Goal: Transaction & Acquisition: Purchase product/service

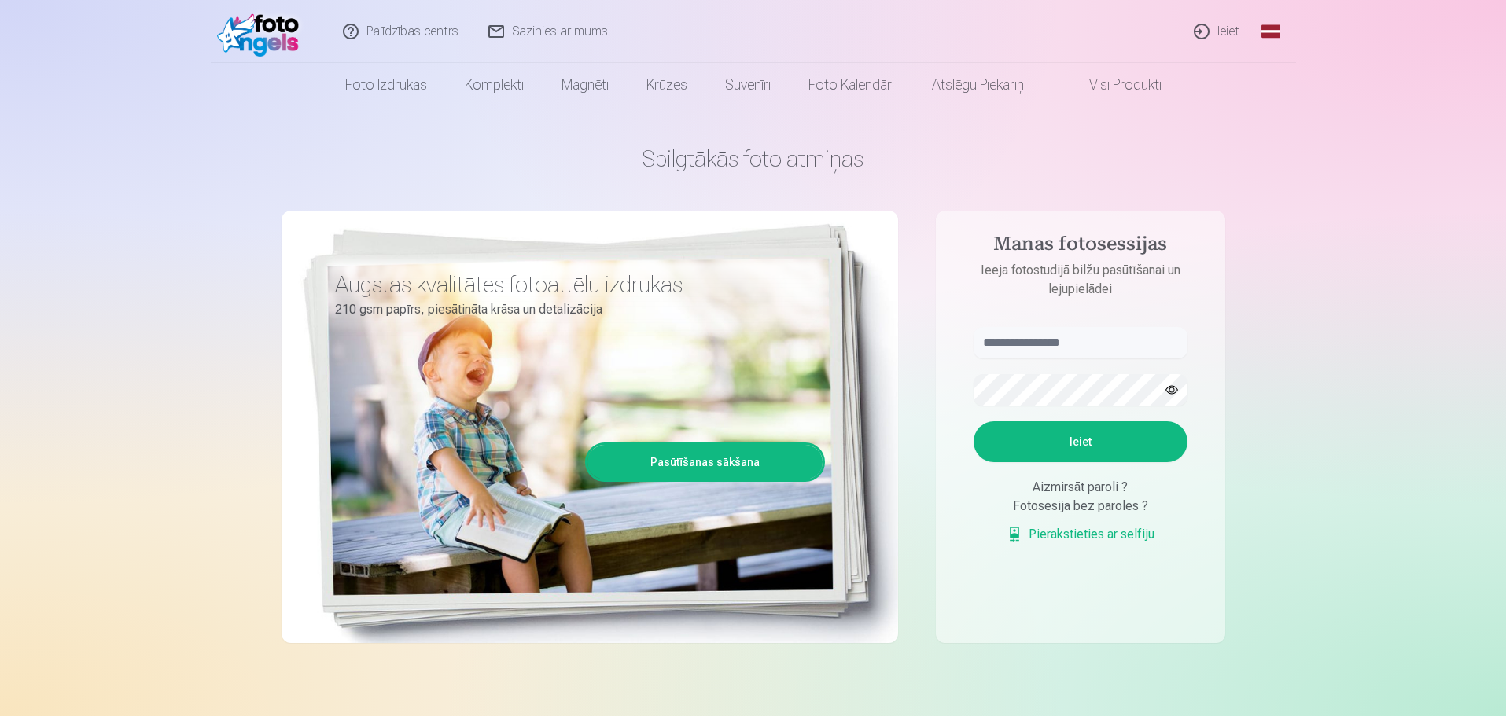
click at [1212, 26] on link "Ieiet" at bounding box center [1216, 31] width 75 height 63
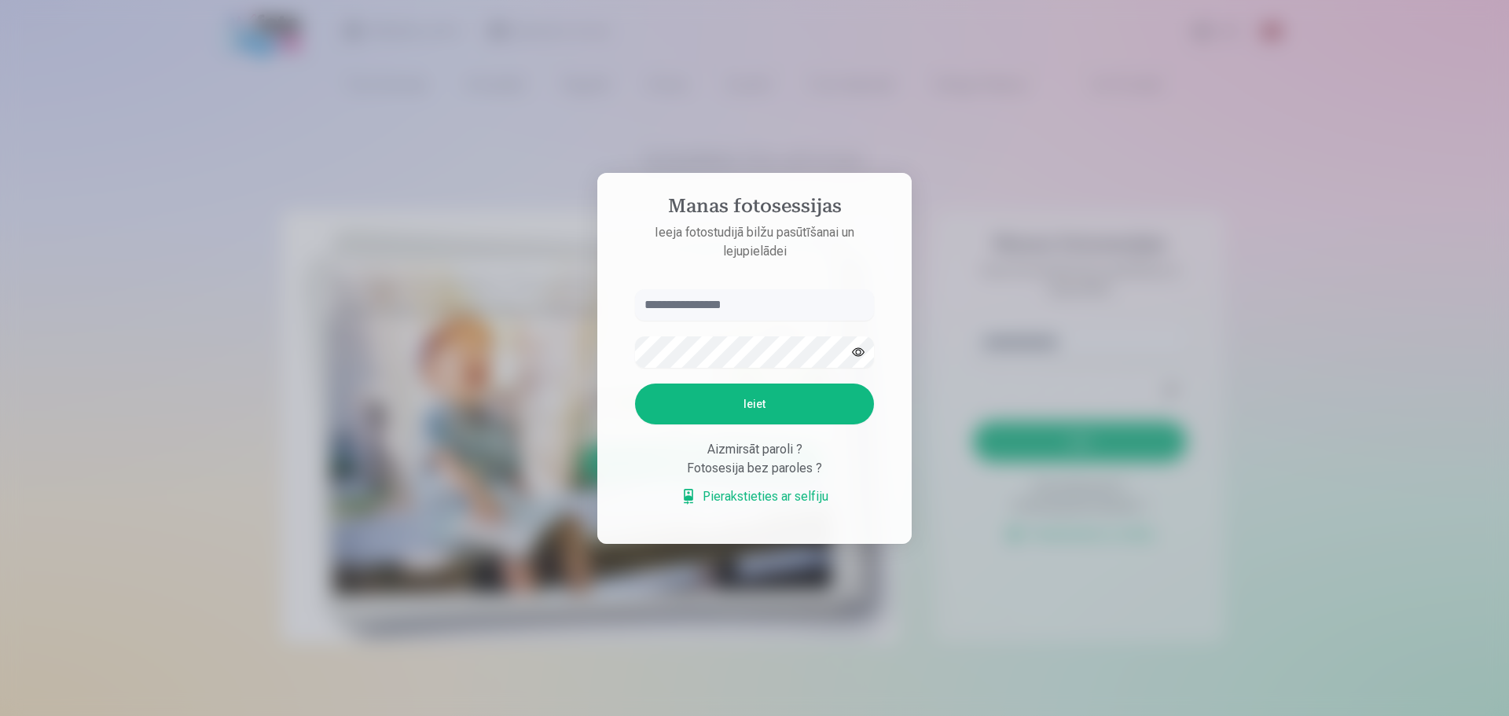
type input "**********"
drag, startPoint x: 747, startPoint y: 301, endPoint x: 498, endPoint y: 294, distance: 248.5
click at [533, 715] on div "**********" at bounding box center [753, 716] width 1506 height 0
type input "**********"
click at [676, 397] on button "Ieiet" at bounding box center [754, 404] width 239 height 41
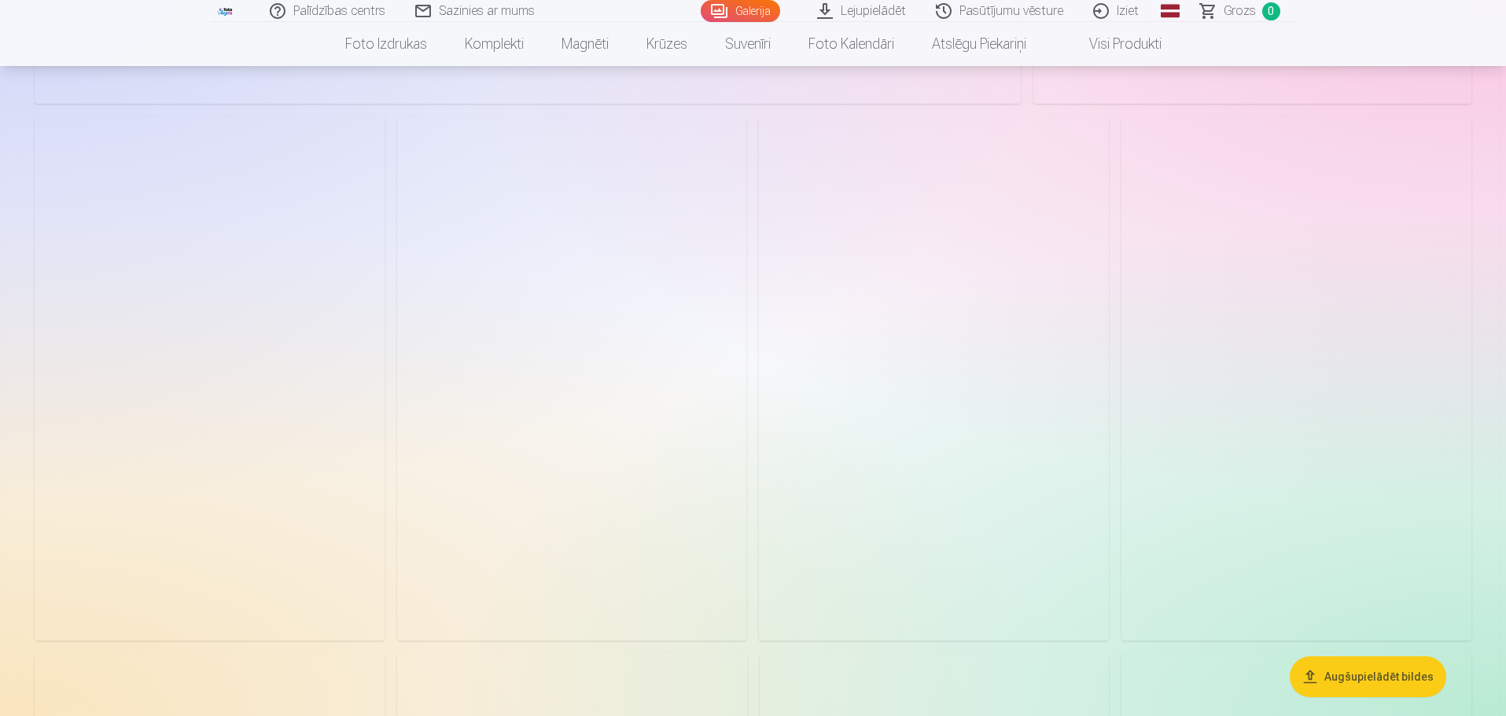
scroll to position [8255, 0]
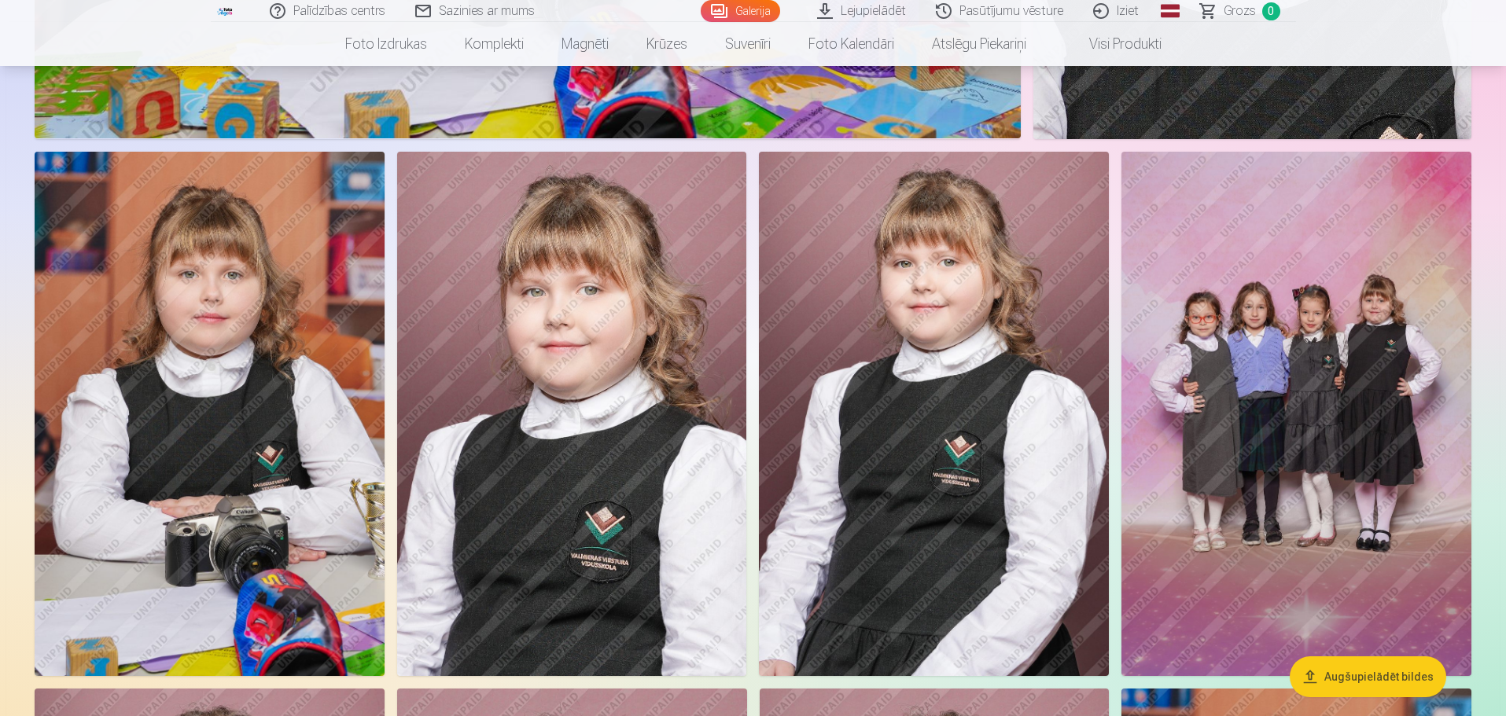
drag, startPoint x: 1351, startPoint y: 437, endPoint x: 1472, endPoint y: 467, distance: 124.7
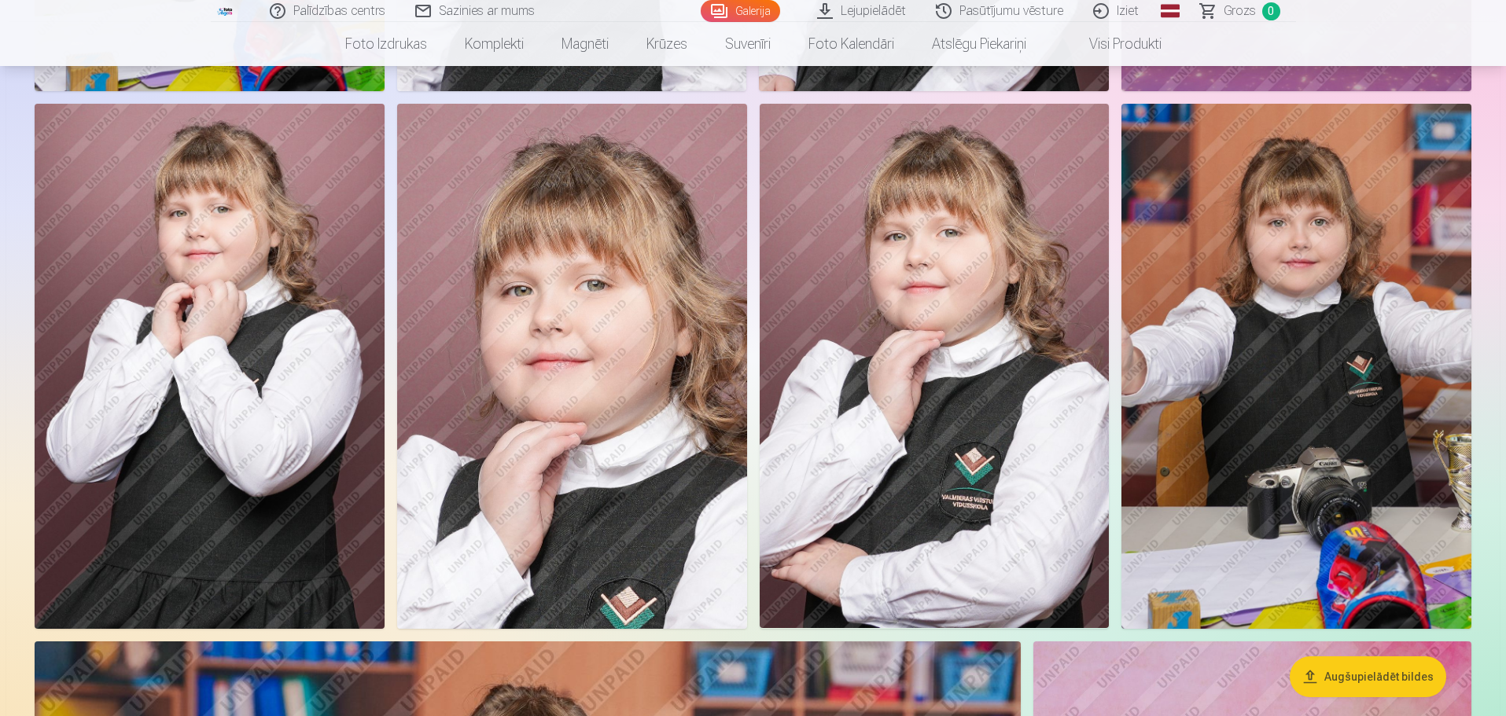
scroll to position [9041, 0]
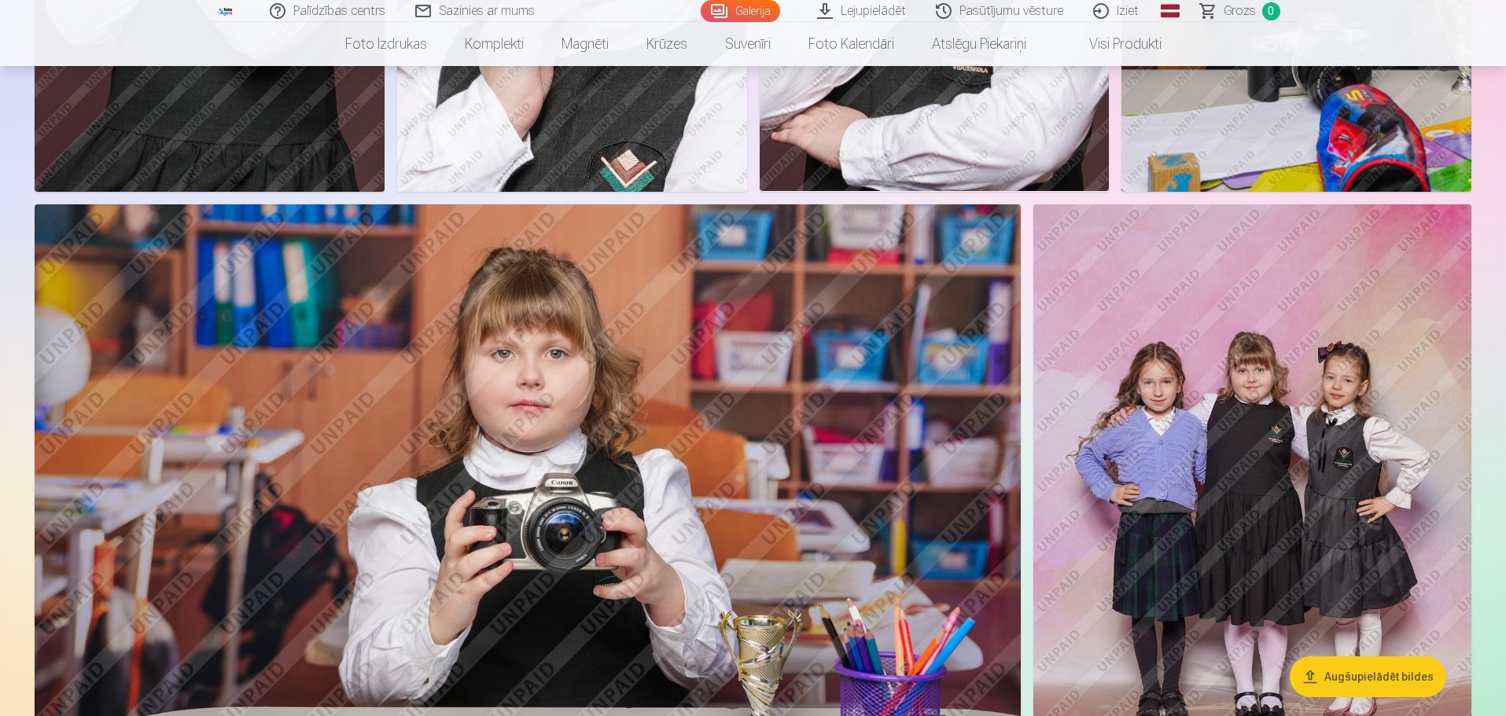
click at [1127, 524] on img at bounding box center [1252, 532] width 438 height 657
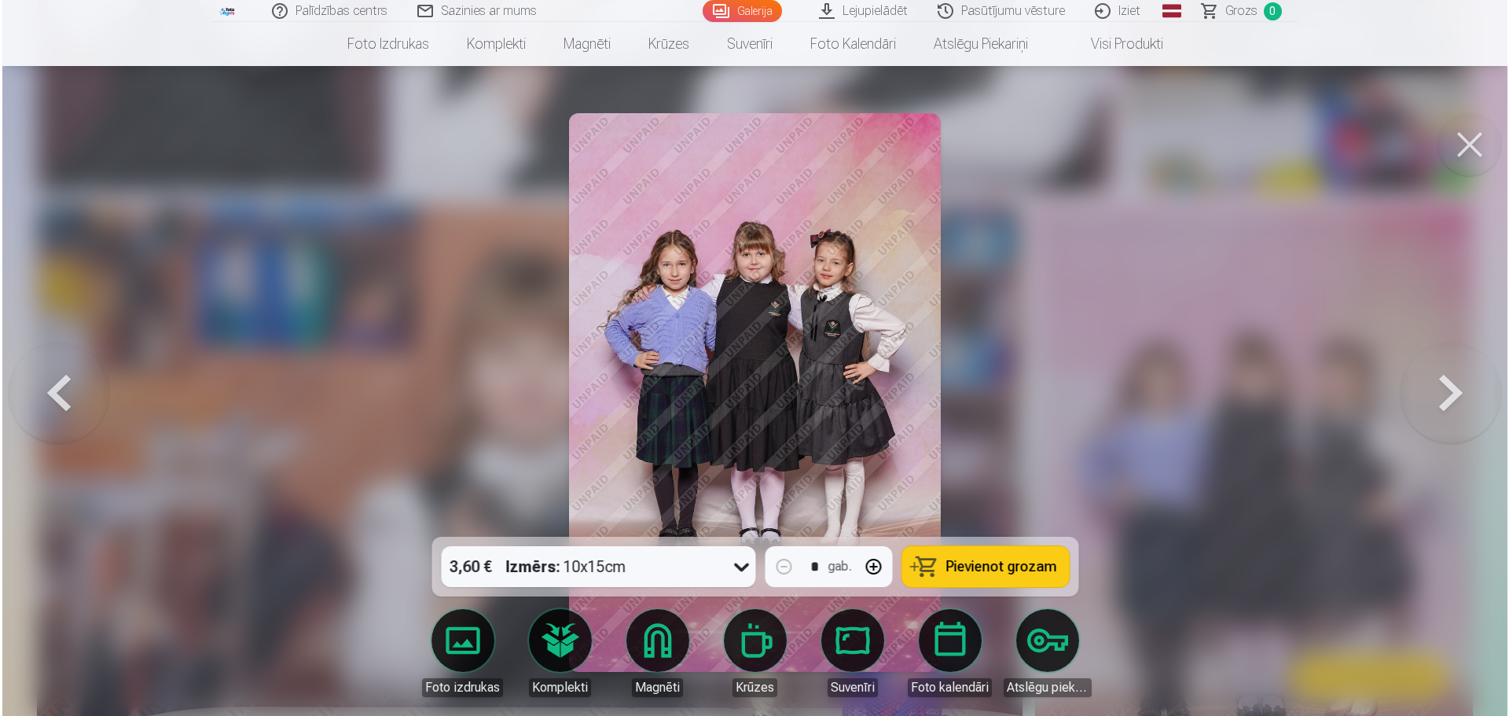
scroll to position [9301, 0]
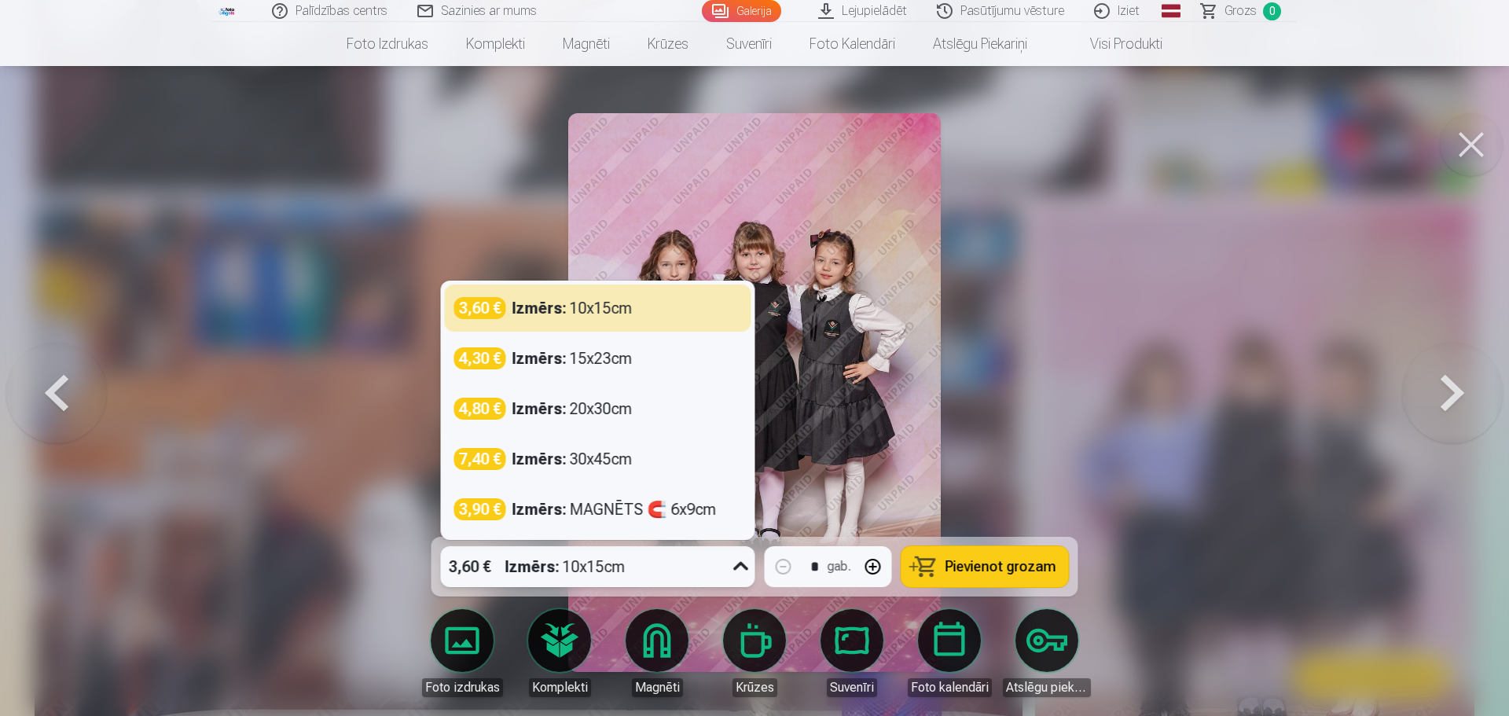
click at [731, 567] on icon at bounding box center [741, 566] width 25 height 25
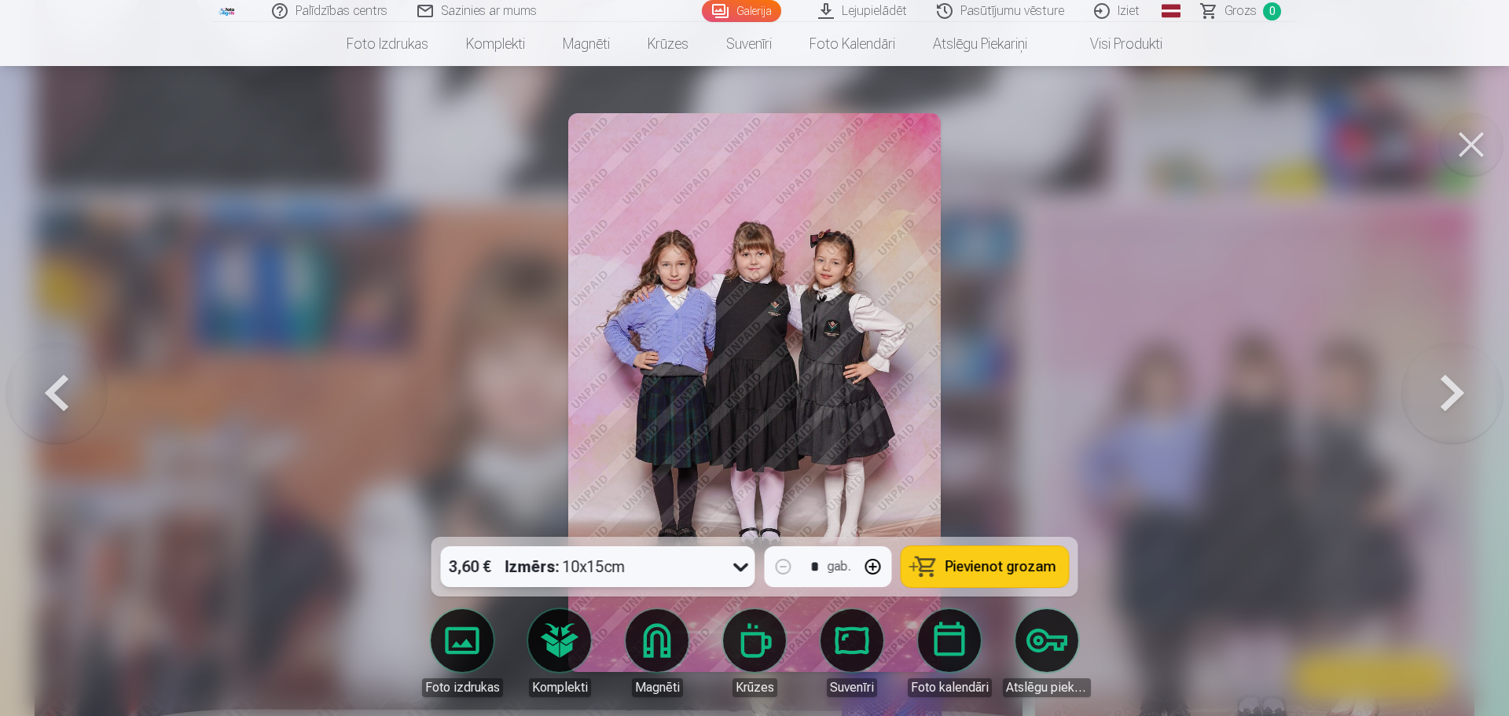
click at [1462, 138] on button at bounding box center [1471, 144] width 63 height 63
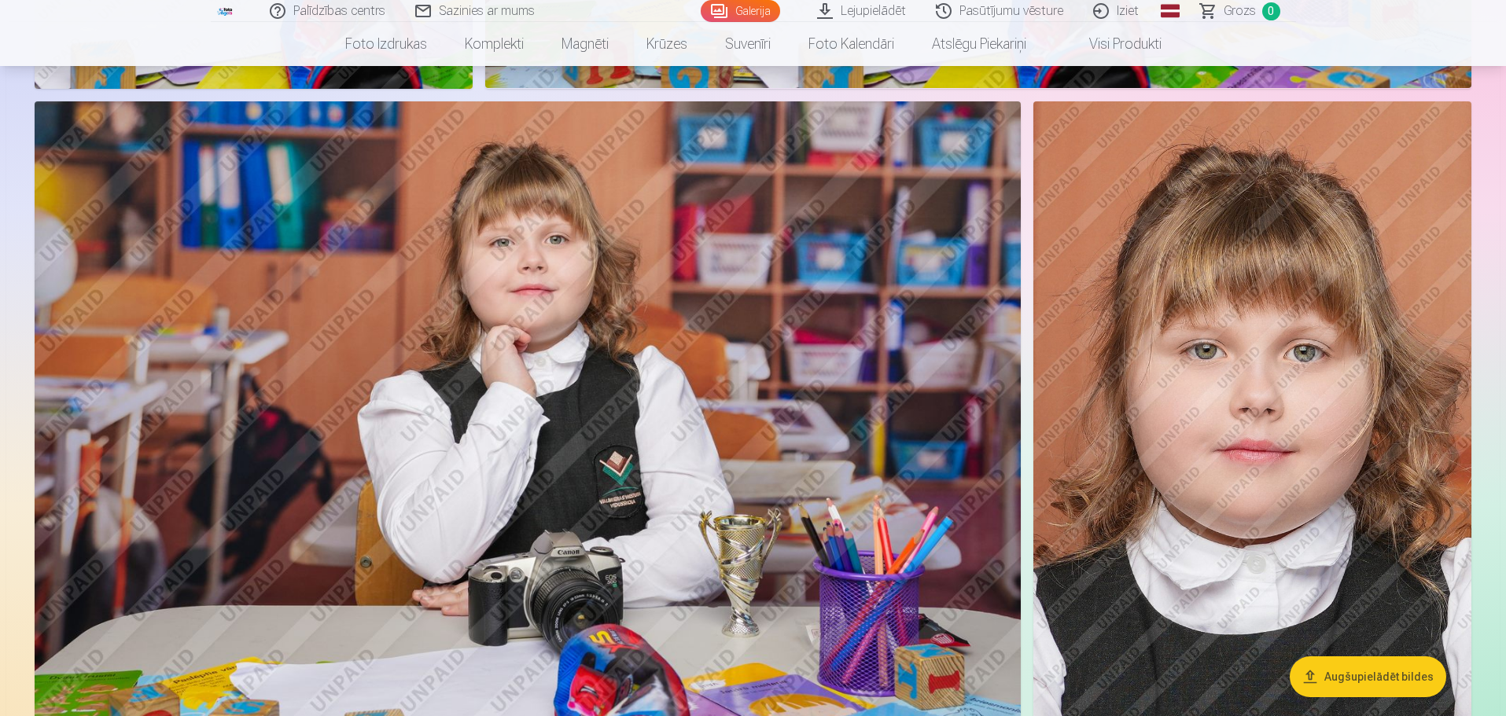
scroll to position [7626, 0]
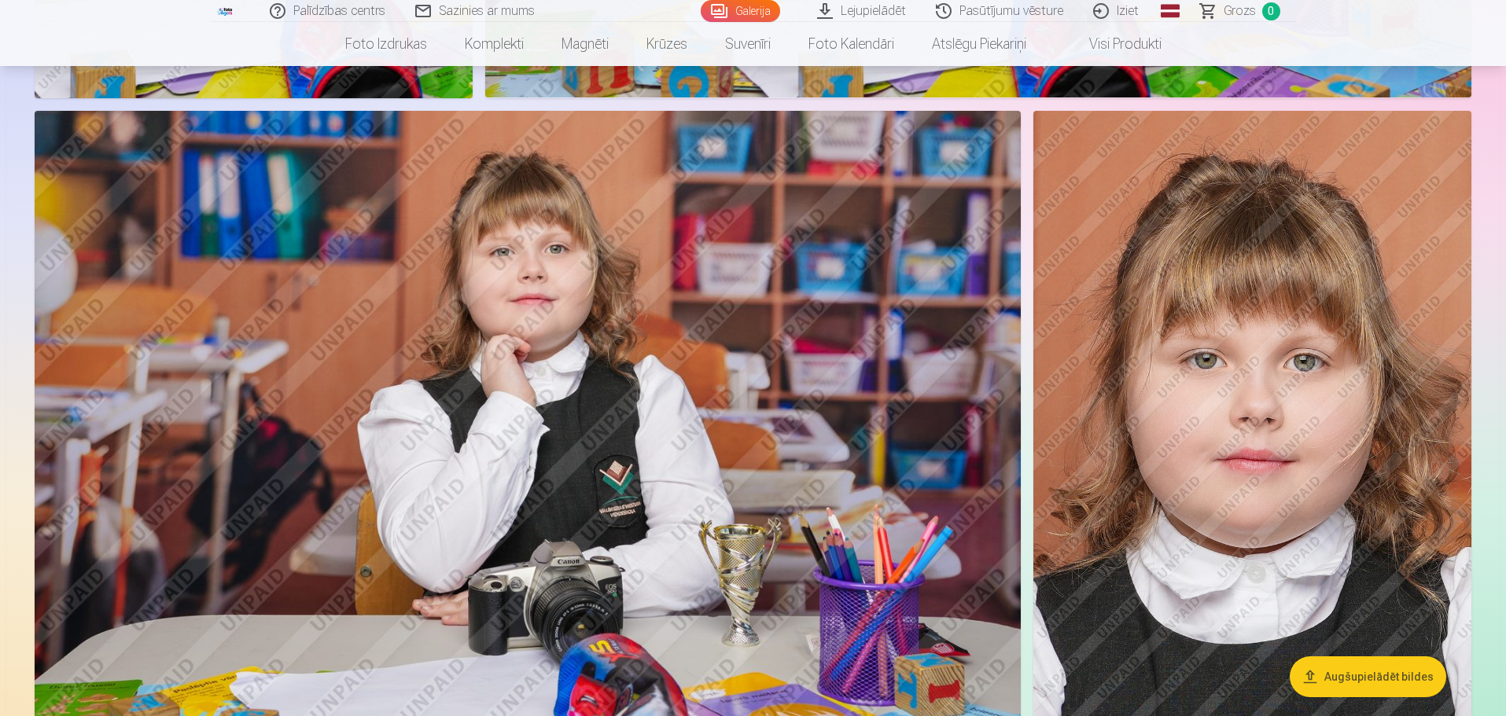
click at [902, 9] on link "Lejupielādēt" at bounding box center [862, 11] width 119 height 22
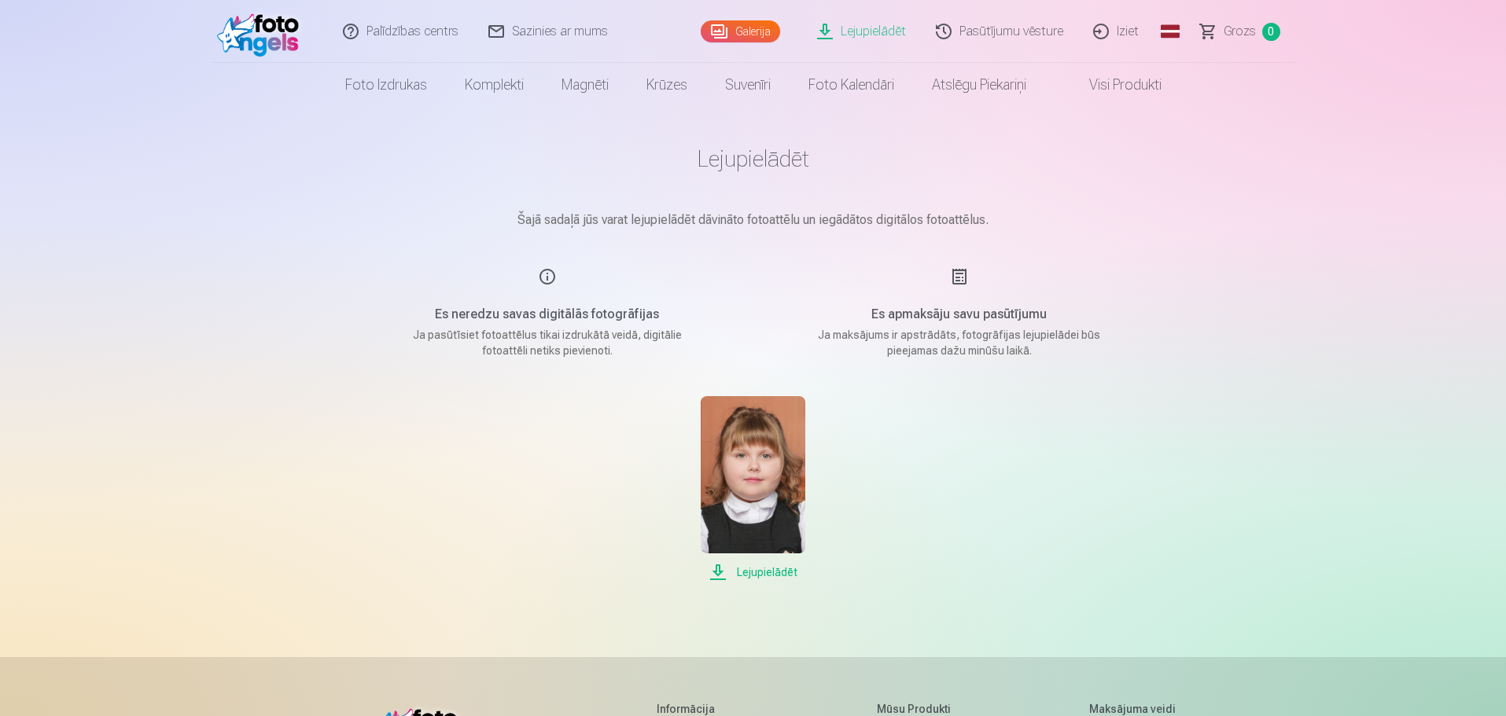
click at [762, 575] on span "Lejupielādēt" at bounding box center [752, 572] width 105 height 19
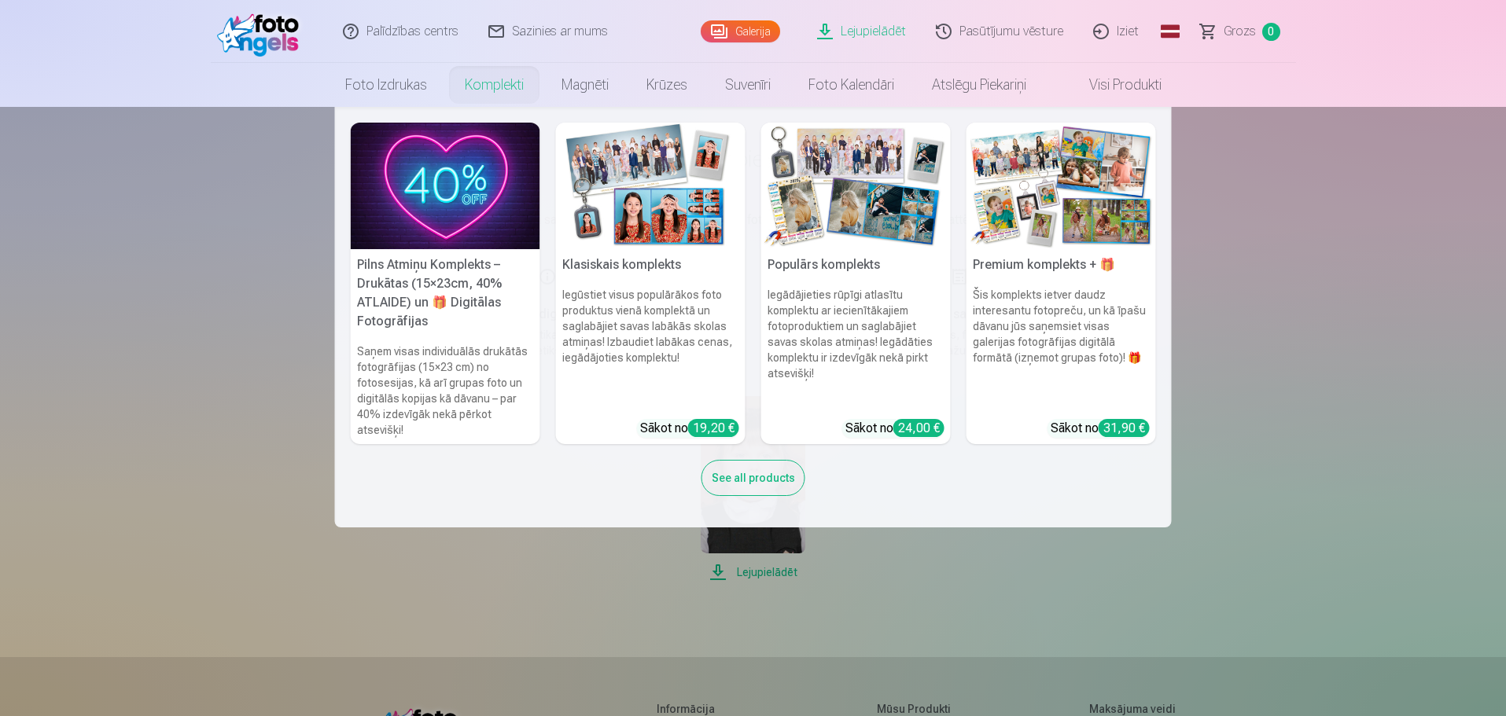
click at [465, 85] on link "Komplekti" at bounding box center [494, 85] width 97 height 44
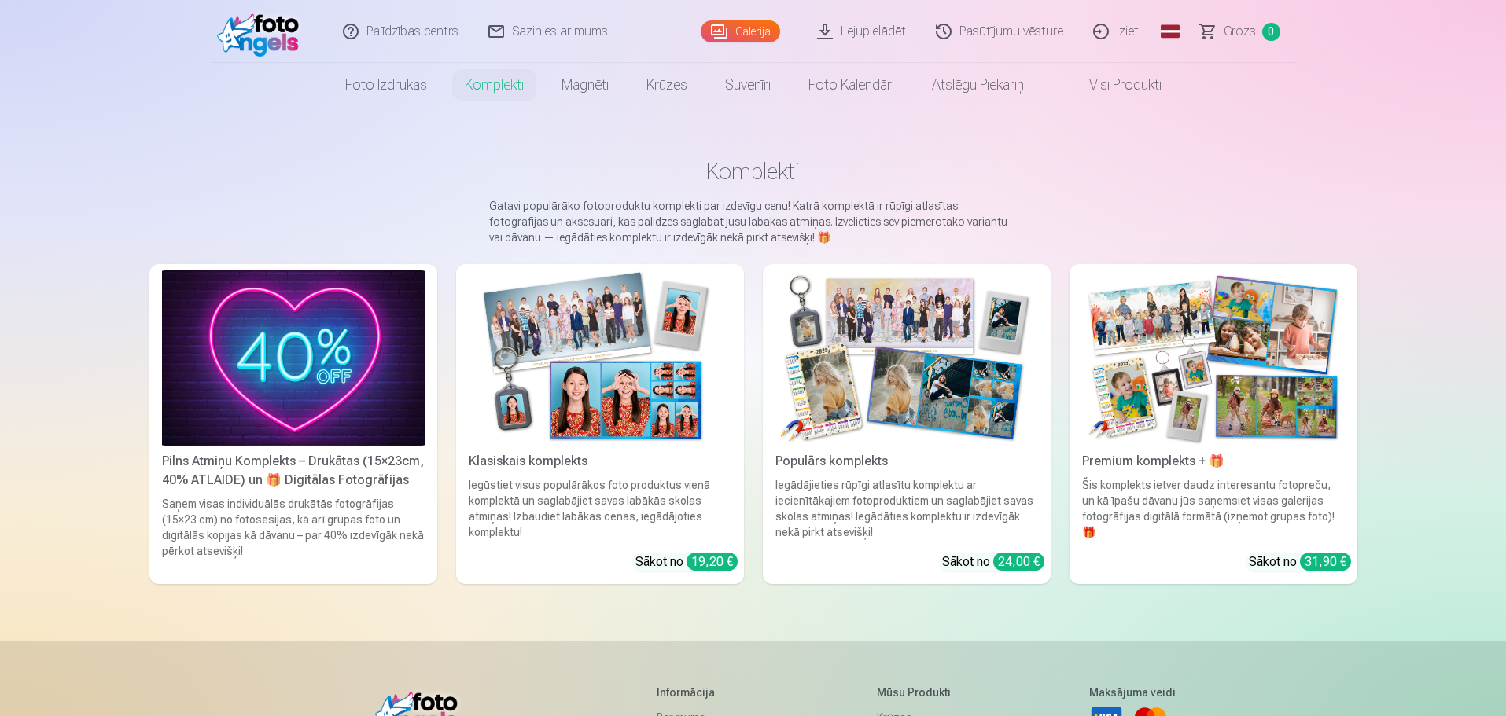
click at [273, 406] on img at bounding box center [293, 357] width 263 height 175
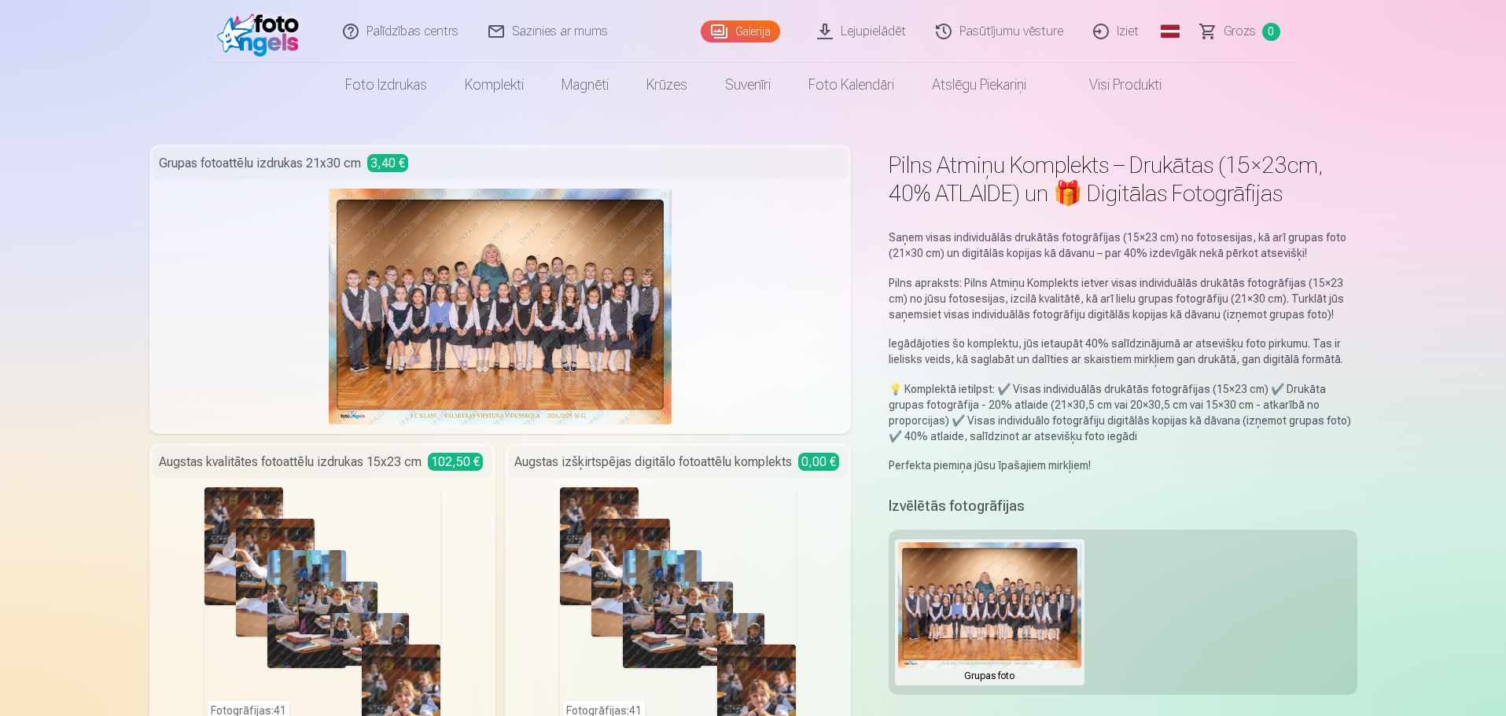
click at [987, 630] on button at bounding box center [989, 612] width 182 height 140
click at [548, 315] on div at bounding box center [753, 358] width 1506 height 716
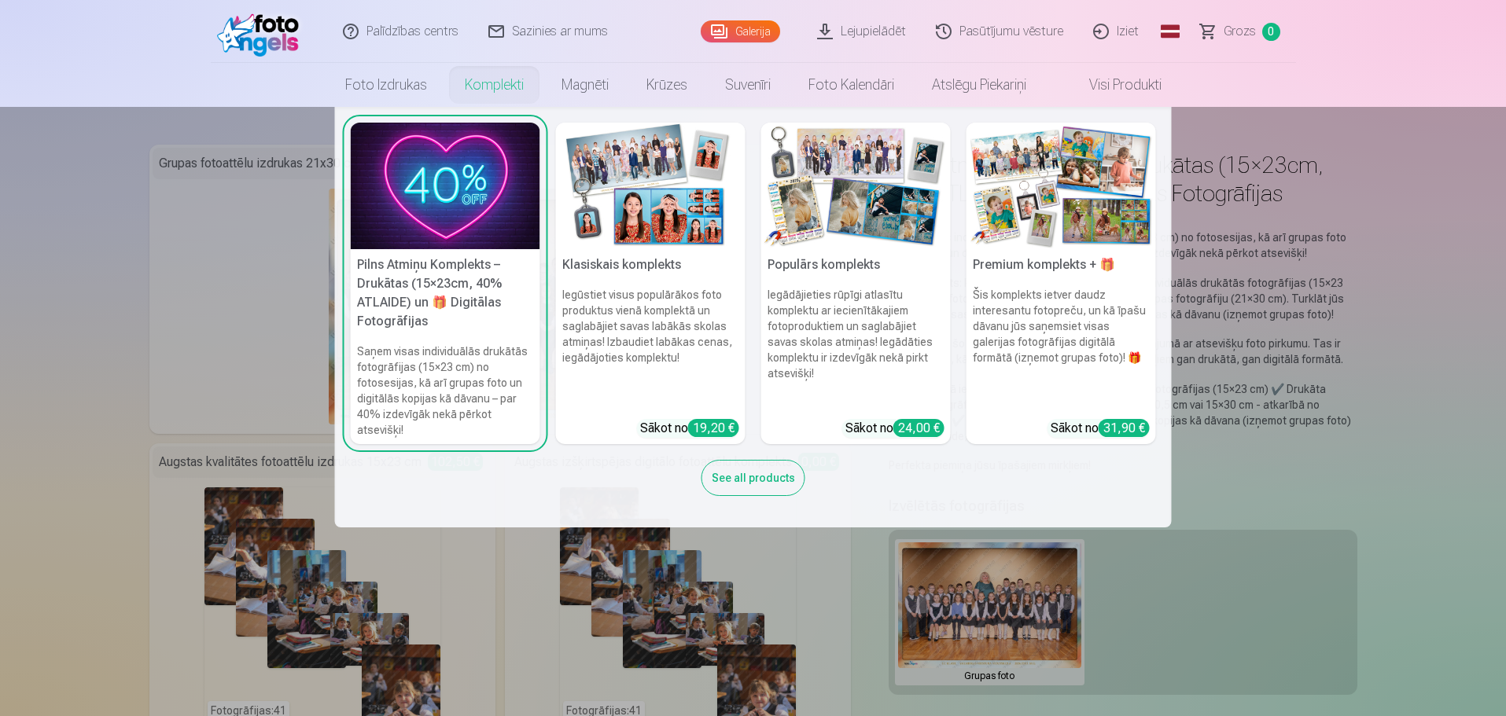
click at [741, 475] on div "See all products" at bounding box center [753, 478] width 104 height 36
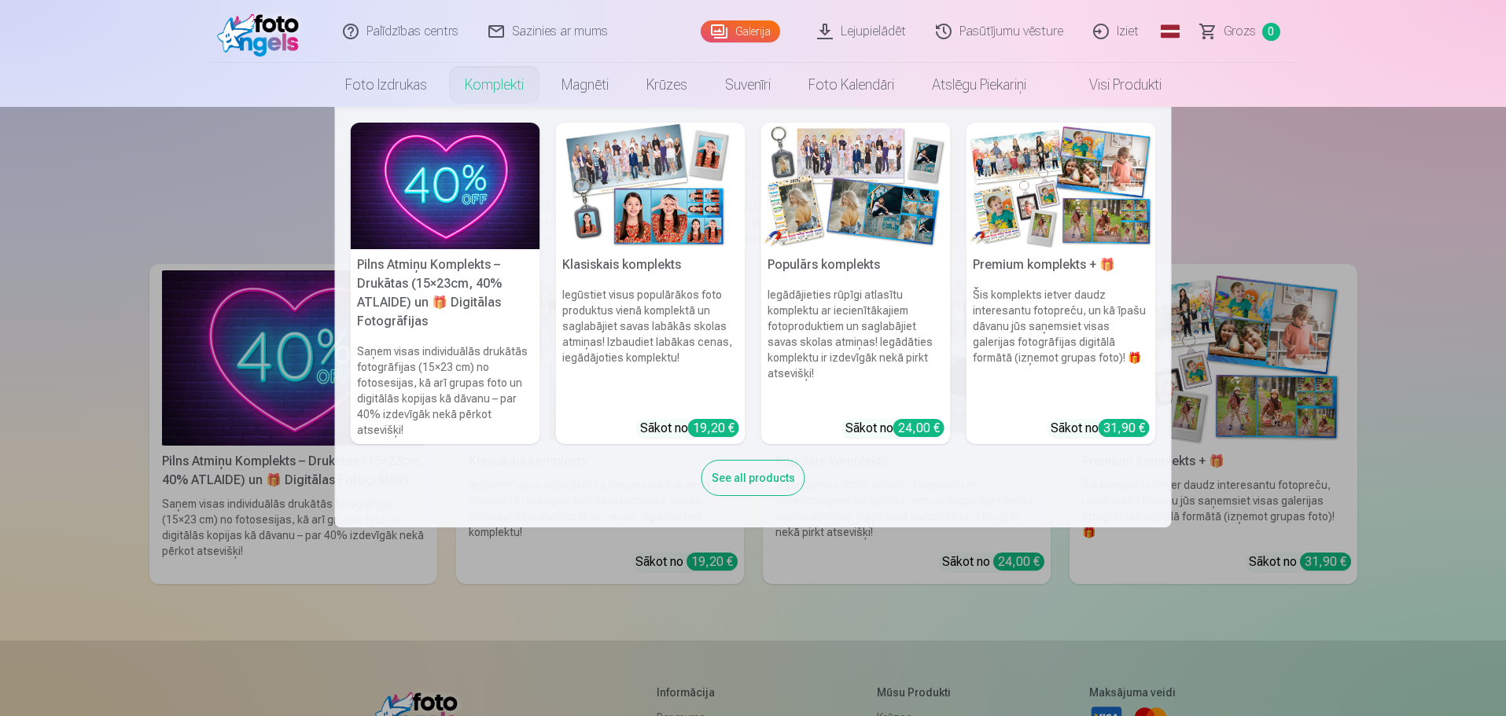
click at [748, 463] on div "See all products" at bounding box center [753, 478] width 104 height 36
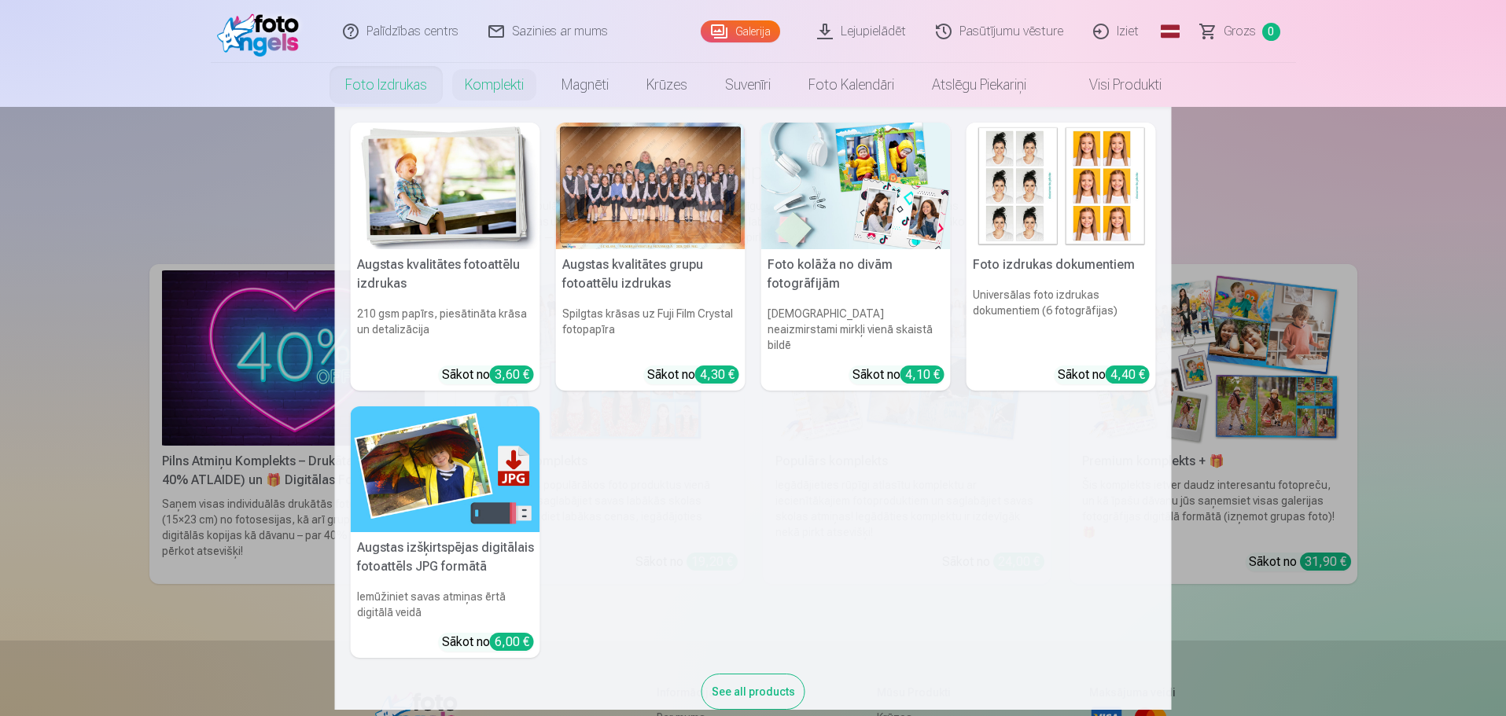
click at [381, 77] on link "Foto izdrukas" at bounding box center [385, 85] width 119 height 44
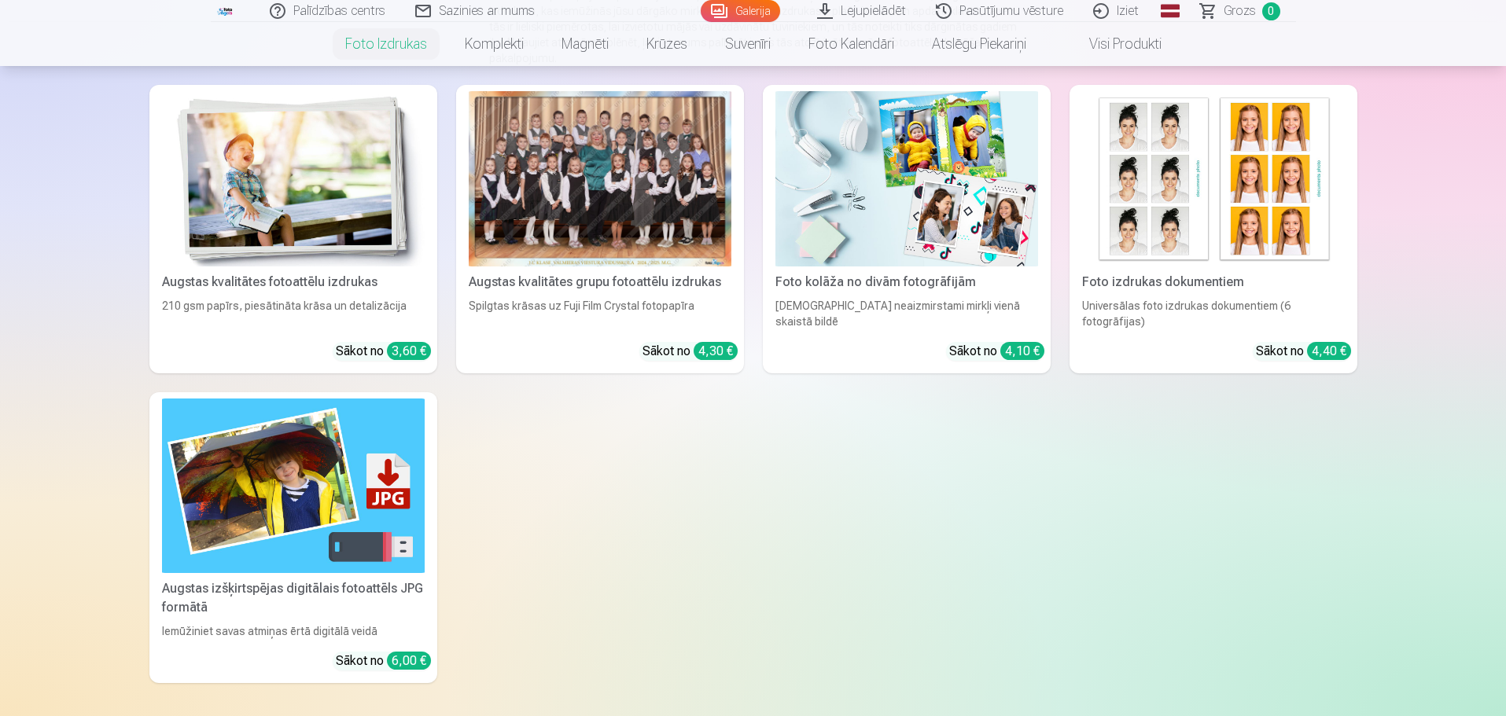
scroll to position [236, 0]
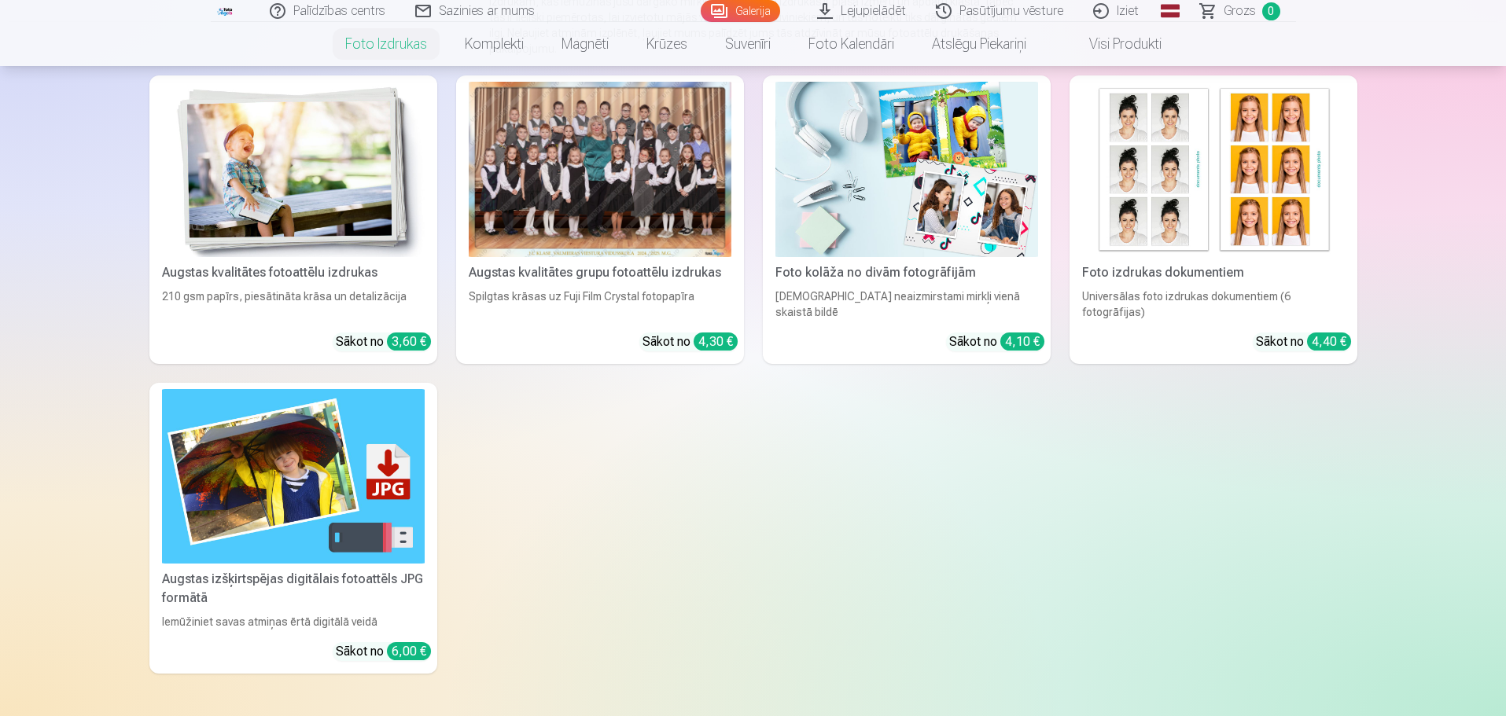
click at [304, 619] on div "Iemūžiniet savas atmiņas ērtā digitālā veidā" at bounding box center [293, 622] width 275 height 16
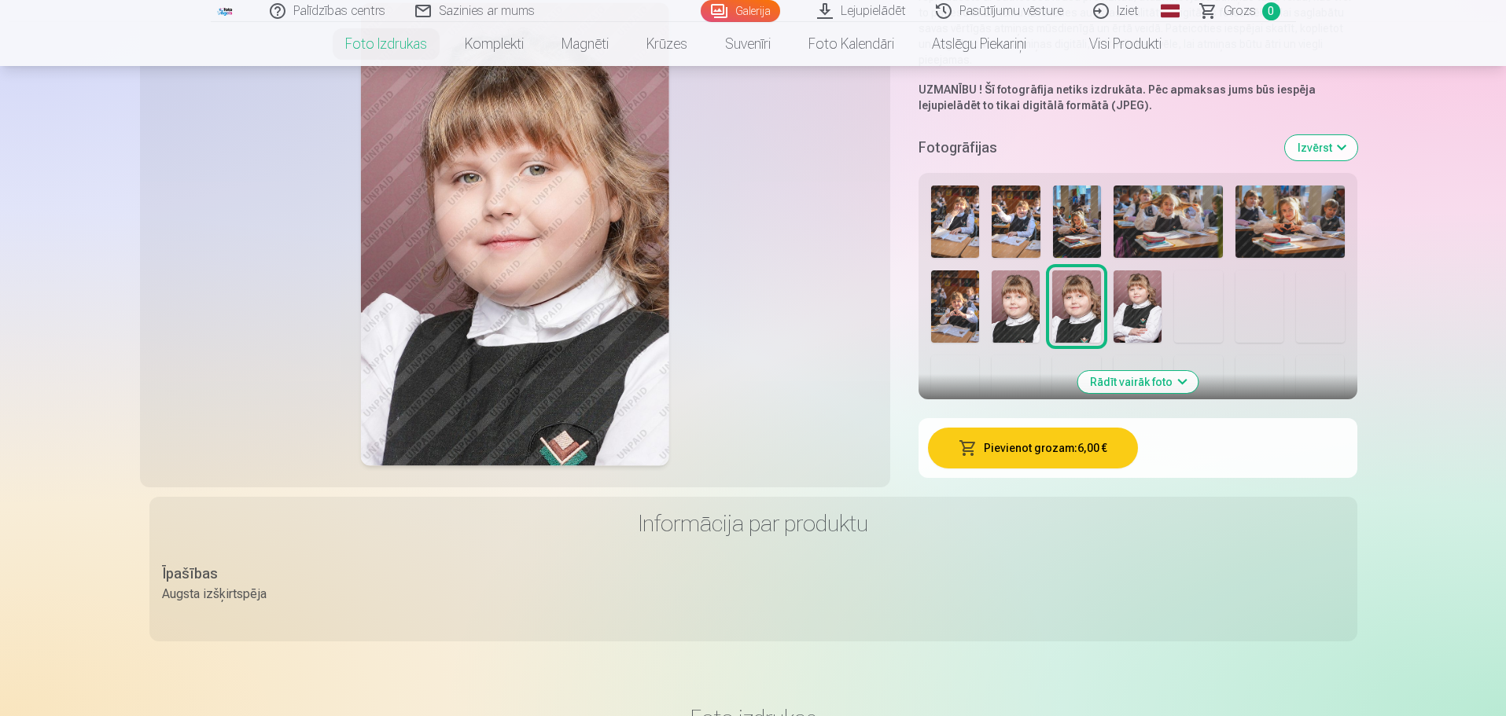
scroll to position [314, 0]
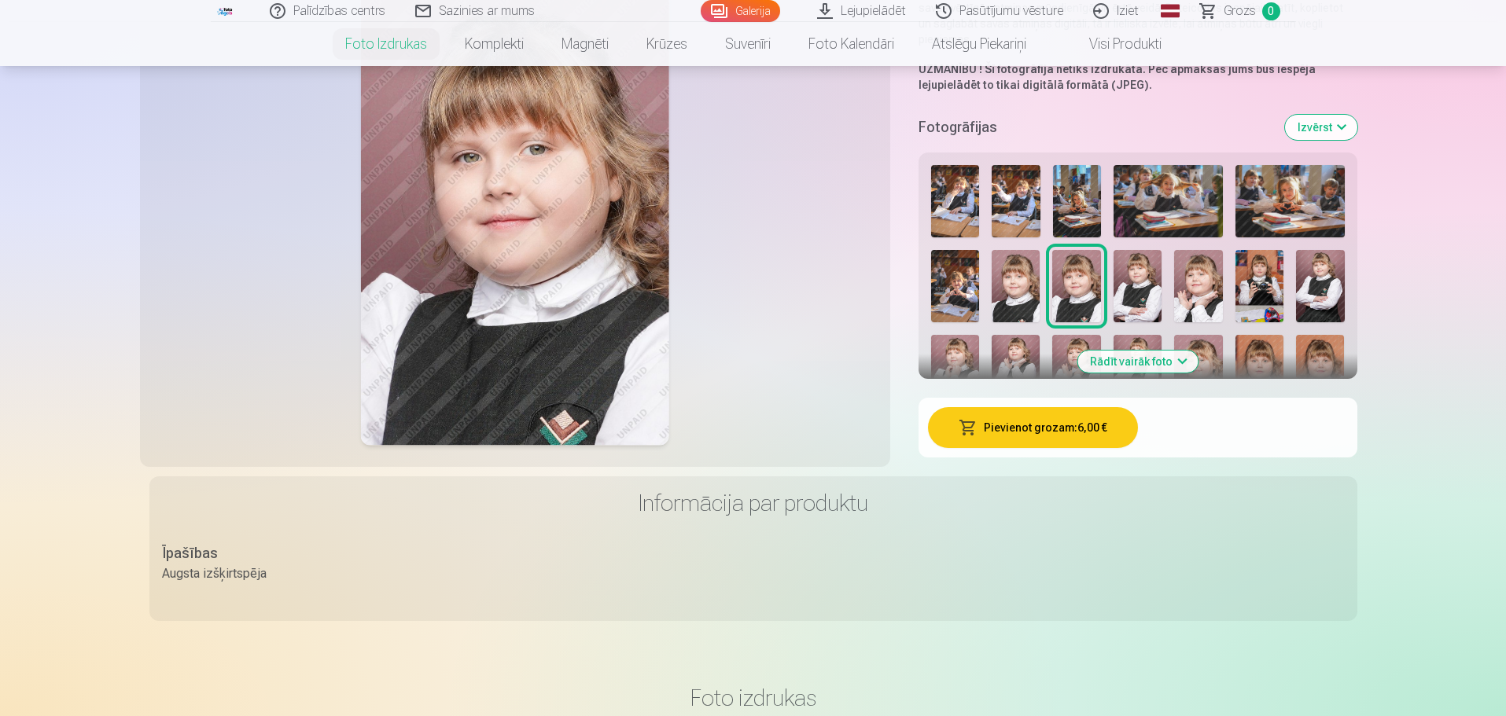
click at [1027, 426] on button "Pievienot grozam : 6,00 €" at bounding box center [1033, 427] width 210 height 41
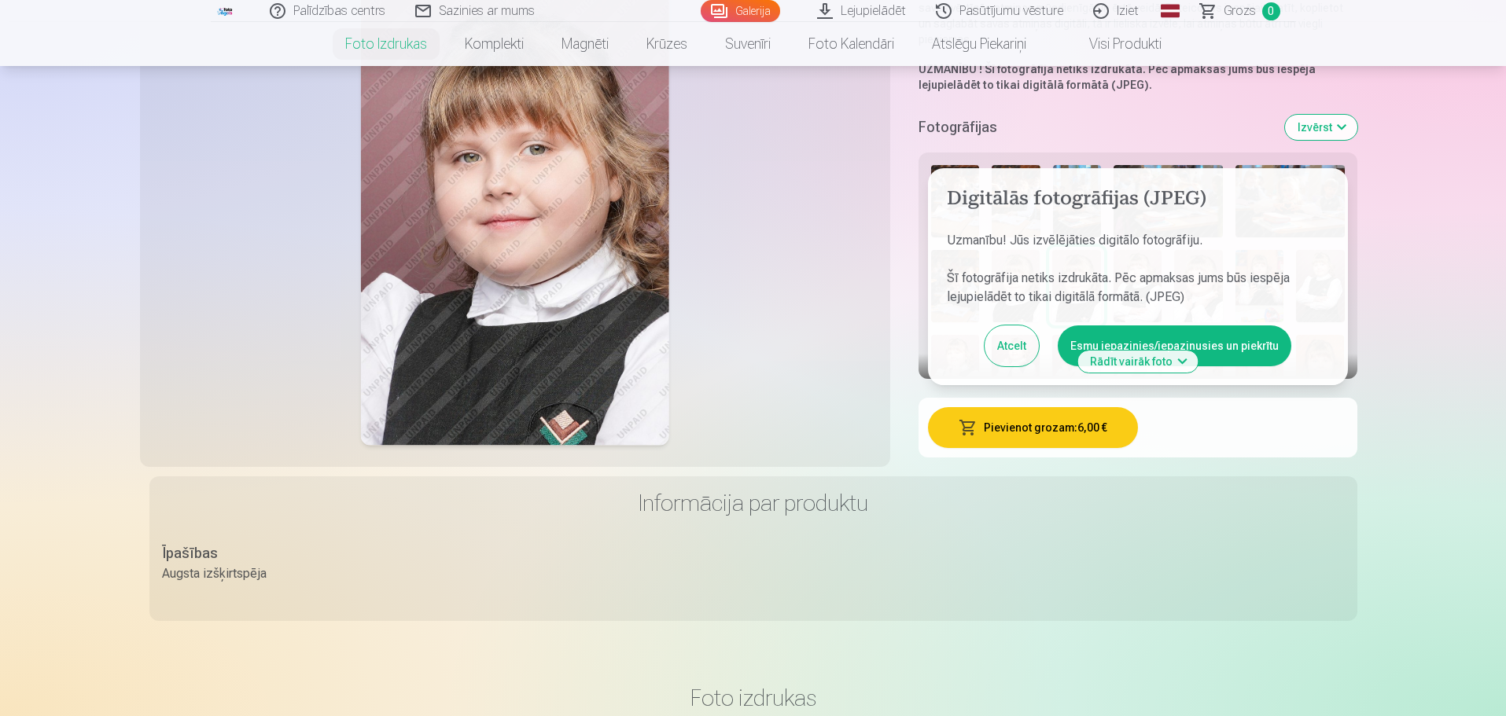
click at [1152, 336] on button "Esmu iepazinies/iepazinusies un piekrītu" at bounding box center [1173, 345] width 233 height 41
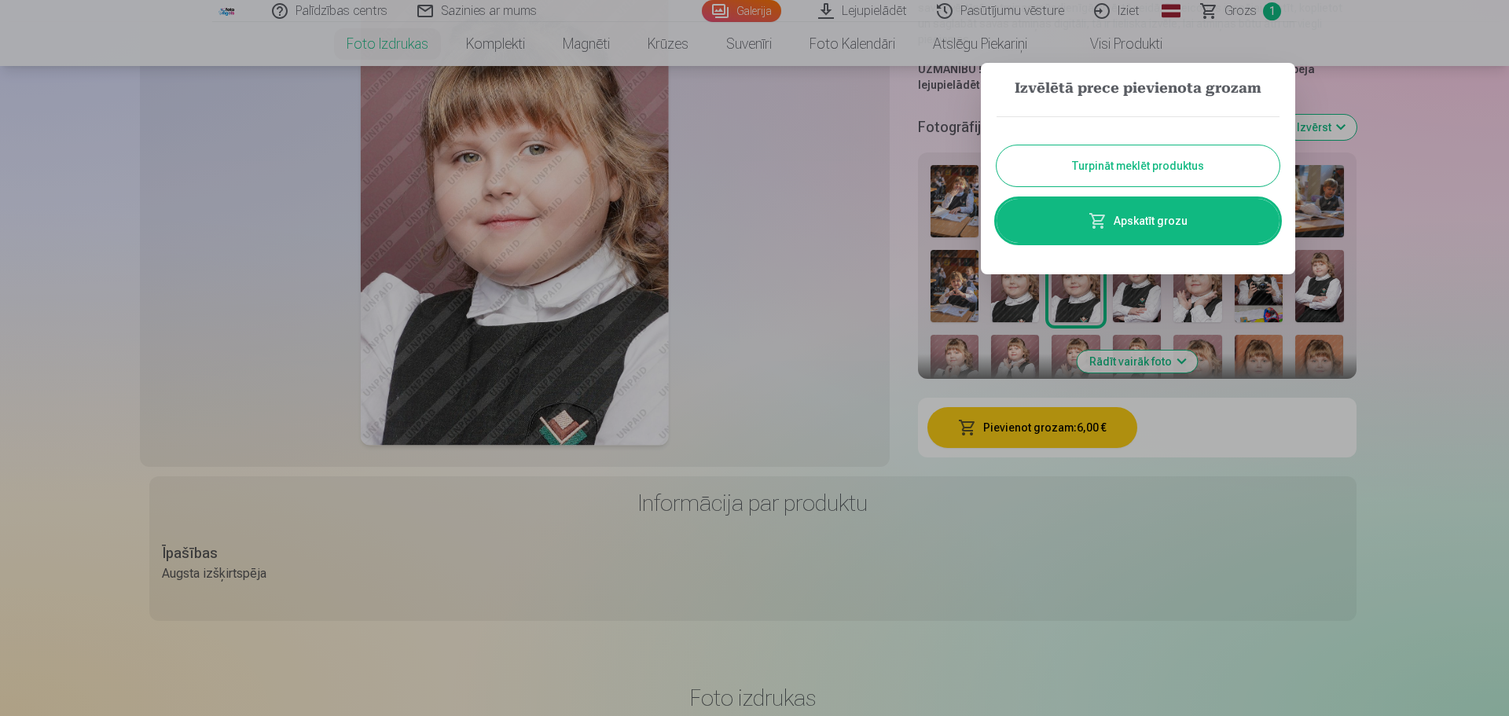
click at [1176, 157] on button "Turpināt meklēt produktus" at bounding box center [1138, 165] width 283 height 41
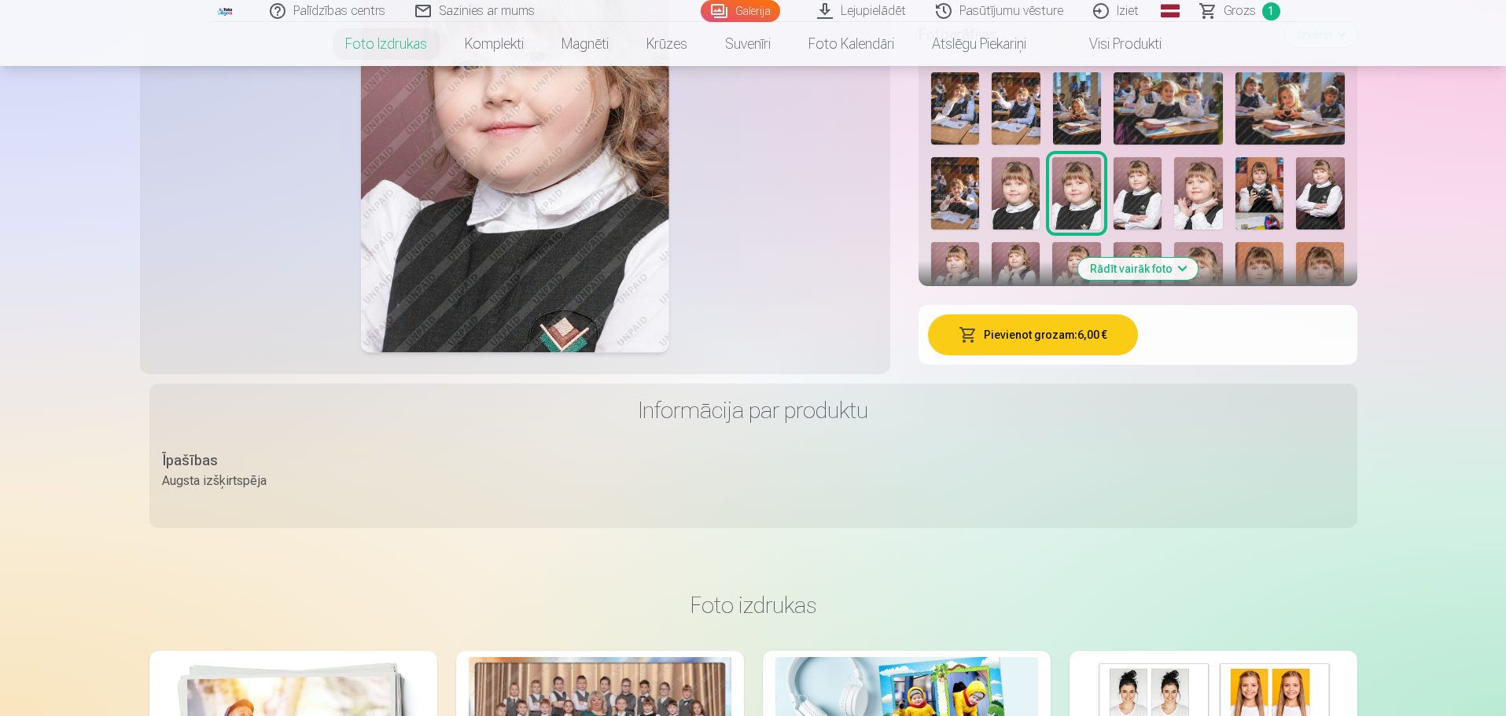
scroll to position [393, 0]
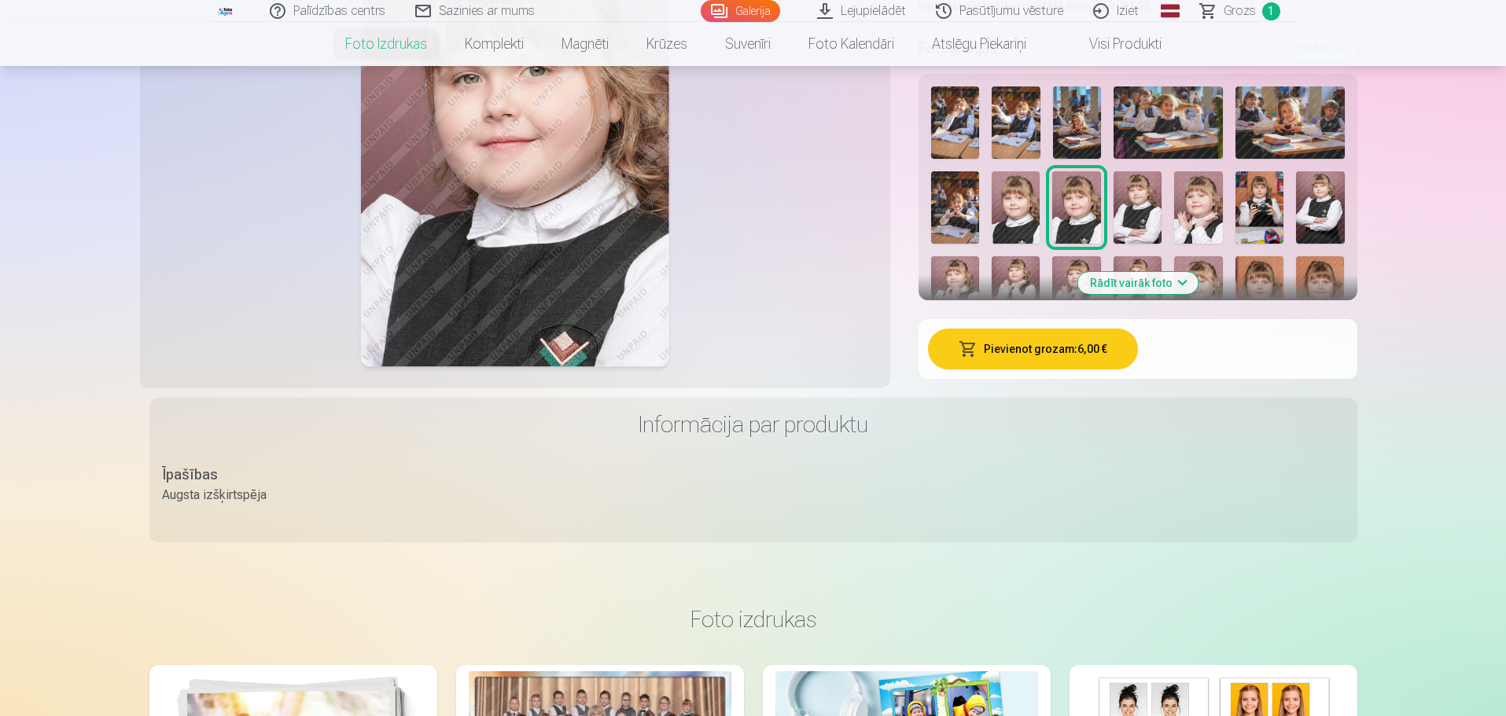
click at [1194, 211] on img at bounding box center [1198, 207] width 48 height 72
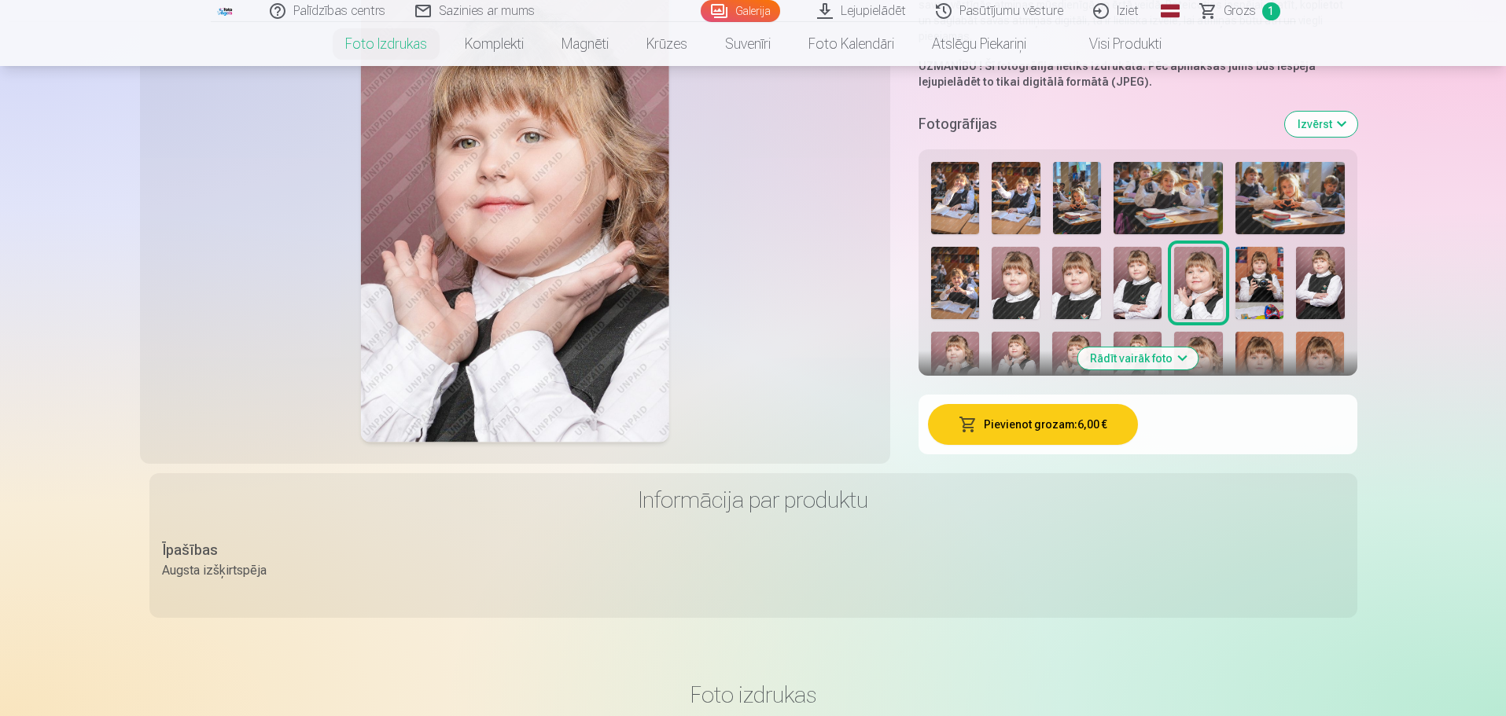
scroll to position [236, 0]
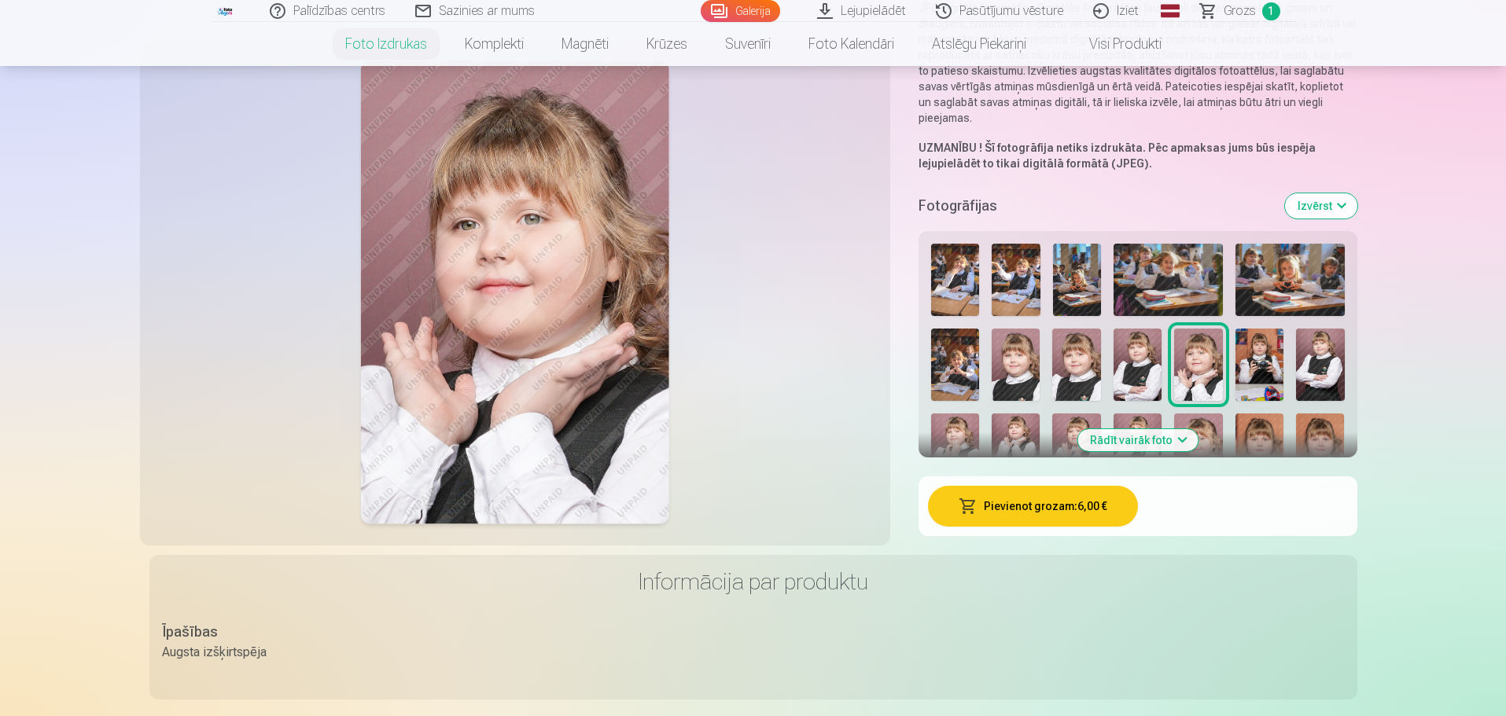
click at [1158, 440] on button "Rādīt vairāk foto" at bounding box center [1137, 440] width 120 height 22
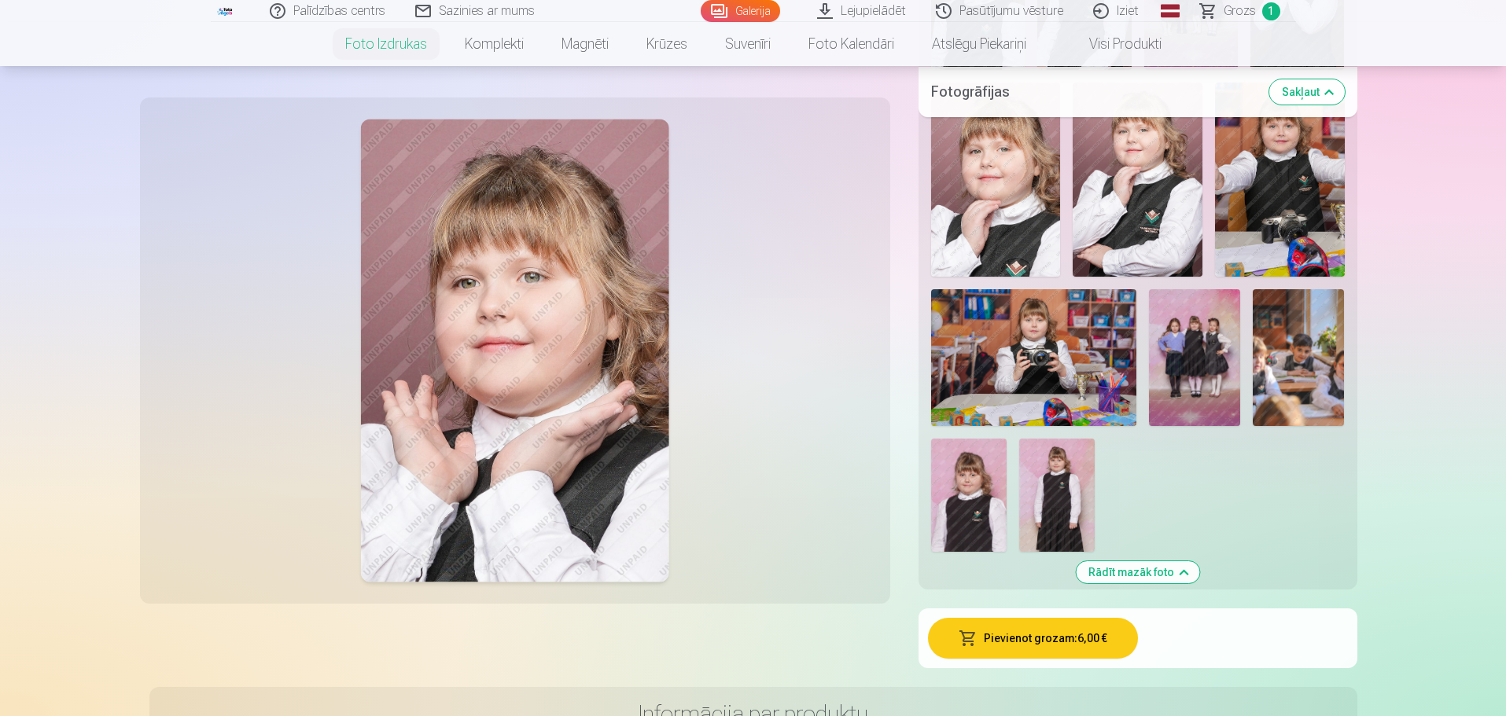
scroll to position [1965, 0]
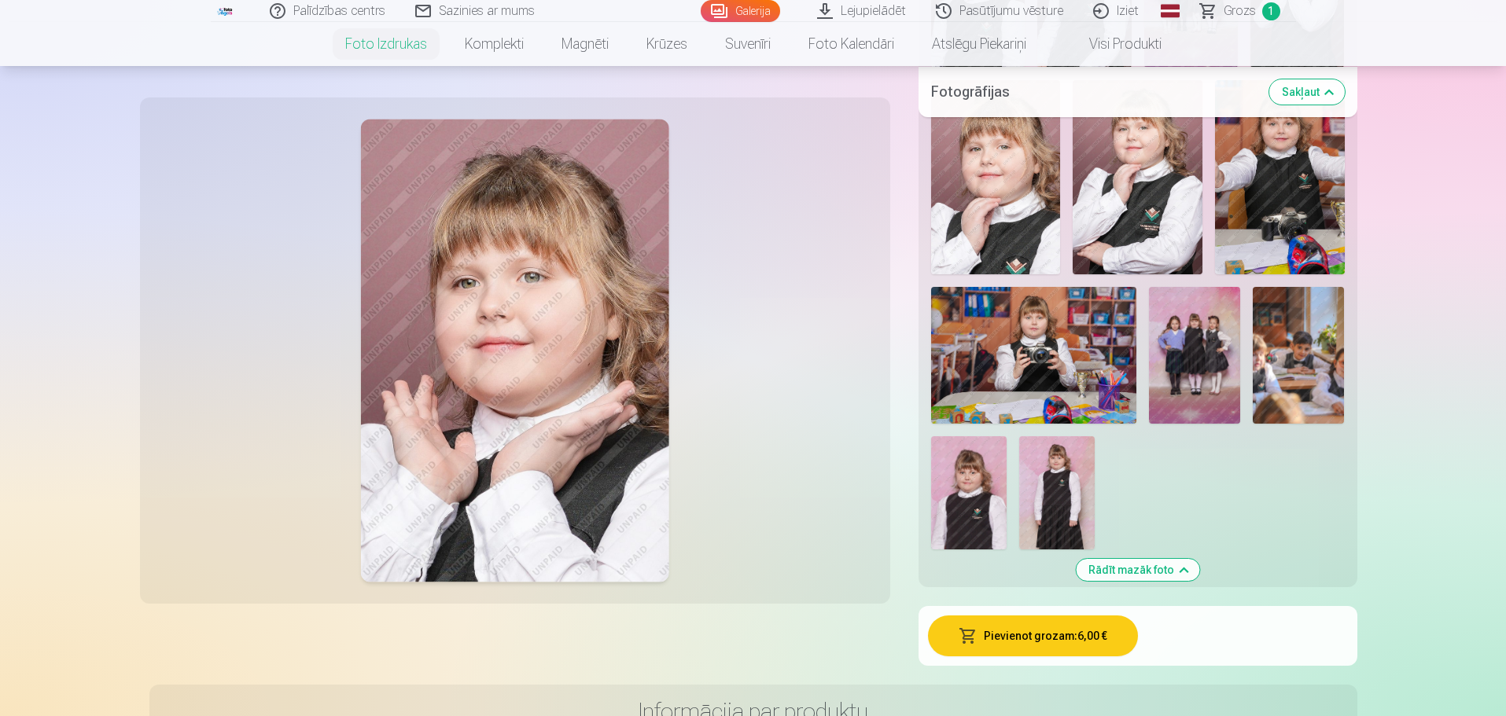
click at [1195, 338] on img at bounding box center [1194, 355] width 91 height 137
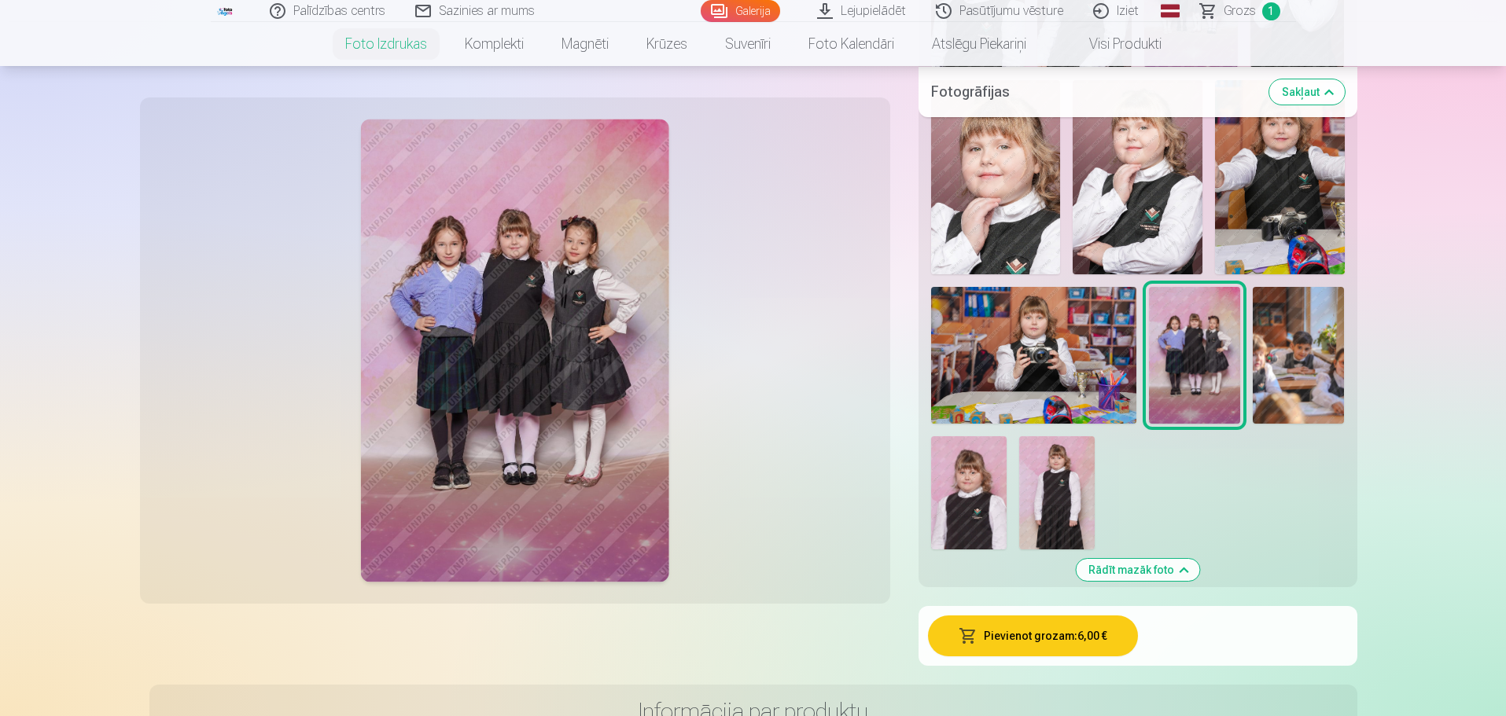
click at [1073, 637] on button "Pievienot grozam : 6,00 €" at bounding box center [1033, 636] width 210 height 41
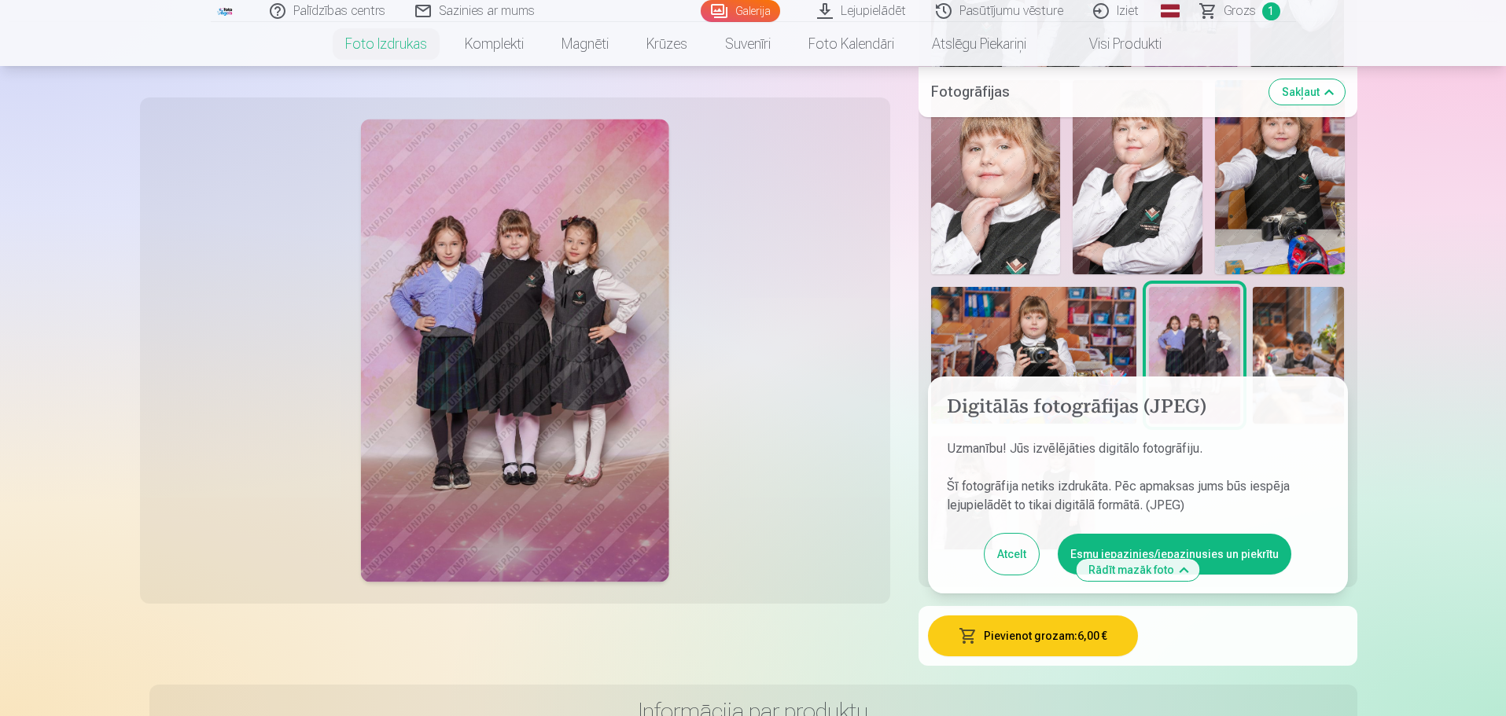
click at [1138, 542] on button "Esmu iepazinies/iepazinusies un piekrītu" at bounding box center [1173, 554] width 233 height 41
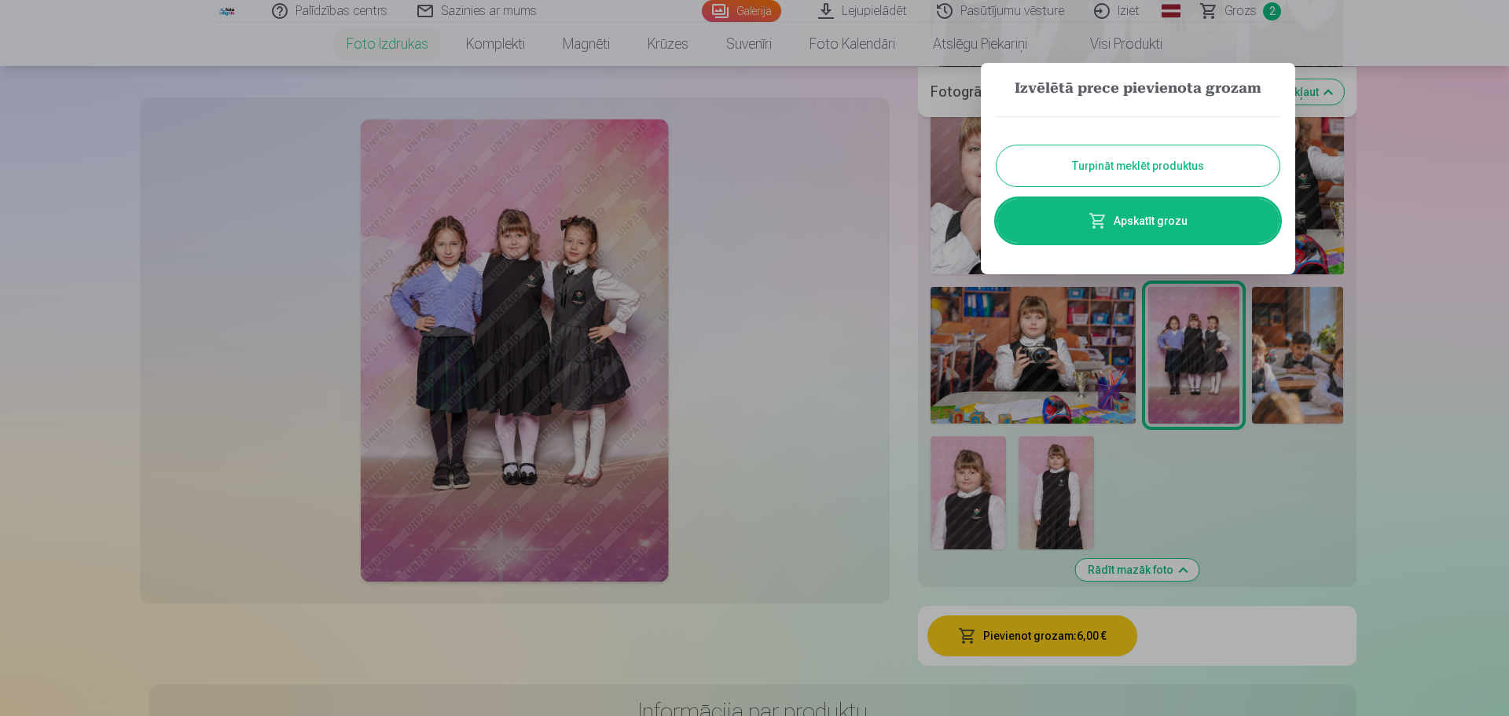
drag, startPoint x: 1437, startPoint y: 214, endPoint x: 1429, endPoint y: 207, distance: 10.6
click at [1437, 214] on div at bounding box center [754, 358] width 1509 height 716
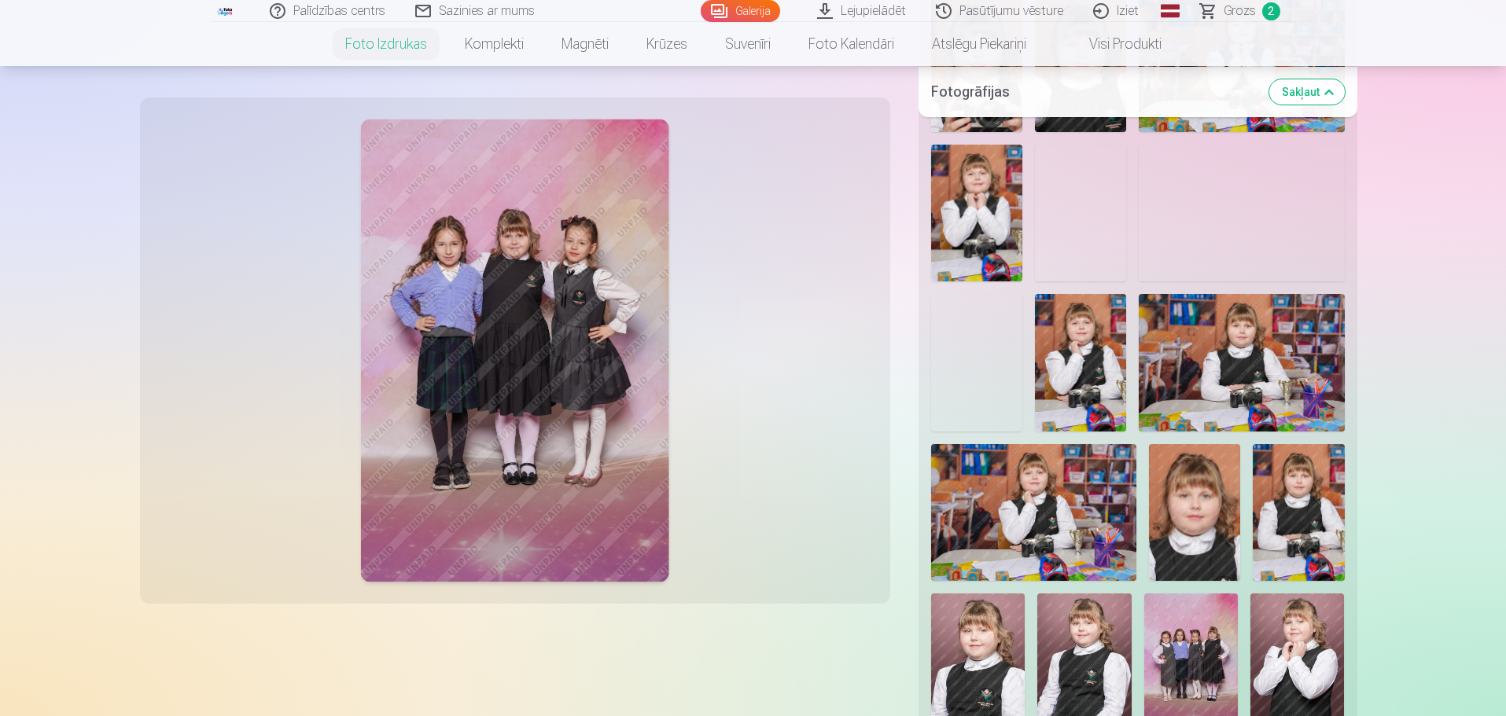
scroll to position [1258, 0]
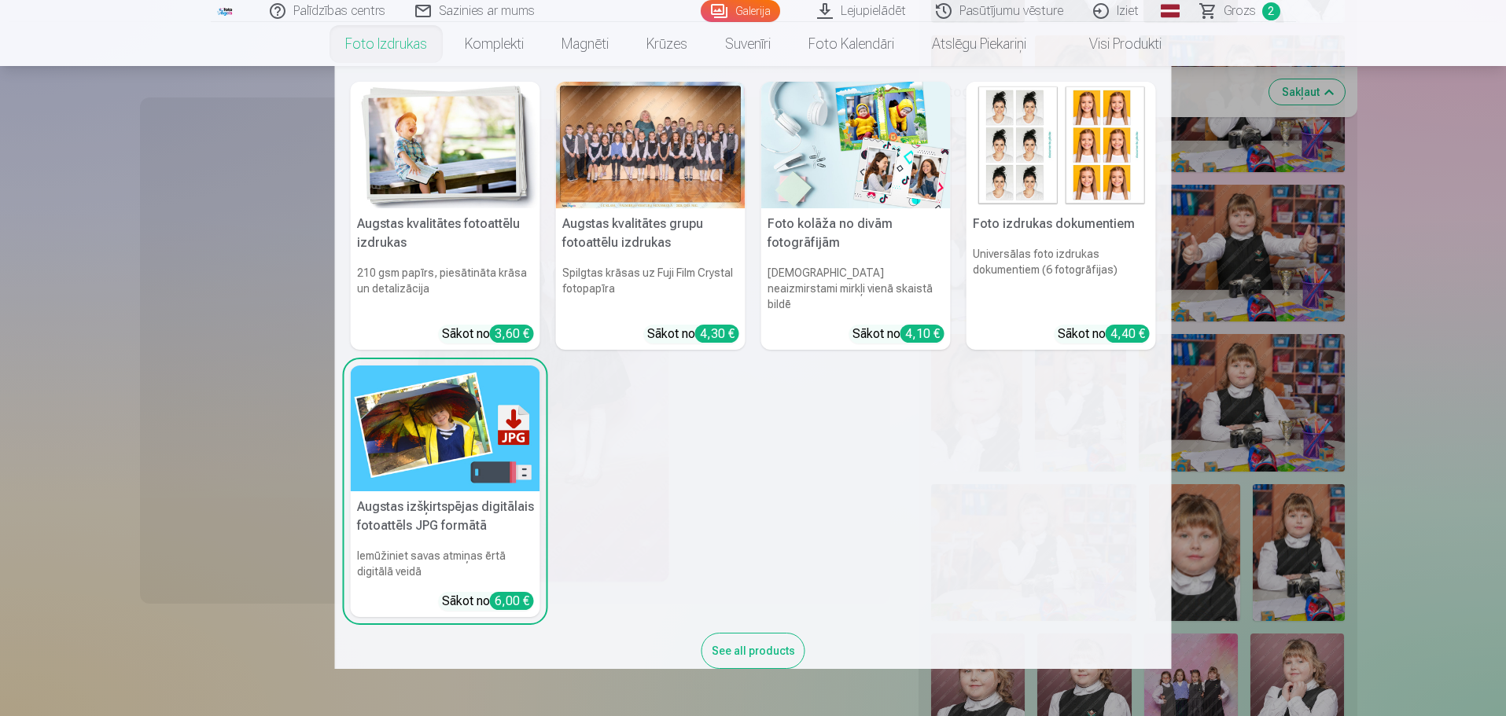
click at [403, 50] on link "Foto izdrukas" at bounding box center [385, 44] width 119 height 44
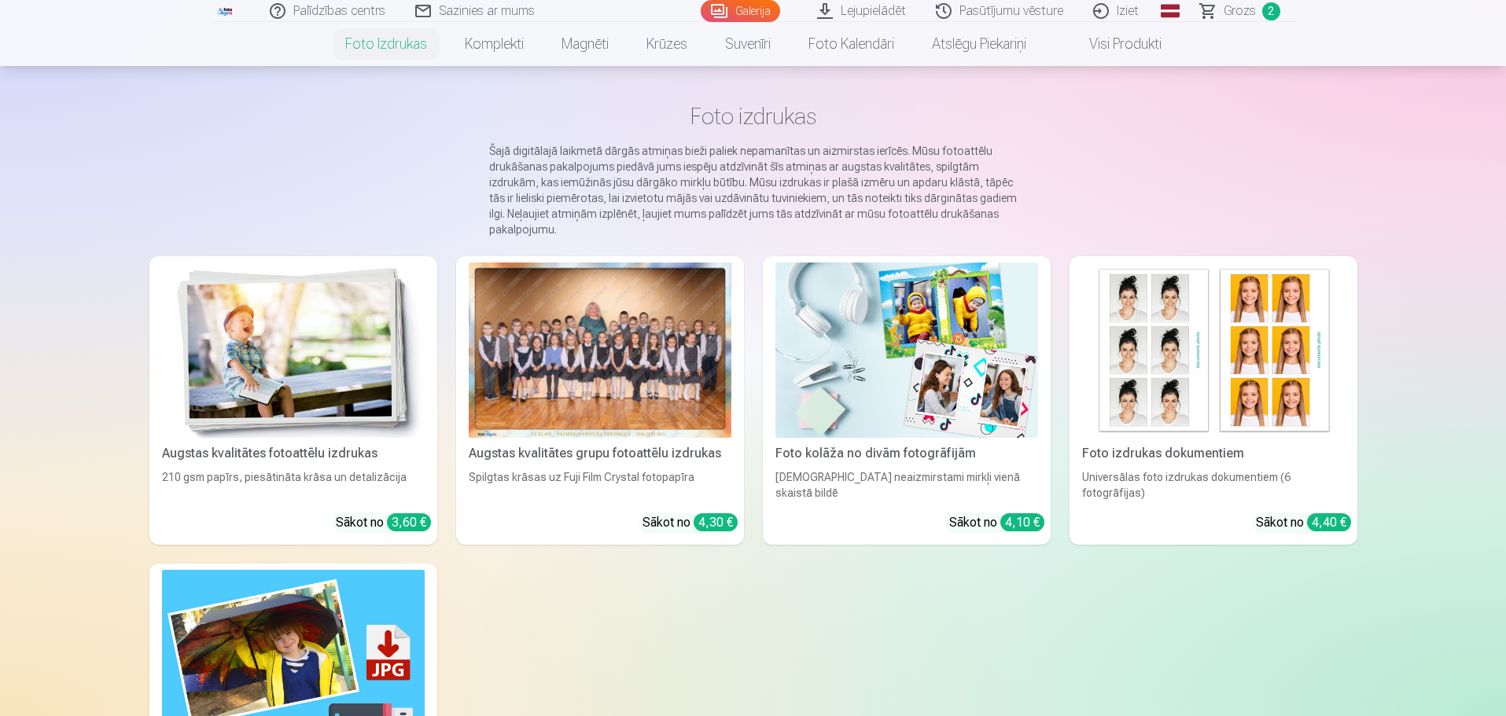
scroll to position [79, 0]
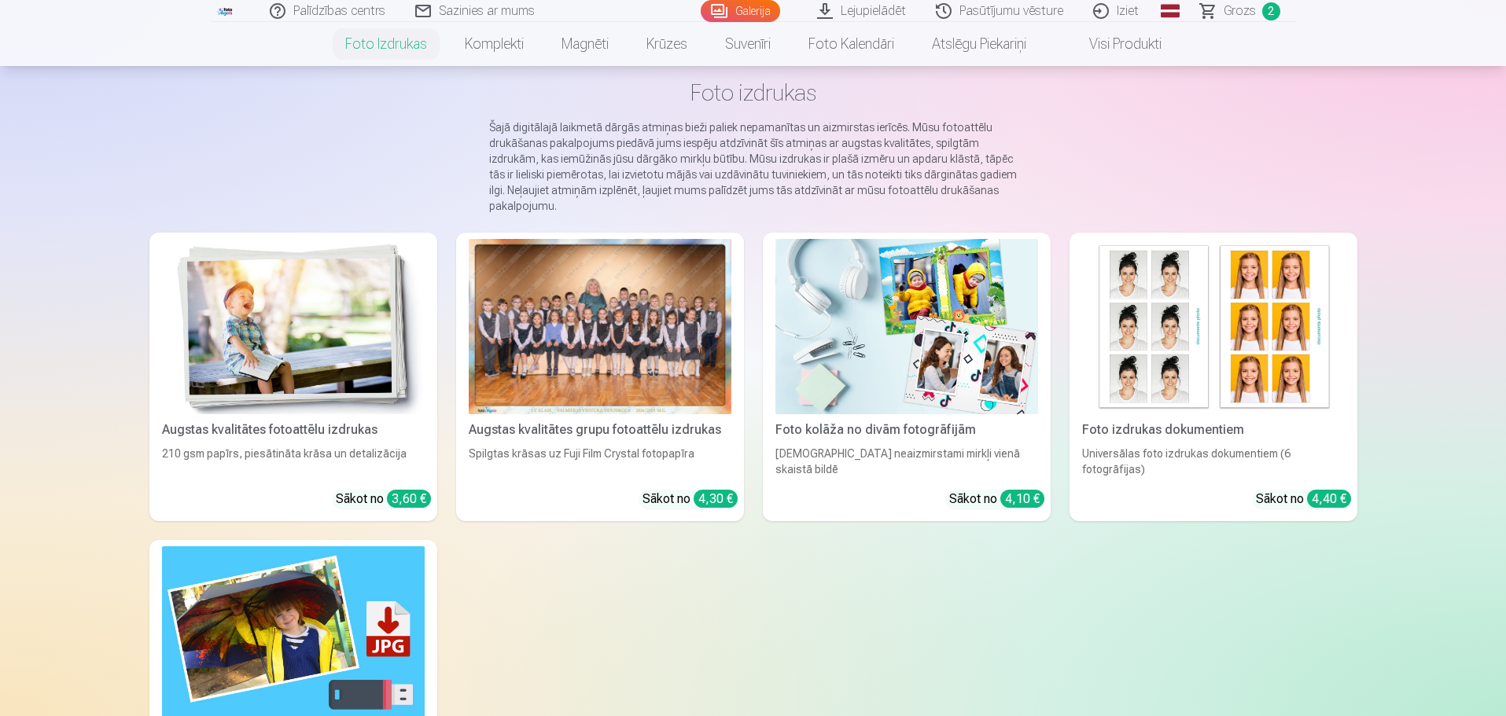
click at [345, 366] on img at bounding box center [293, 326] width 263 height 175
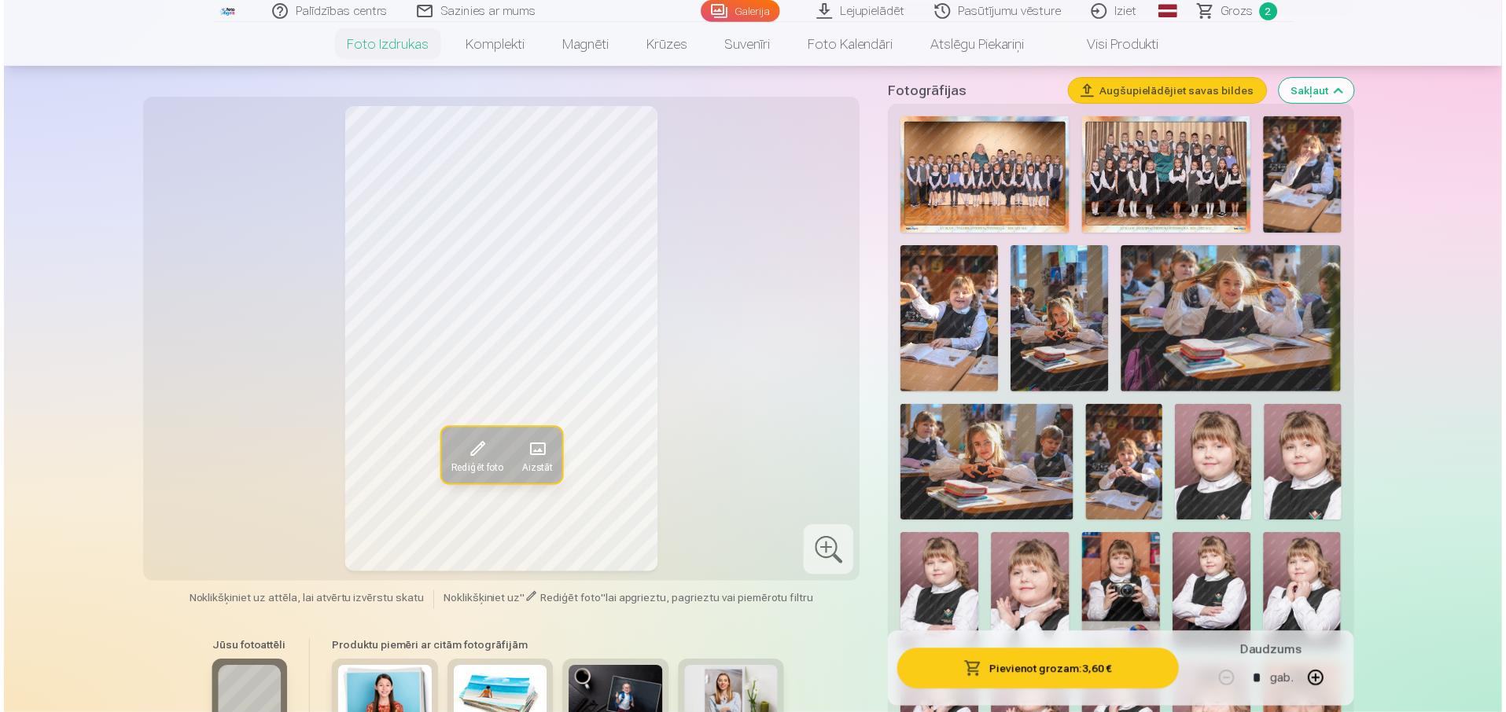
scroll to position [393, 0]
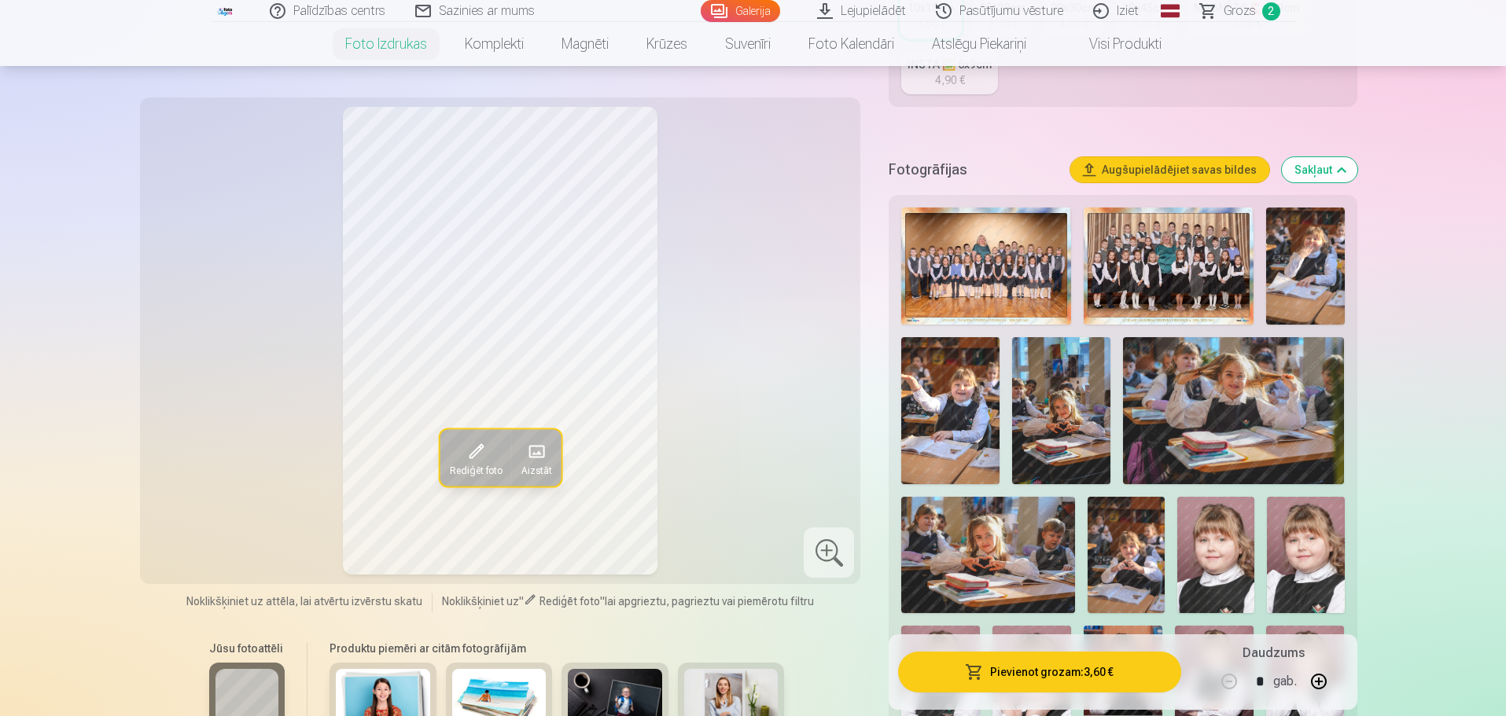
click at [1018, 269] on img at bounding box center [986, 266] width 170 height 117
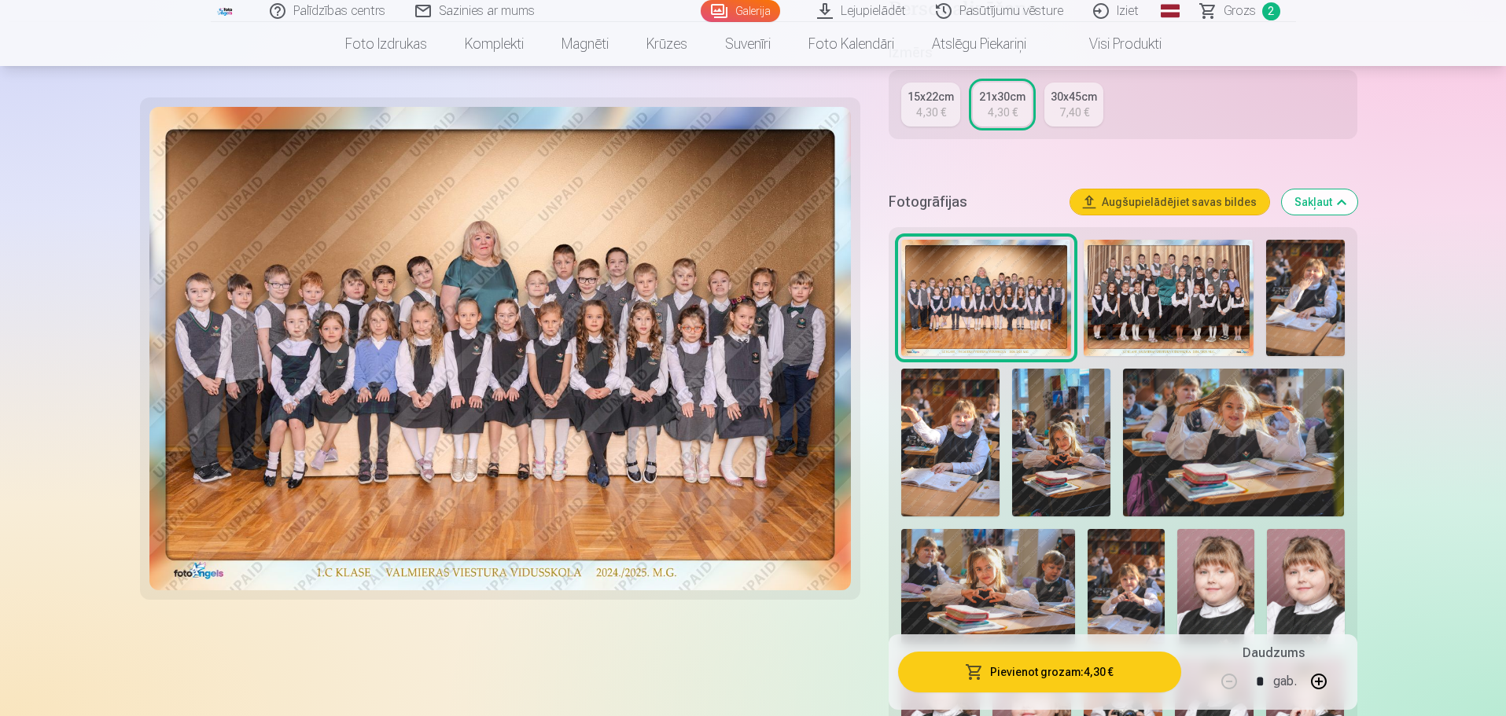
scroll to position [393, 0]
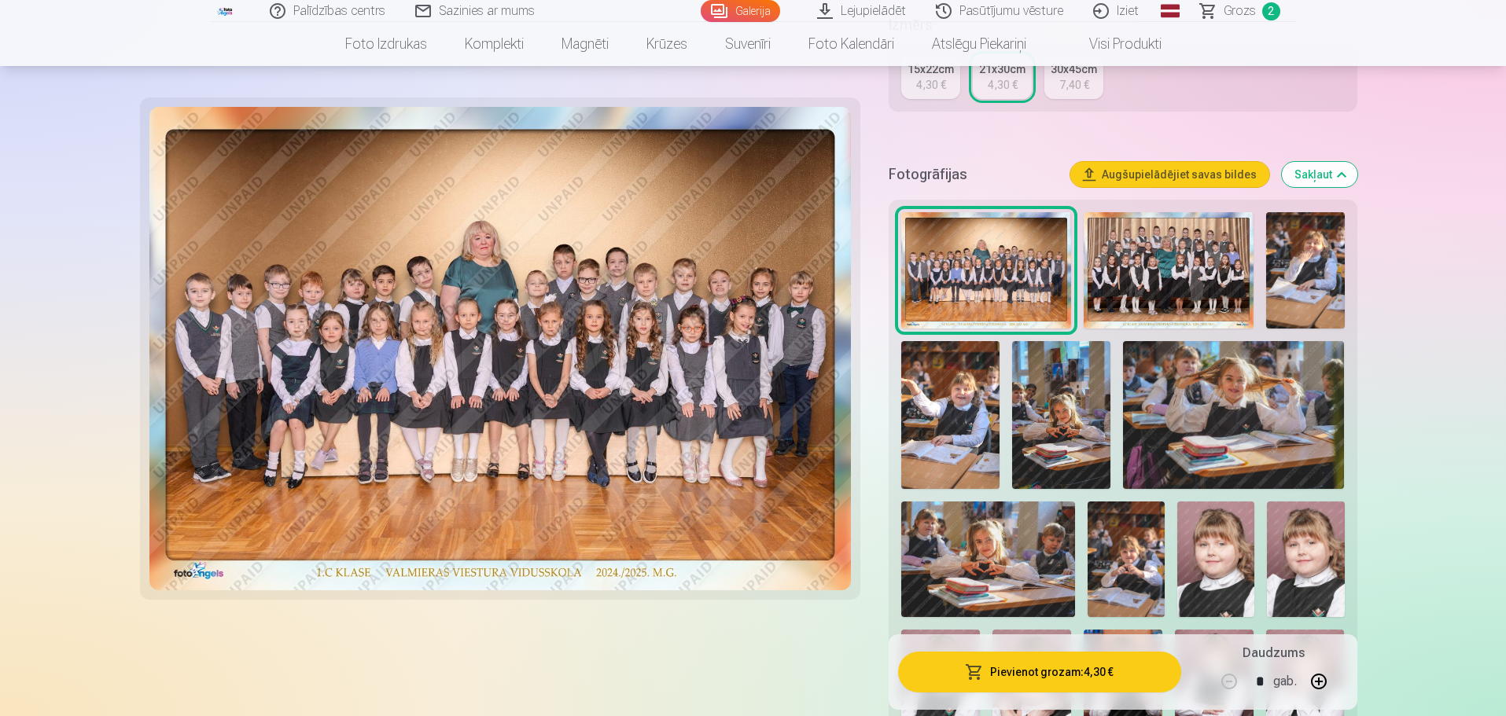
click at [983, 667] on span "button" at bounding box center [974, 672] width 19 height 16
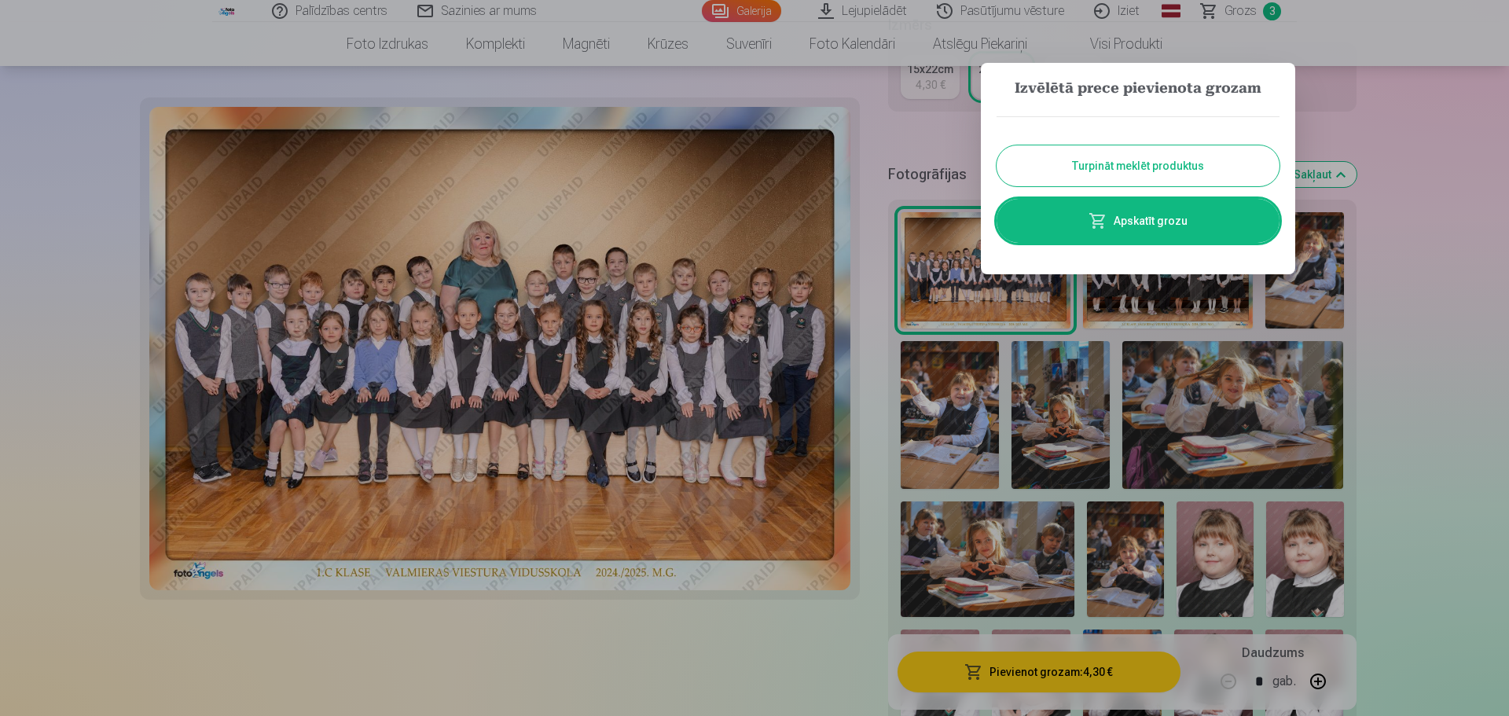
click at [1211, 163] on button "Turpināt meklēt produktus" at bounding box center [1138, 165] width 283 height 41
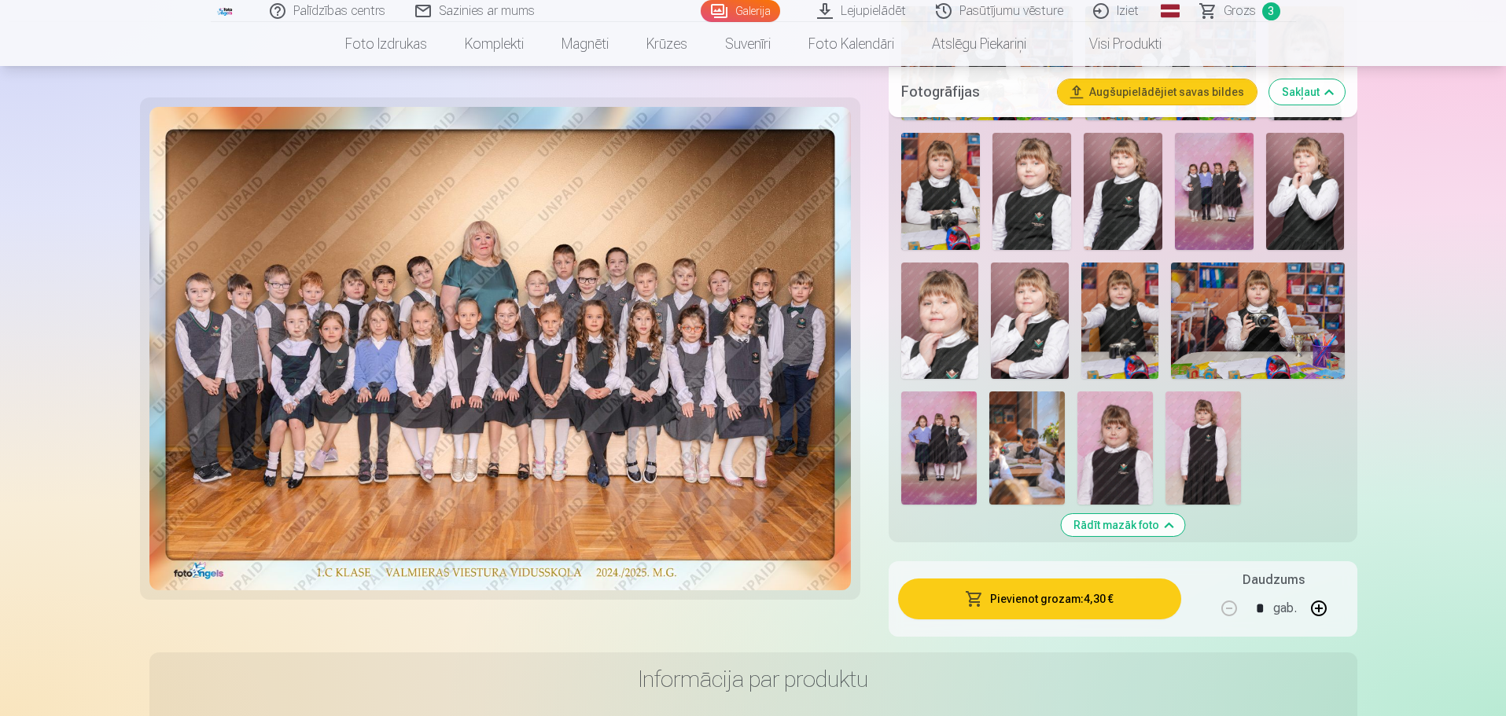
scroll to position [1572, 0]
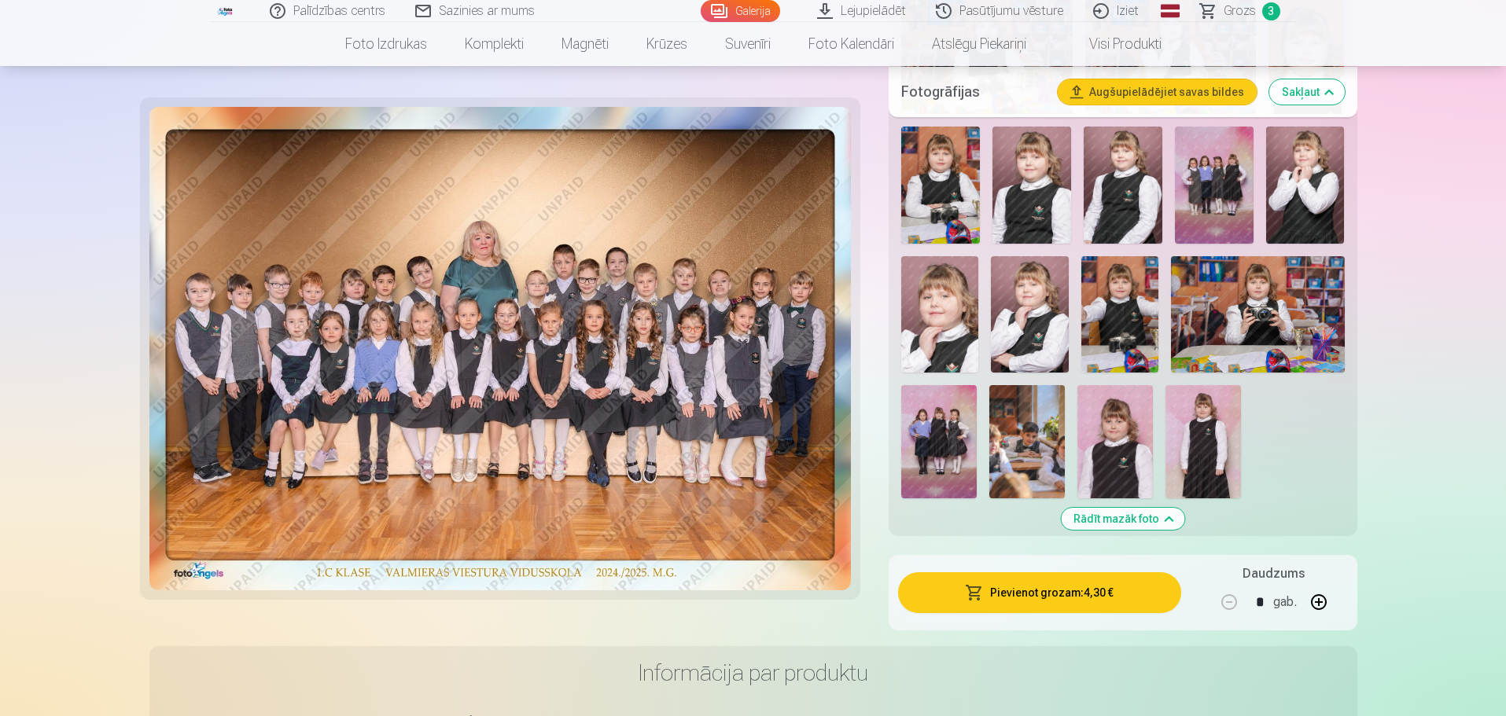
click at [943, 441] on img at bounding box center [938, 441] width 75 height 113
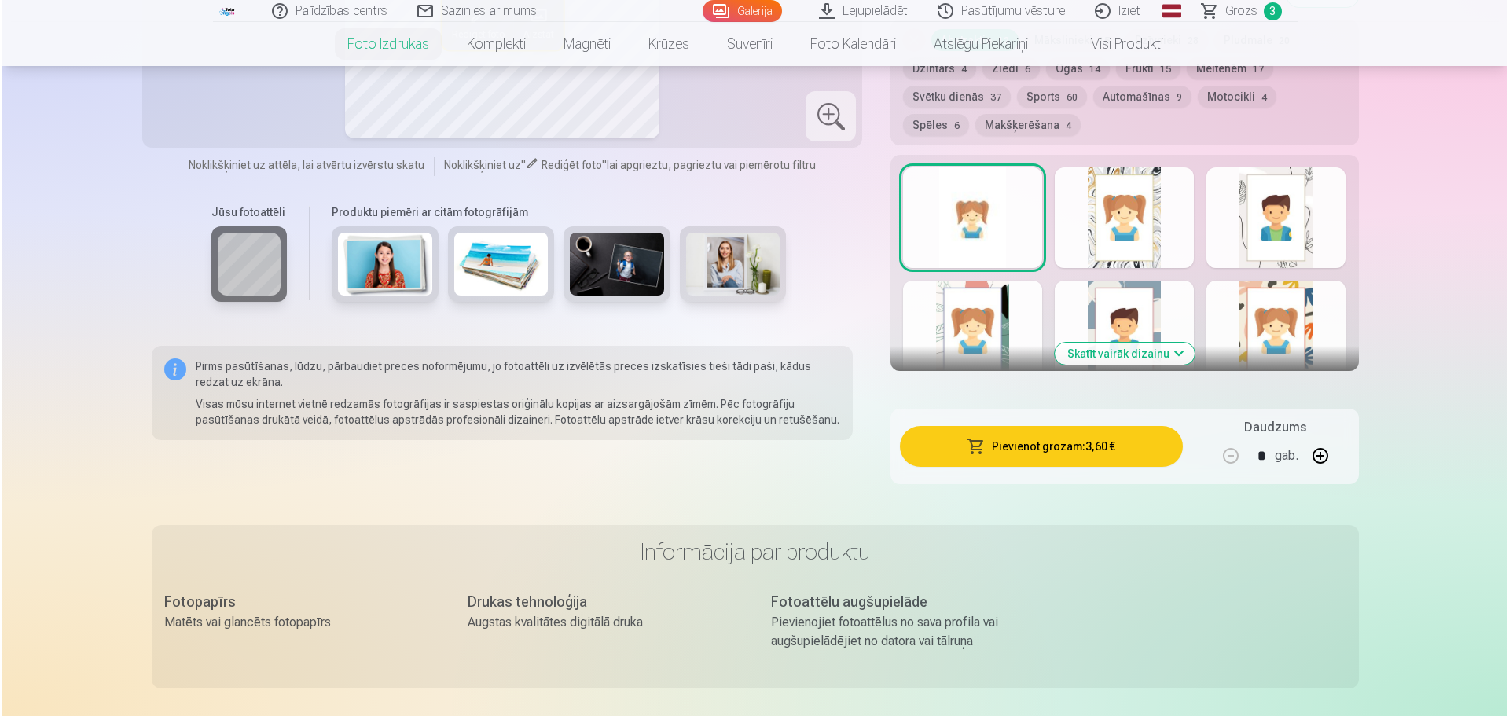
scroll to position [865, 0]
click at [1090, 450] on button "Pievienot grozam : 3,60 €" at bounding box center [1039, 445] width 282 height 41
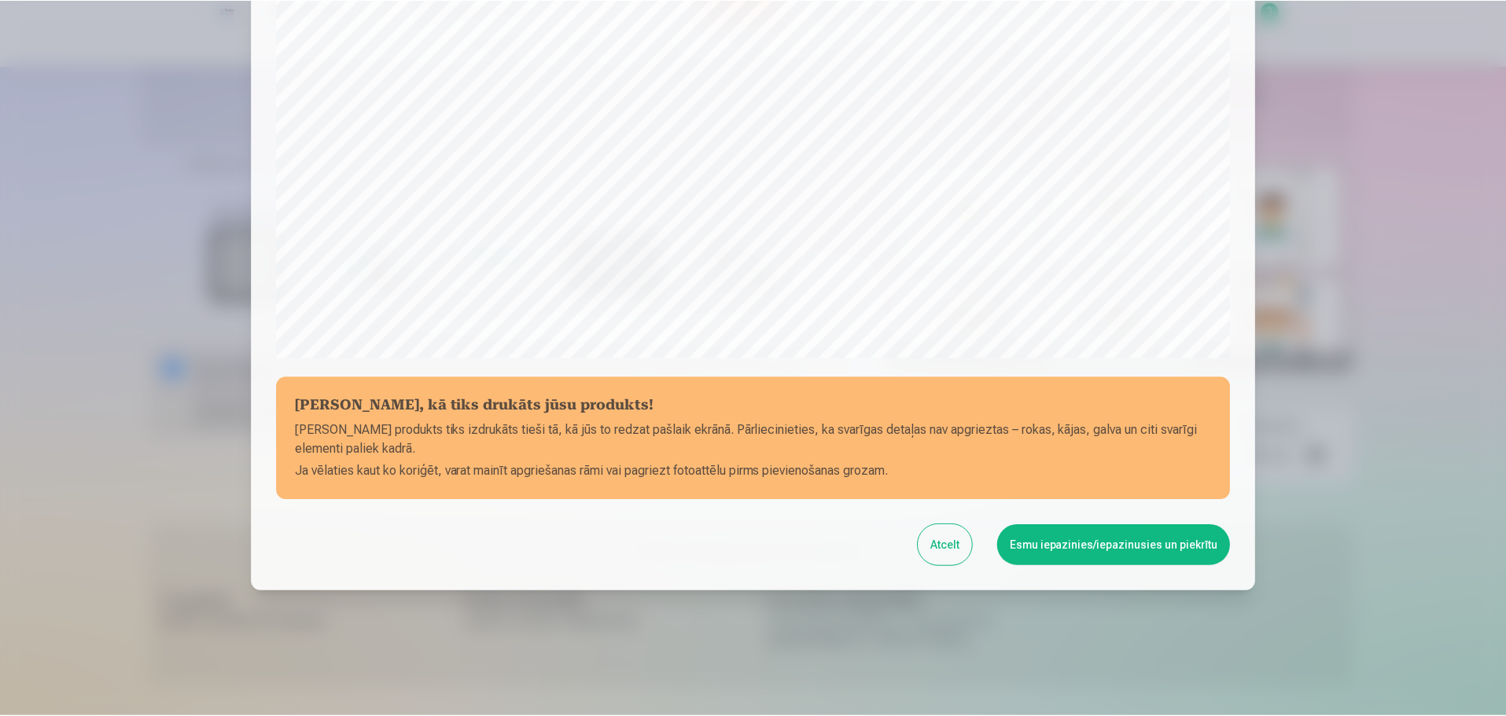
scroll to position [416, 0]
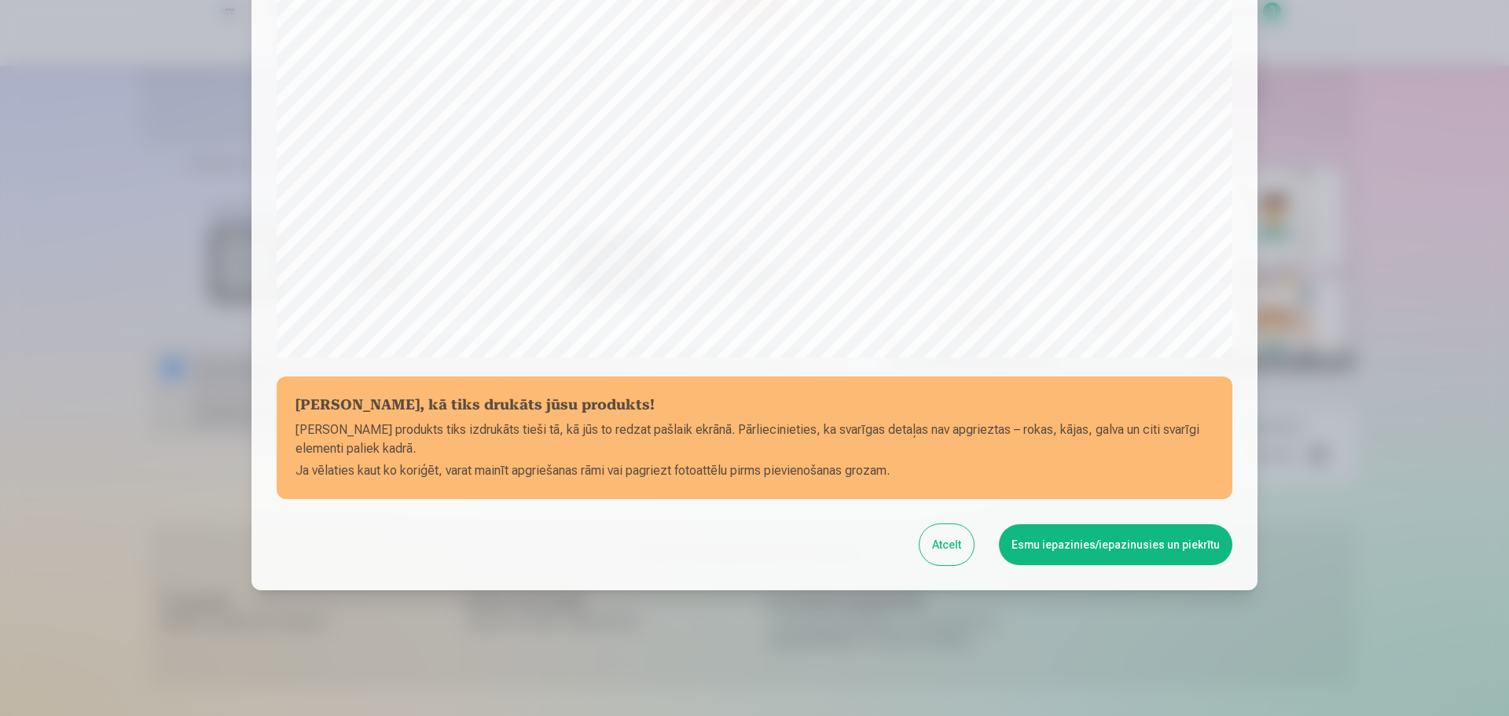
click at [969, 555] on button "Atcelt" at bounding box center [947, 544] width 54 height 41
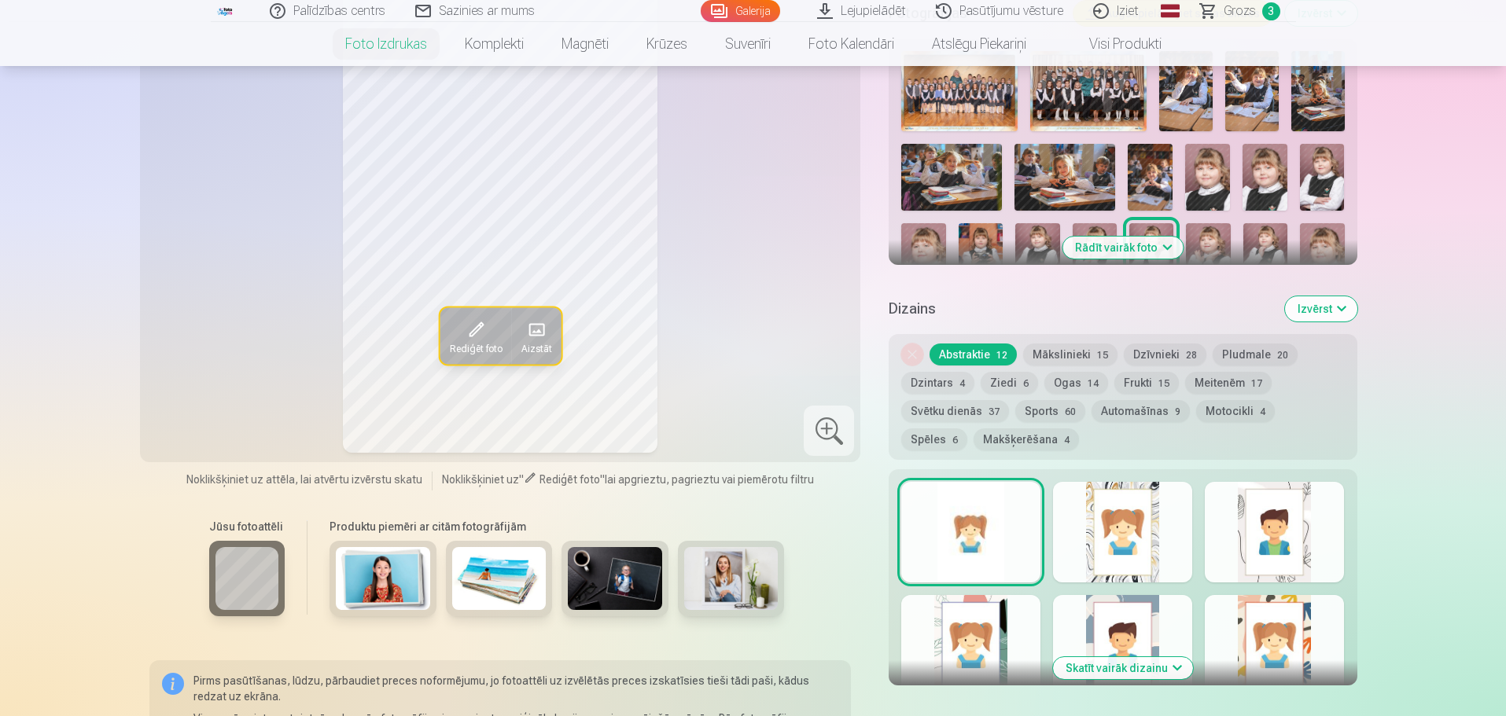
scroll to position [550, 0]
click at [1134, 242] on button "Rādīt vairāk foto" at bounding box center [1122, 247] width 120 height 22
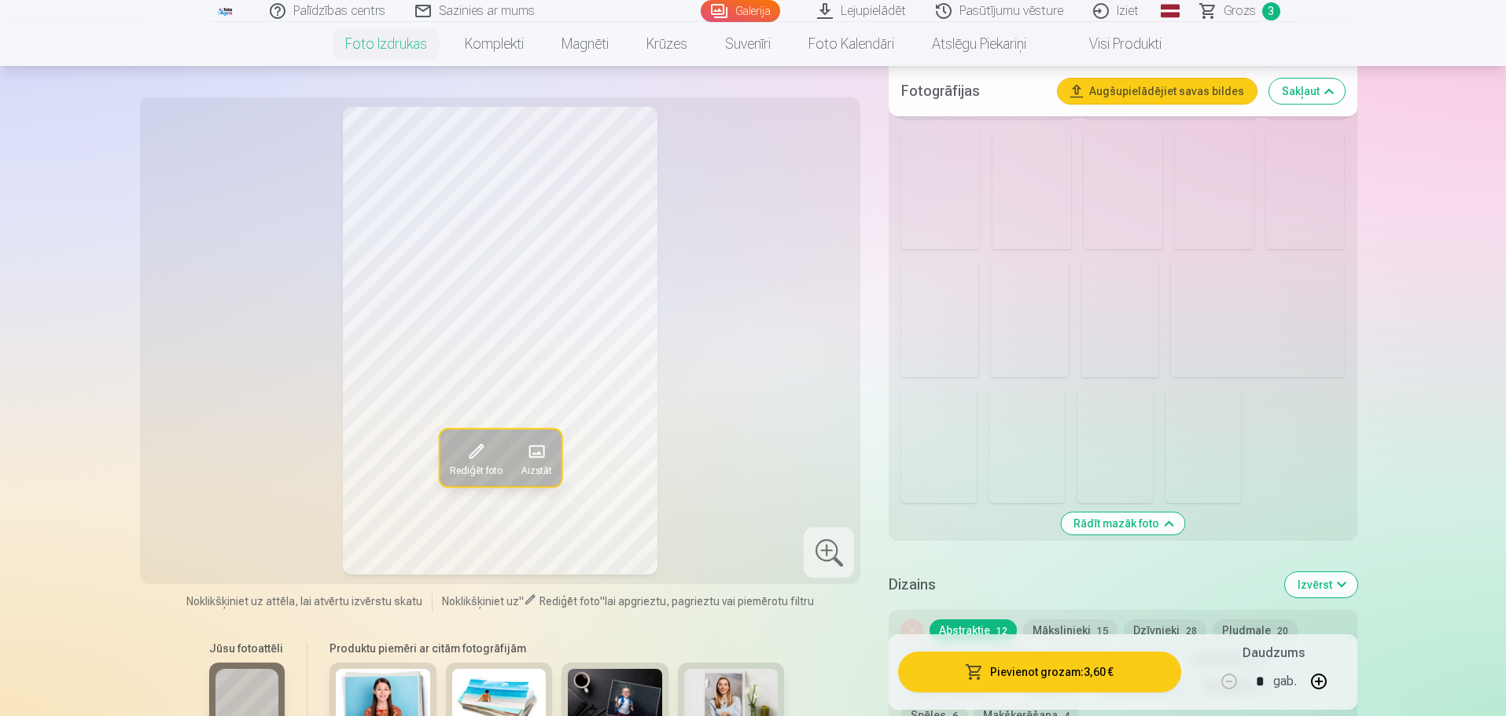
scroll to position [1572, 0]
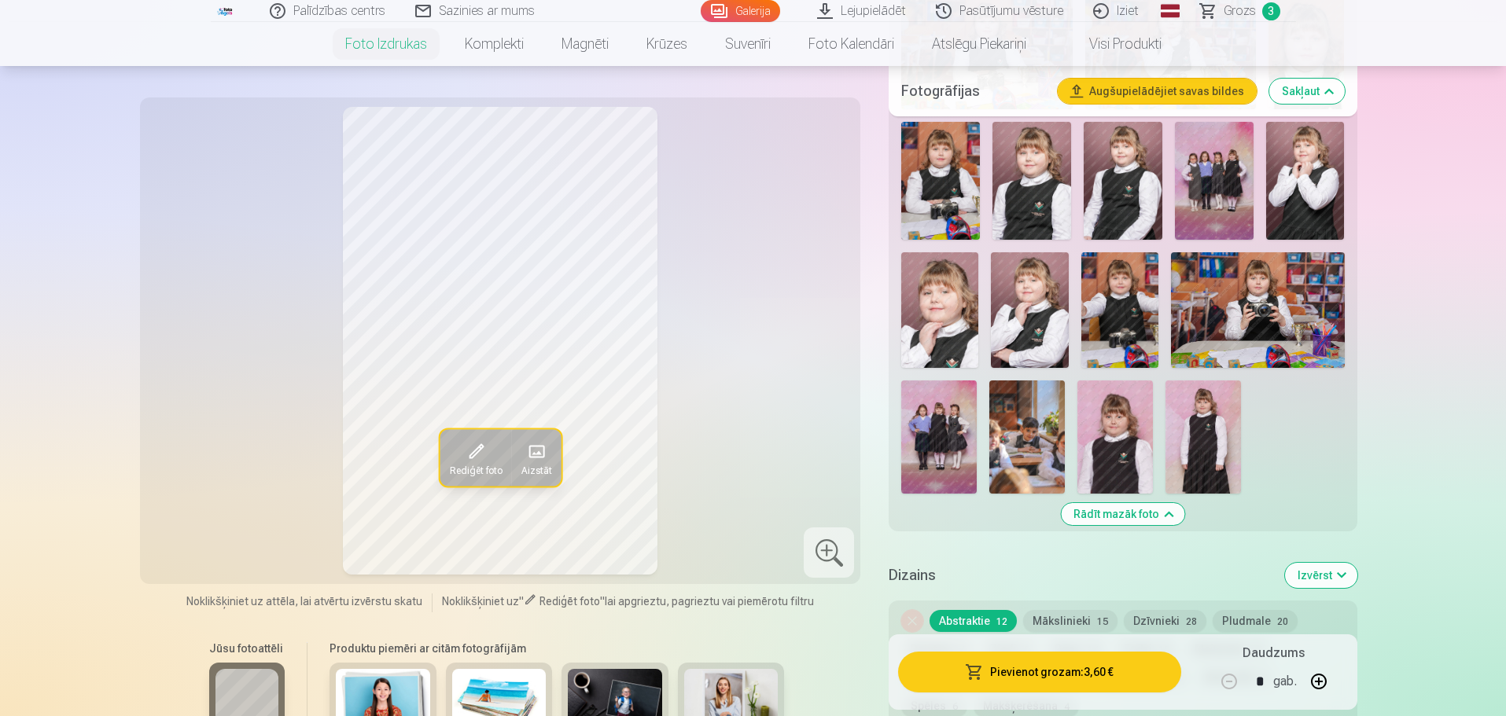
click at [947, 428] on img at bounding box center [938, 437] width 75 height 113
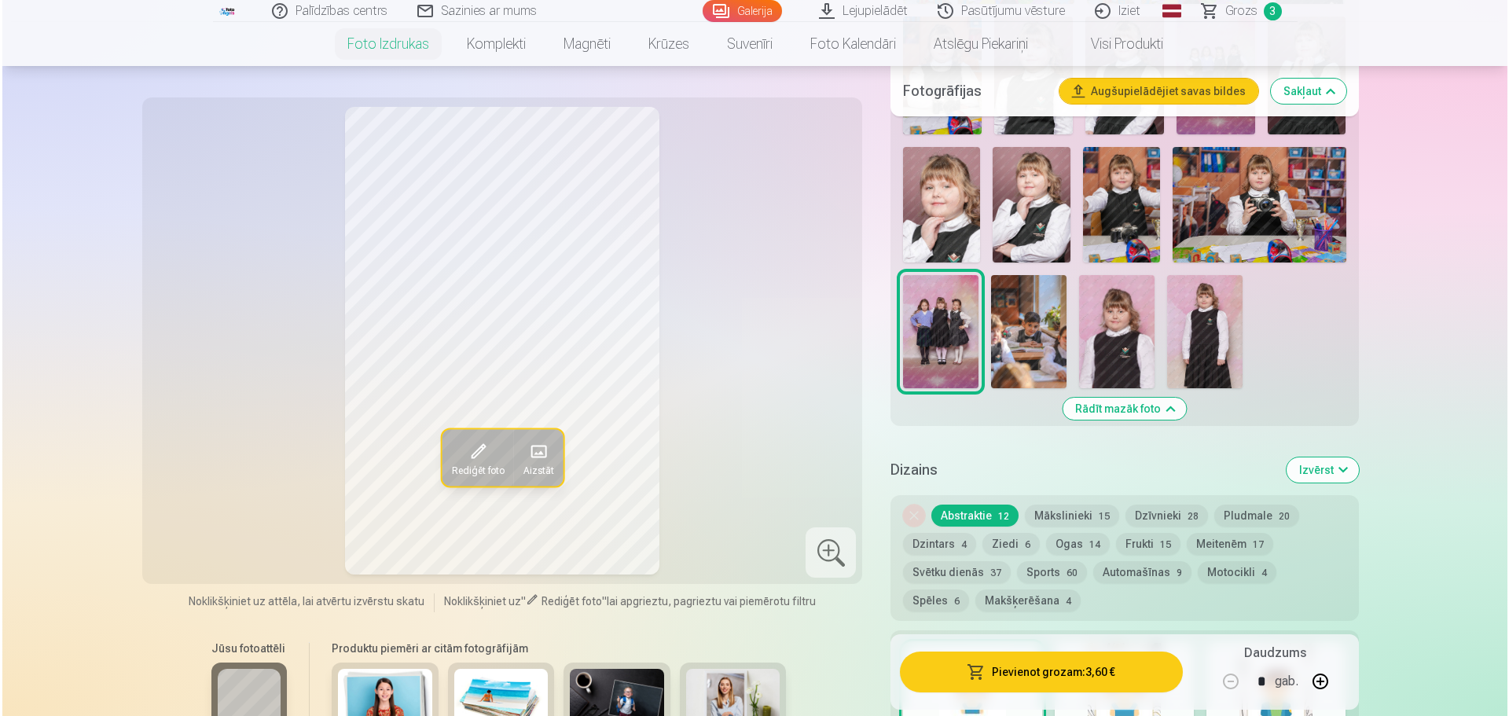
scroll to position [1730, 0]
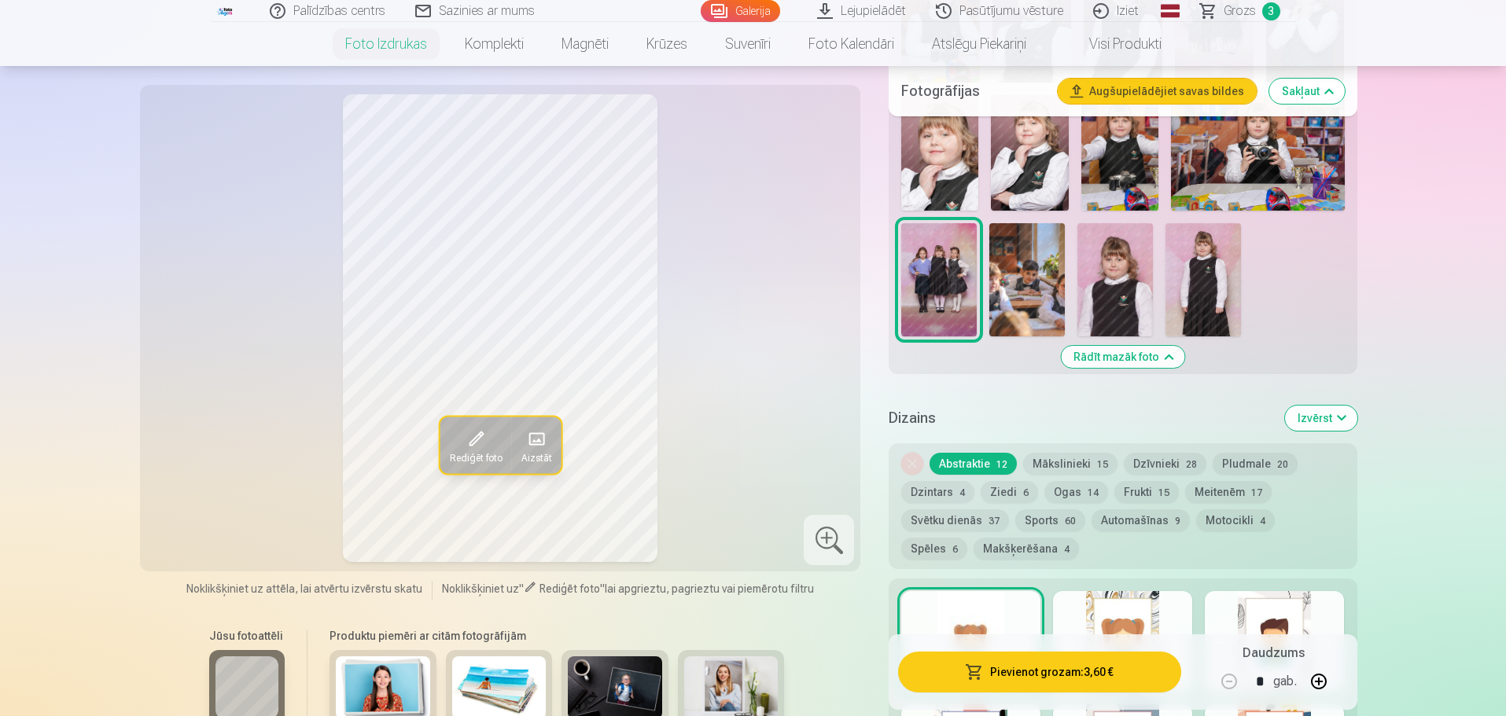
click at [1041, 675] on button "Pievienot grozam : 3,60 €" at bounding box center [1039, 672] width 282 height 41
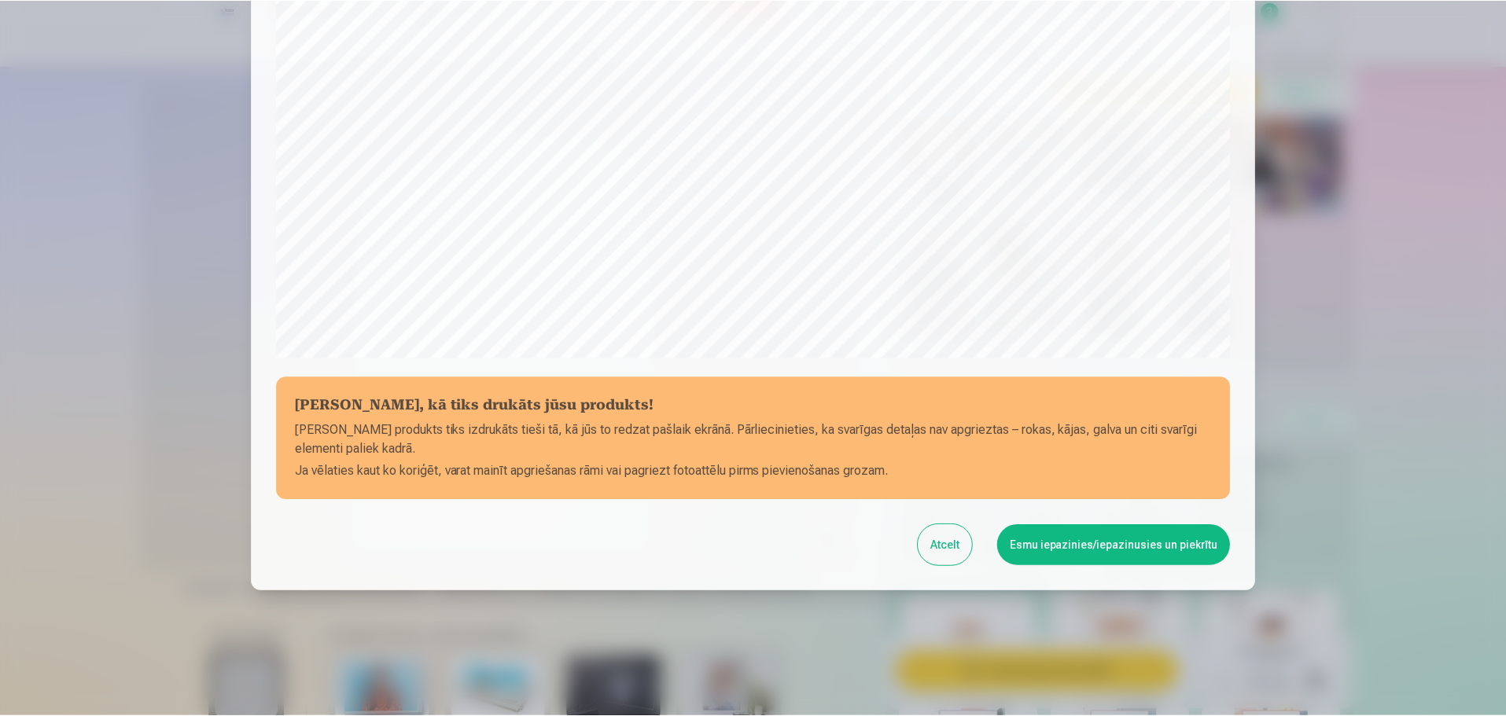
scroll to position [416, 0]
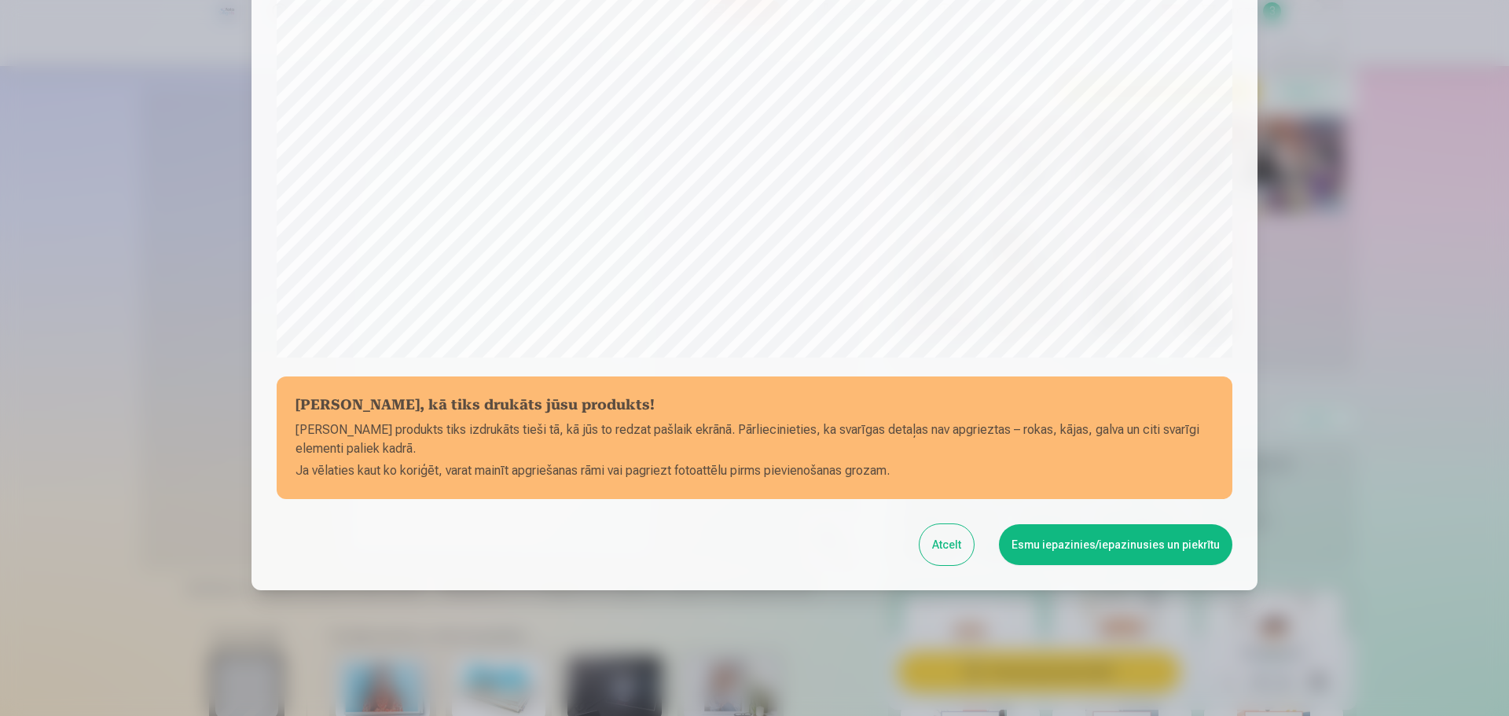
click at [1086, 546] on button "Esmu iepazinies/iepazinusies un piekrītu" at bounding box center [1115, 544] width 233 height 41
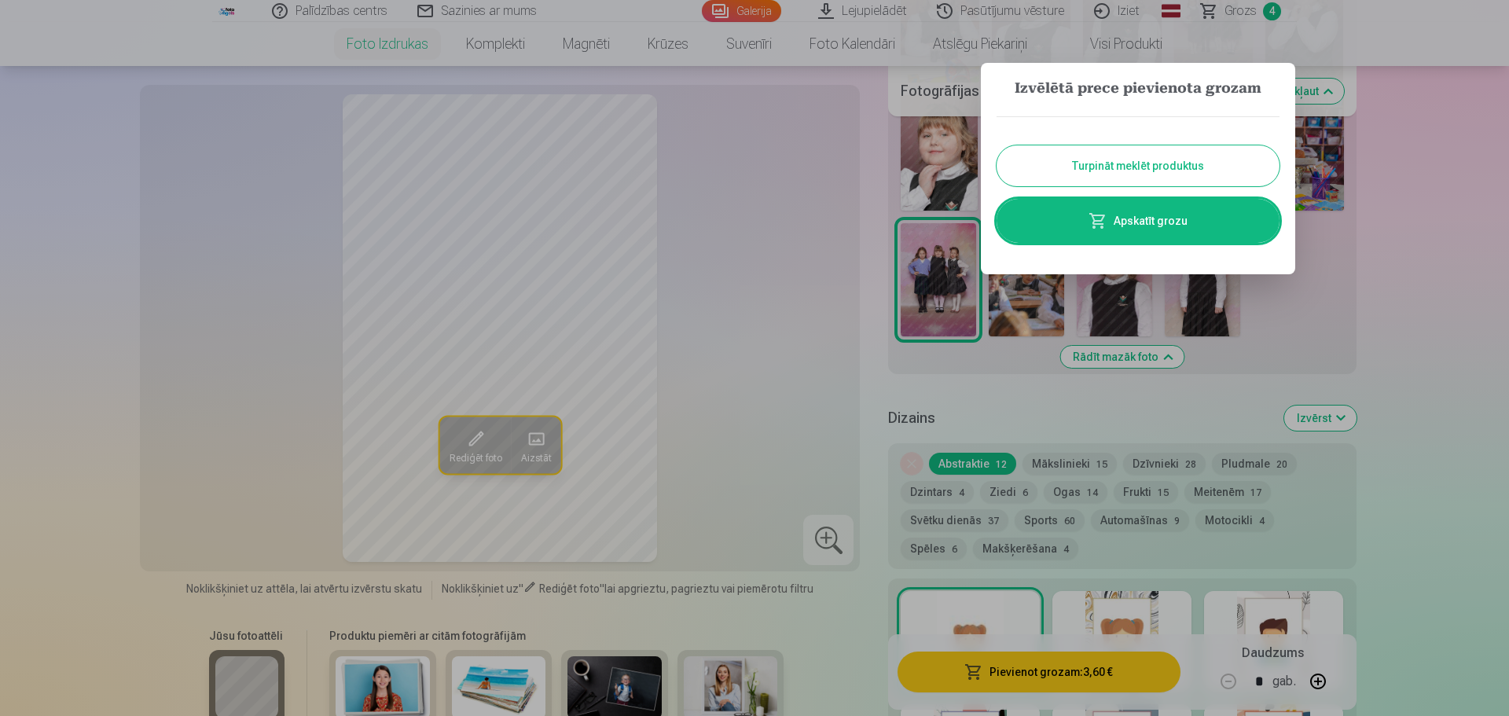
click at [1436, 299] on div at bounding box center [754, 358] width 1509 height 716
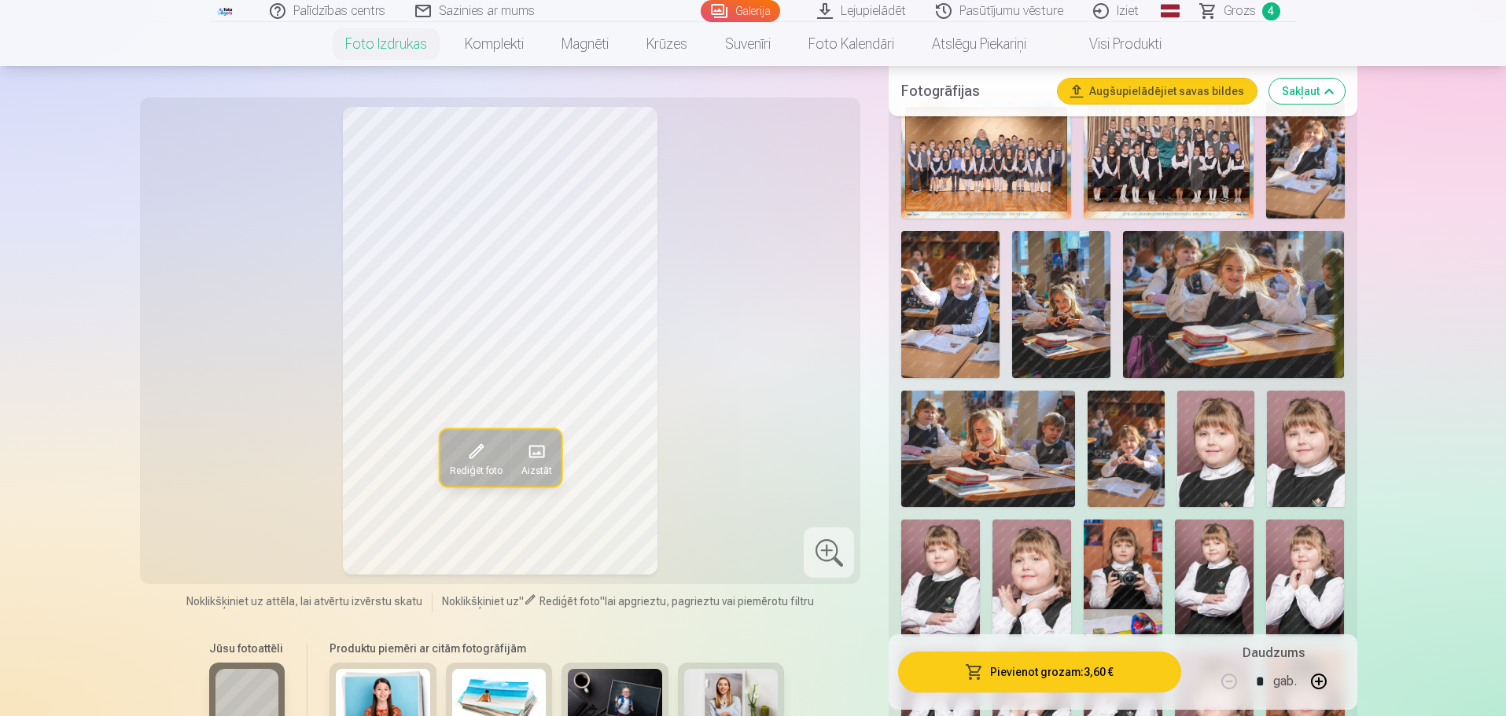
scroll to position [472, 0]
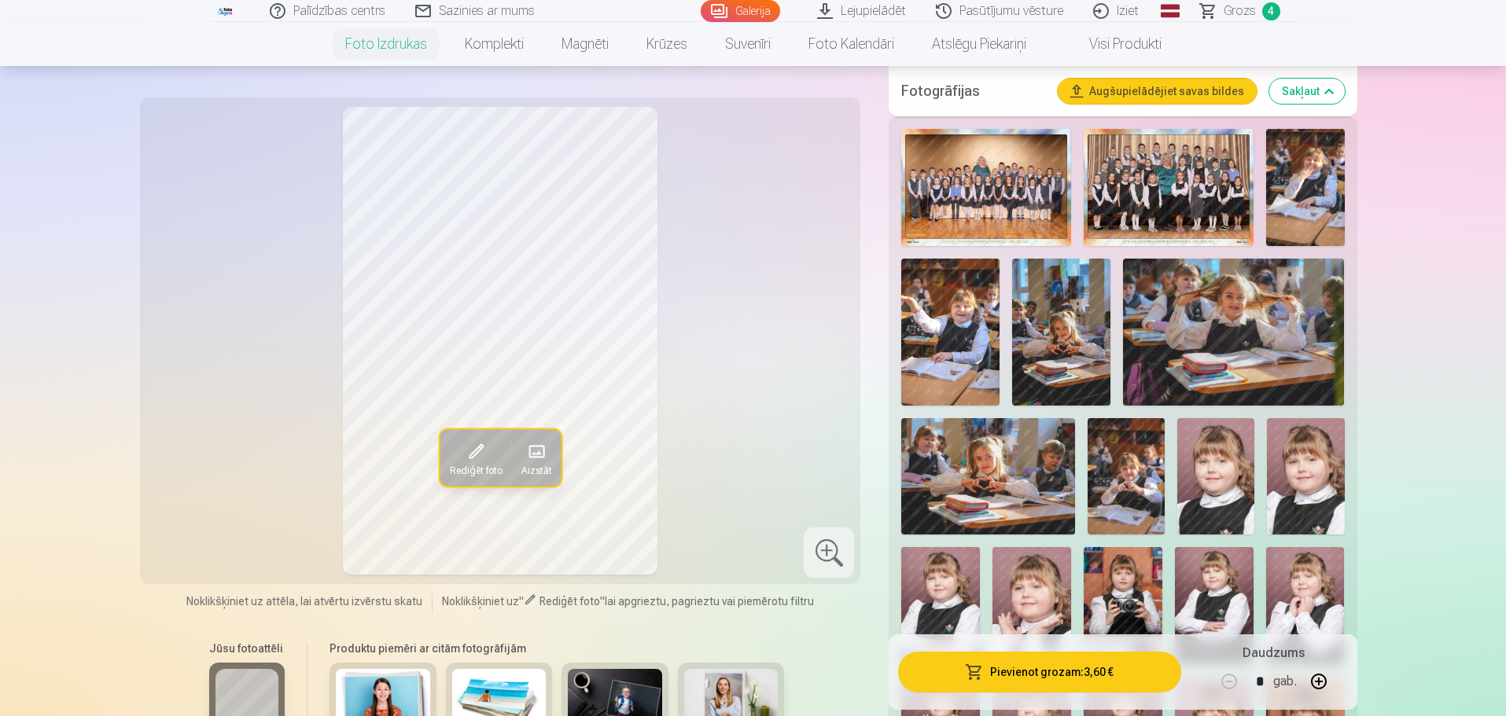
click at [951, 325] on img at bounding box center [950, 333] width 98 height 148
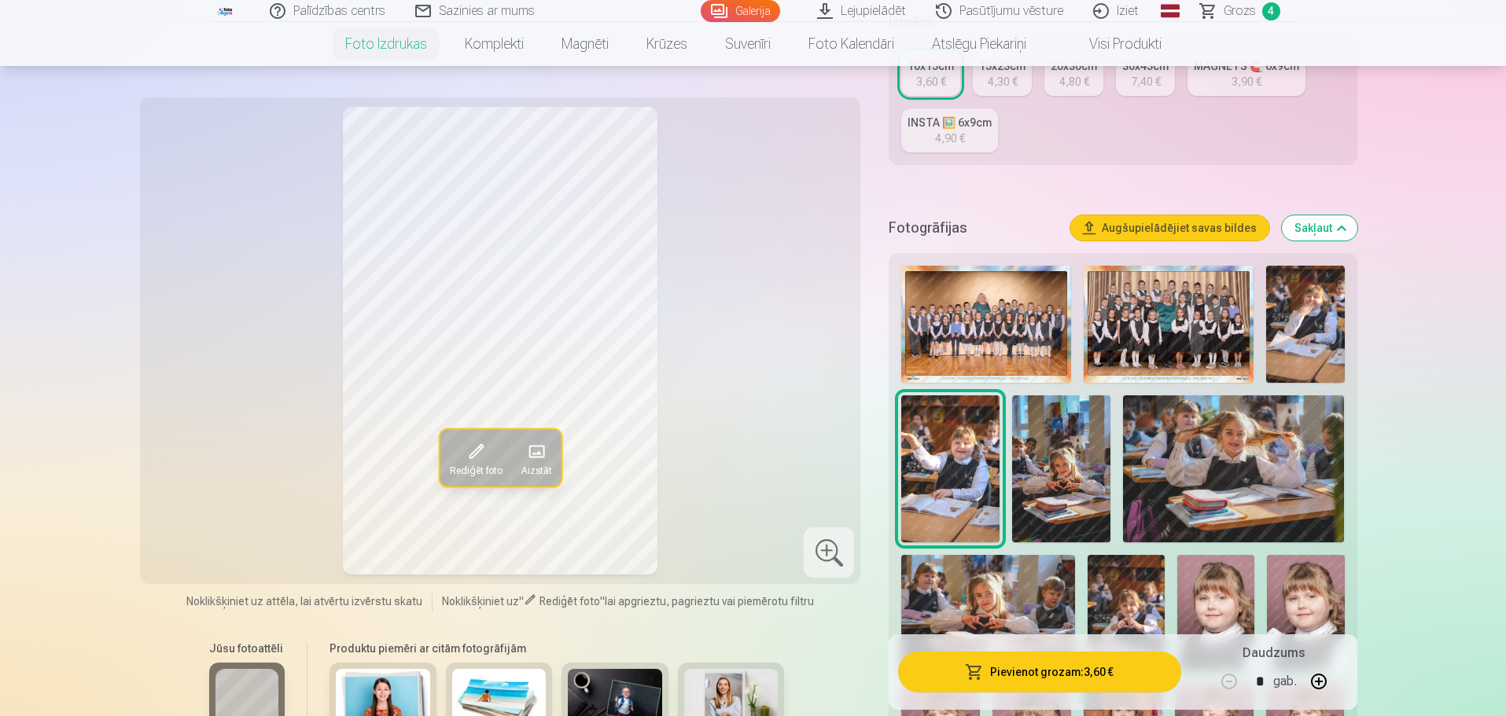
scroll to position [314, 0]
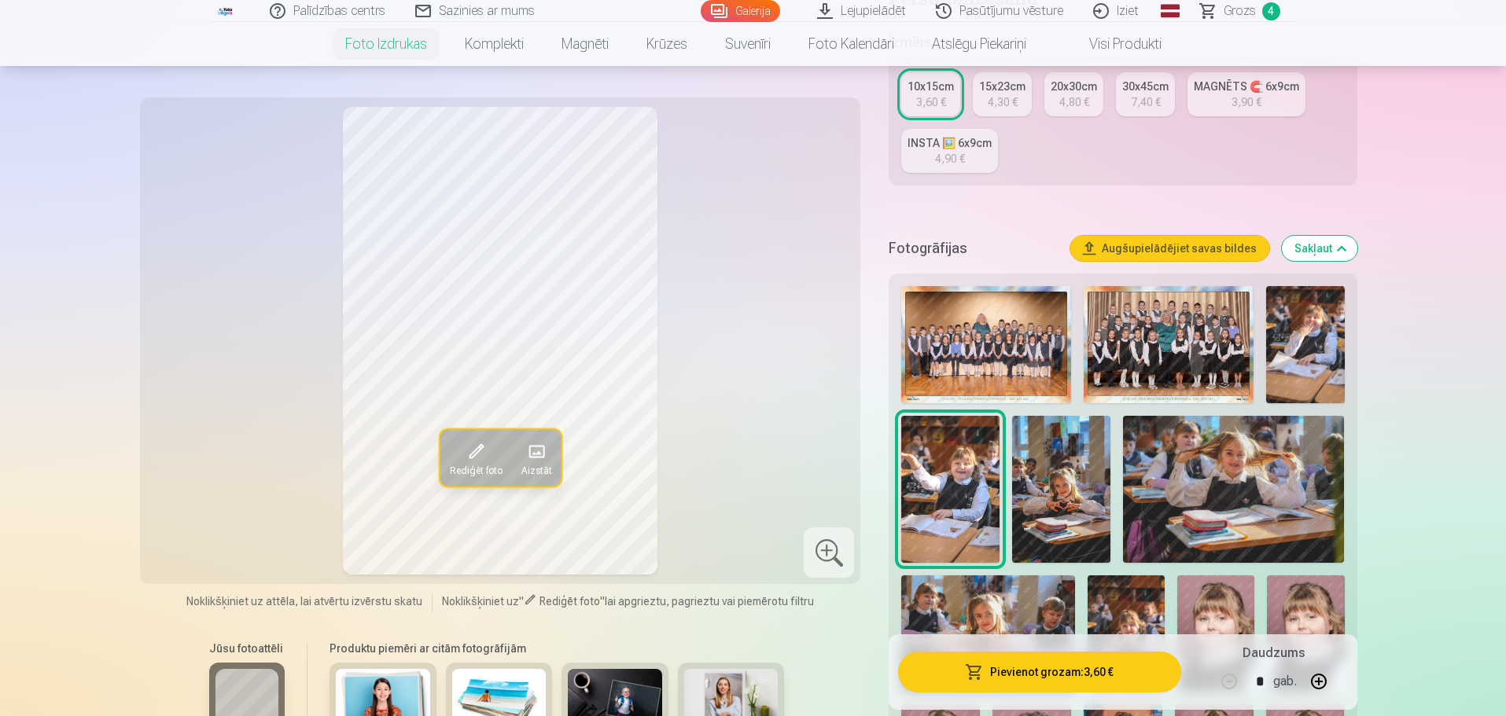
click at [1322, 334] on img at bounding box center [1305, 344] width 78 height 117
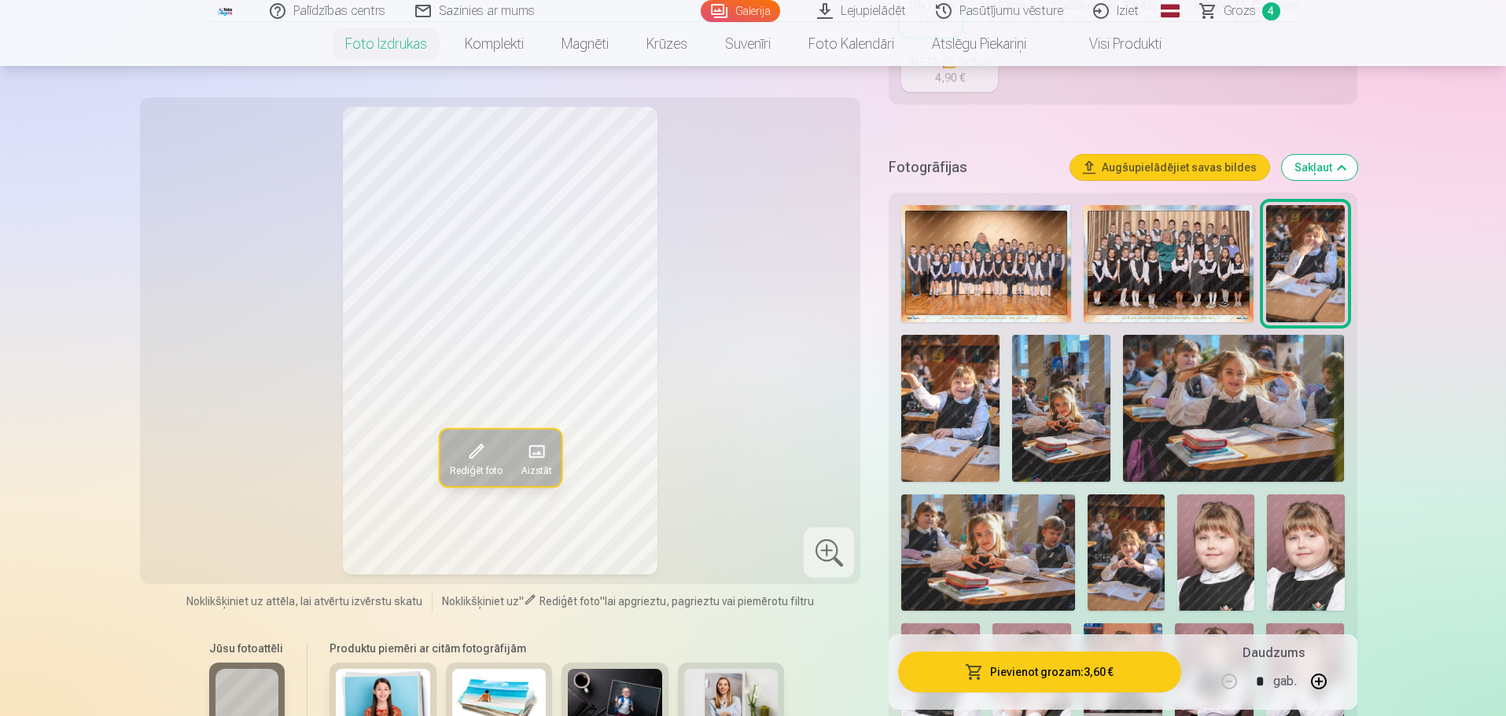
scroll to position [472, 0]
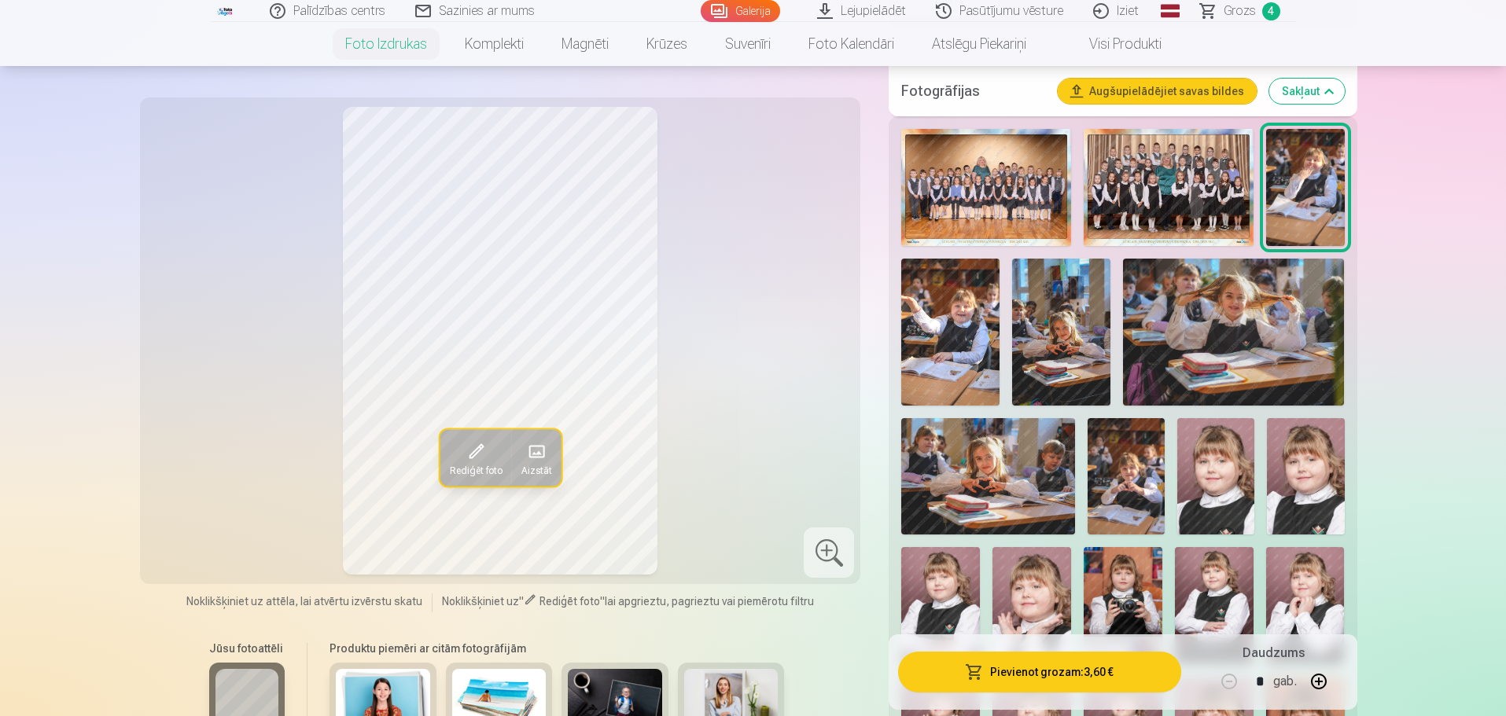
click at [963, 371] on img at bounding box center [950, 333] width 98 height 148
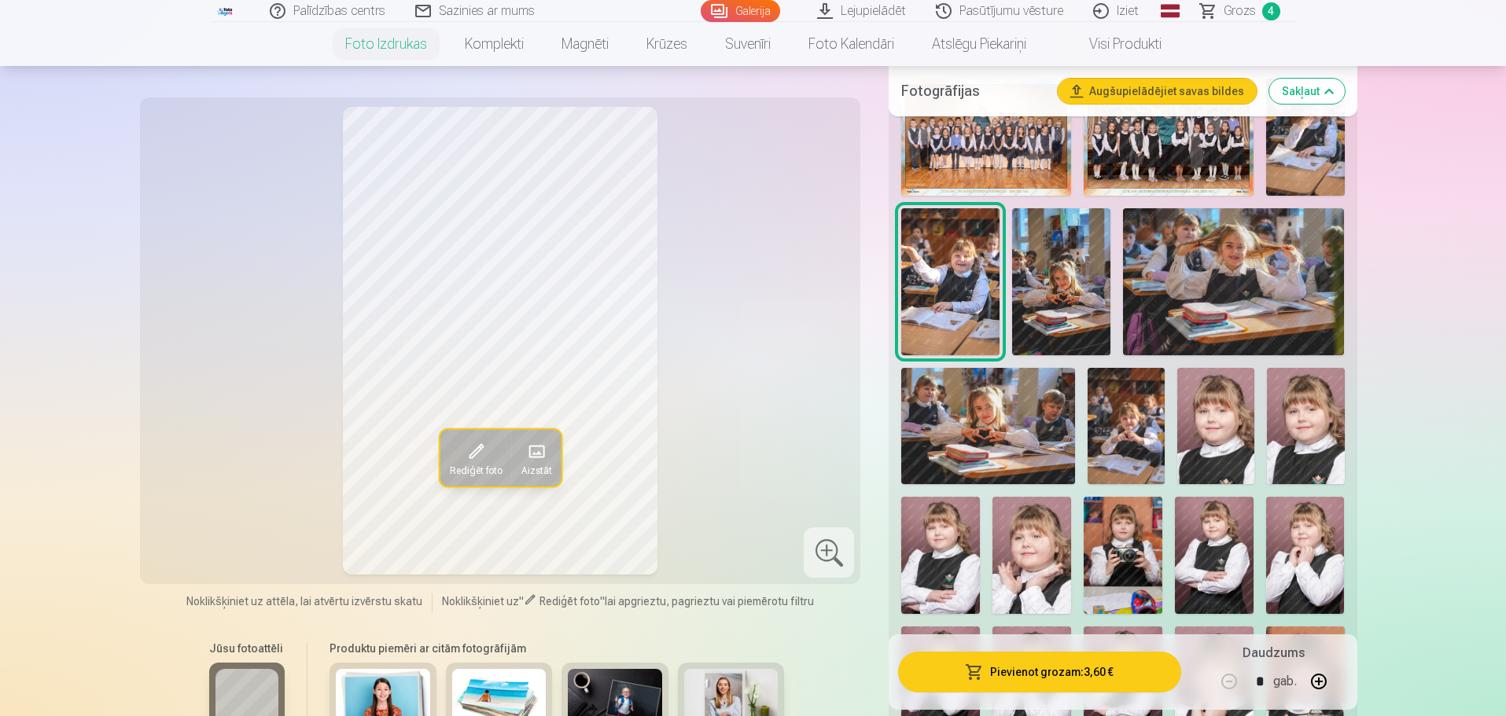
scroll to position [550, 0]
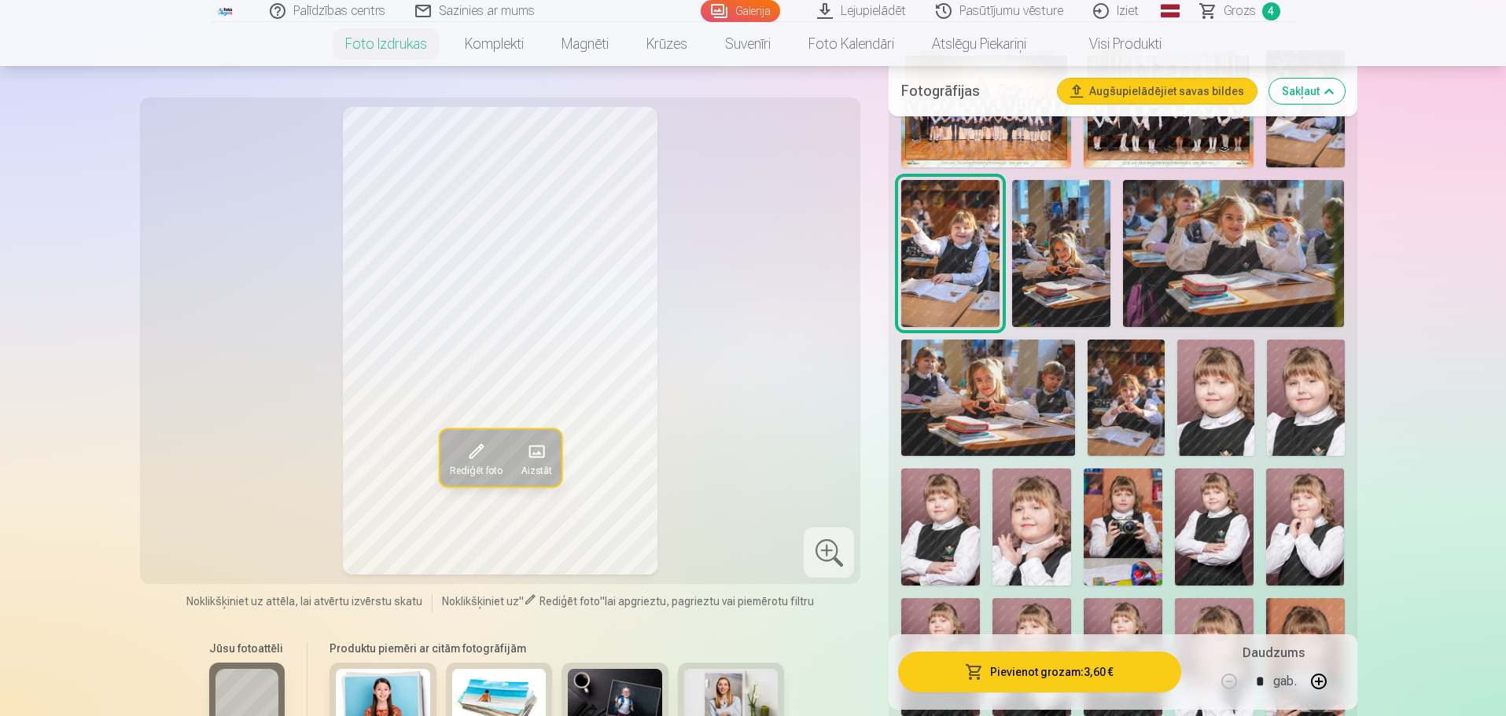
click at [1138, 412] on img at bounding box center [1125, 398] width 77 height 116
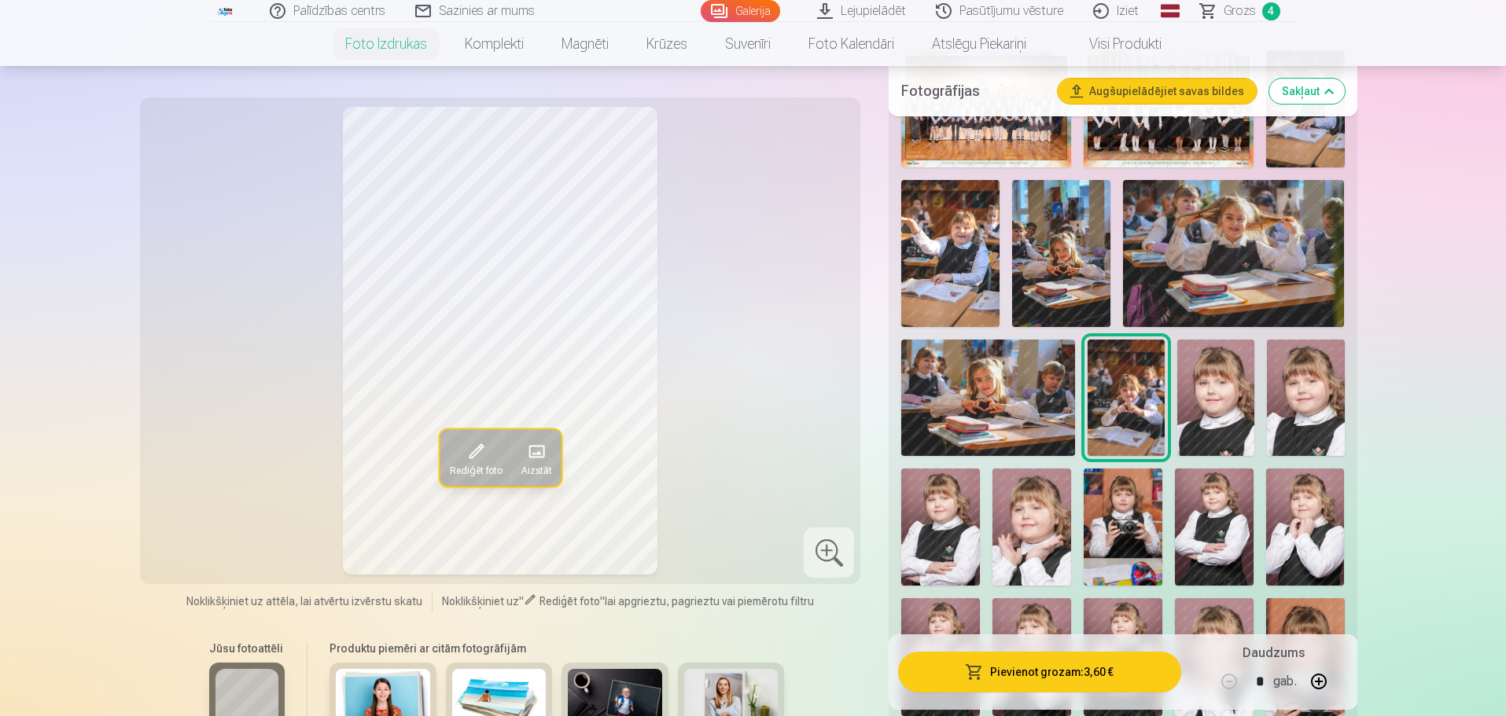
click at [947, 296] on img at bounding box center [950, 254] width 98 height 148
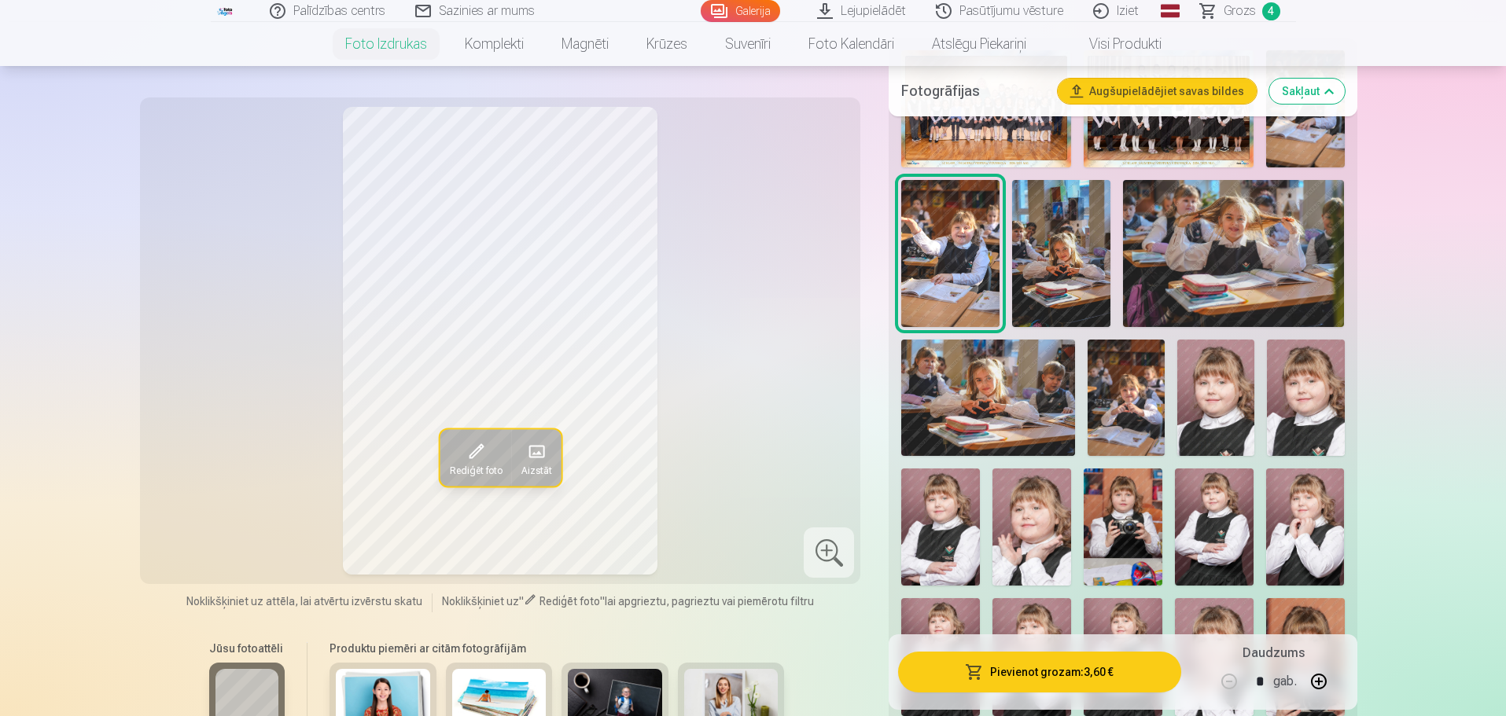
click at [1123, 409] on img at bounding box center [1125, 398] width 77 height 116
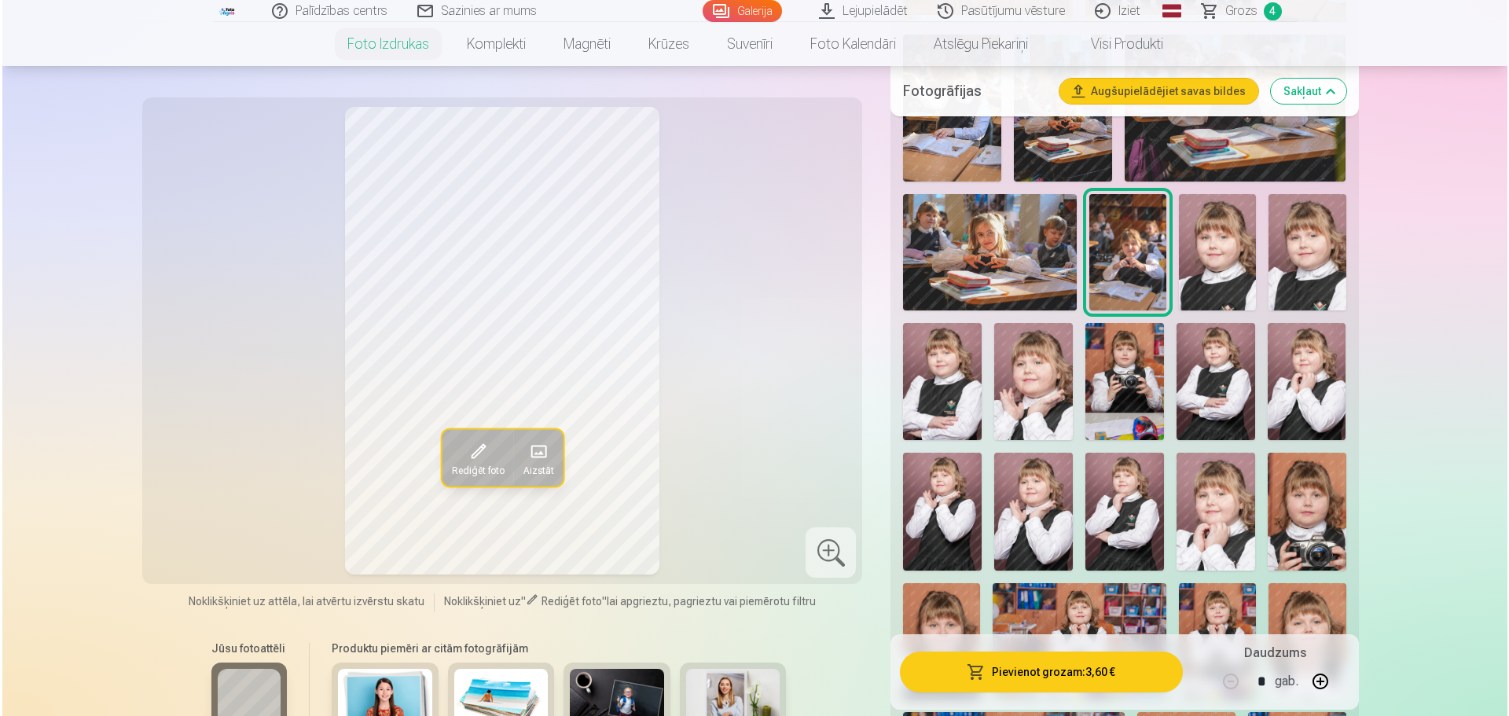
scroll to position [708, 0]
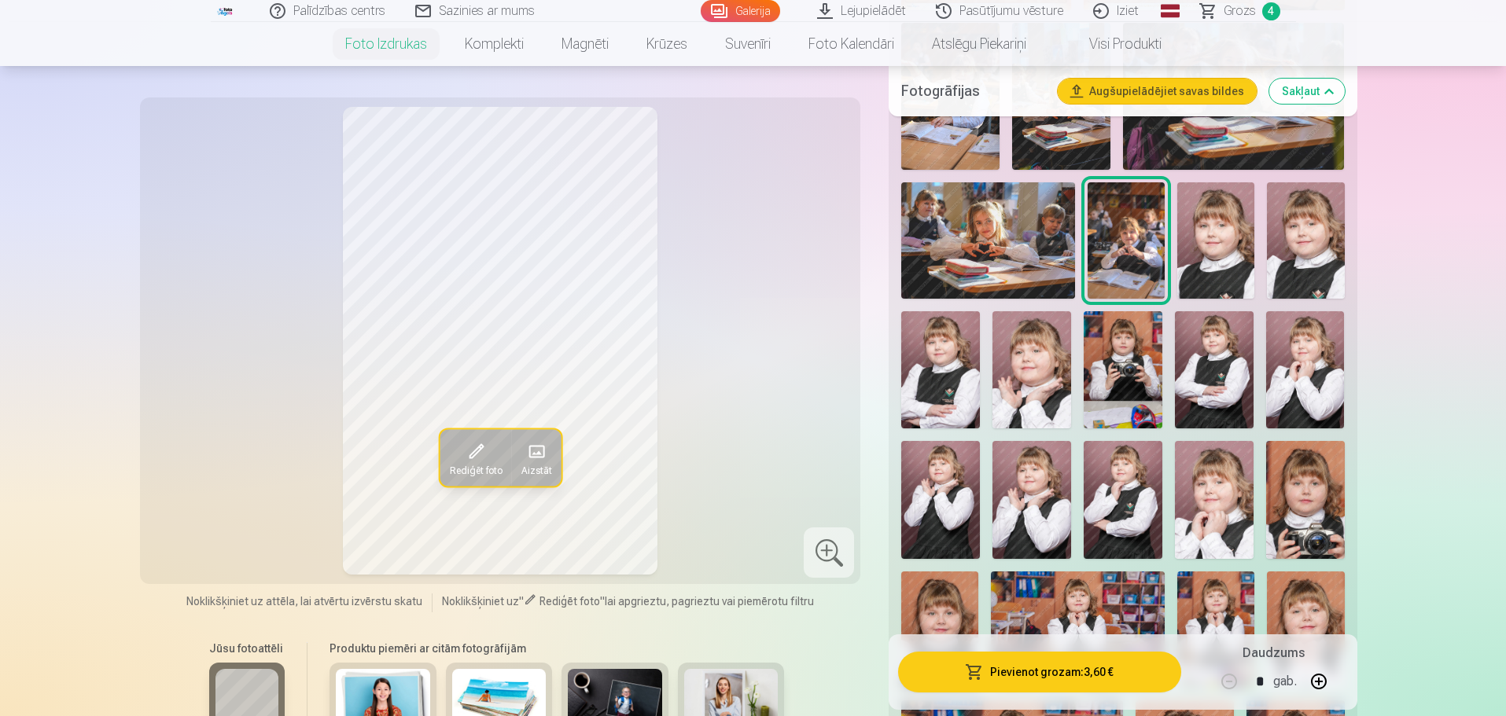
click at [1092, 671] on button "Pievienot grozam : 3,60 €" at bounding box center [1039, 672] width 282 height 41
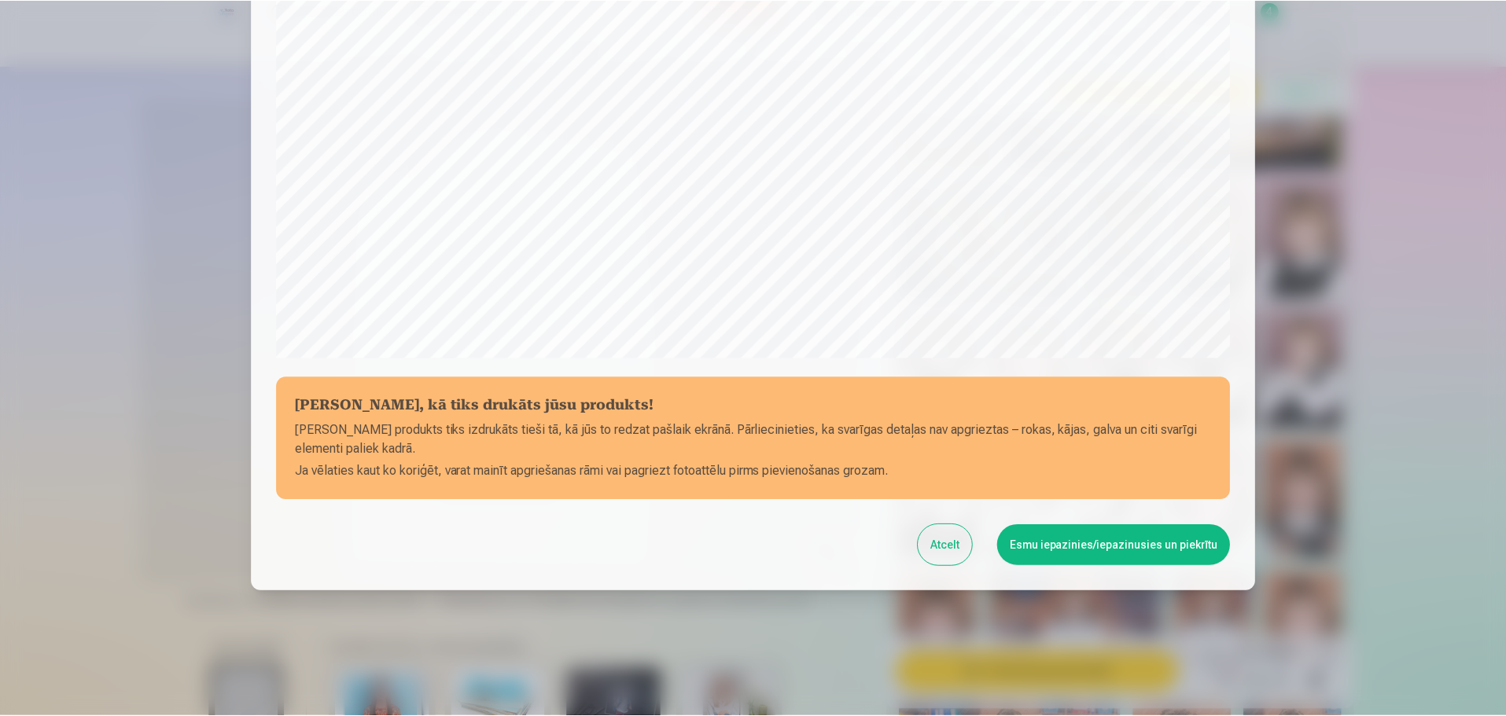
scroll to position [416, 0]
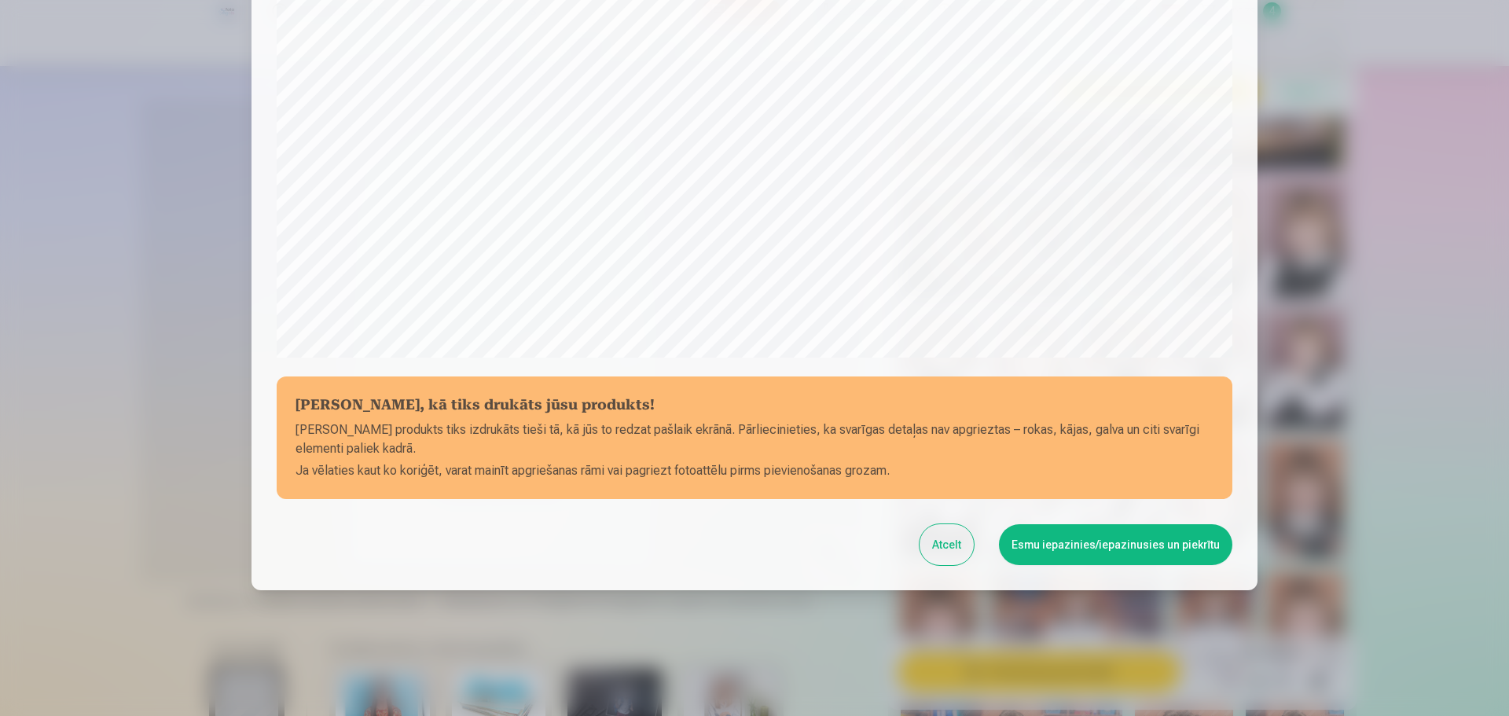
click at [1084, 554] on button "Esmu iepazinies/iepazinusies un piekrītu" at bounding box center [1115, 544] width 233 height 41
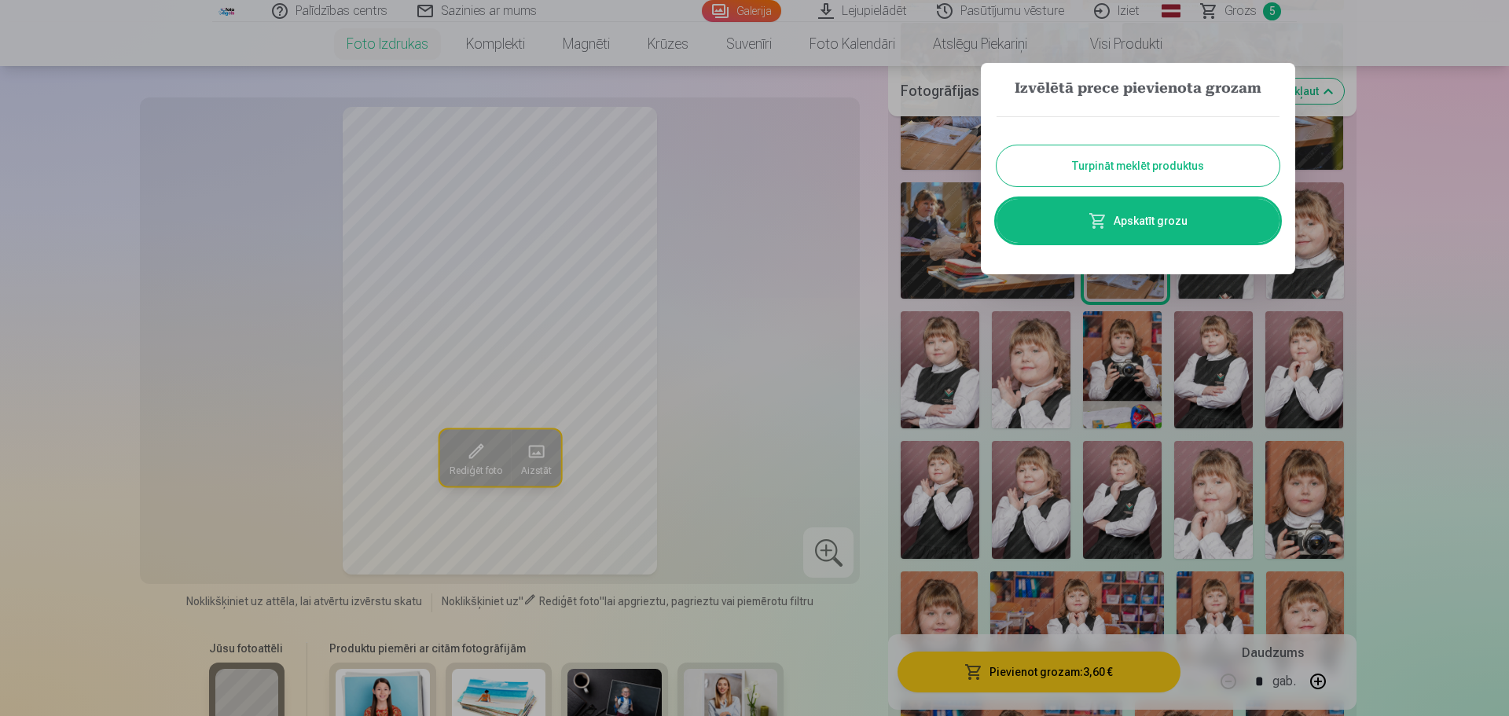
click at [1411, 253] on div at bounding box center [754, 358] width 1509 height 716
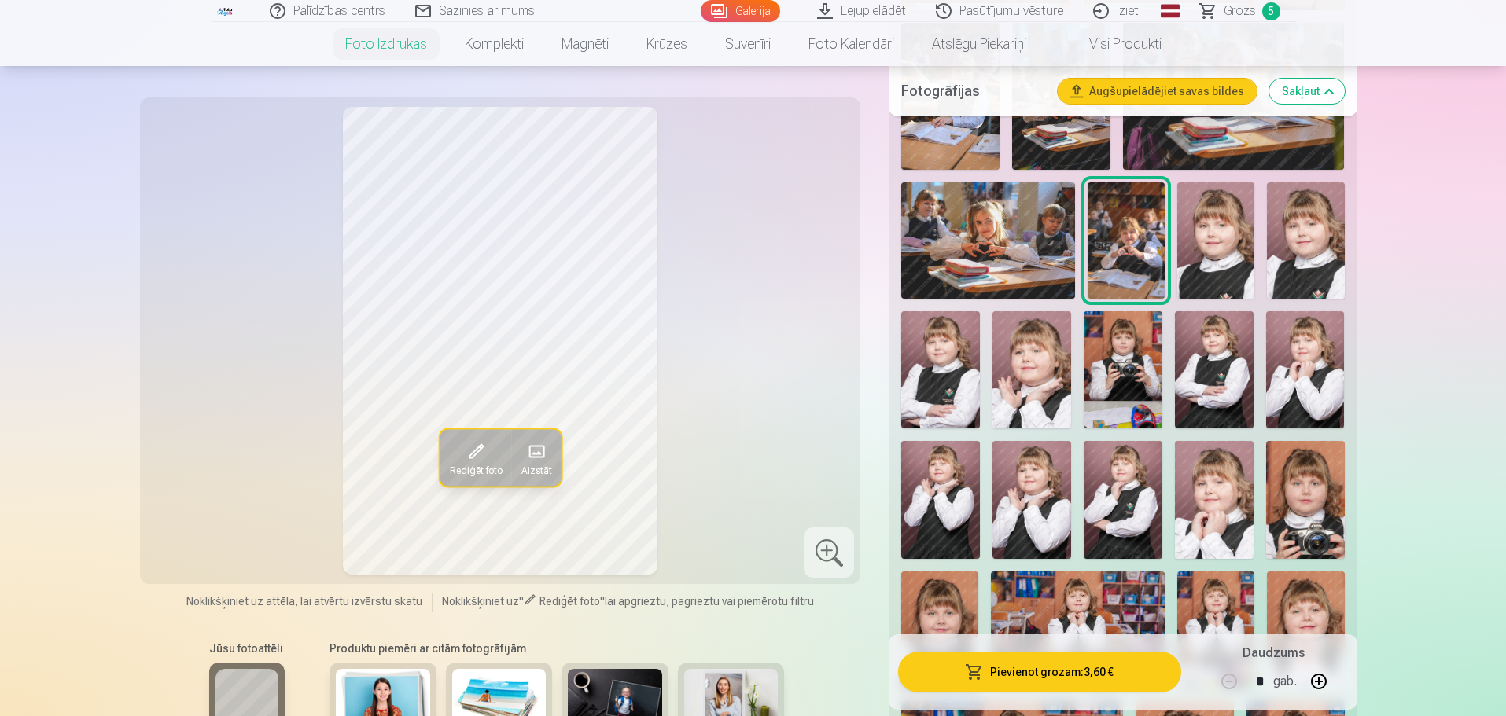
click at [1239, 13] on span "Grozs" at bounding box center [1239, 11] width 32 height 19
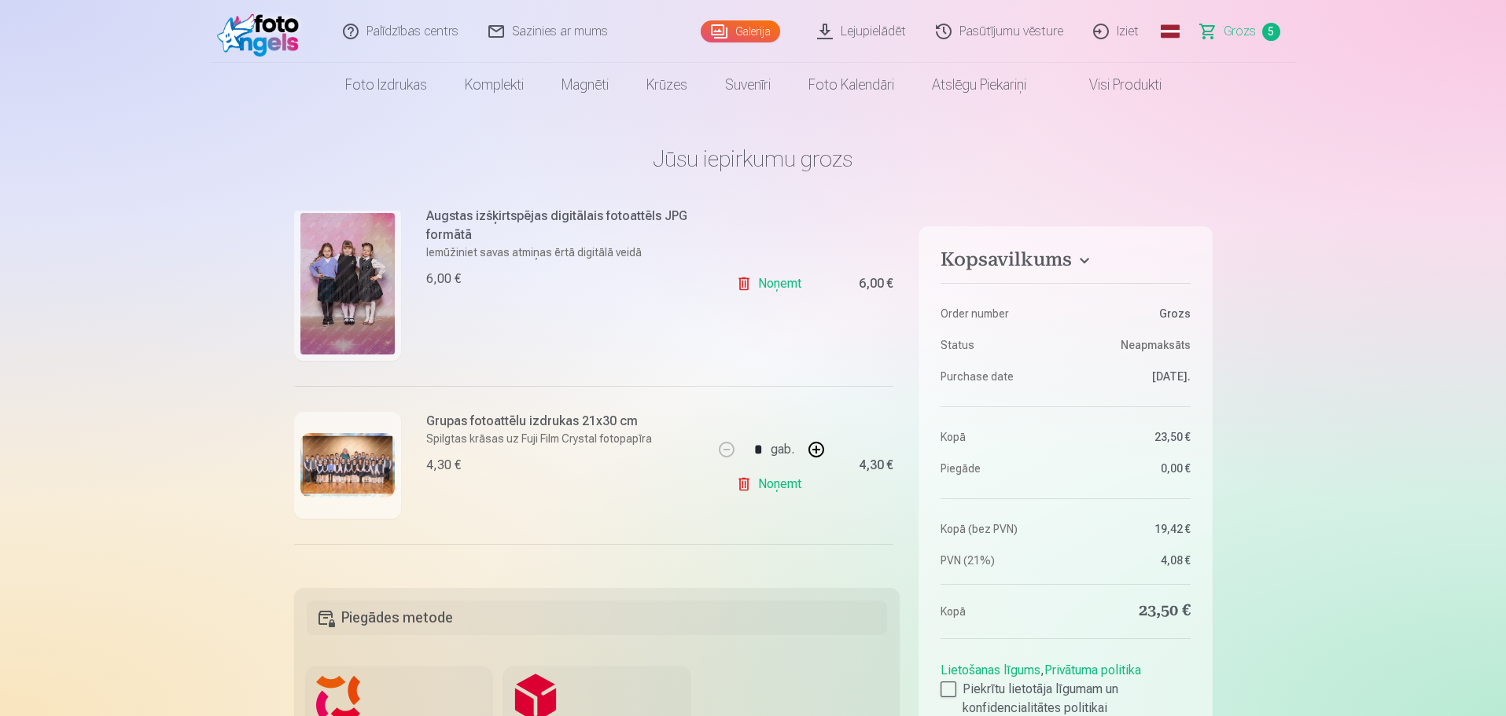
scroll to position [472, 0]
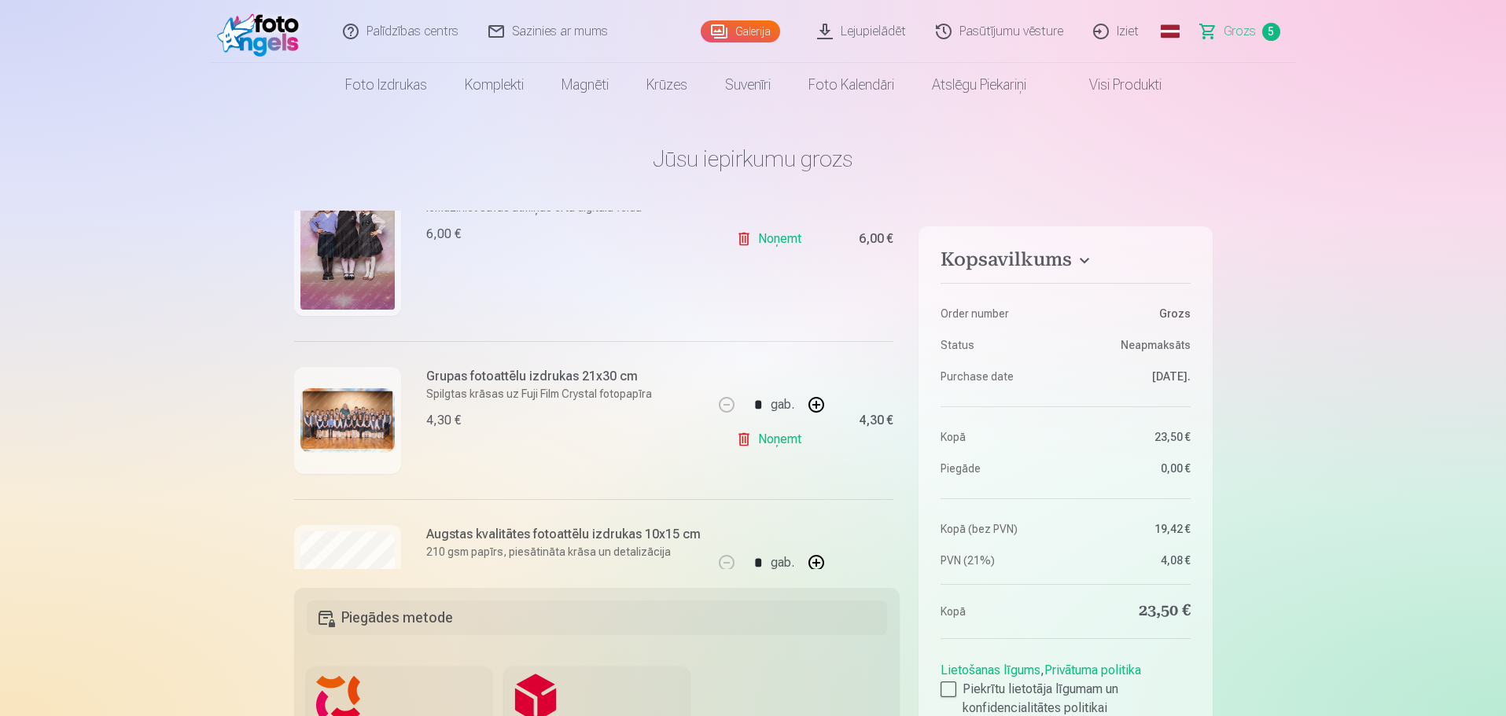
click at [776, 244] on link "Noņemt" at bounding box center [772, 238] width 72 height 31
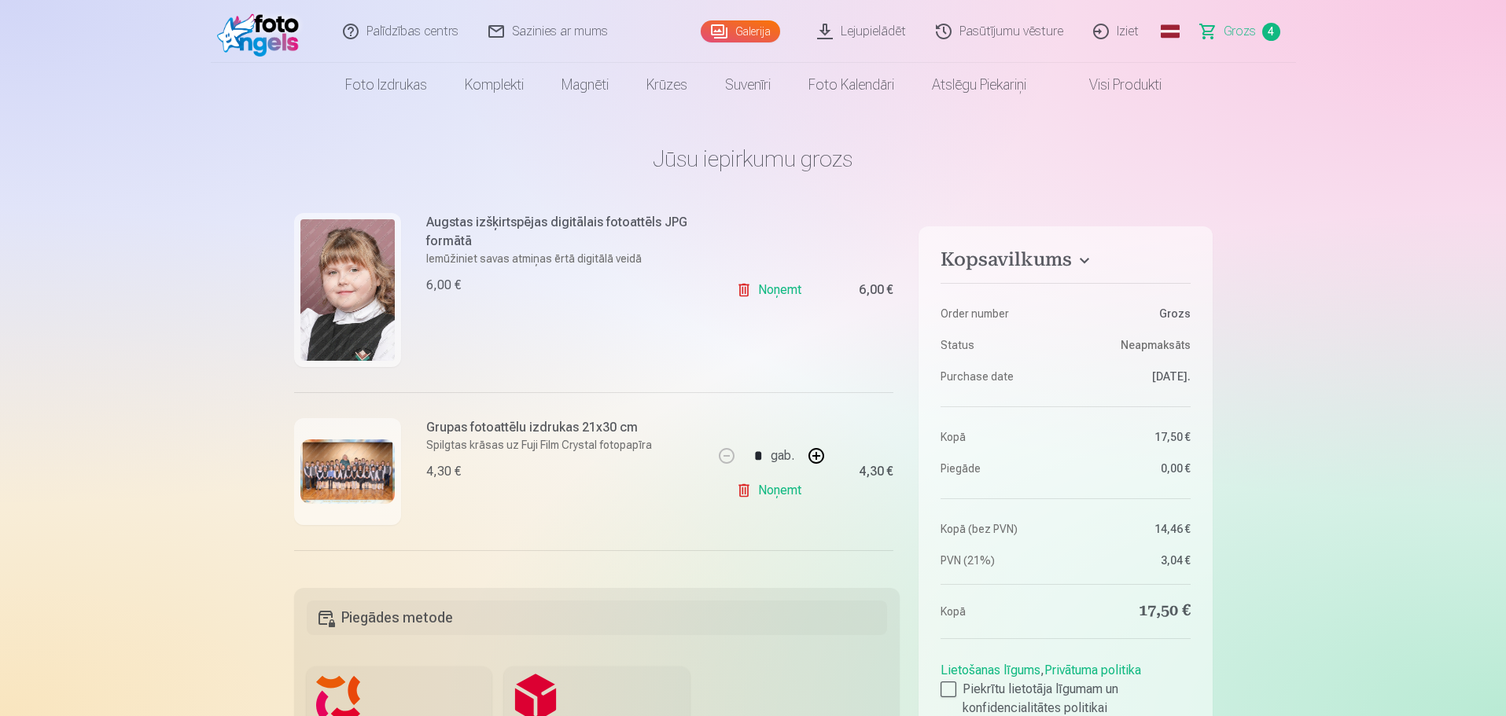
scroll to position [202, 0]
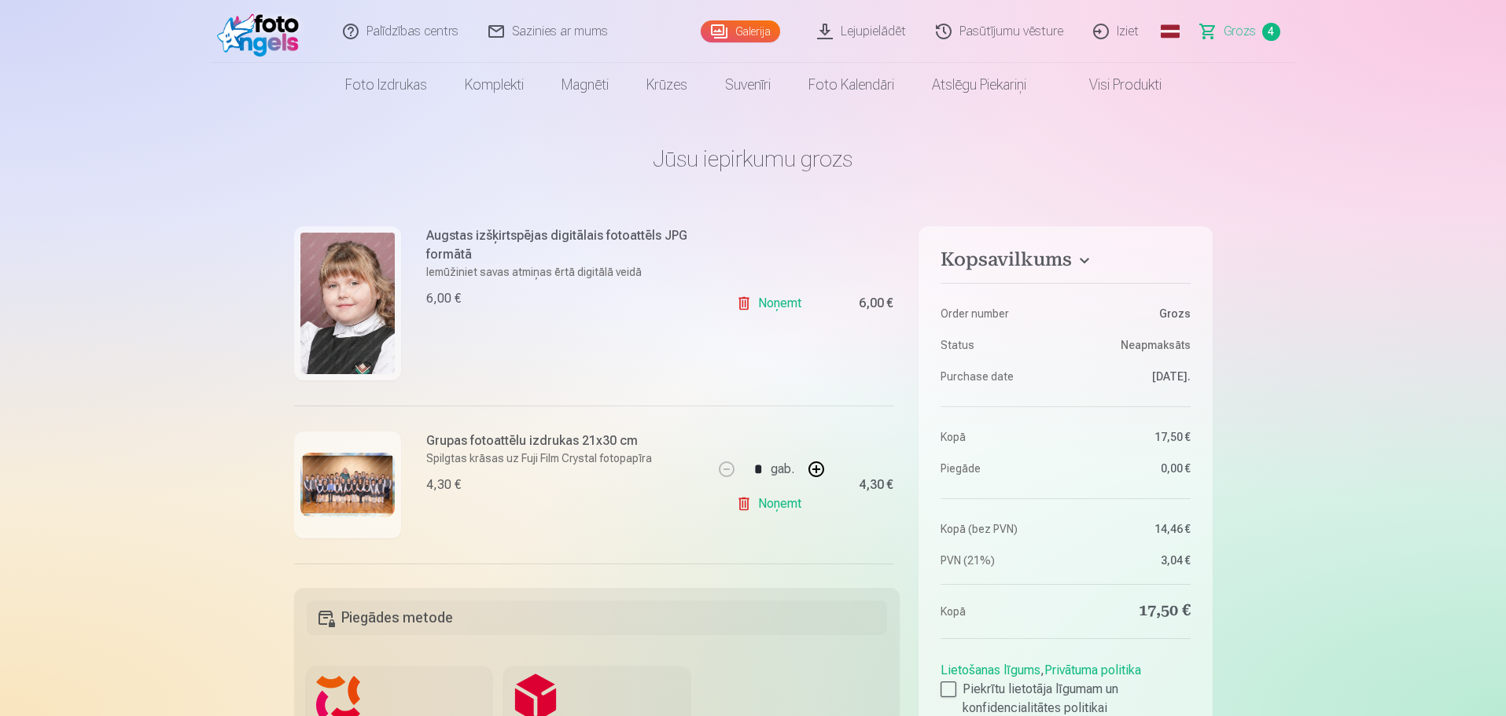
click at [767, 306] on link "Noņemt" at bounding box center [772, 303] width 72 height 31
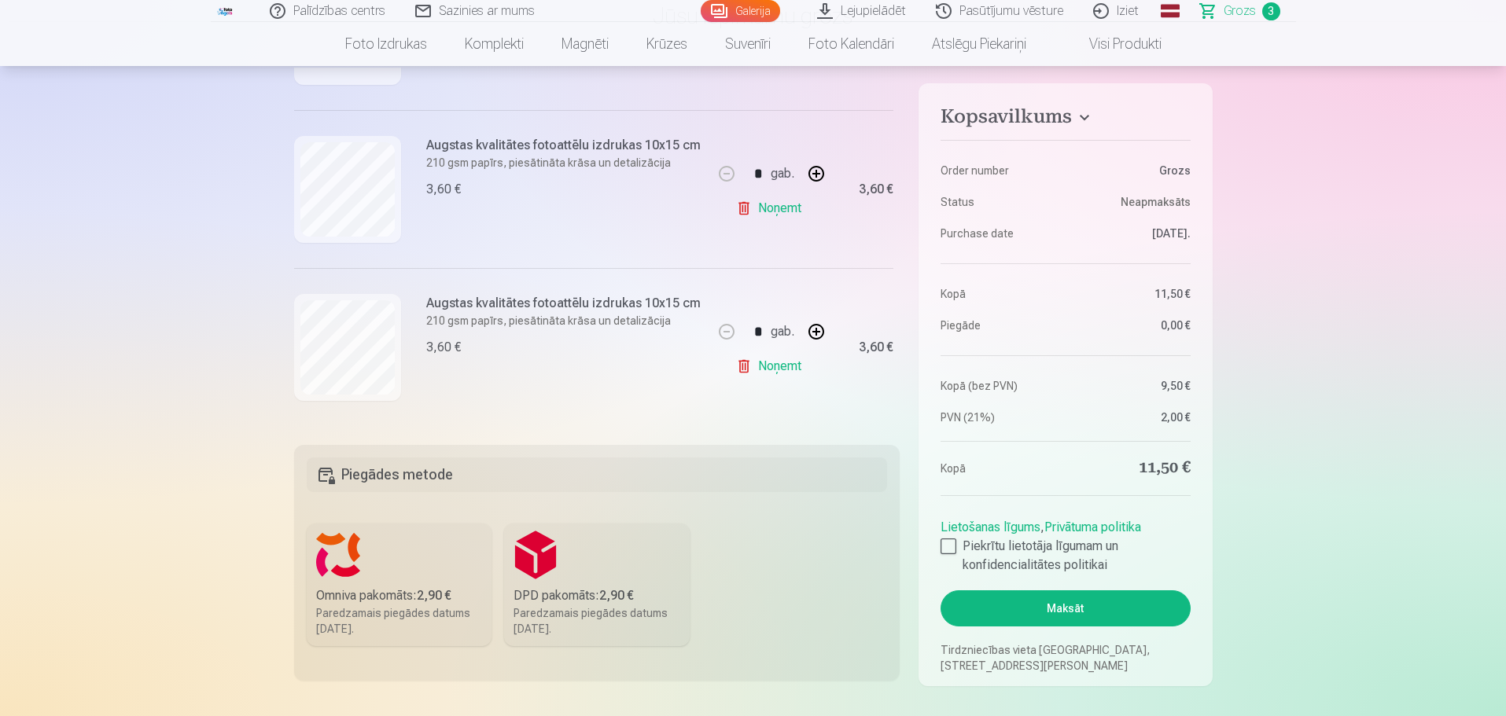
scroll to position [157, 0]
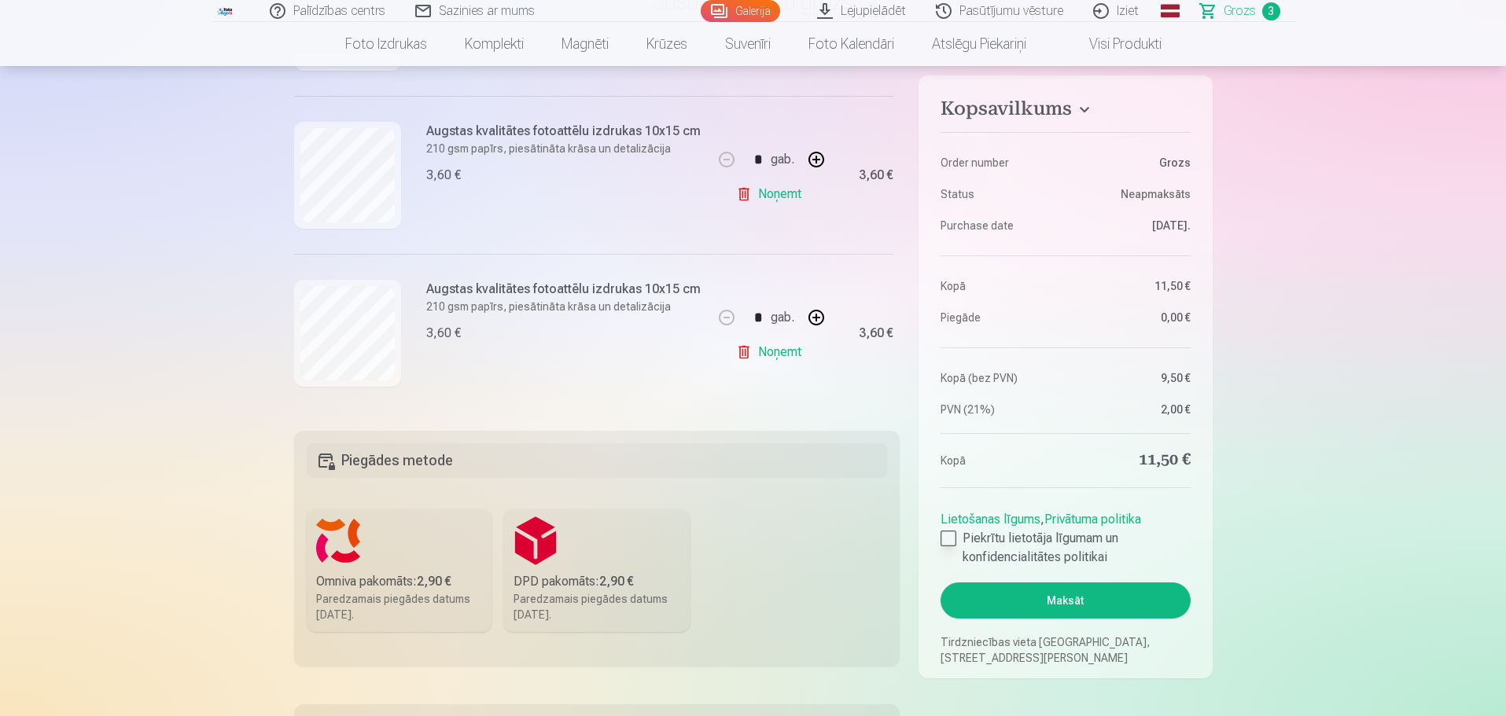
click at [951, 532] on div at bounding box center [948, 539] width 16 height 16
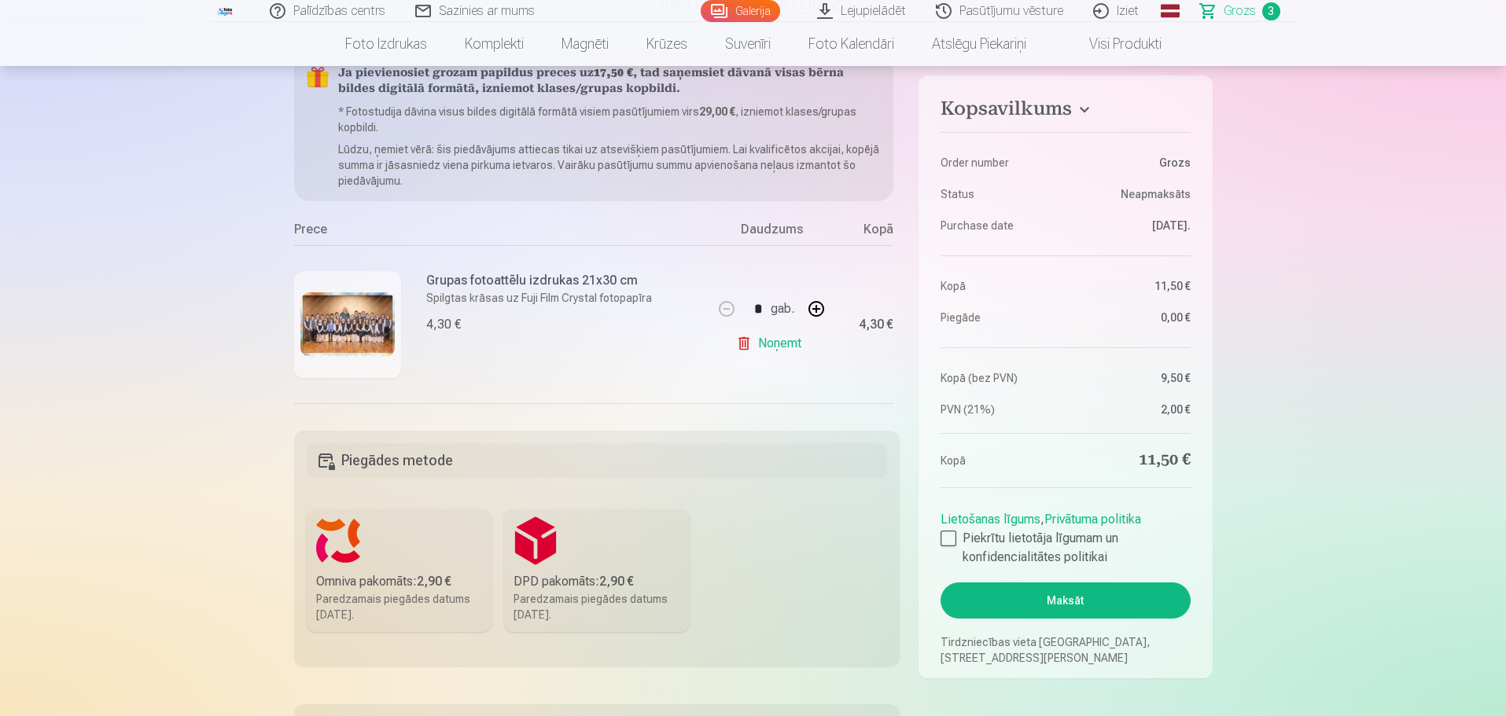
click at [403, 586] on div "Omniva pakomāts : 2,90 €" at bounding box center [399, 581] width 167 height 19
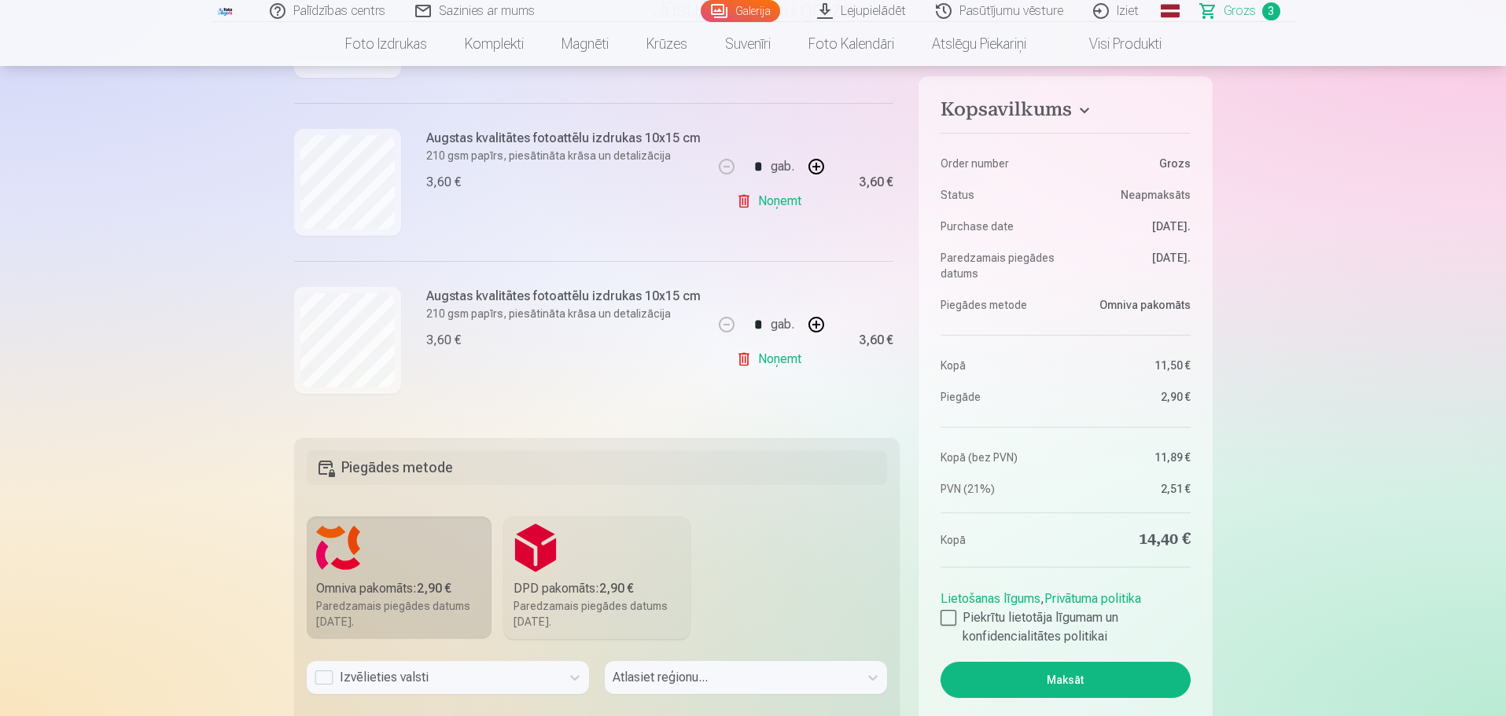
scroll to position [236, 0]
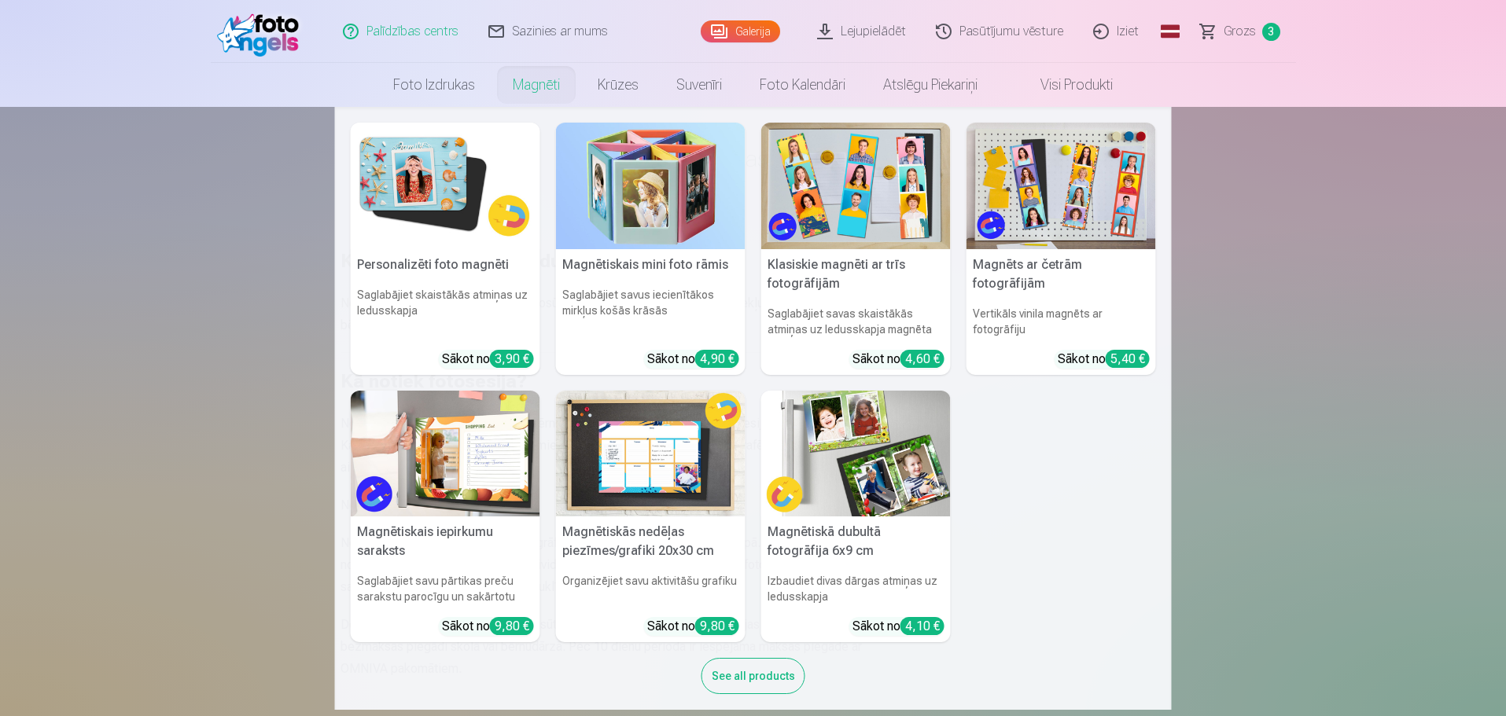
click at [542, 89] on link "Magnēti" at bounding box center [536, 85] width 85 height 44
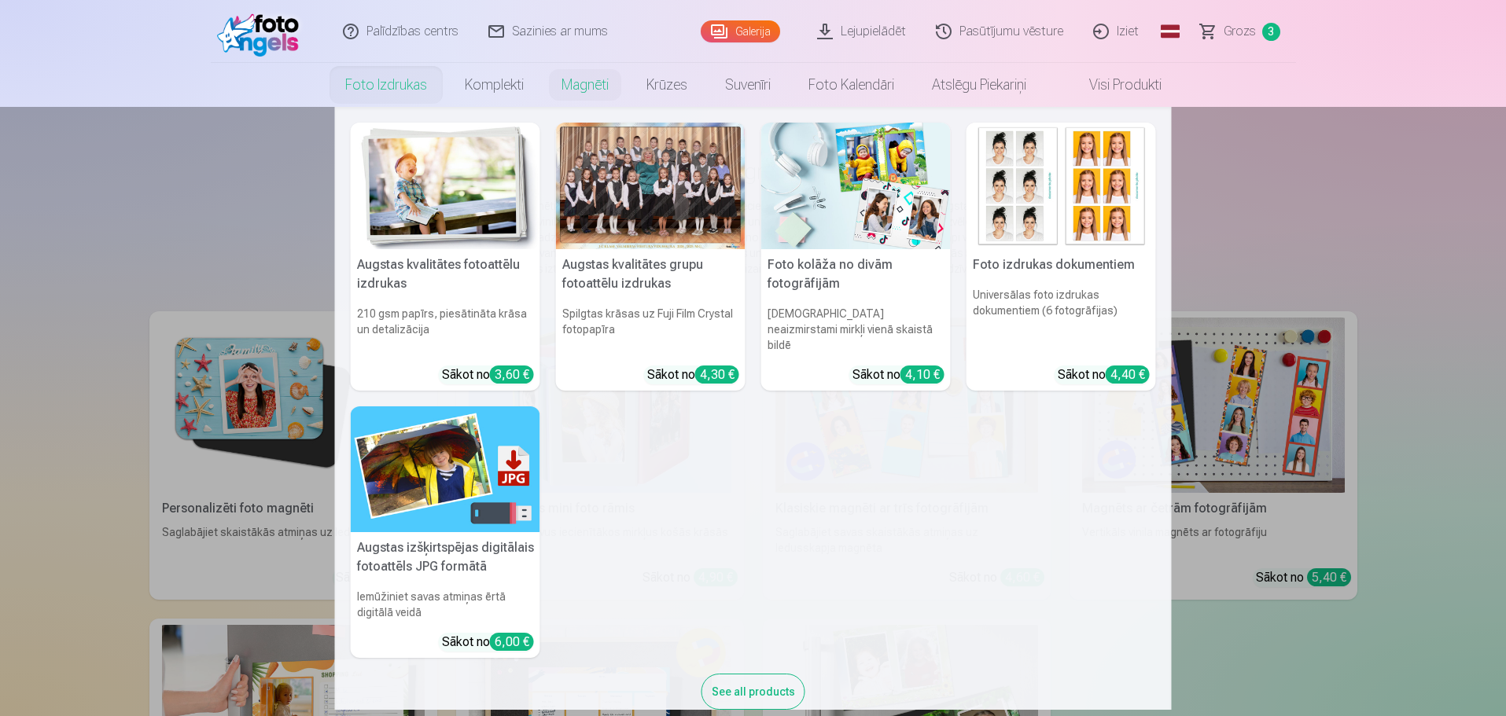
click at [366, 89] on link "Foto izdrukas" at bounding box center [385, 85] width 119 height 44
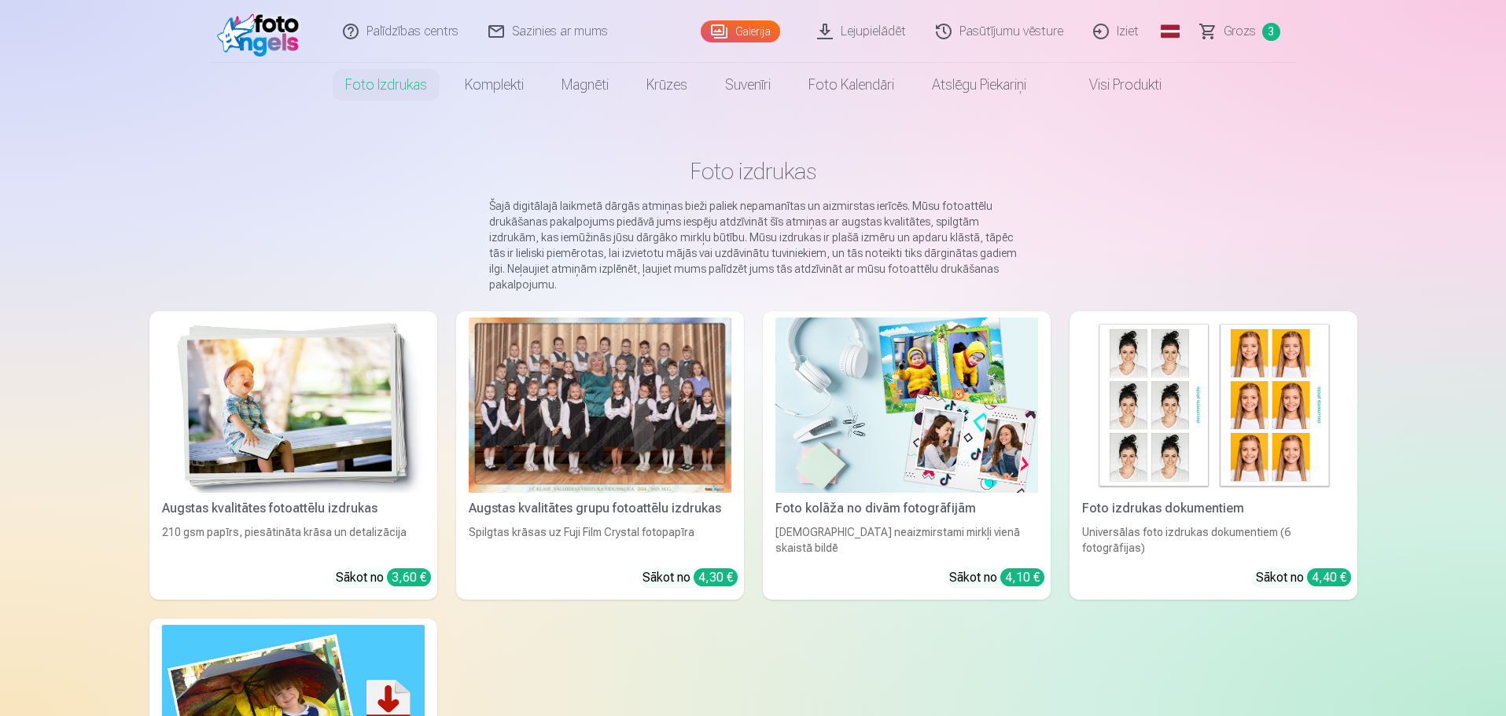
click at [1241, 28] on span "Grozs" at bounding box center [1239, 31] width 32 height 19
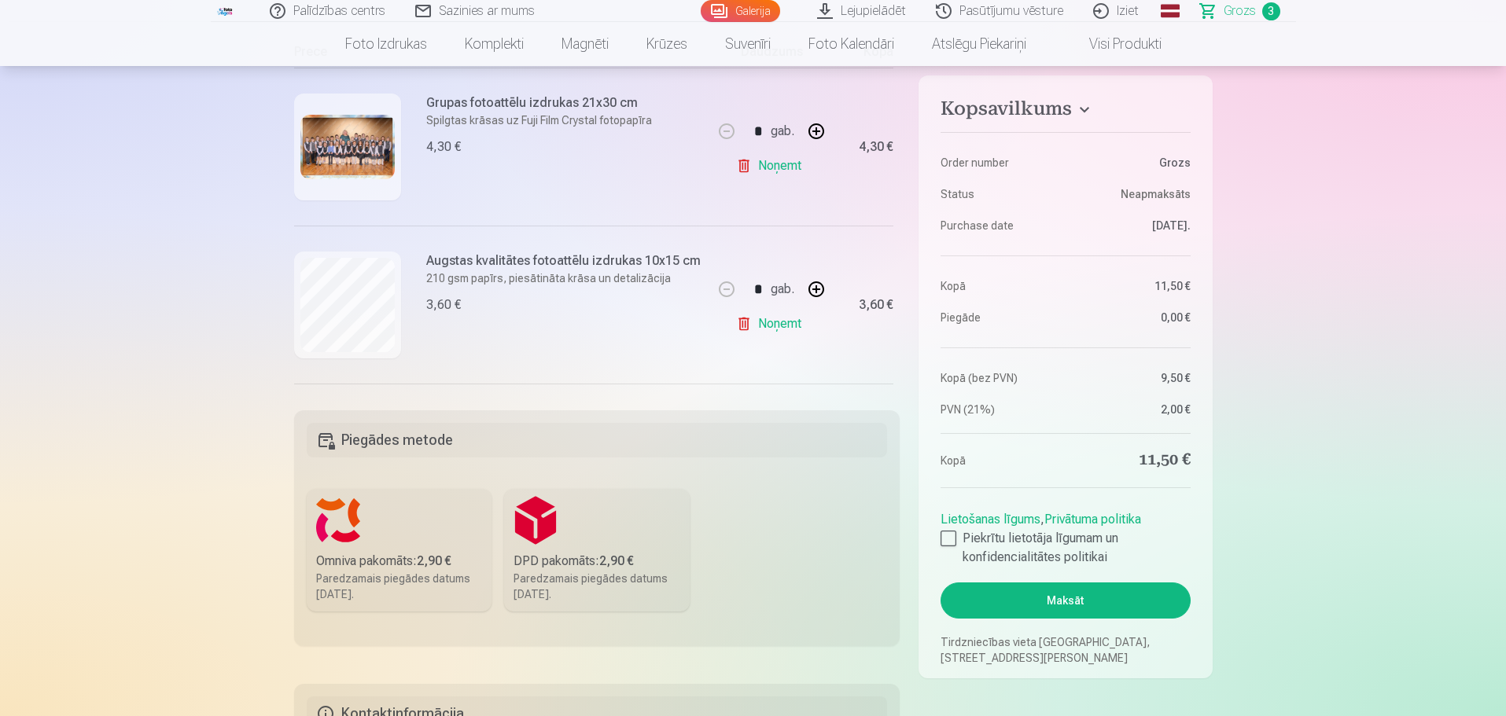
scroll to position [314, 0]
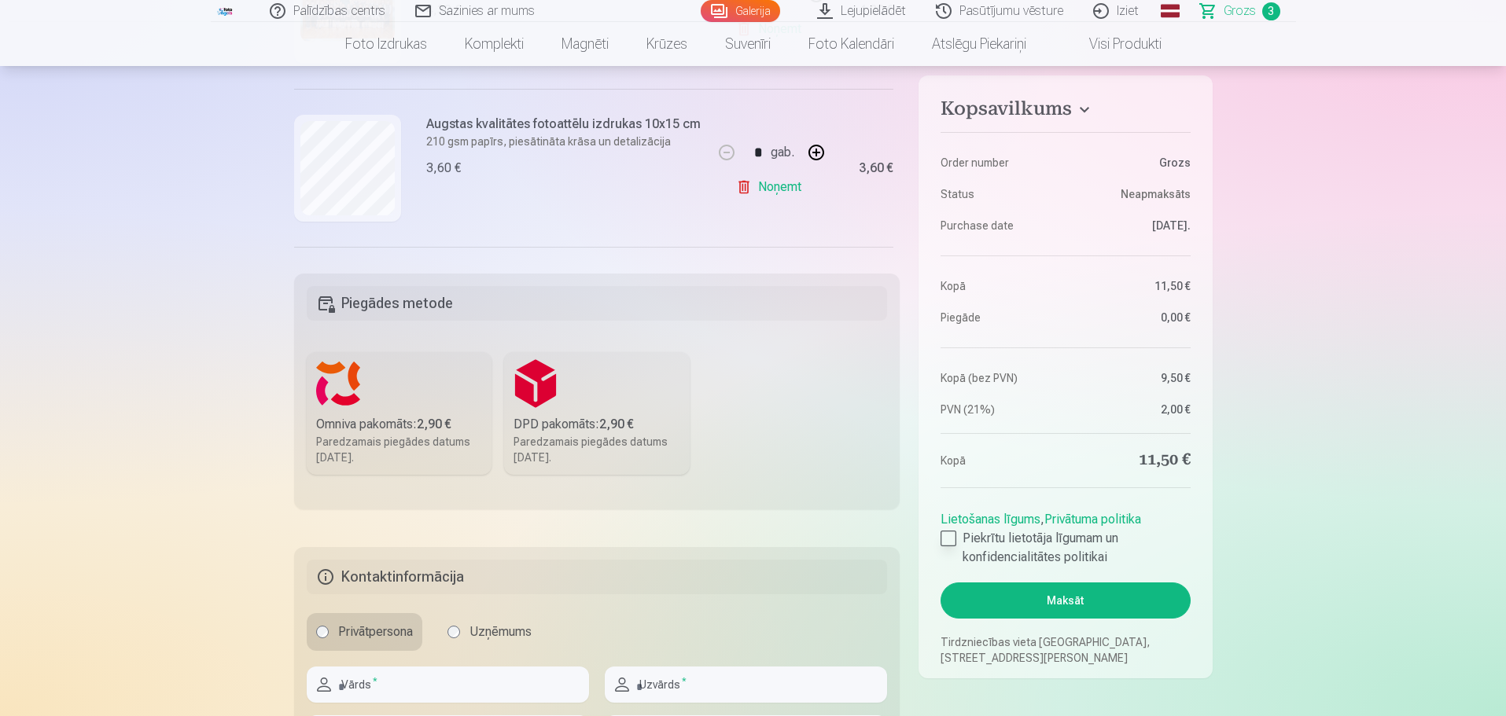
click at [947, 539] on div at bounding box center [948, 539] width 16 height 16
click at [359, 436] on div "Paredzamais piegādes datums [DATE]." at bounding box center [399, 449] width 167 height 31
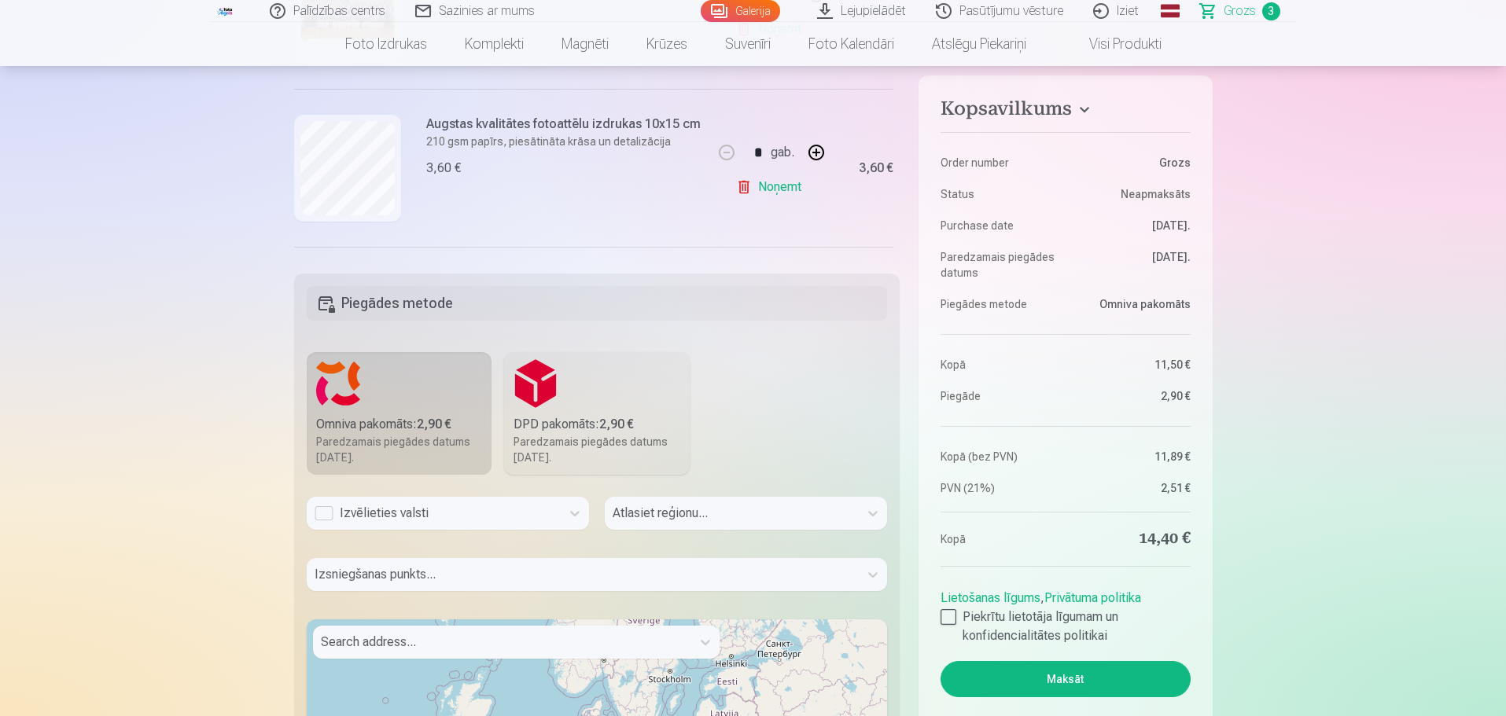
click at [775, 435] on fieldset "Piegādes metode Omniva pakomāts : 2,90 € Paredzamais piegādes datums 27.09.2025…" at bounding box center [597, 657] width 606 height 767
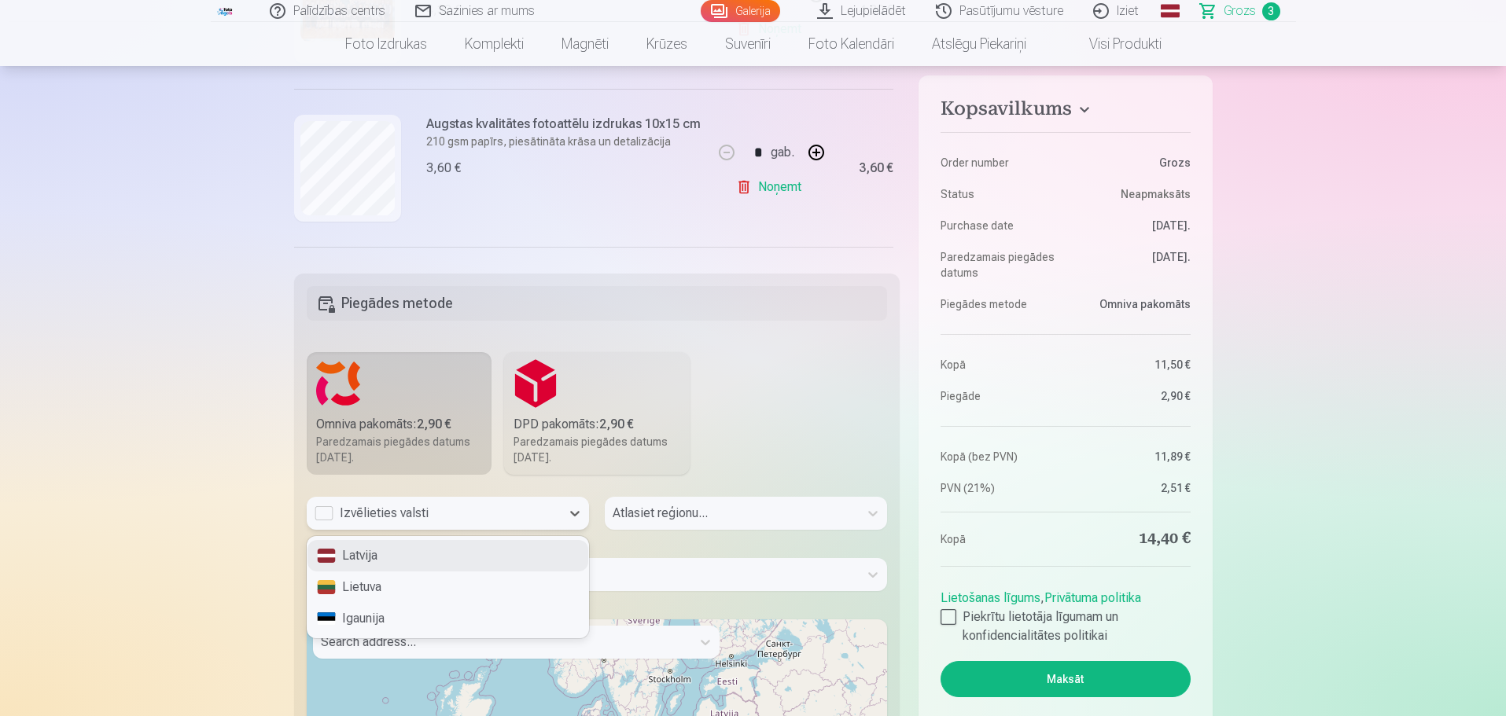
click at [529, 513] on div "Izvēlieties valsti" at bounding box center [433, 513] width 238 height 19
click at [465, 550] on div "Latvija" at bounding box center [447, 555] width 281 height 31
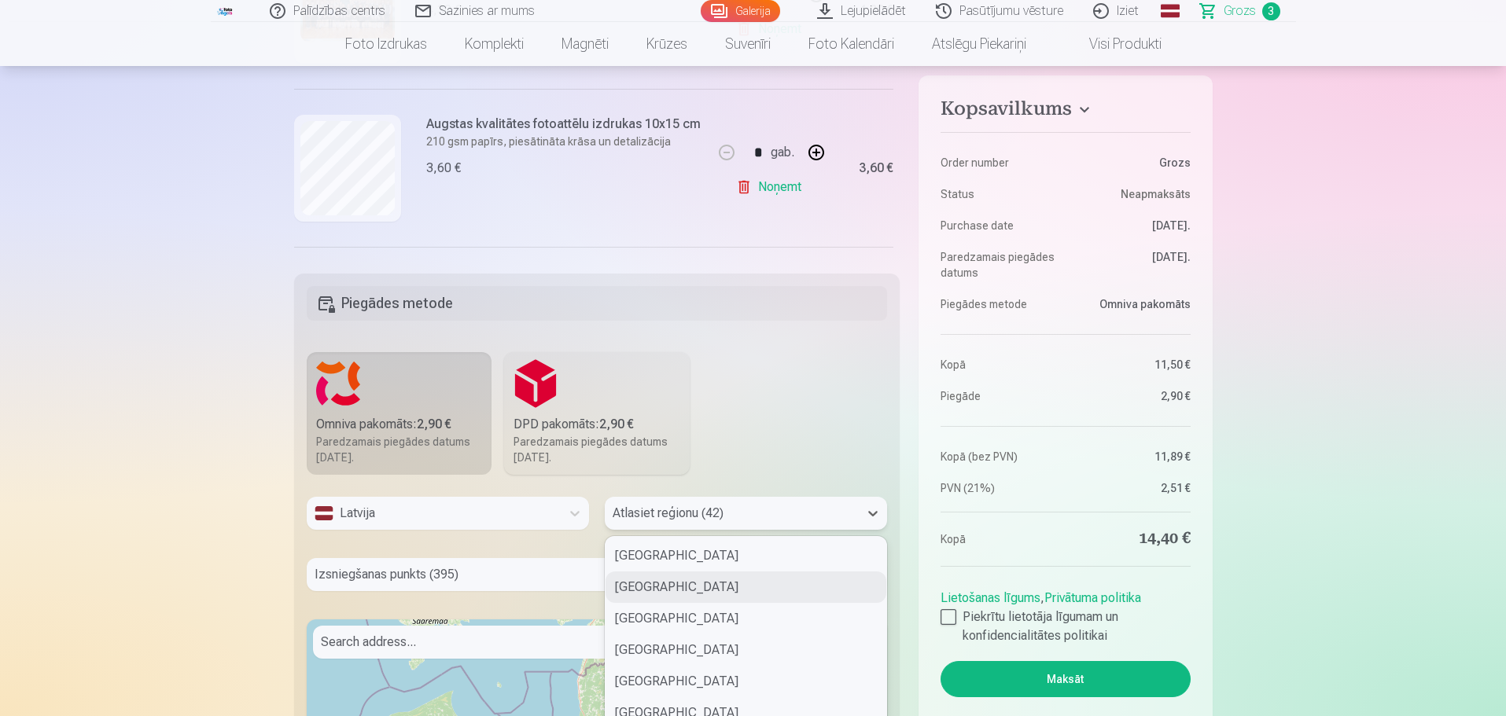
scroll to position [378, 0]
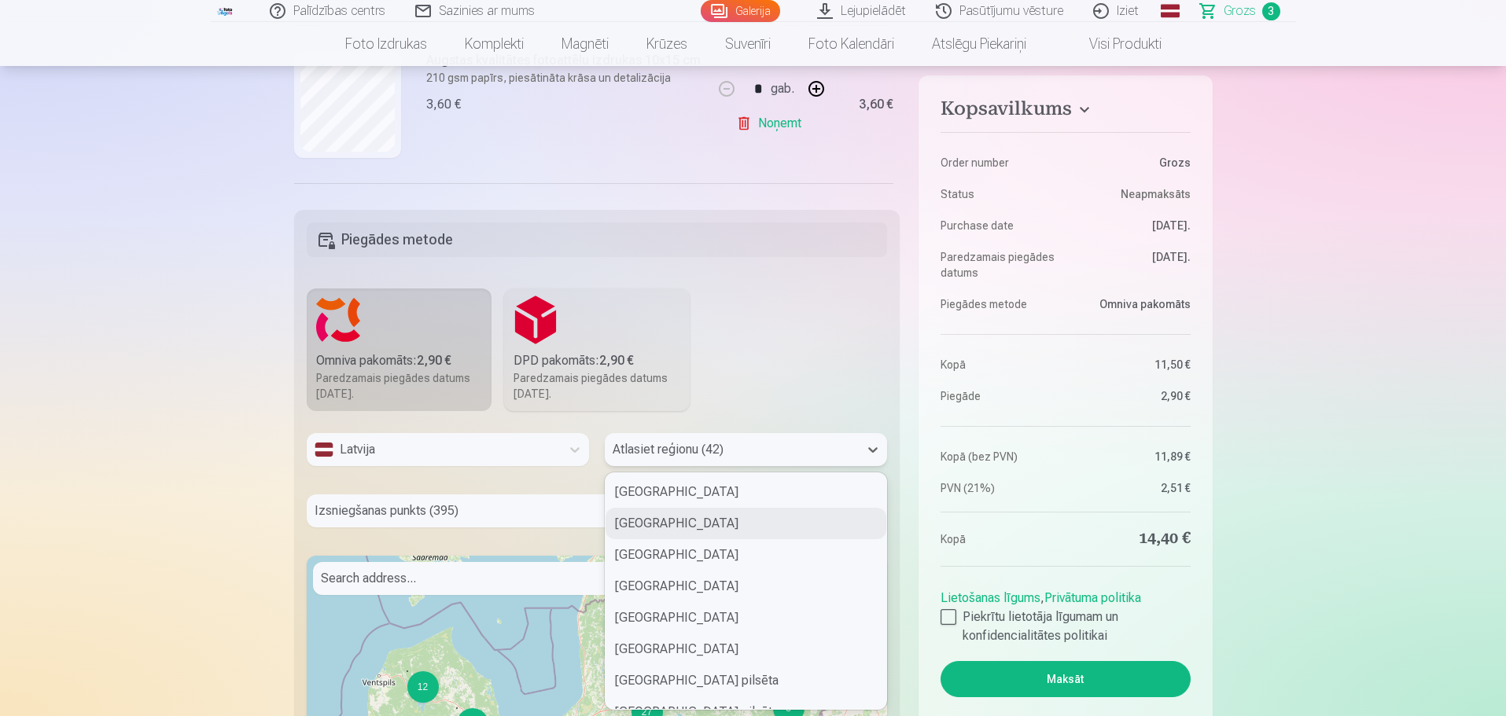
click at [681, 466] on div "42 results available. Use Up and Down to choose options, press Enter to select …" at bounding box center [746, 449] width 282 height 33
click at [671, 648] on div "Valmieras novads" at bounding box center [745, 649] width 281 height 31
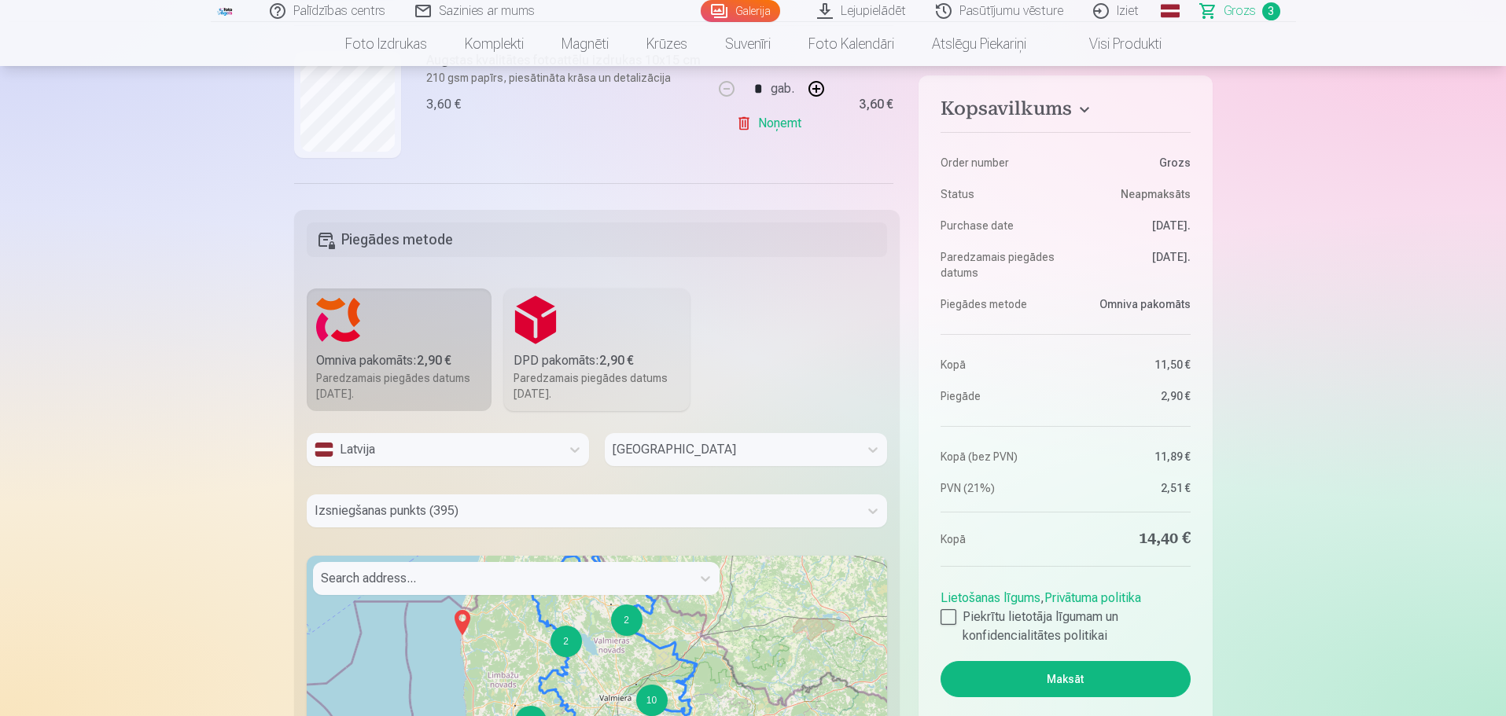
drag, startPoint x: 660, startPoint y: 660, endPoint x: 677, endPoint y: 554, distance: 106.6
click at [677, 554] on div "Latvija Valmieras novads Izsniegšanas punkts (395) Search address... 10 2 2 8 7…" at bounding box center [597, 691] width 581 height 516
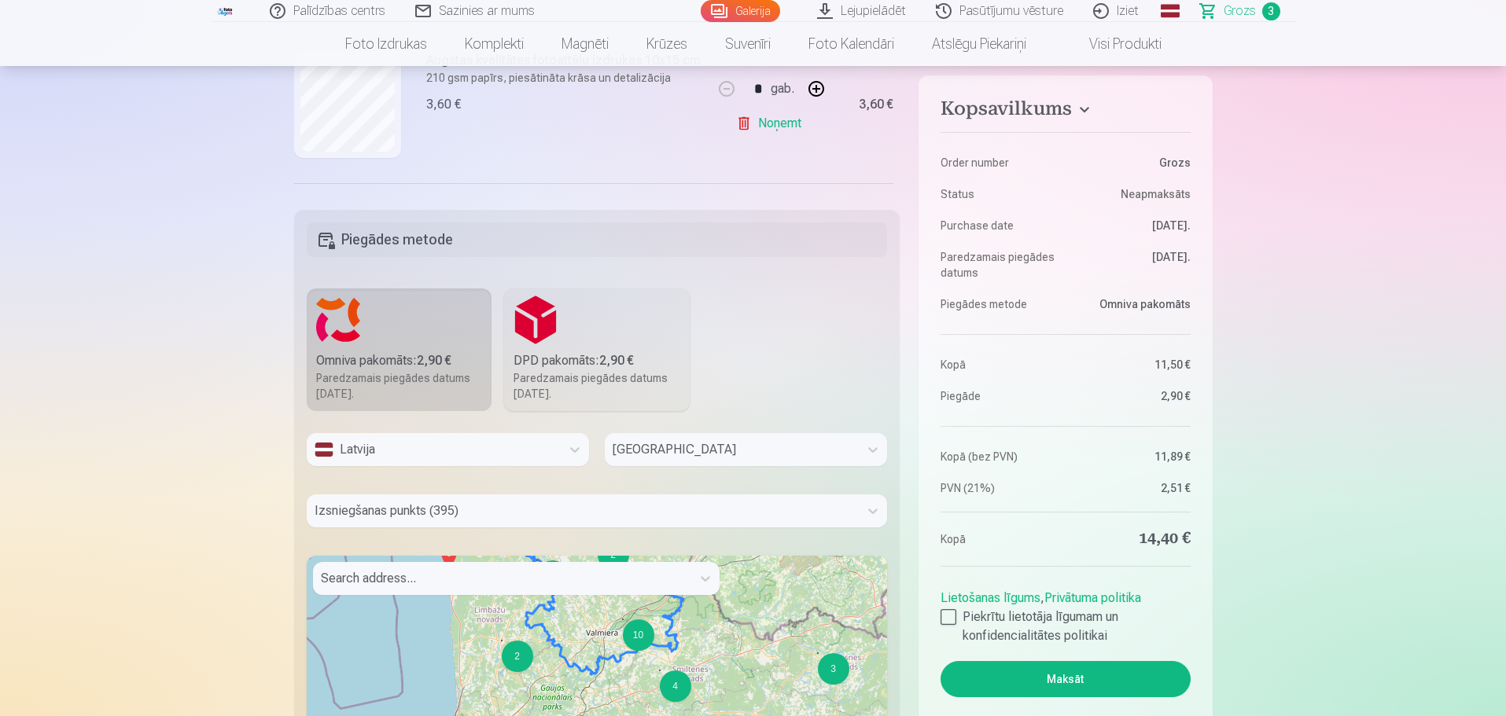
drag, startPoint x: 622, startPoint y: 678, endPoint x: 603, endPoint y: 611, distance: 70.2
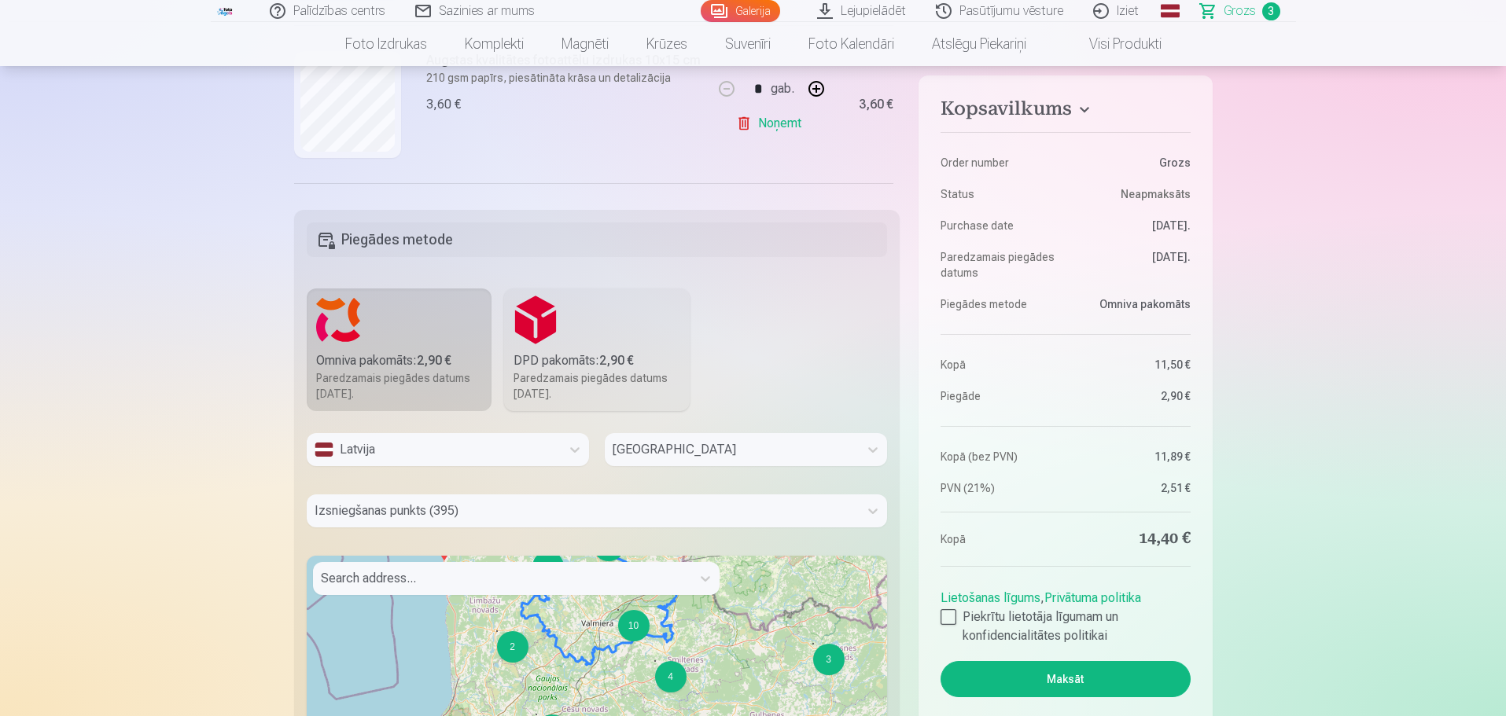
click at [675, 451] on div at bounding box center [731, 450] width 238 height 22
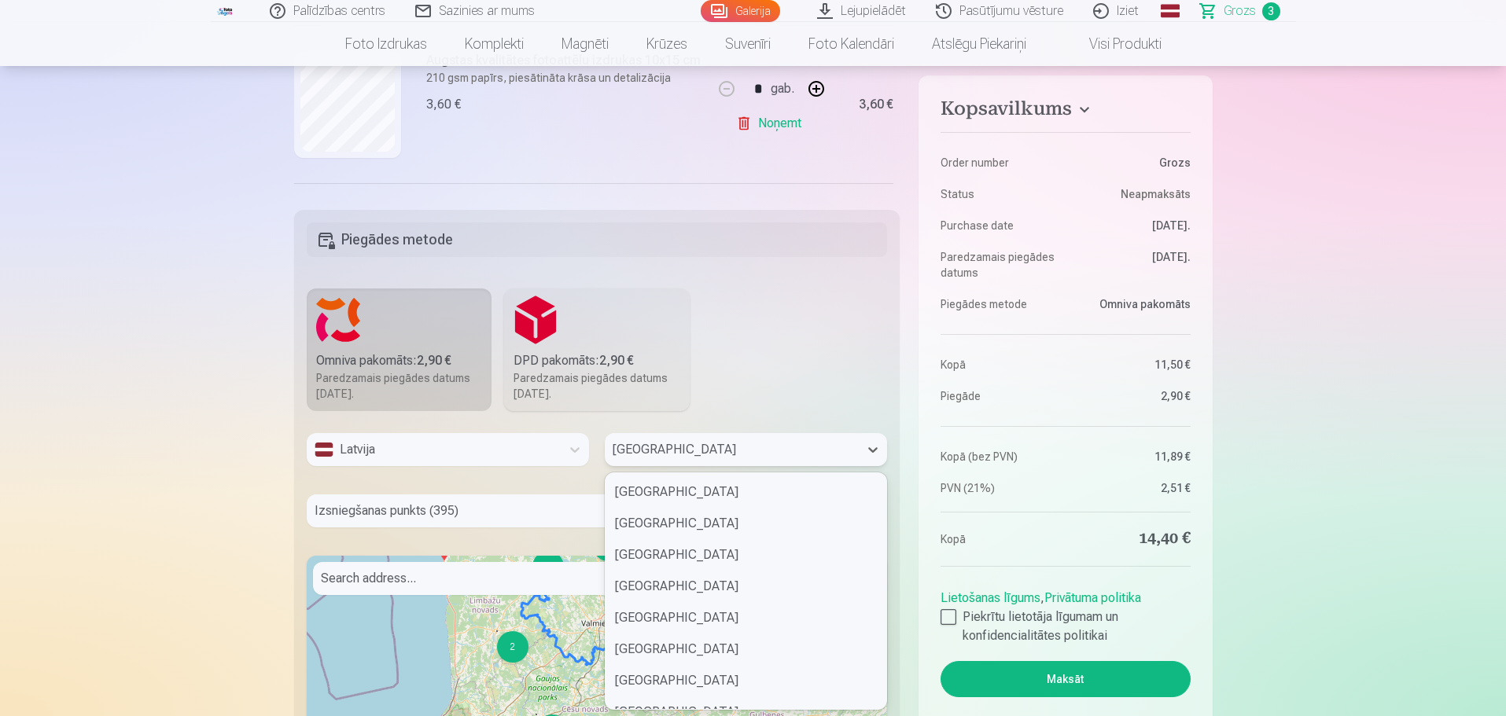
scroll to position [865, 0]
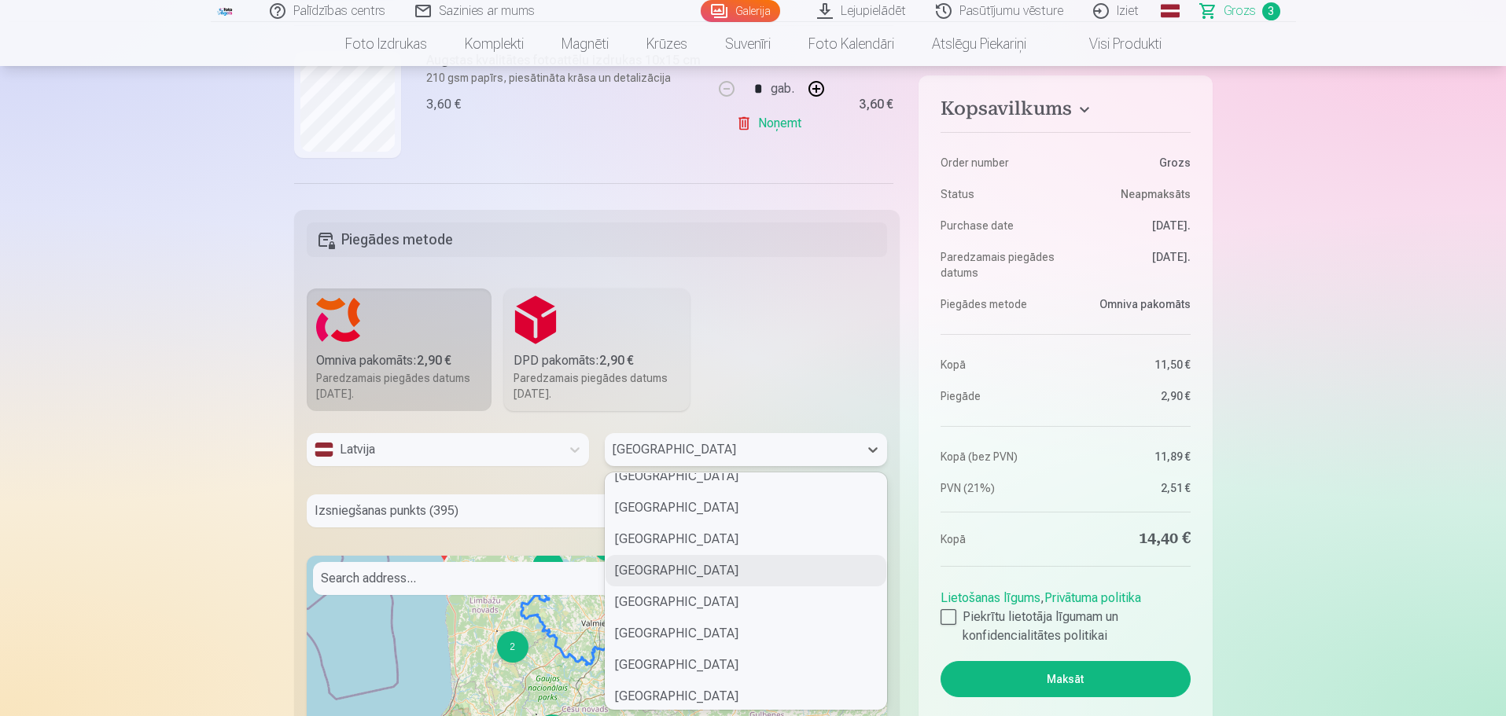
click at [697, 565] on div "Valmieras novads" at bounding box center [745, 570] width 281 height 31
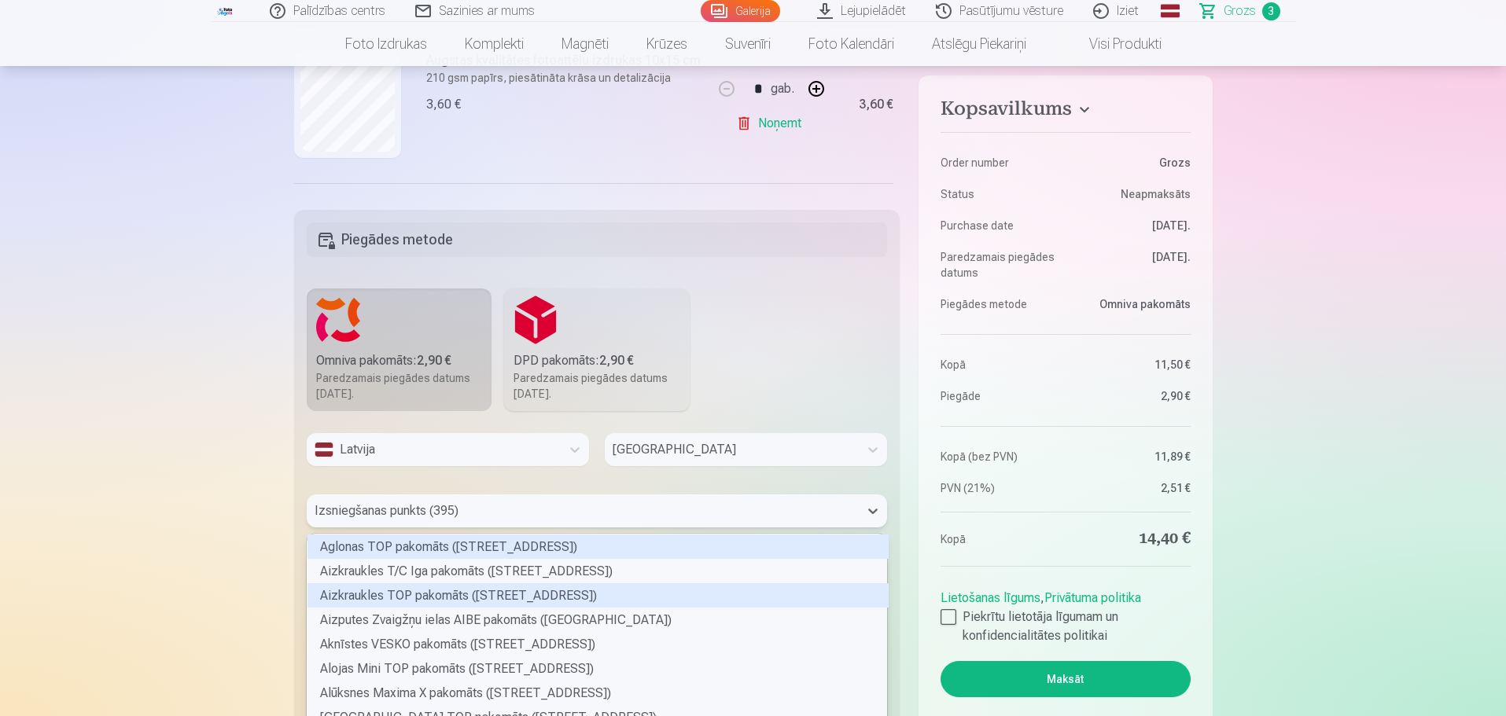
scroll to position [439, 0]
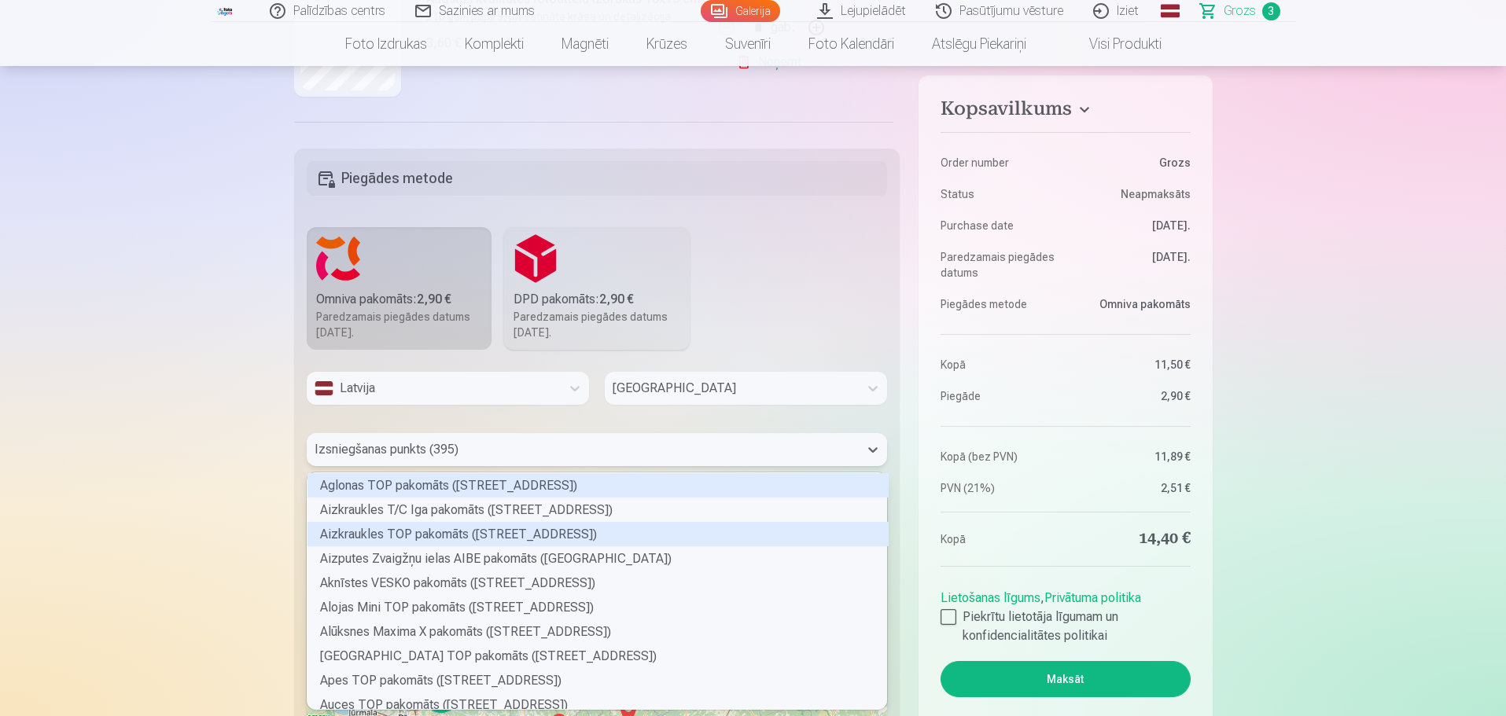
click at [671, 466] on div "395 results available. Use Up and Down to choose options, press Enter to select…" at bounding box center [597, 449] width 581 height 33
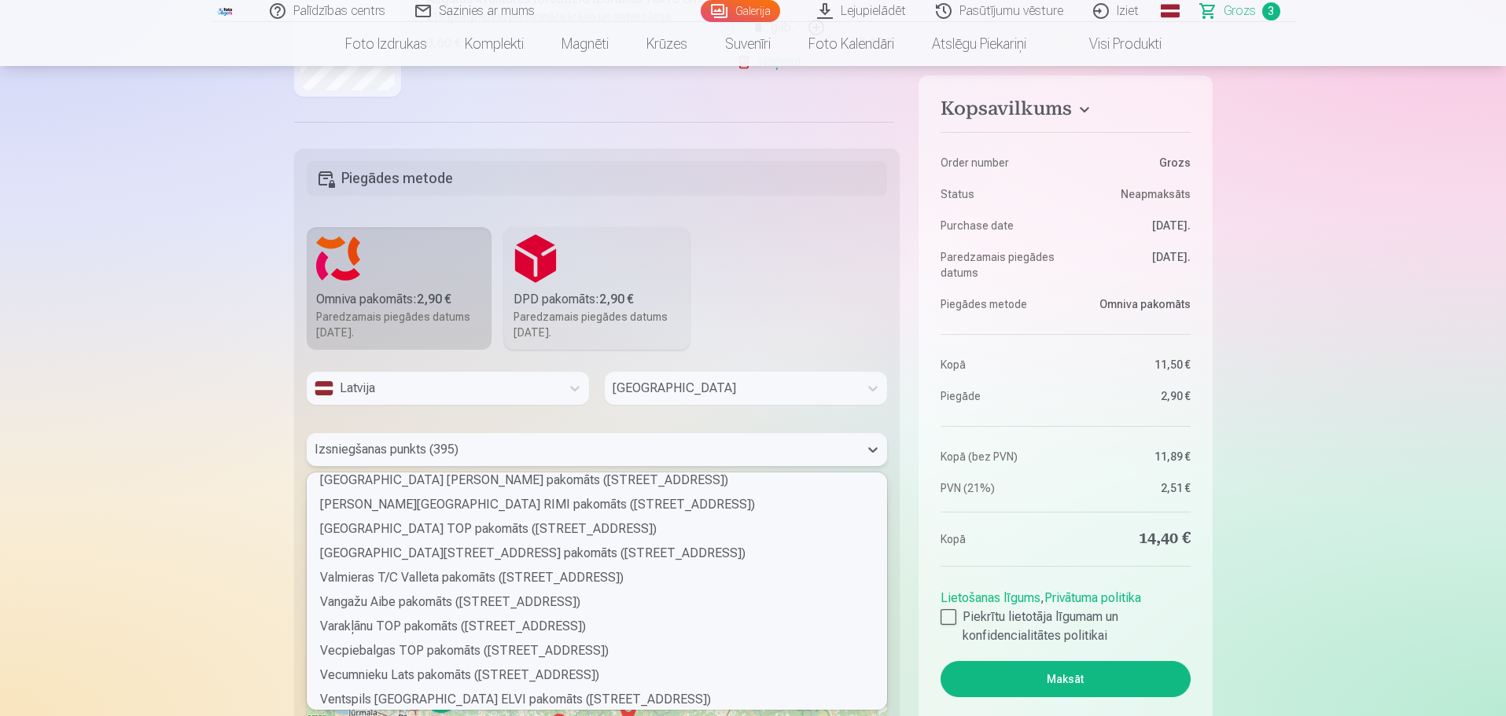
scroll to position [8841, 0]
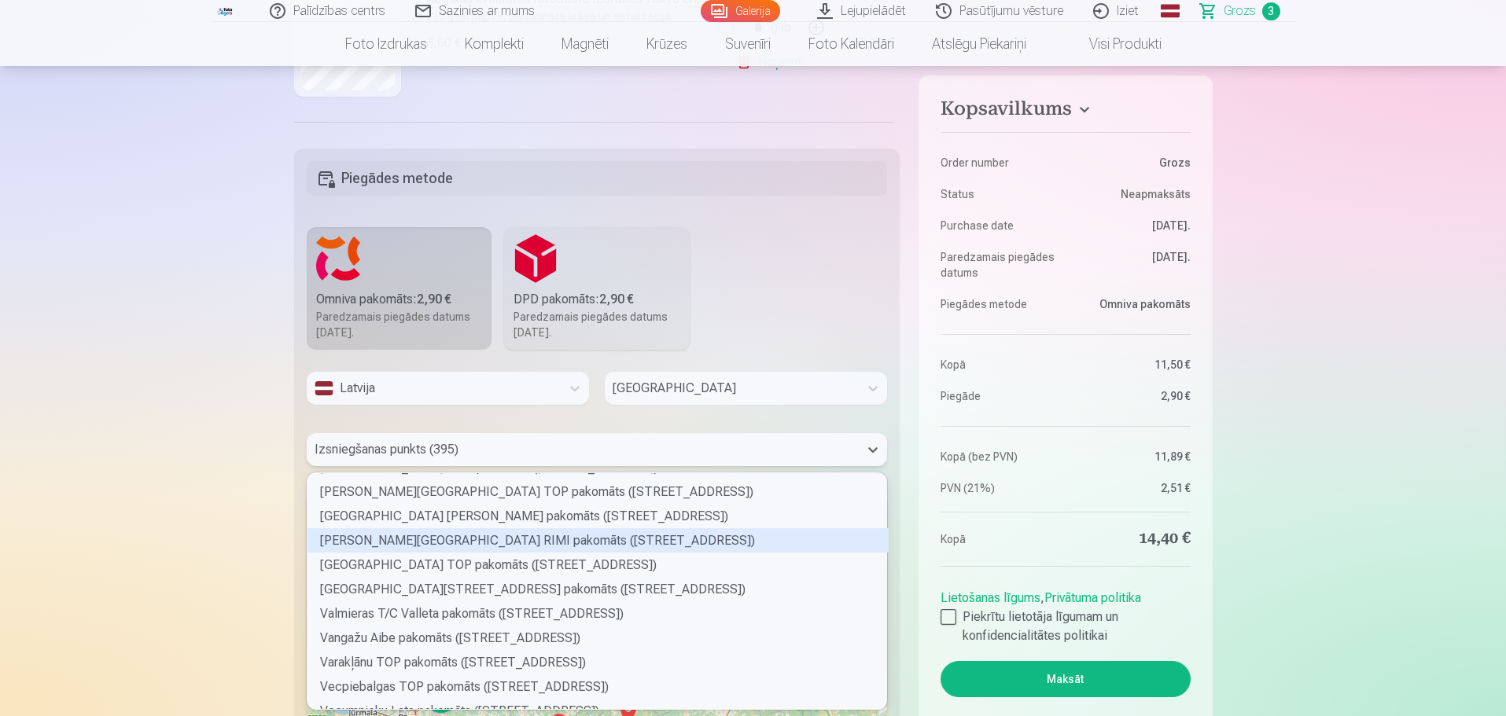
click at [480, 537] on div "Valmieras Rubenes ielas RIMI pakomāts (Rubenes iela 51)" at bounding box center [597, 540] width 581 height 24
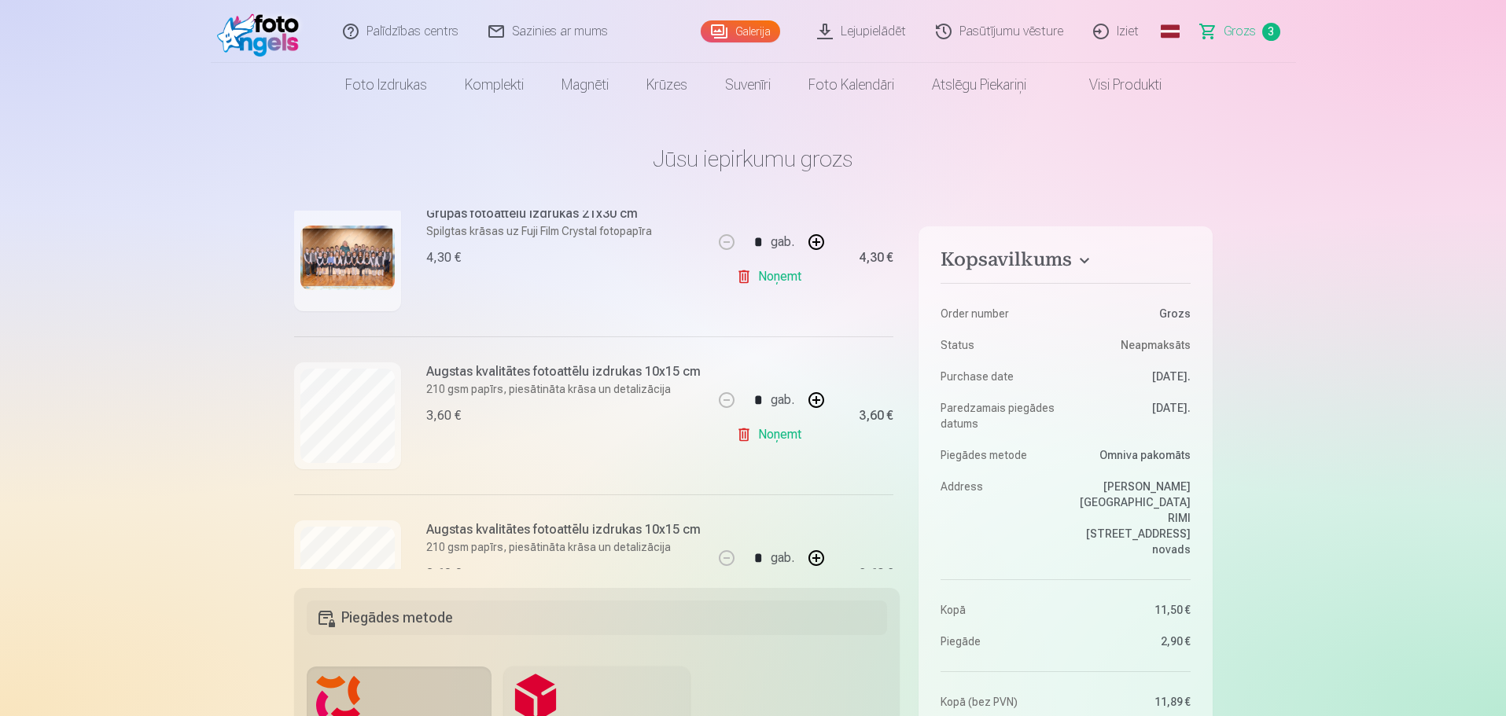
scroll to position [0, 0]
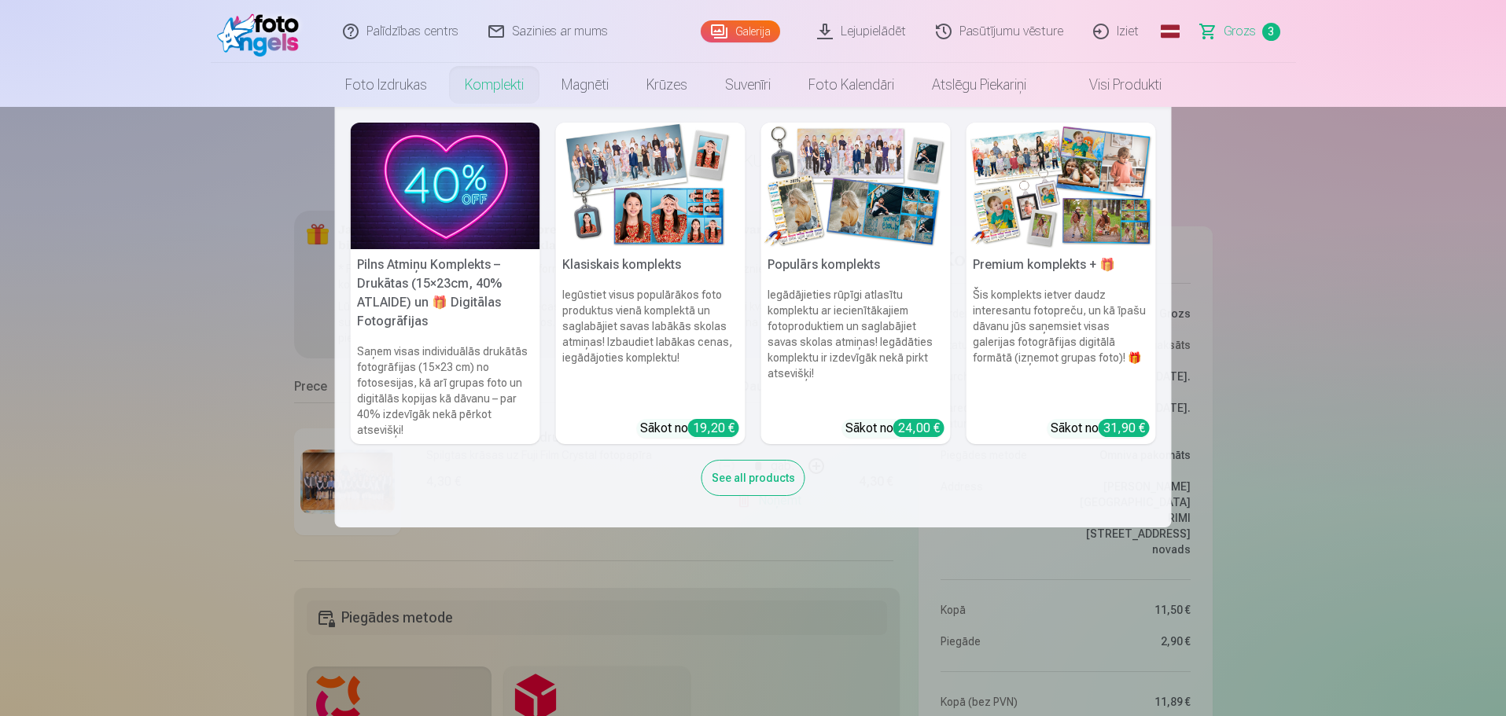
click at [495, 90] on link "Komplekti" at bounding box center [494, 85] width 97 height 44
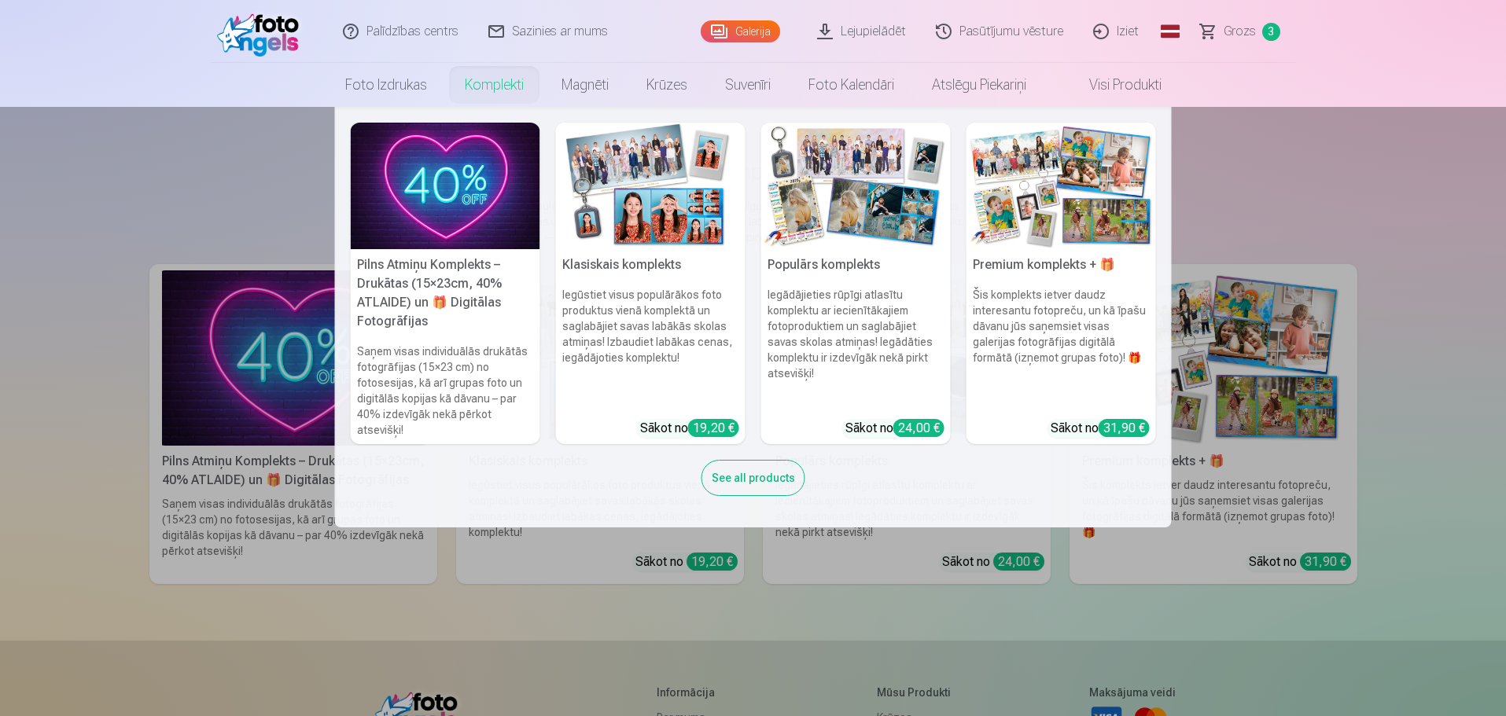
click at [653, 265] on h5 "Klasiskais komplekts" at bounding box center [650, 264] width 189 height 31
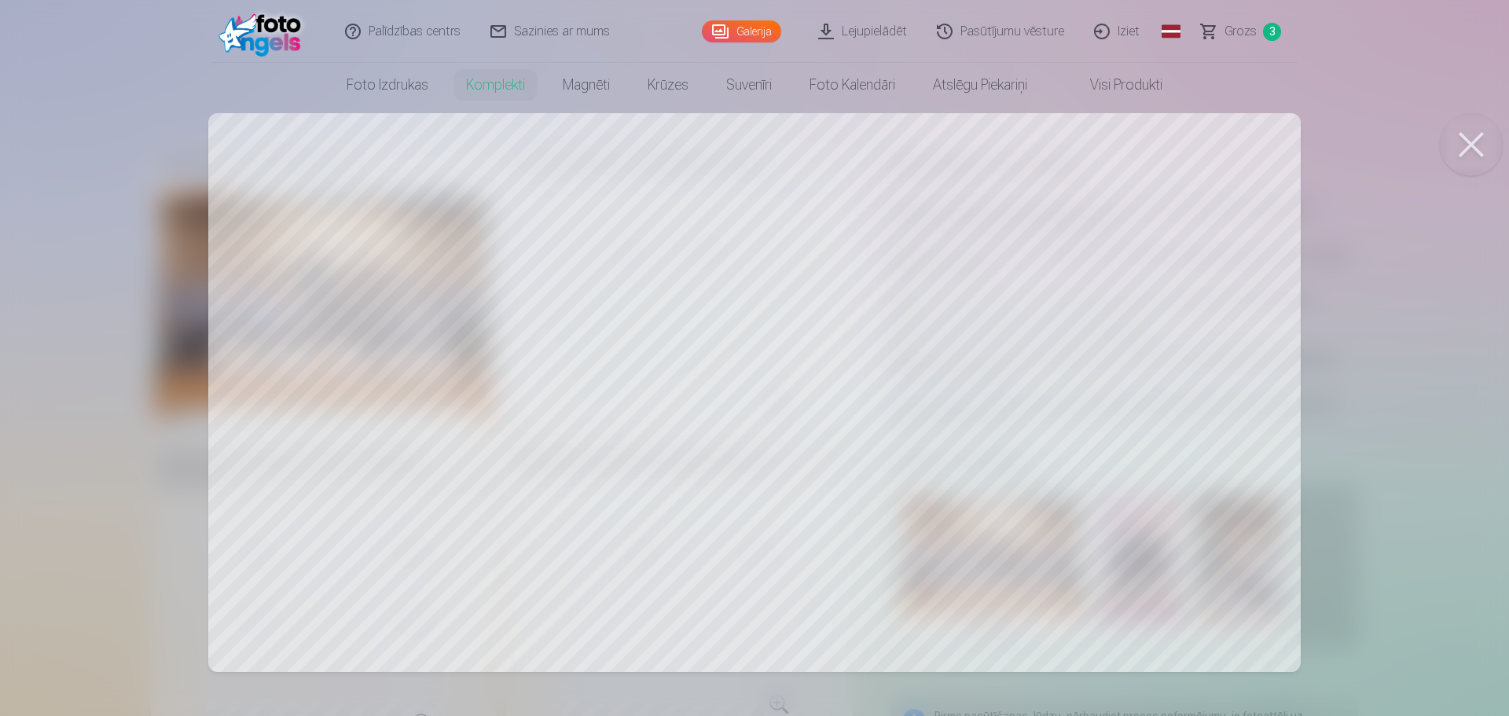
click at [1475, 143] on button at bounding box center [1471, 144] width 63 height 63
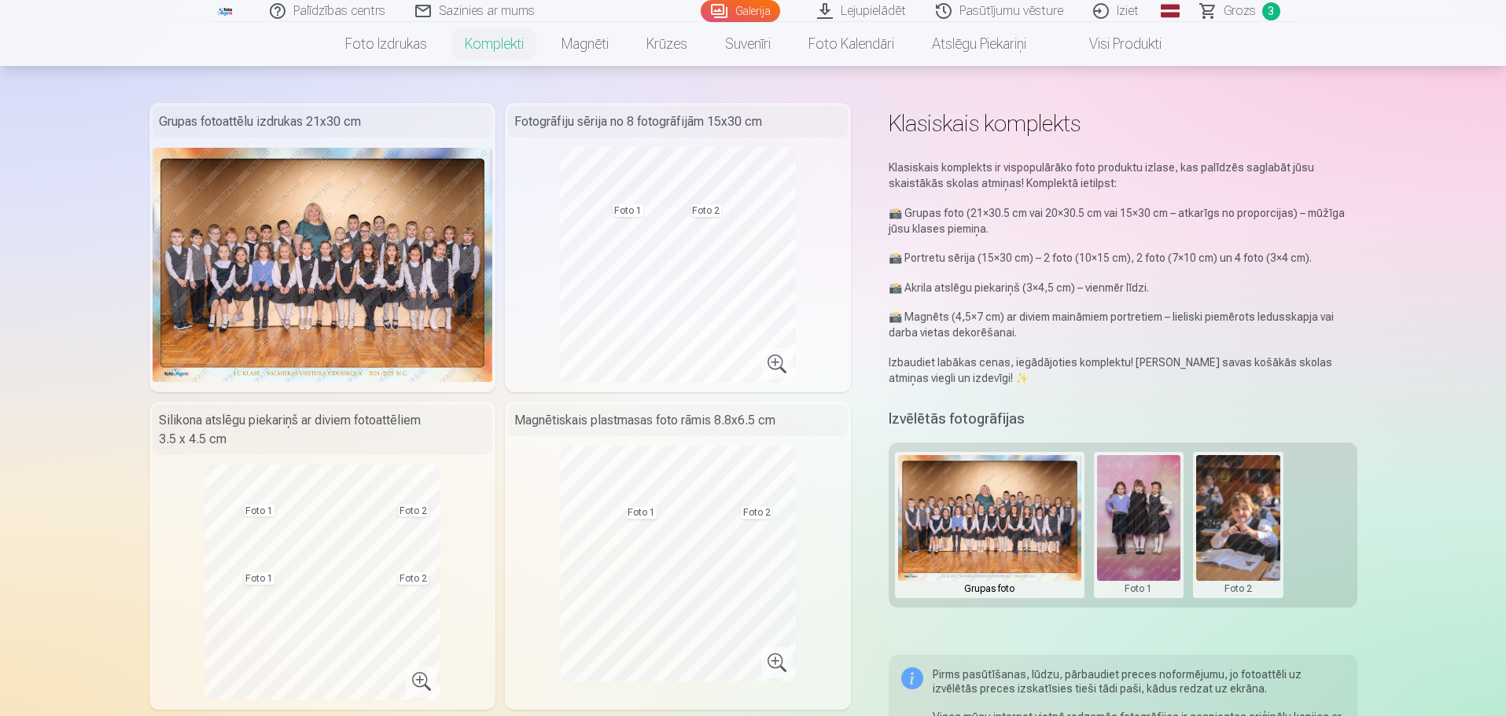
scroll to position [79, 0]
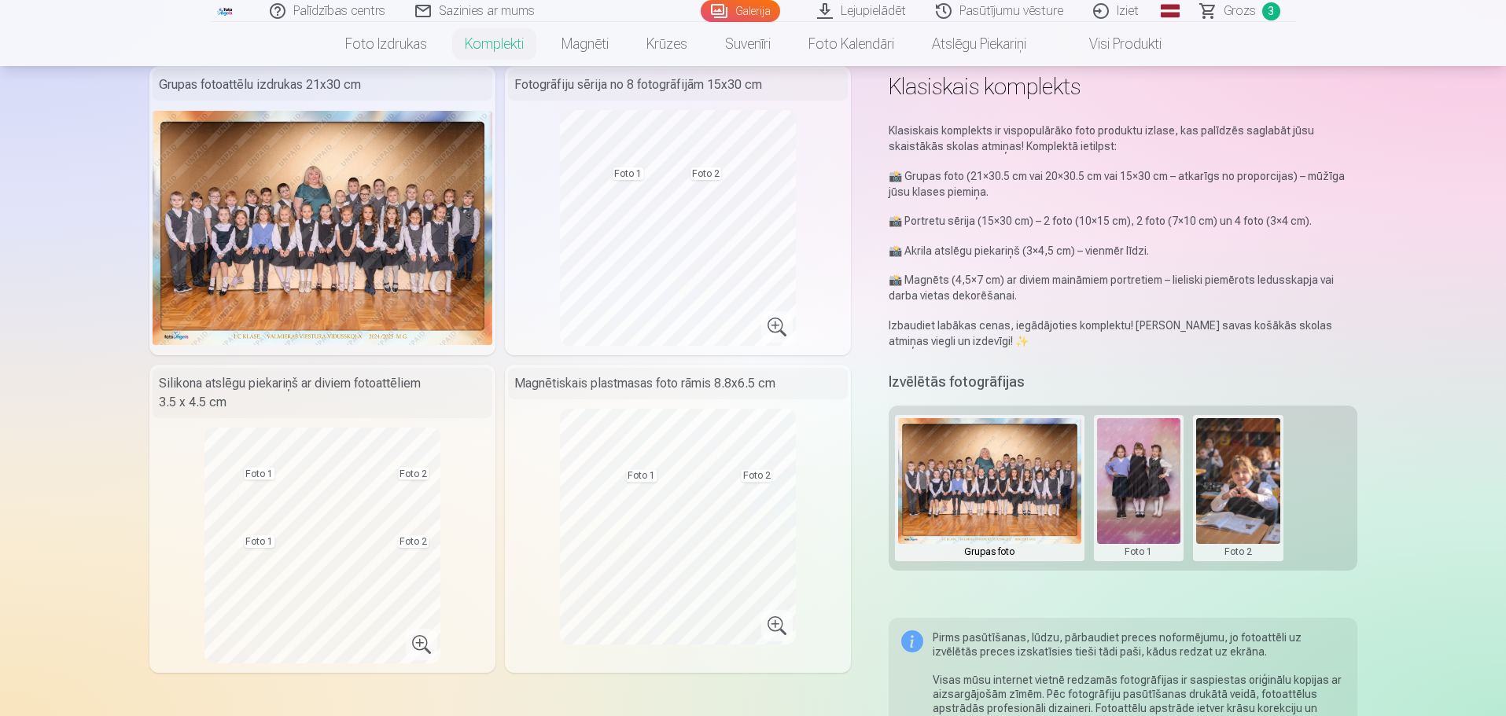
click at [1138, 497] on button at bounding box center [1139, 488] width 84 height 140
click at [1256, 491] on div at bounding box center [753, 358] width 1506 height 716
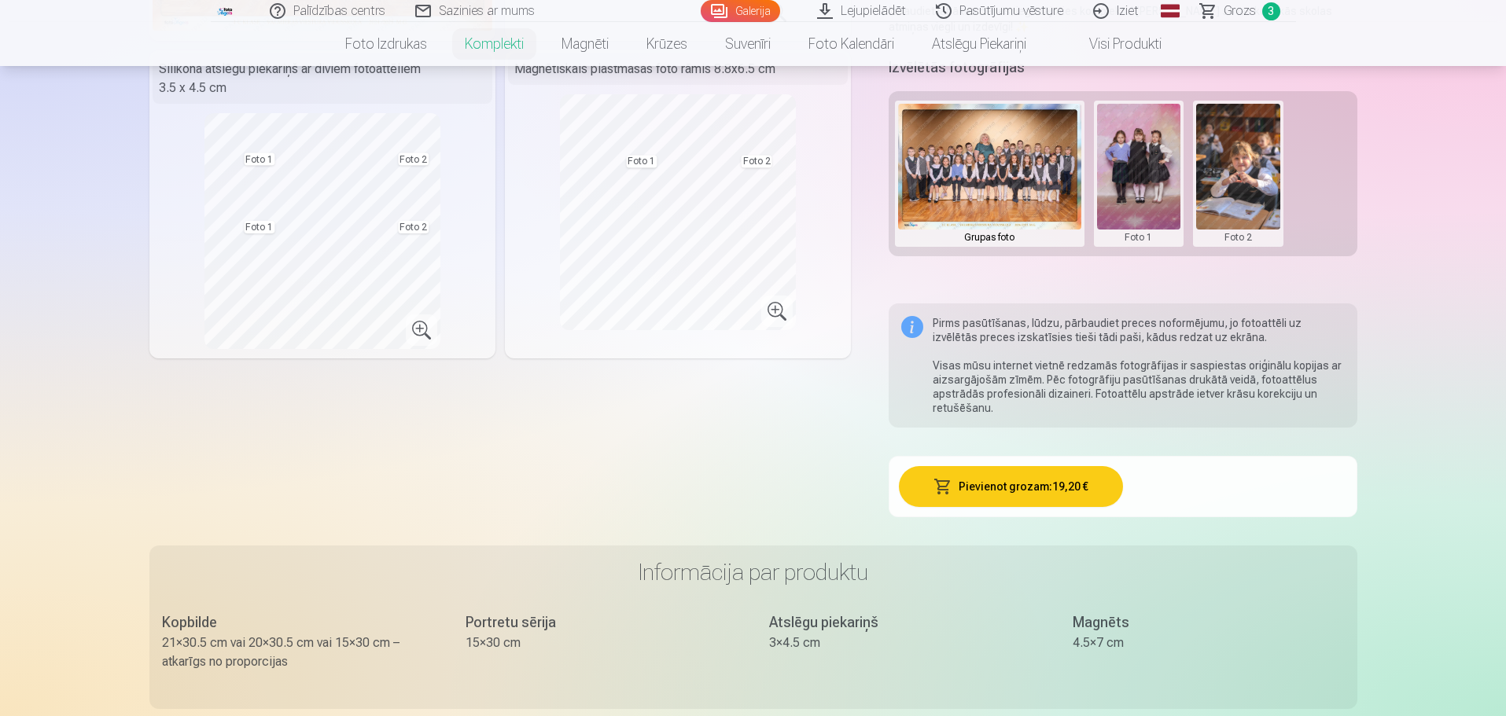
scroll to position [0, 0]
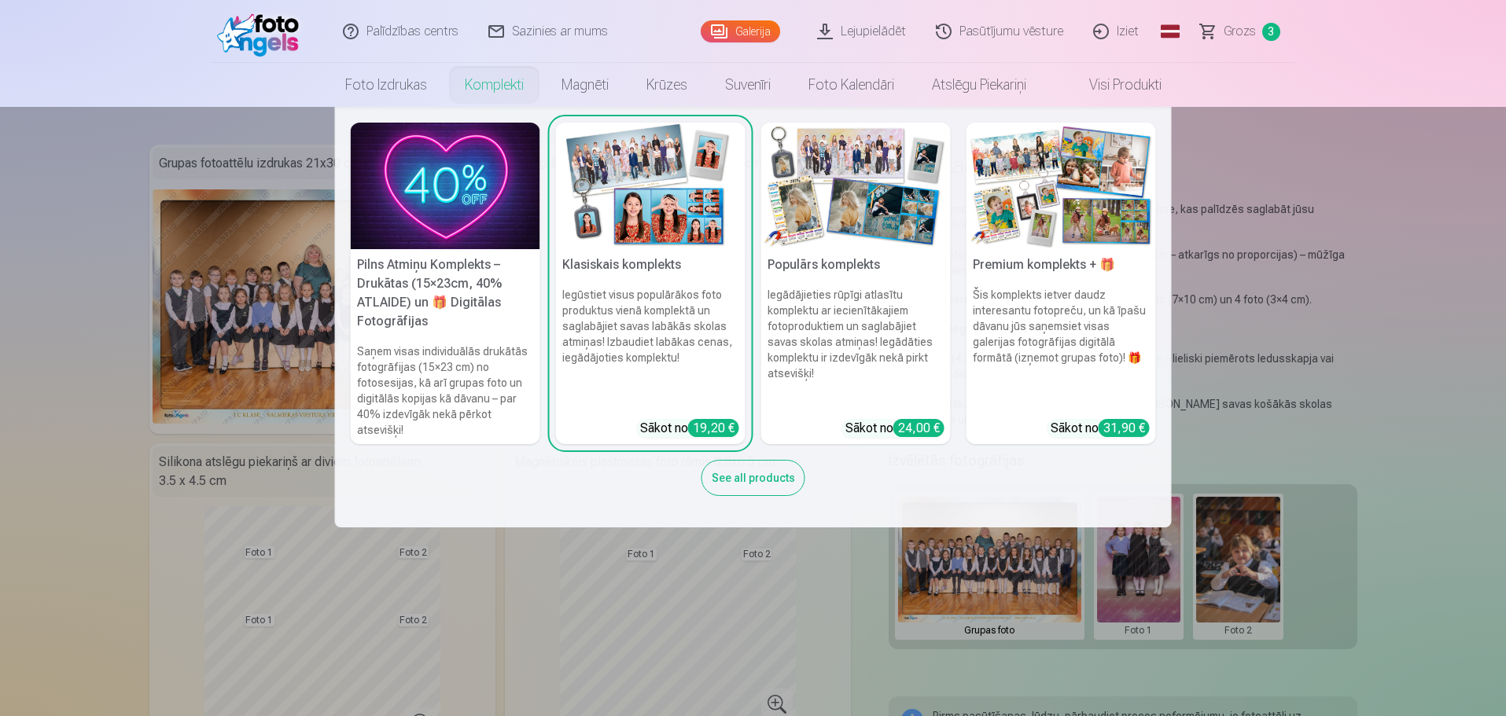
click at [271, 146] on nav "Pilns Atmiņu Komplekts – Drukātas (15×23cm, 40% ATLAIDE) un 🎁 Digitālas Fotogrā…" at bounding box center [753, 317] width 1506 height 421
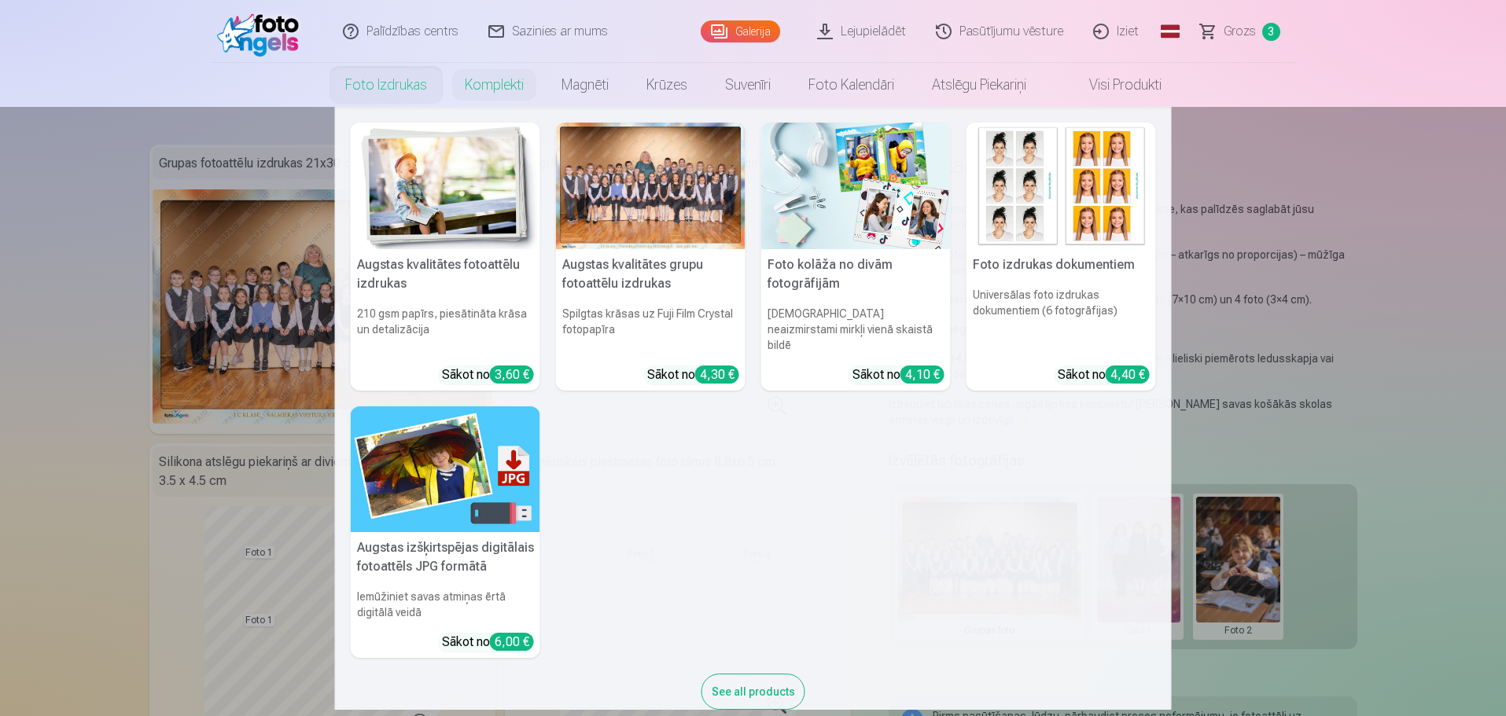
click at [375, 80] on link "Foto izdrukas" at bounding box center [385, 85] width 119 height 44
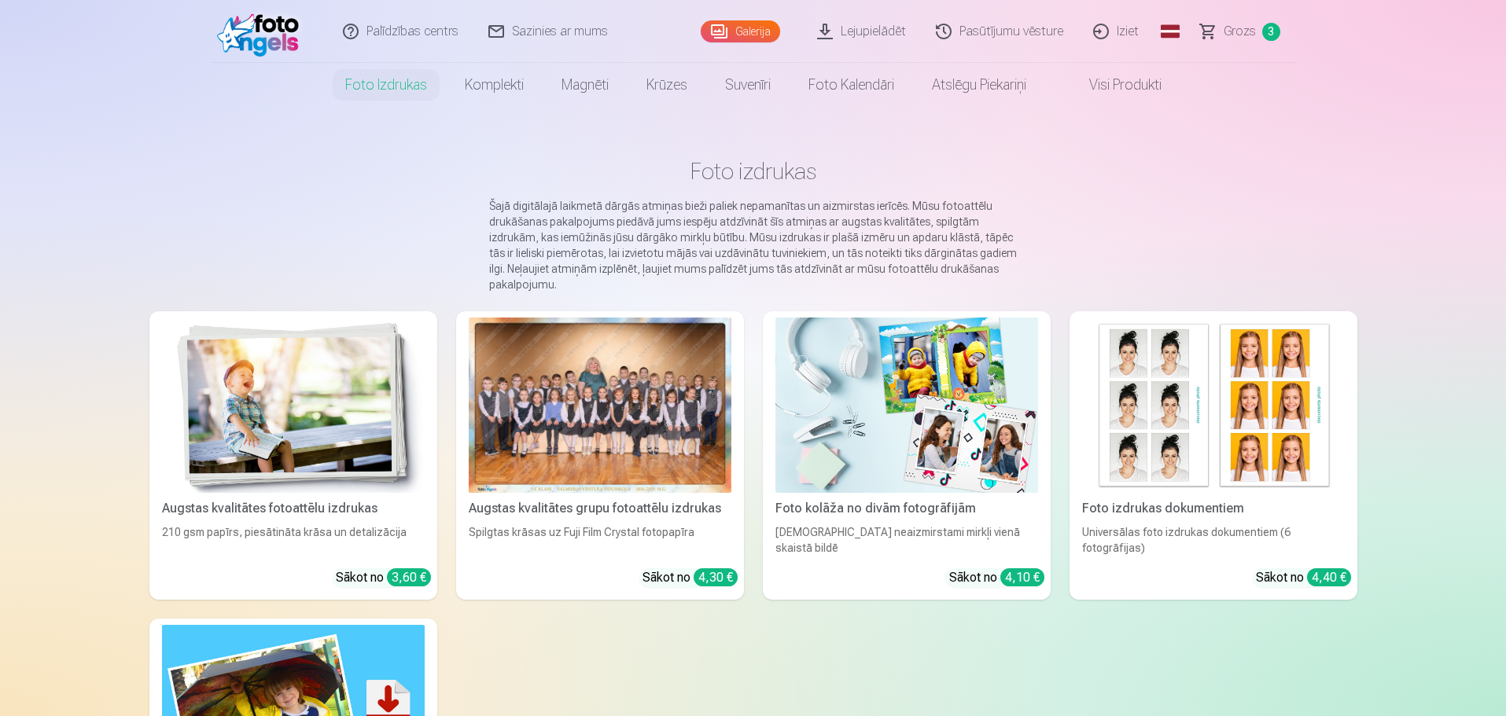
click at [925, 448] on img at bounding box center [906, 405] width 263 height 175
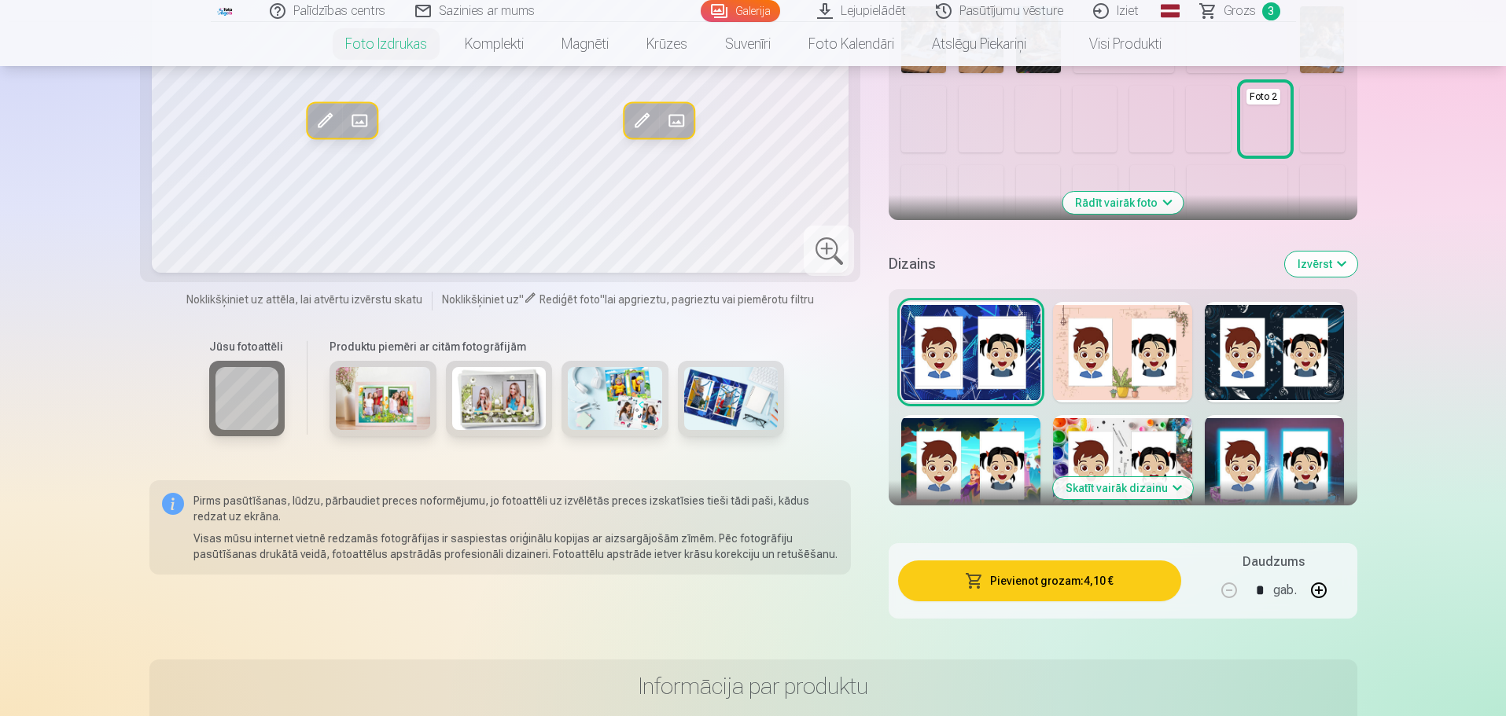
scroll to position [550, 0]
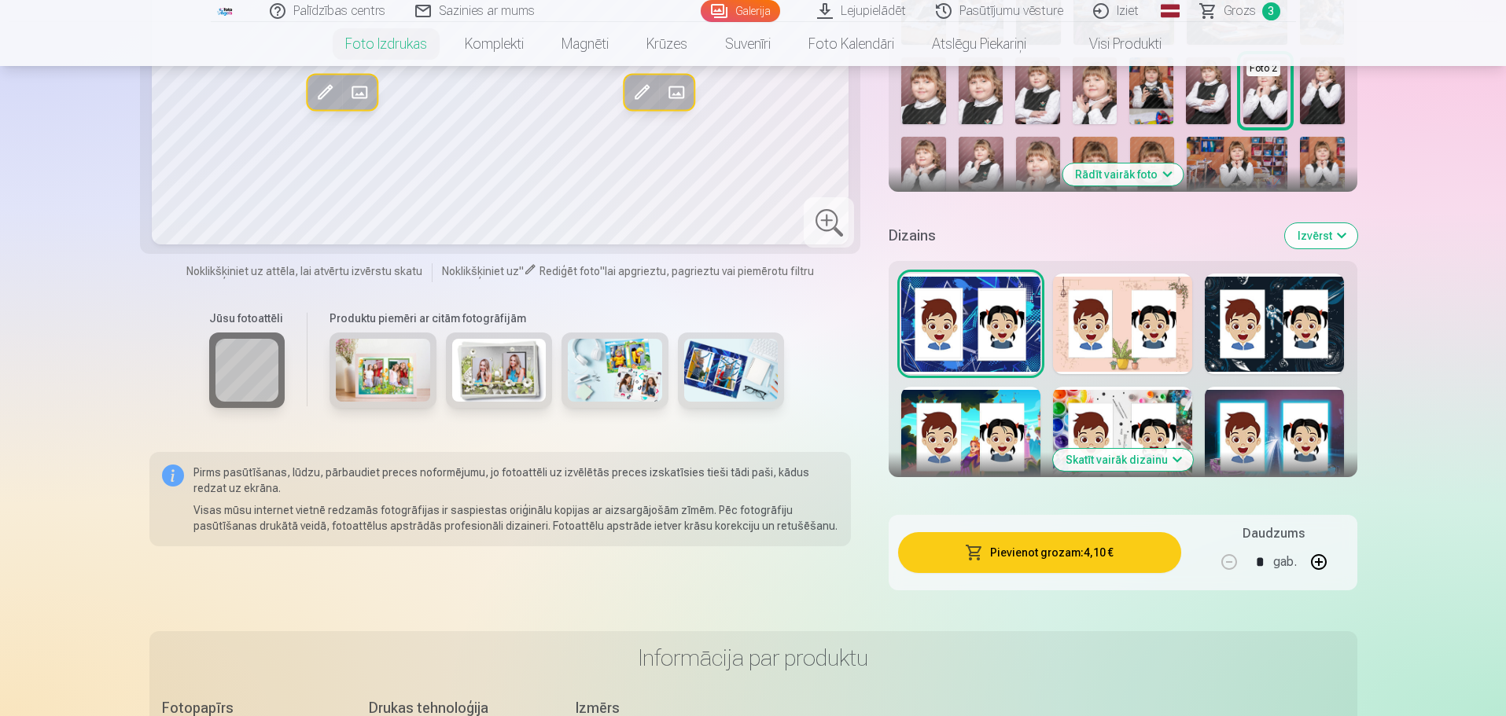
click at [1108, 454] on button "Skatīt vairāk dizainu" at bounding box center [1123, 460] width 140 height 22
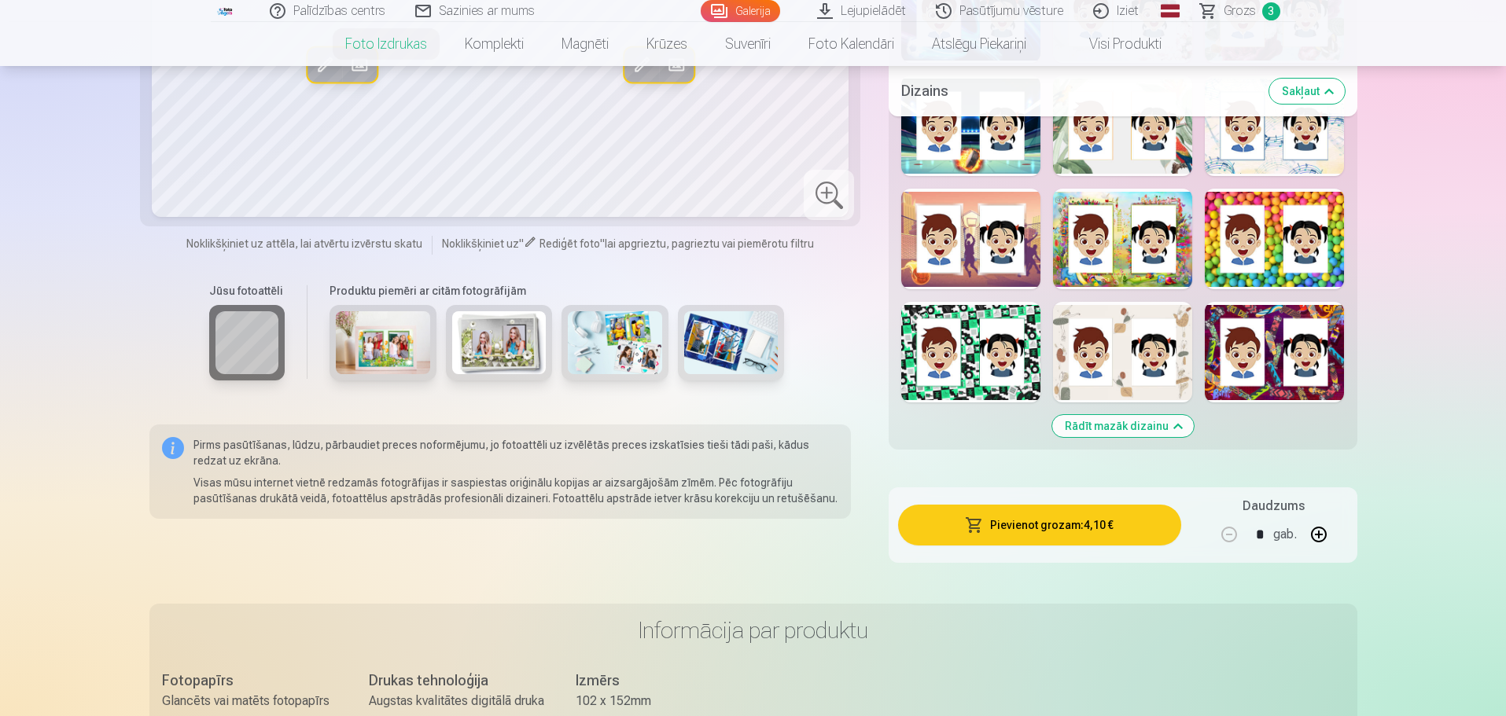
scroll to position [1572, 0]
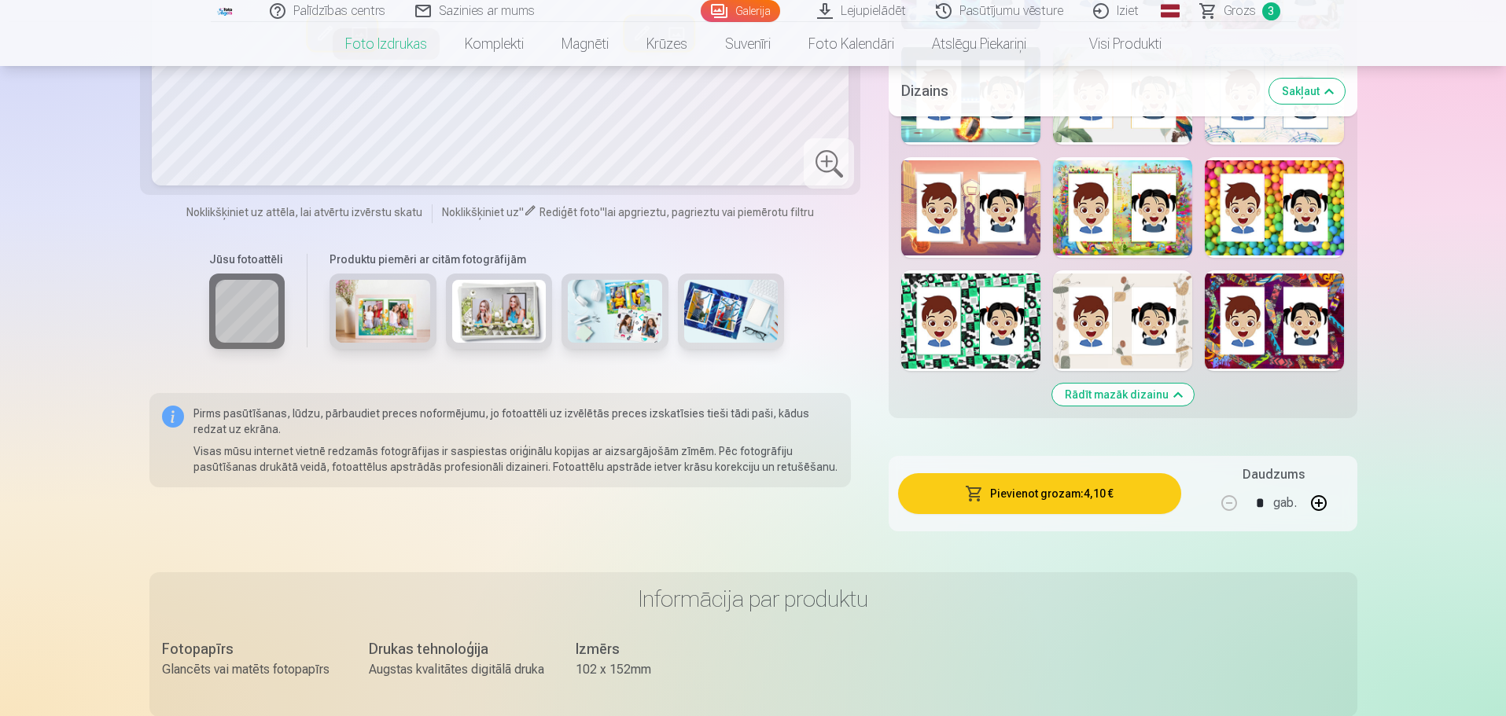
click at [1153, 396] on button "Rādīt mazāk dizainu" at bounding box center [1123, 395] width 142 height 22
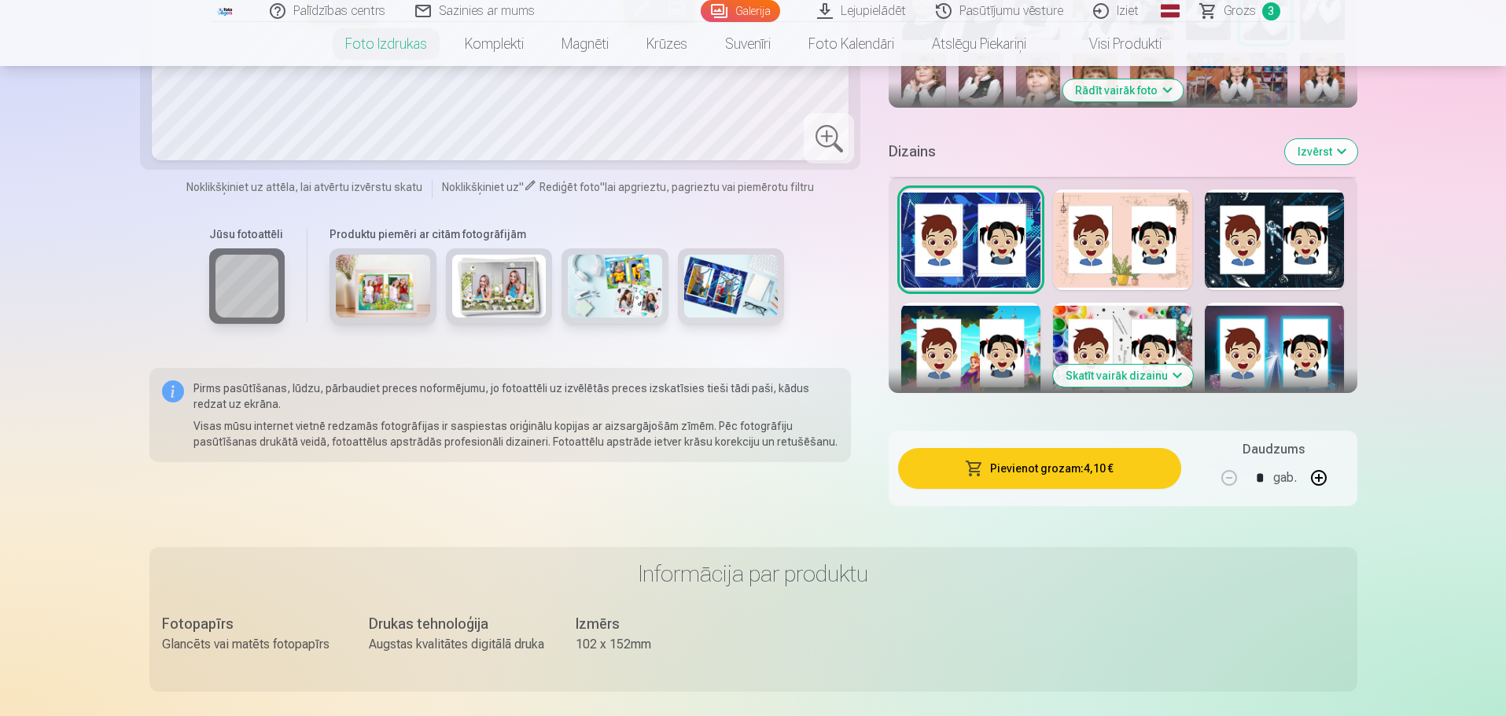
scroll to position [546, 0]
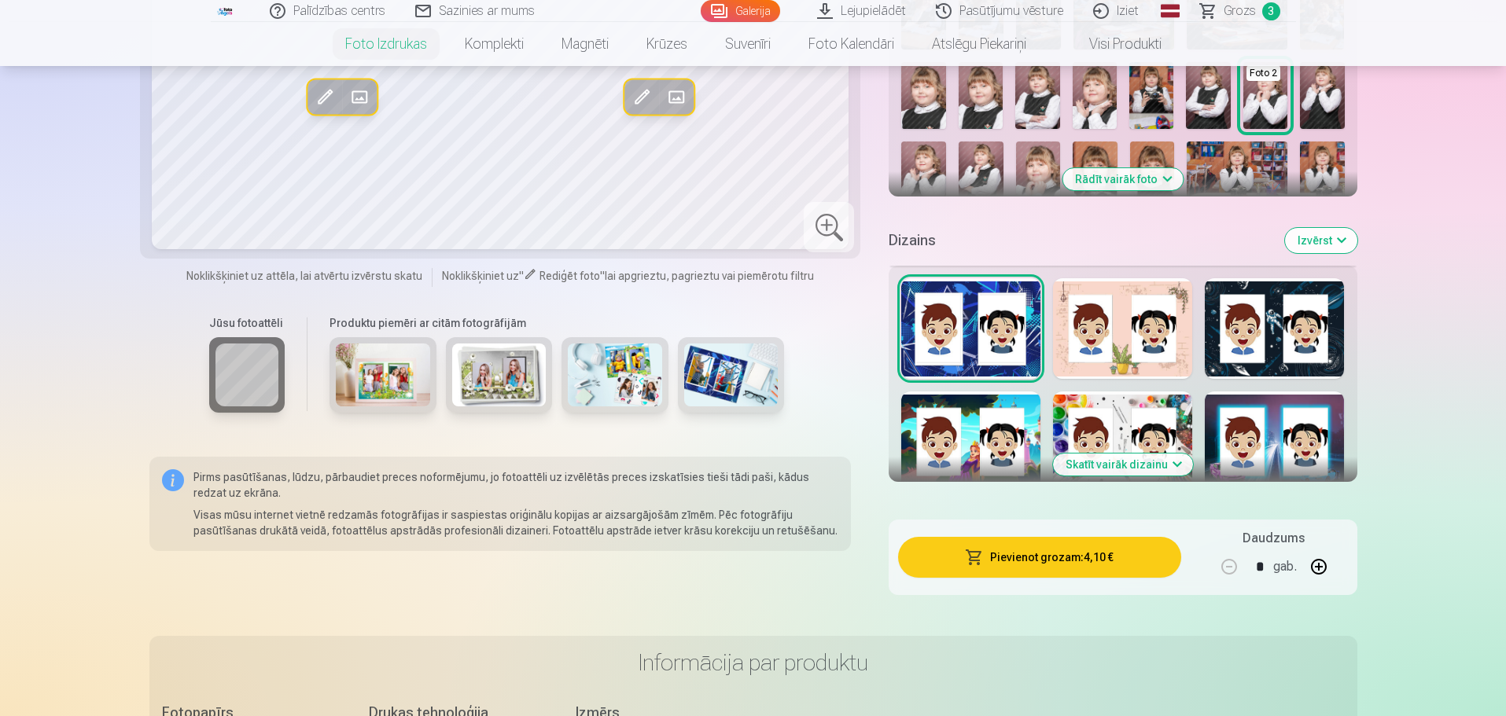
click at [1099, 461] on button "Skatīt vairāk dizainu" at bounding box center [1123, 465] width 140 height 22
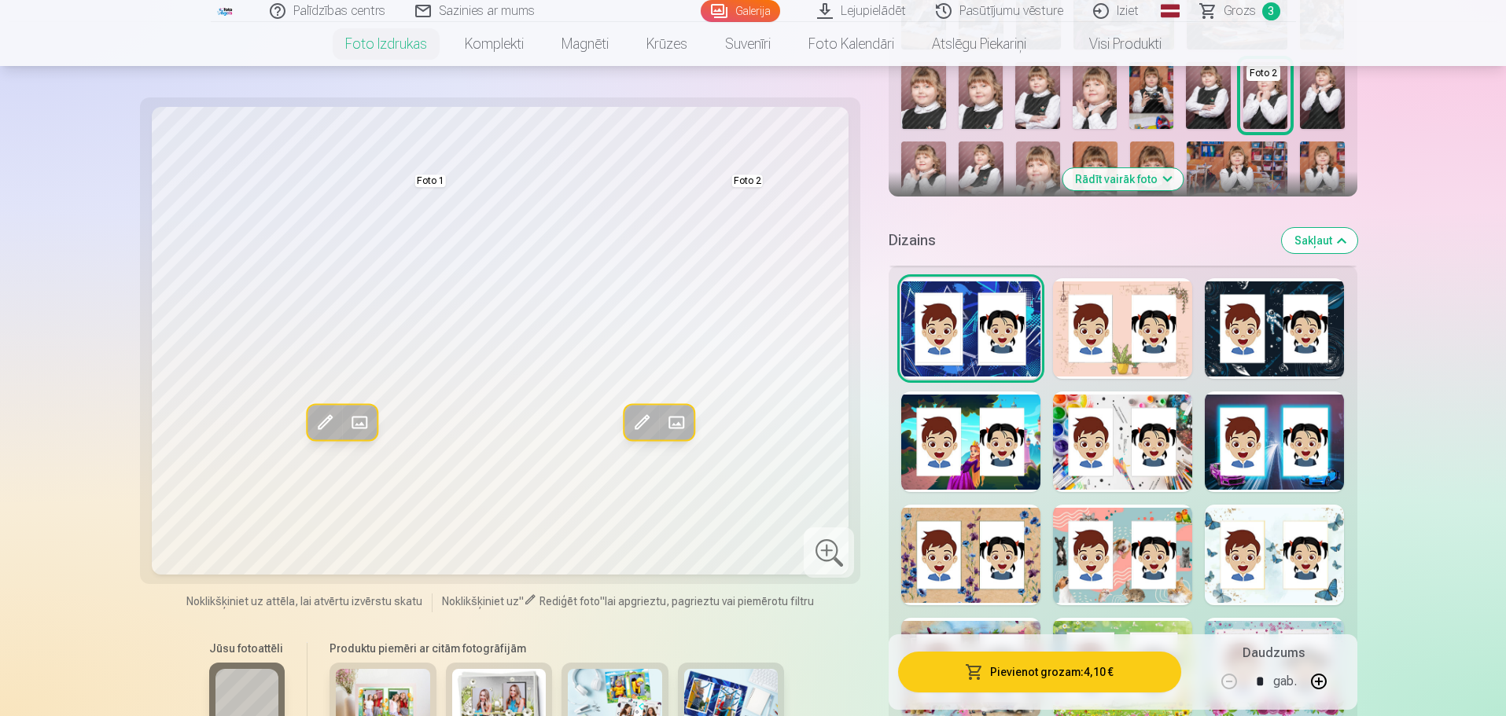
click at [1129, 348] on div at bounding box center [1122, 328] width 139 height 101
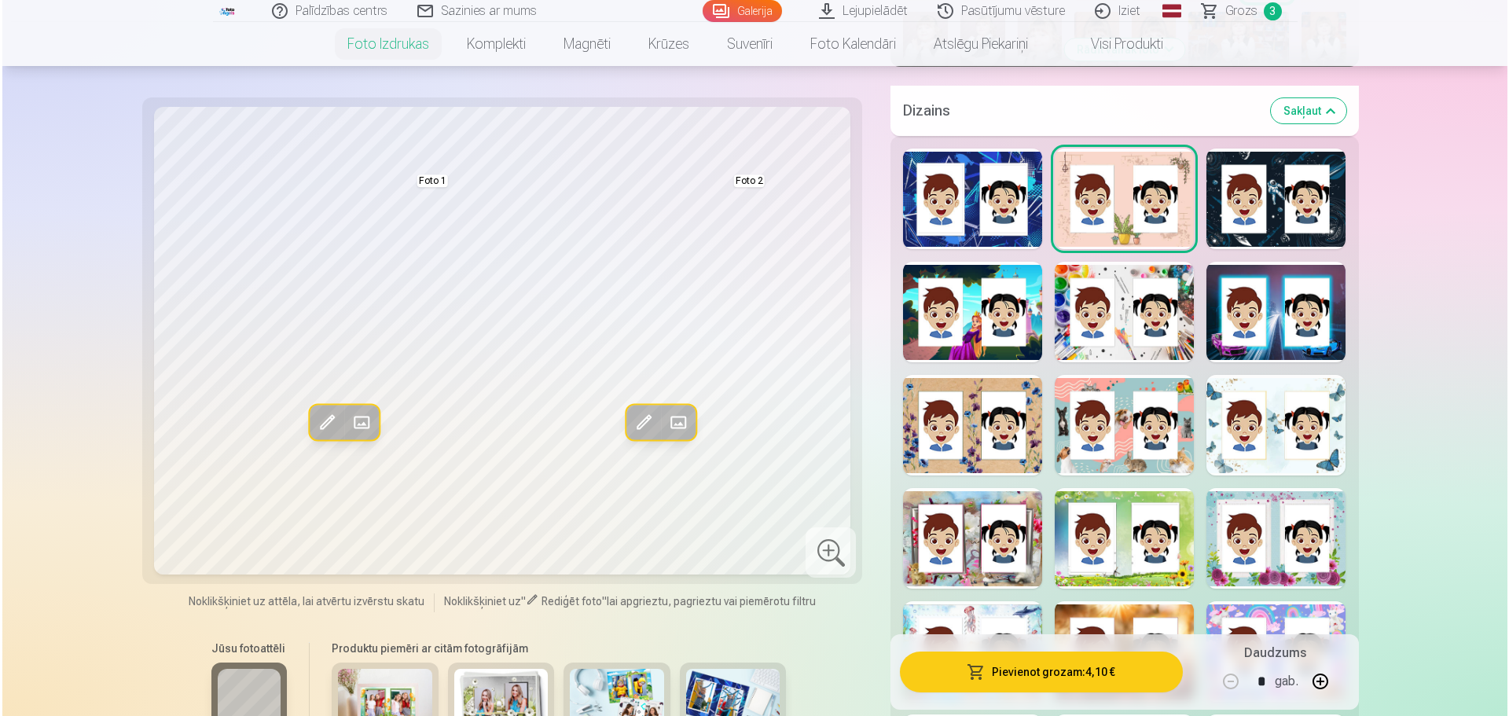
scroll to position [781, 0]
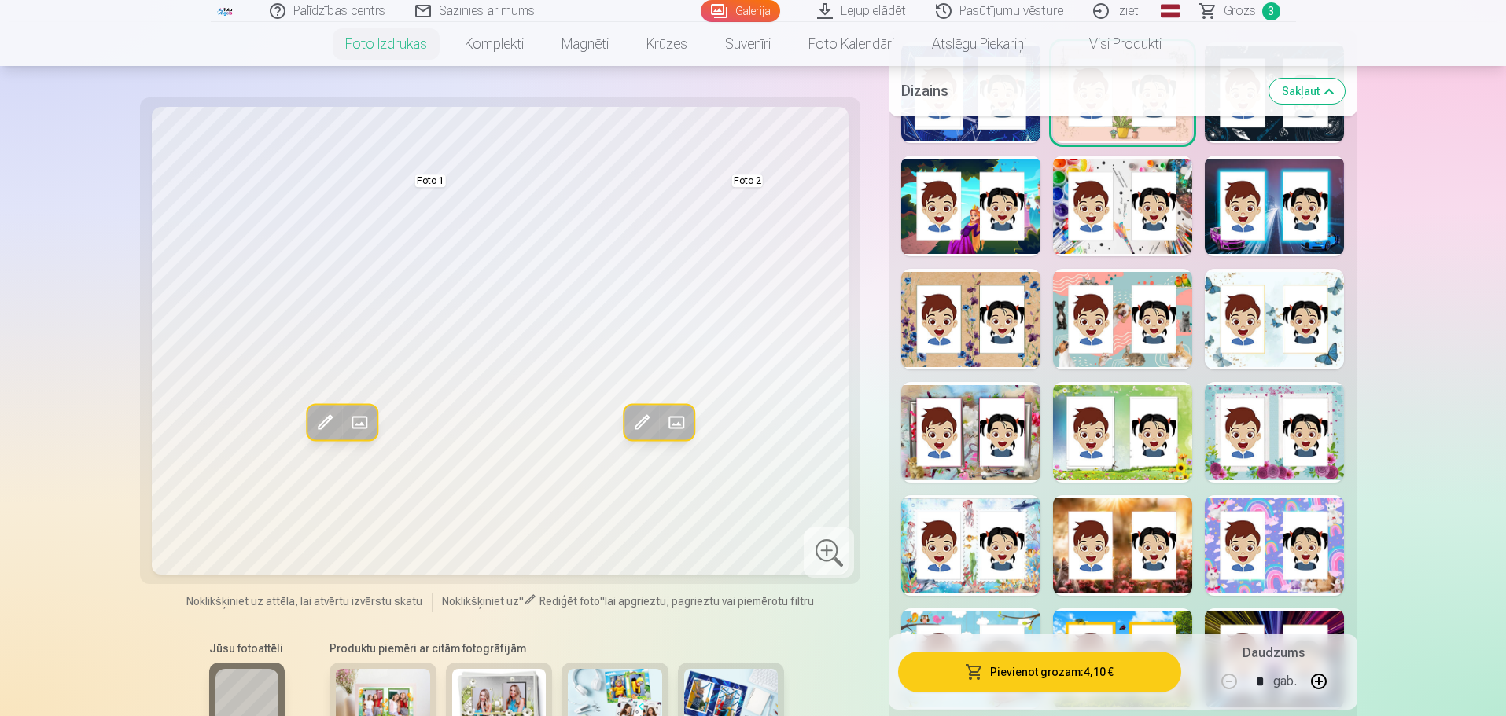
click at [1262, 360] on div at bounding box center [1273, 319] width 139 height 101
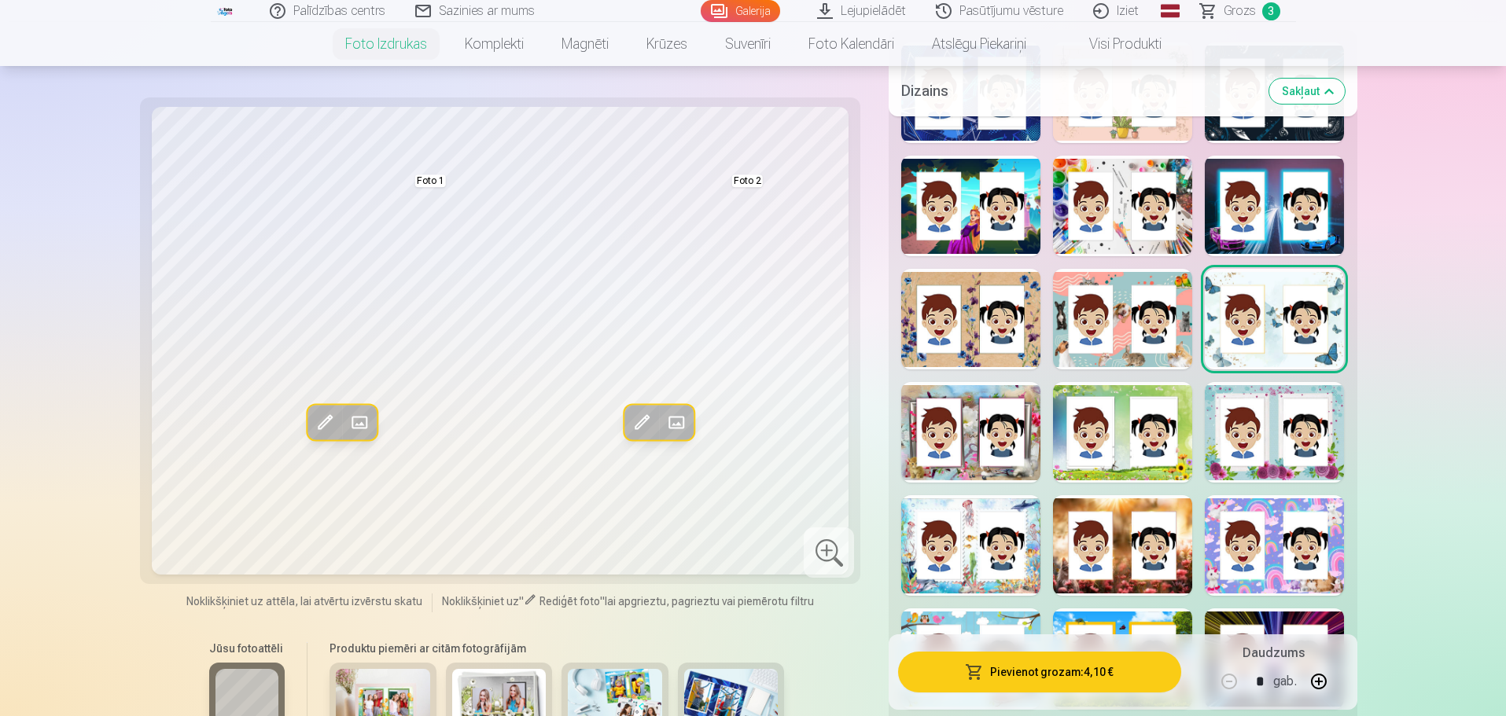
click at [360, 417] on span at bounding box center [359, 422] width 25 height 25
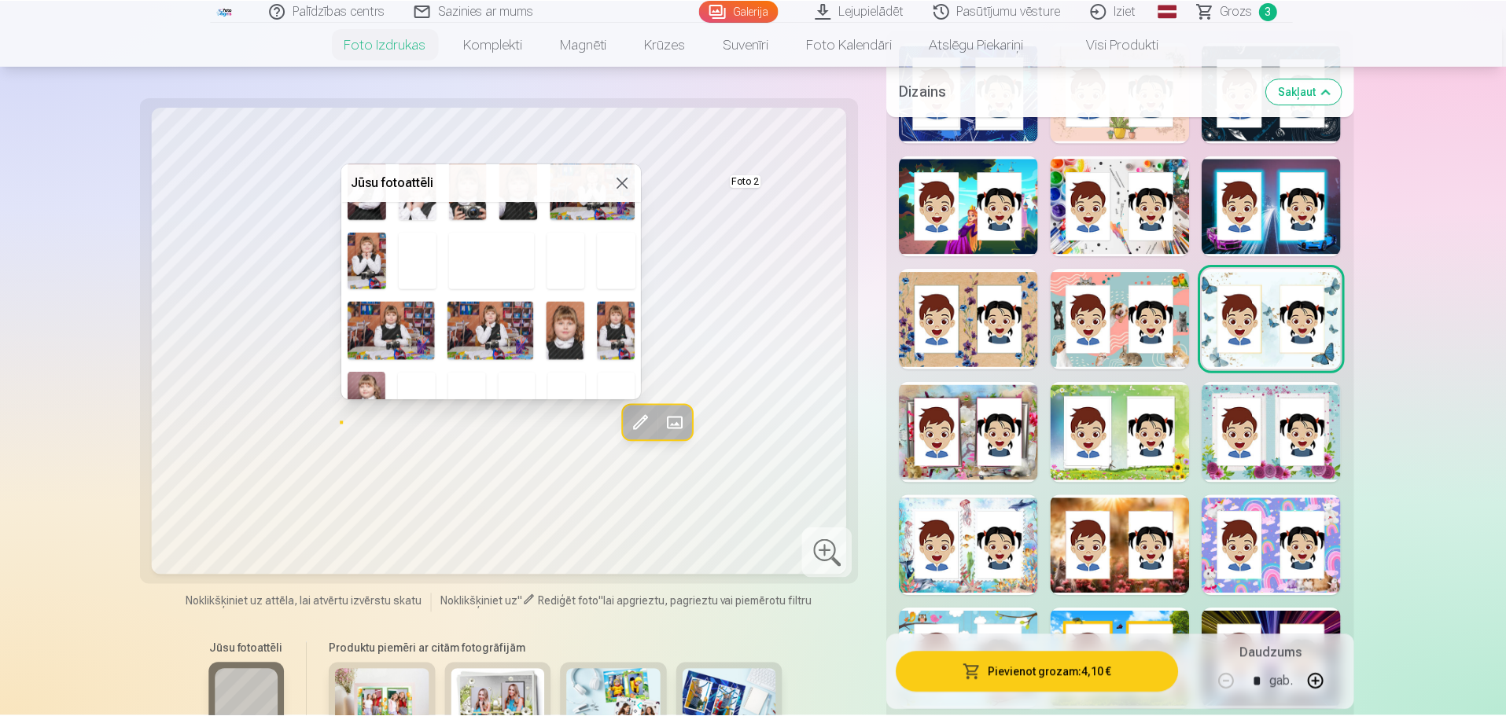
scroll to position [314, 0]
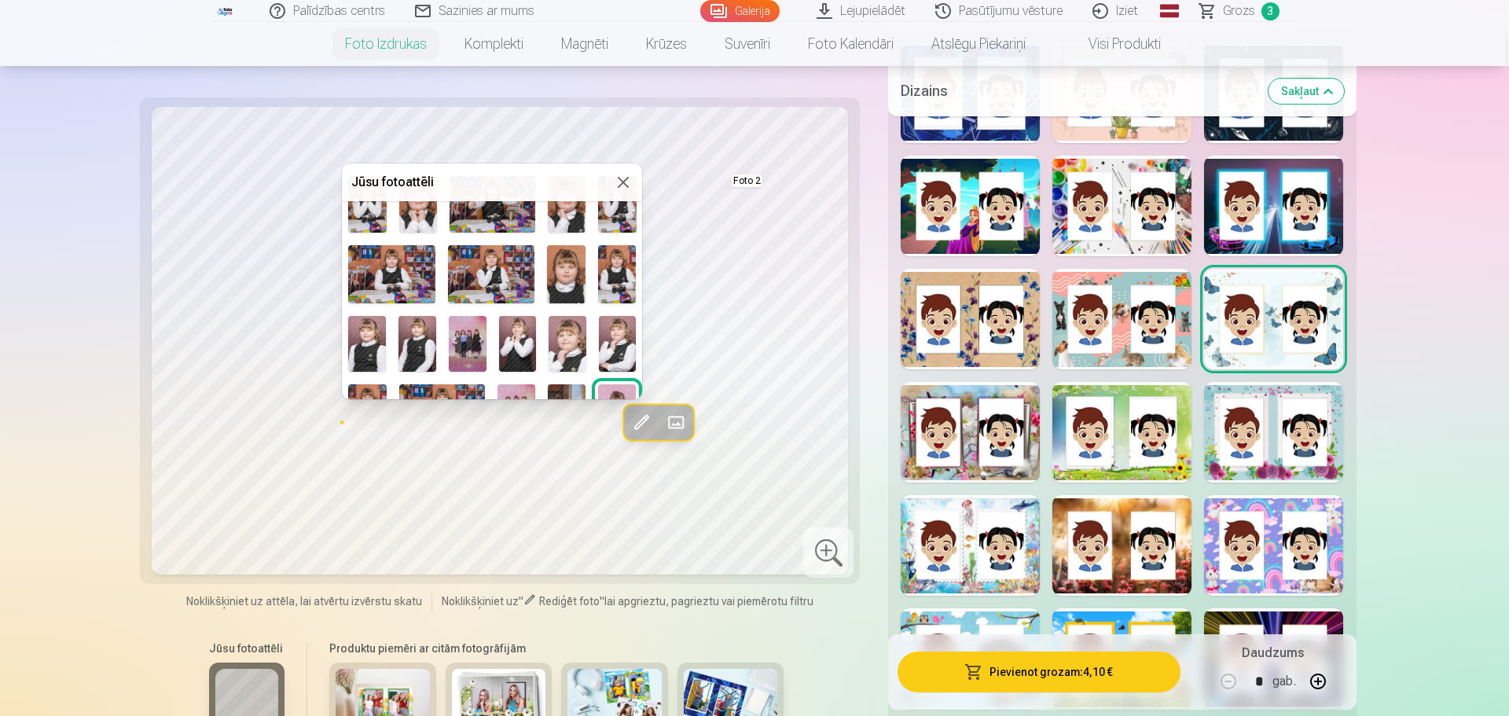
click at [829, 638] on div at bounding box center [754, 358] width 1509 height 716
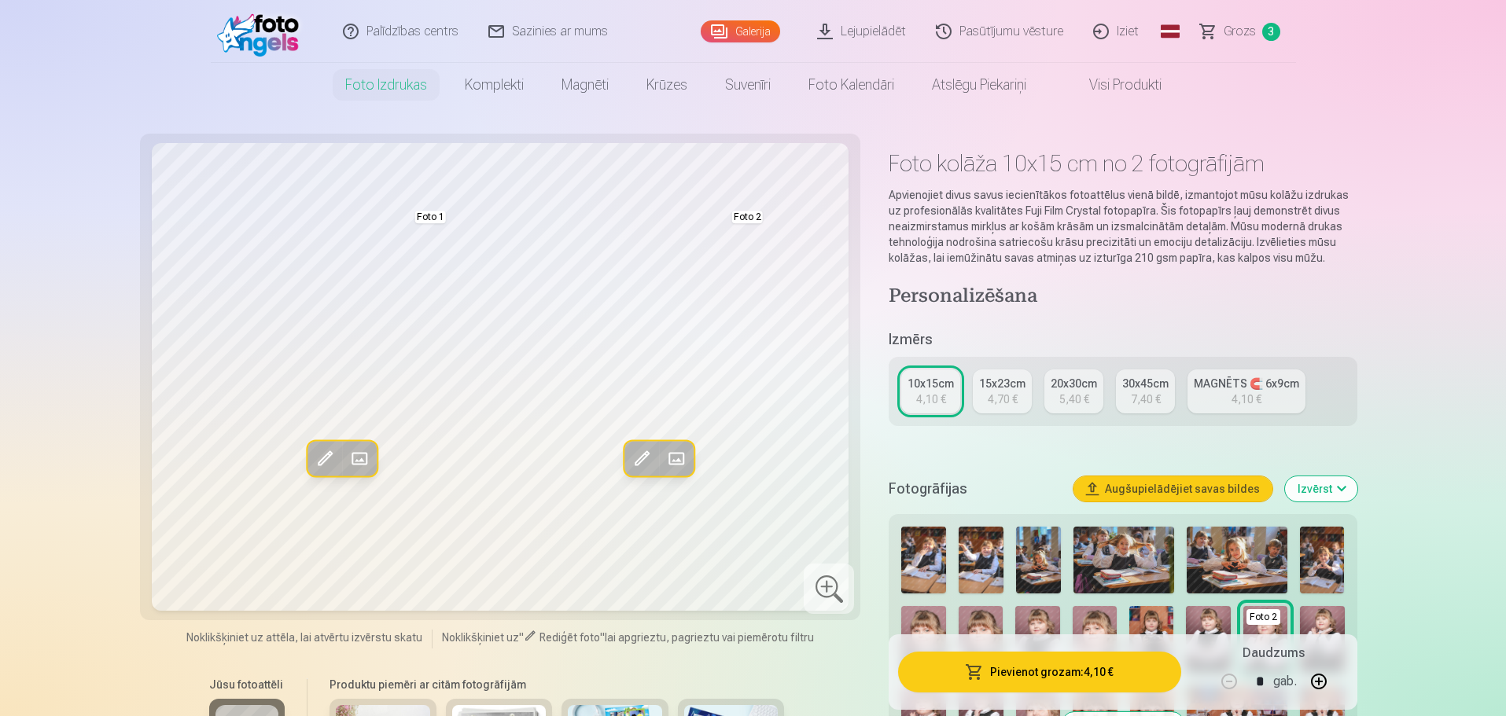
scroll to position [0, 0]
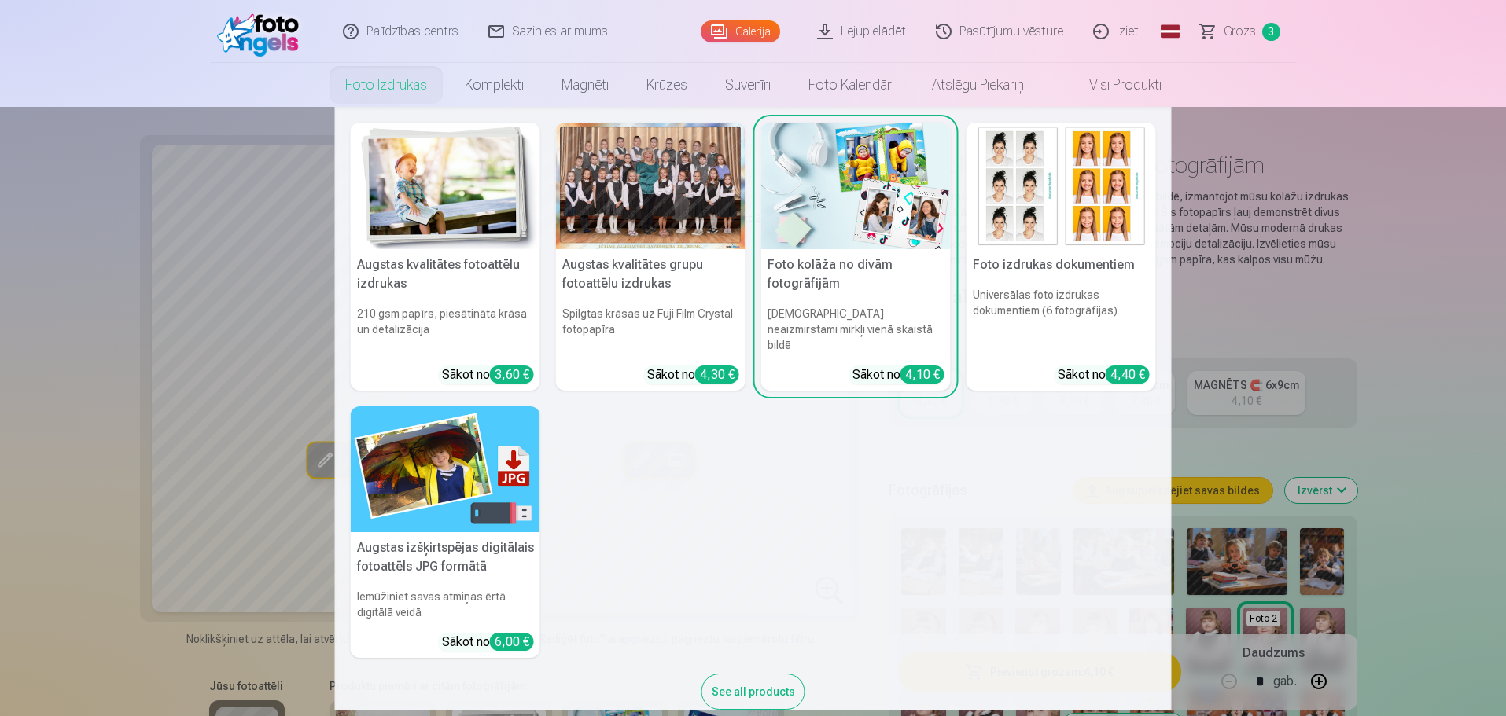
click at [1419, 475] on nav "Augstas kvalitātes fotoattēlu izdrukas 210 gsm papīrs, piesātināta krāsa un det…" at bounding box center [753, 408] width 1506 height 603
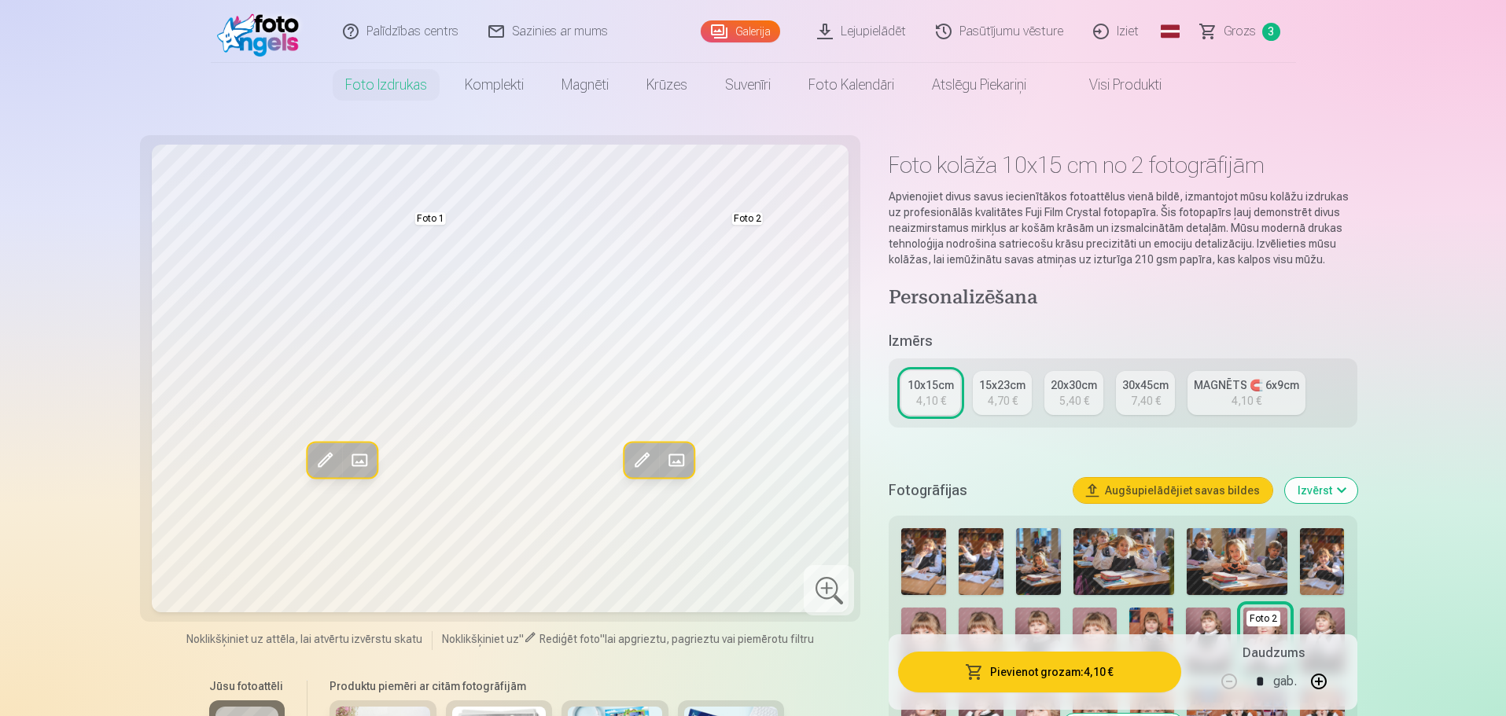
click at [1235, 31] on span "Grozs" at bounding box center [1239, 31] width 32 height 19
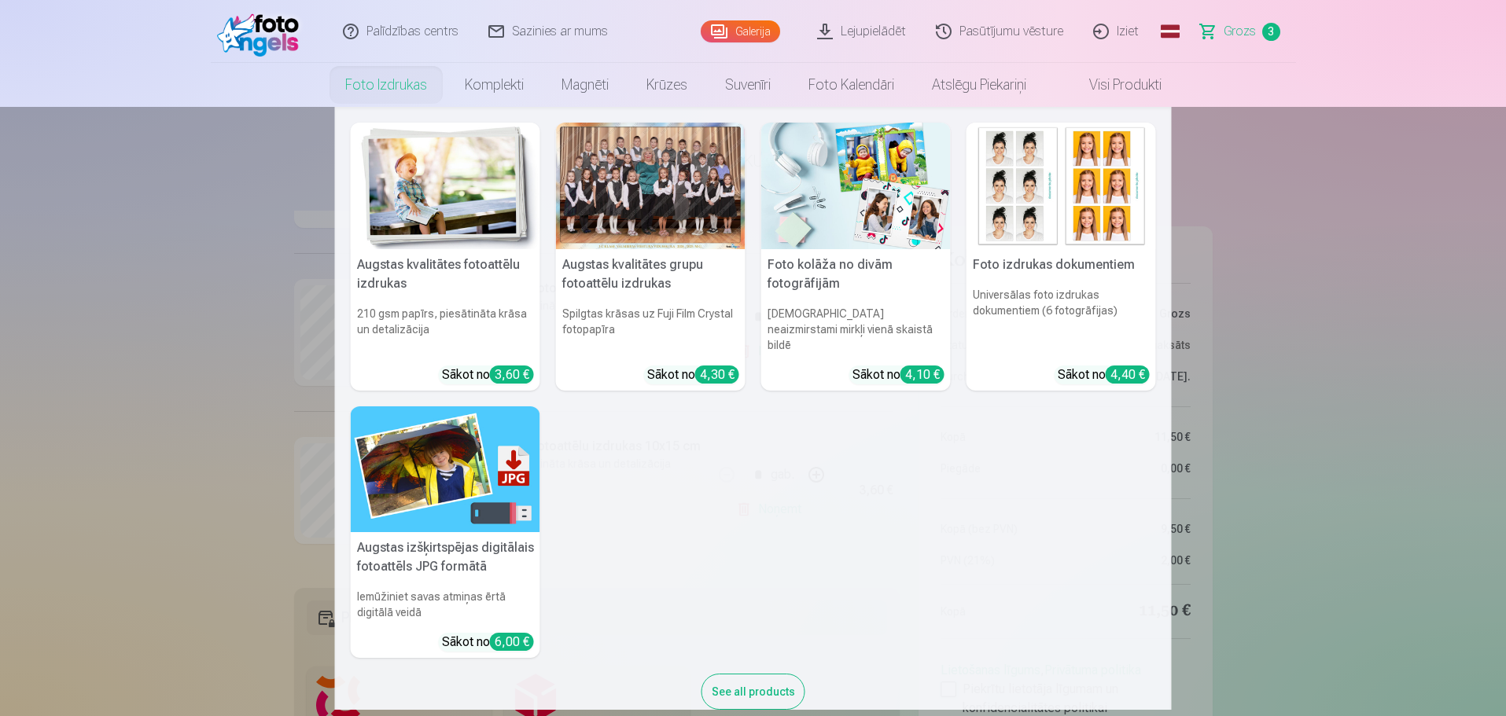
click at [423, 226] on img at bounding box center [445, 186] width 189 height 127
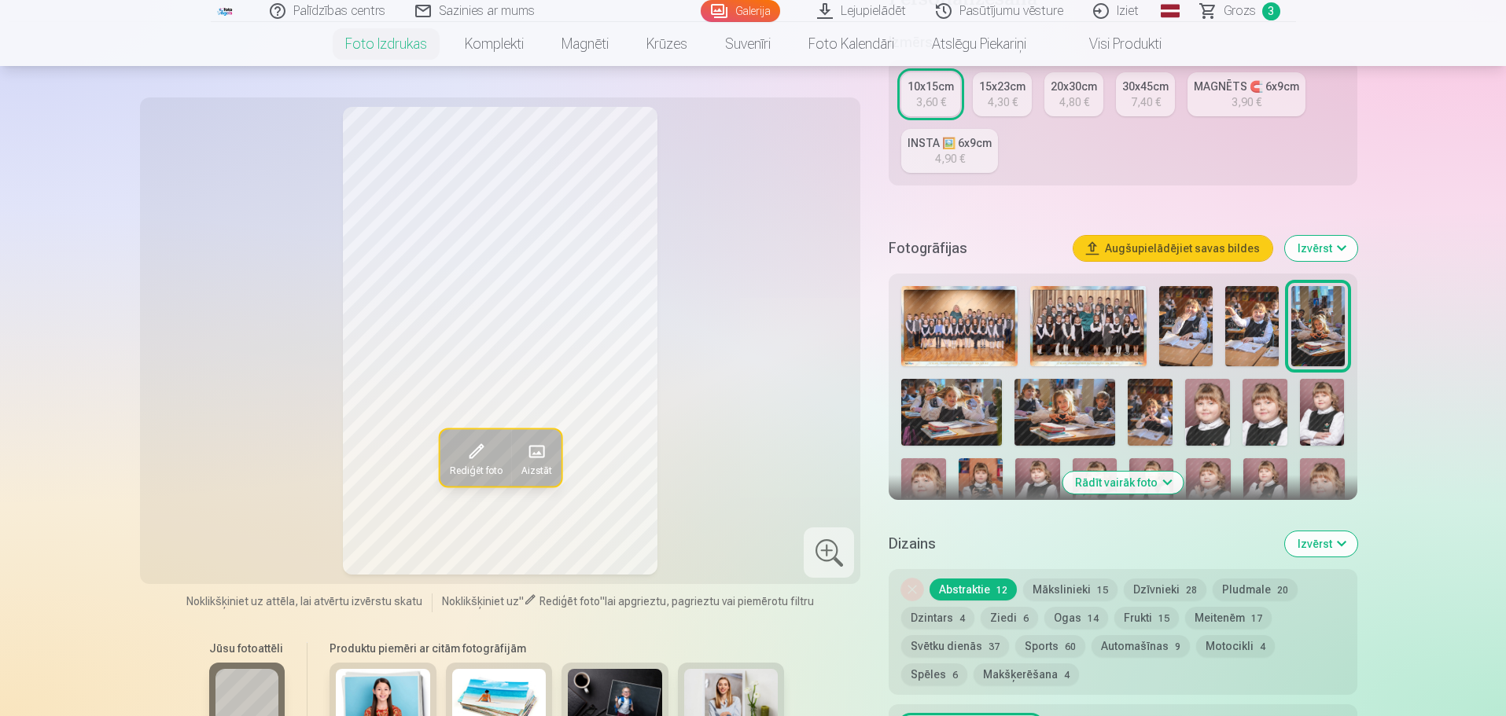
scroll to position [550, 0]
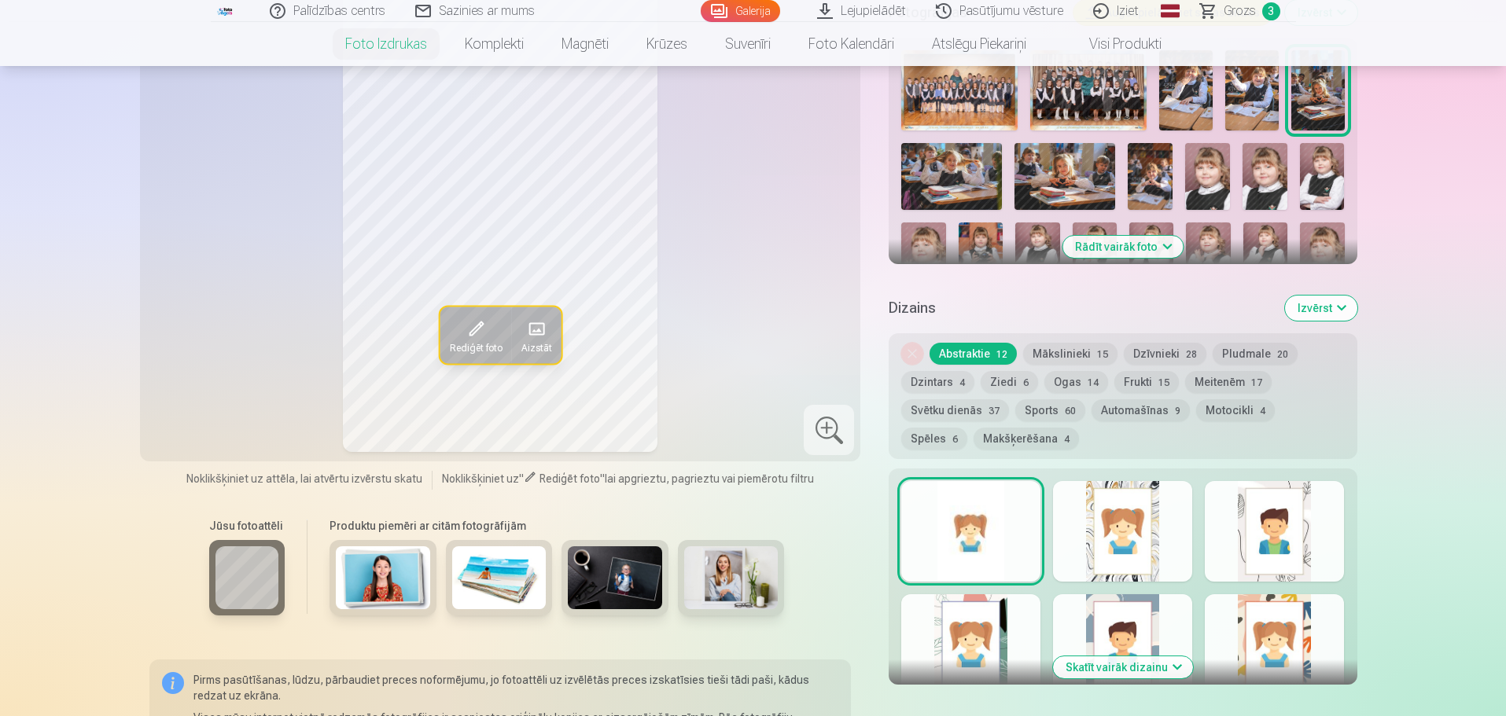
click at [1330, 304] on button "Izvērst" at bounding box center [1321, 308] width 72 height 25
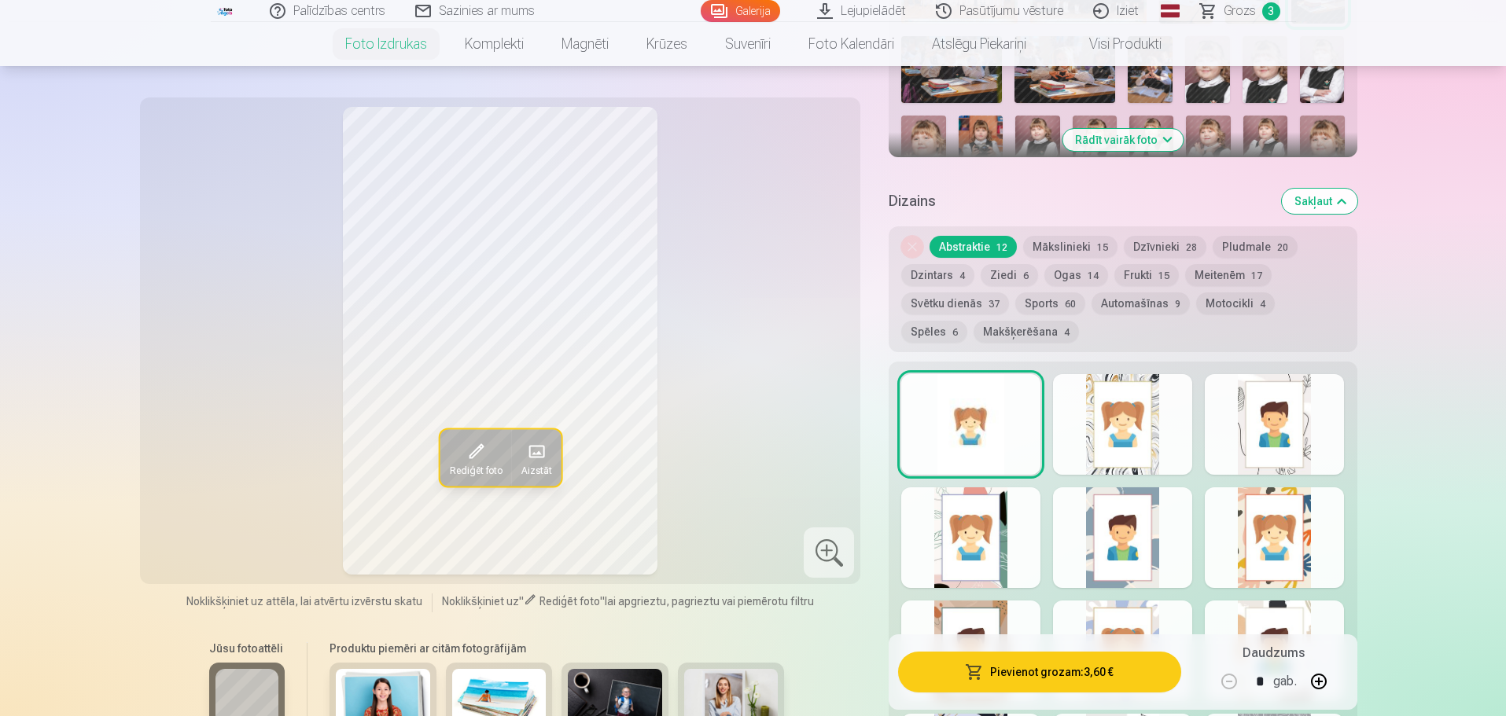
scroll to position [629, 0]
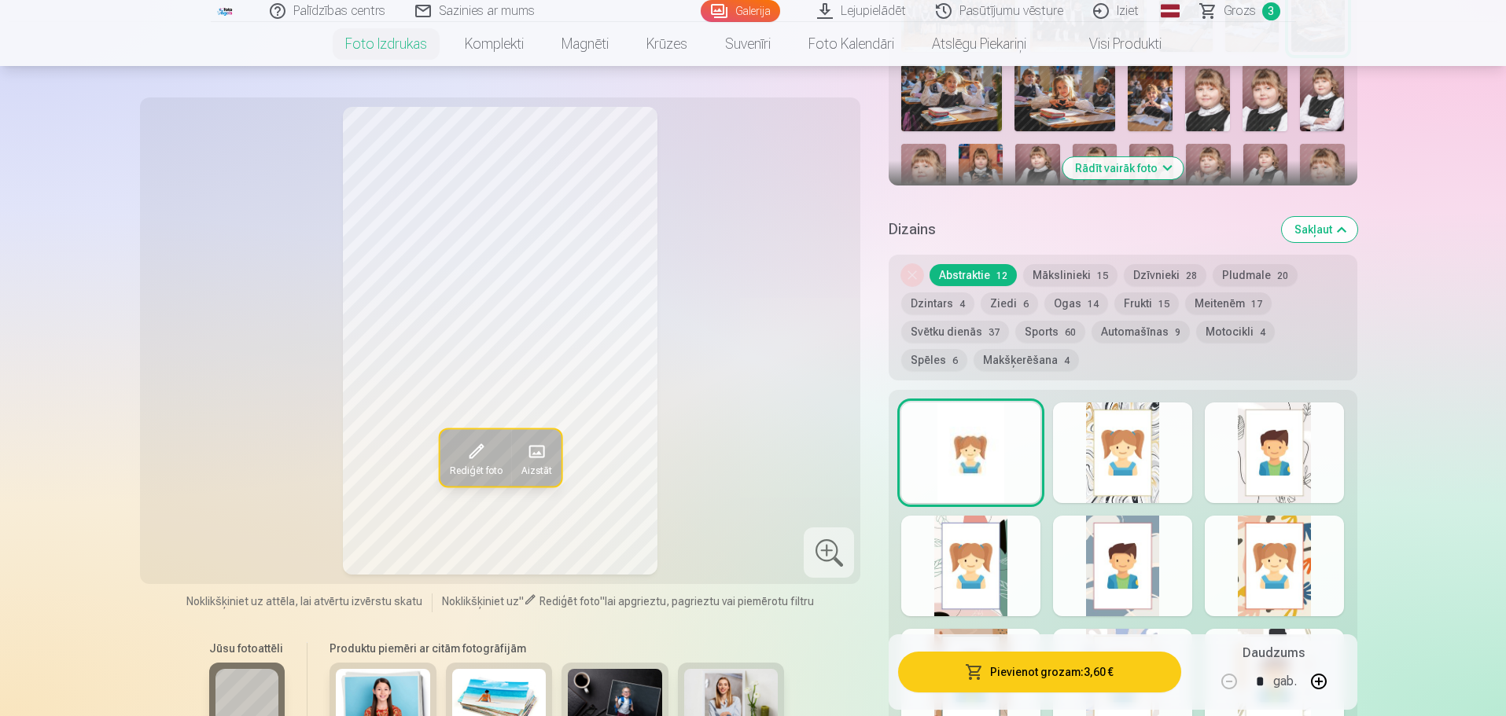
click at [1160, 163] on button "Rādīt vairāk foto" at bounding box center [1122, 168] width 120 height 22
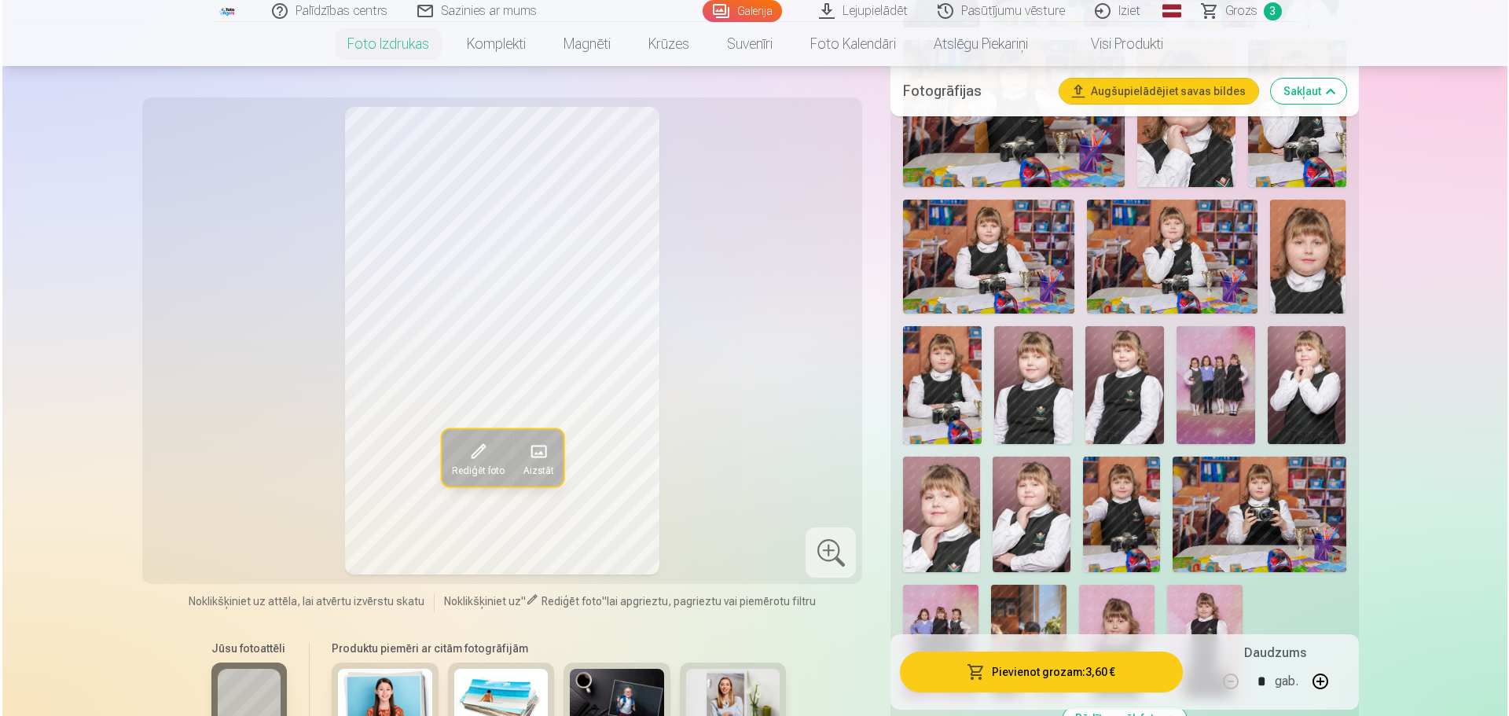
scroll to position [1415, 0]
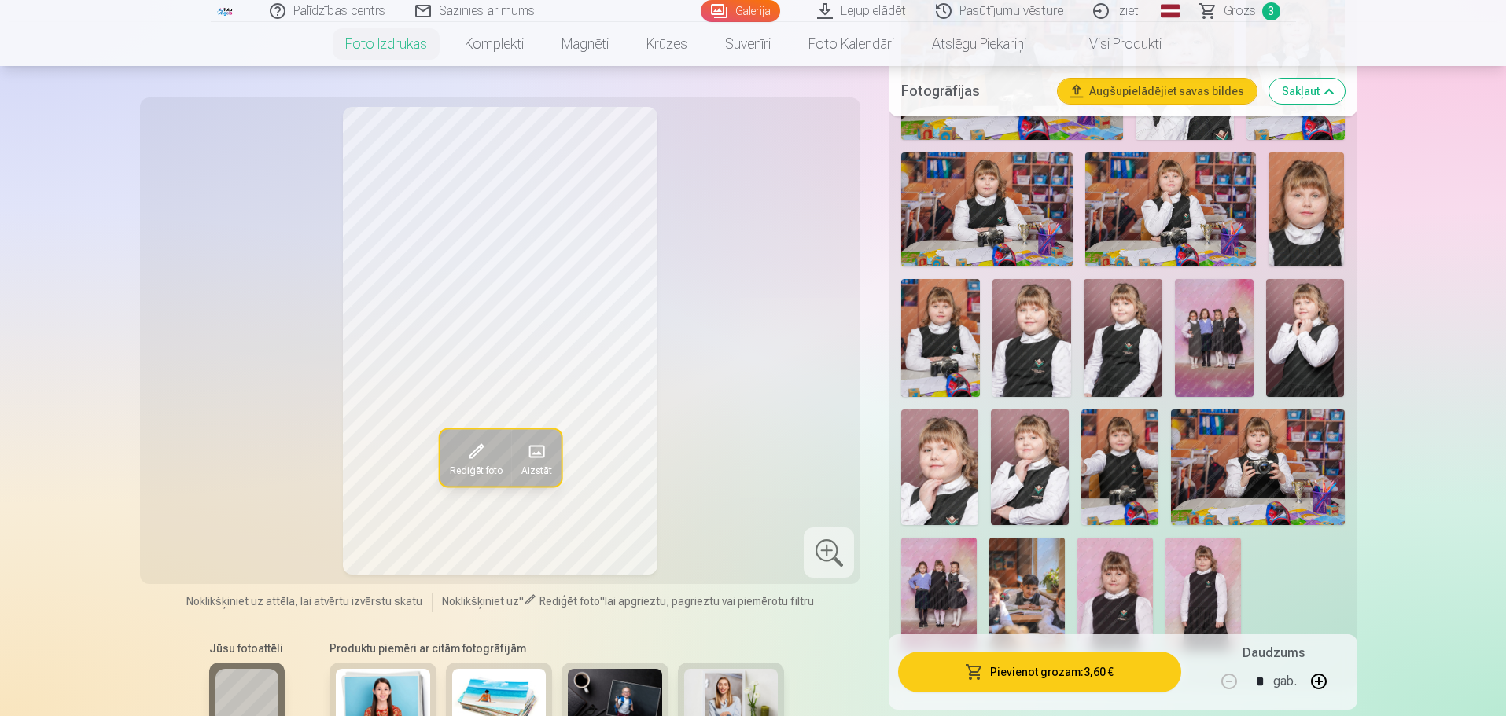
click at [1306, 325] on img at bounding box center [1305, 338] width 79 height 118
click at [1042, 336] on img at bounding box center [1031, 338] width 79 height 118
click at [988, 669] on button "Pievienot grozam : 3,60 €" at bounding box center [1039, 672] width 282 height 41
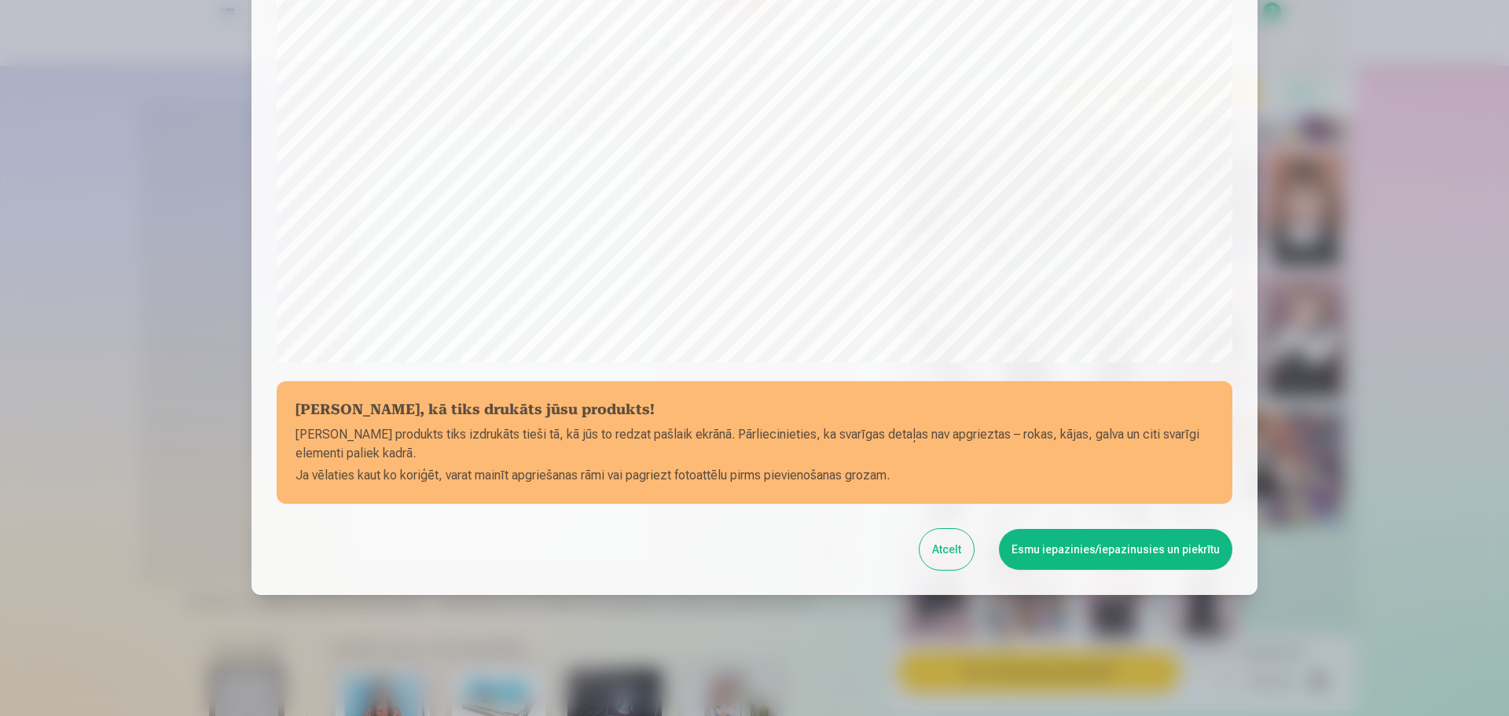
scroll to position [416, 0]
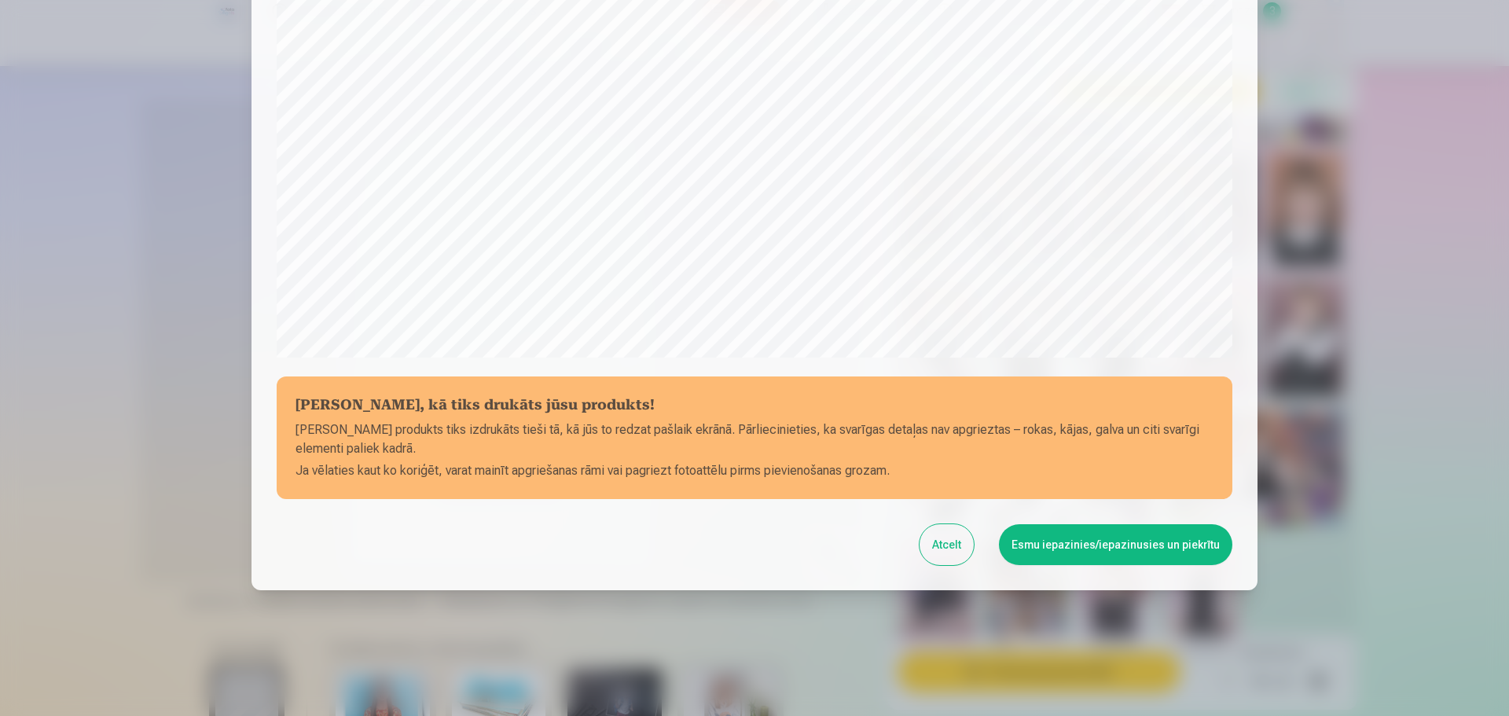
click at [1082, 540] on button "Esmu iepazinies/iepazinusies un piekrītu" at bounding box center [1115, 544] width 233 height 41
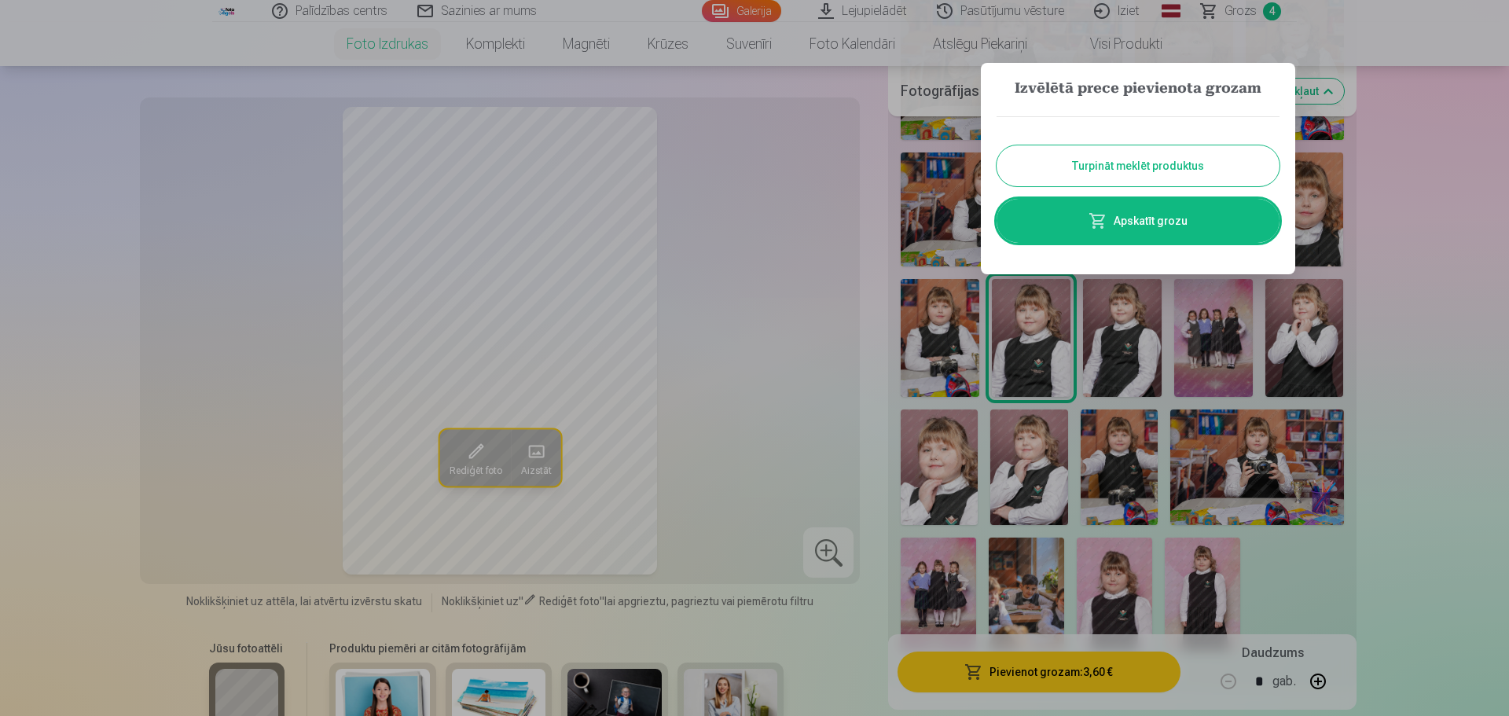
click at [1175, 215] on link "Apskatīt grozu" at bounding box center [1138, 221] width 283 height 44
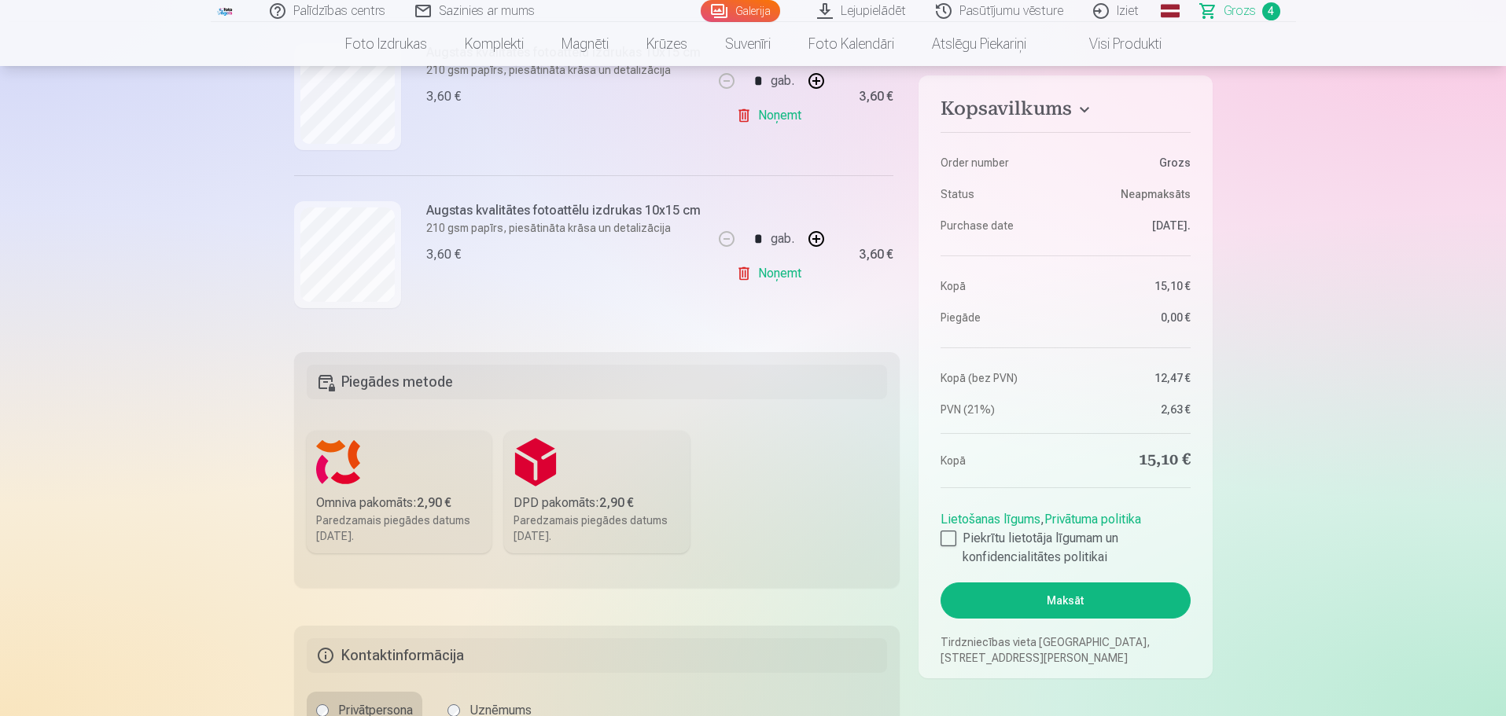
scroll to position [271, 0]
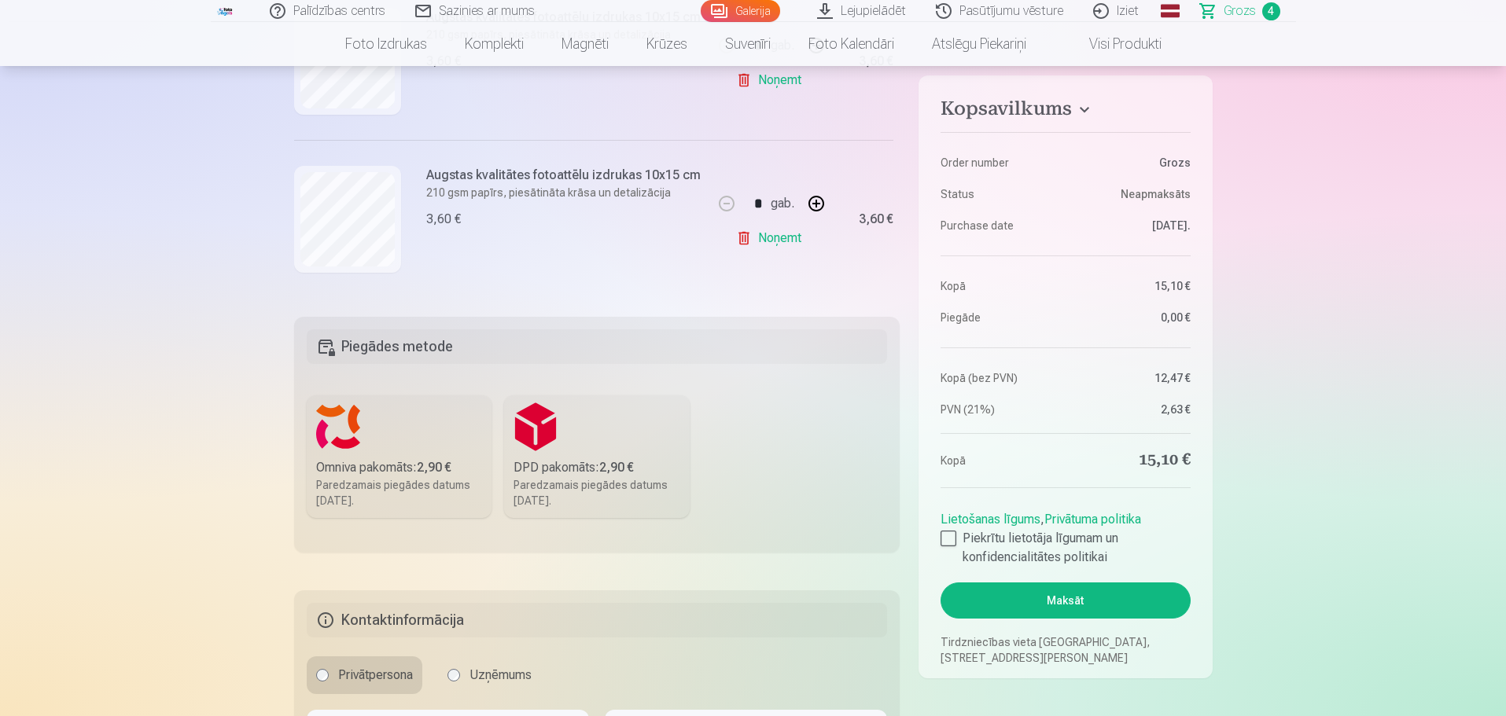
click at [939, 539] on aside "Kopsavilkums Order number Grozs Status Neapmaksāts Purchase date 10.09.2025. Ko…" at bounding box center [1064, 376] width 293 height 603
click at [950, 544] on div at bounding box center [948, 539] width 16 height 16
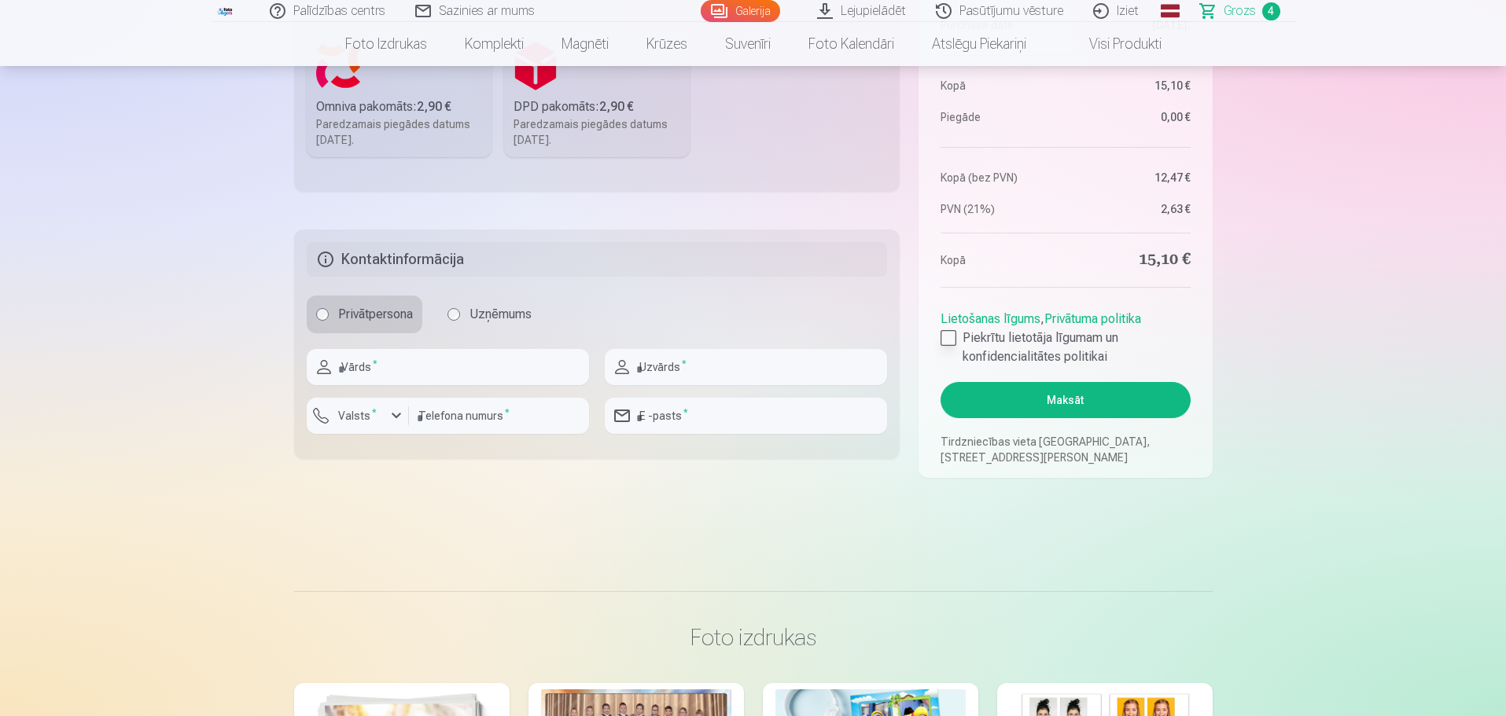
scroll to position [629, 0]
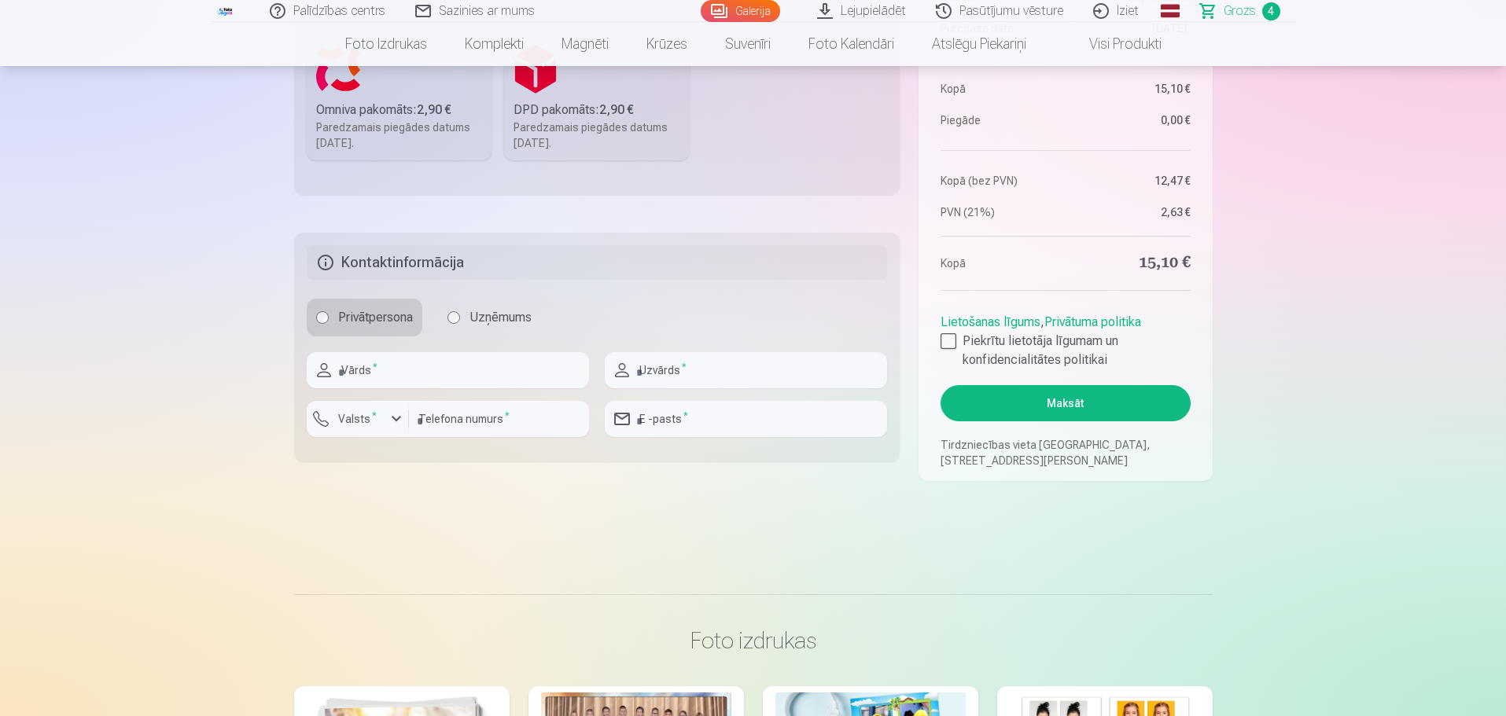
click at [1051, 406] on button "Maksāt" at bounding box center [1064, 403] width 249 height 36
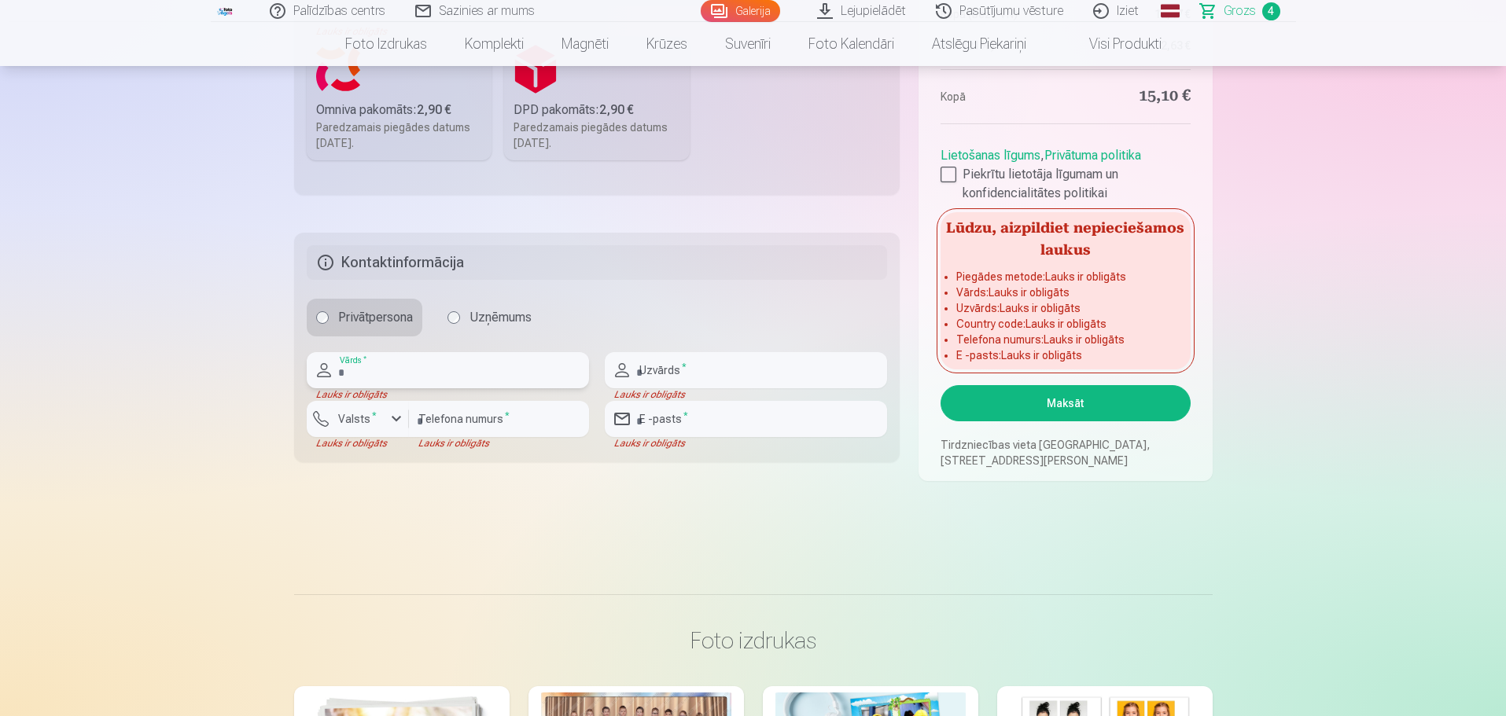
click at [400, 370] on input "text" at bounding box center [448, 370] width 282 height 36
type input "****"
type input "******"
type input "********"
type input "**********"
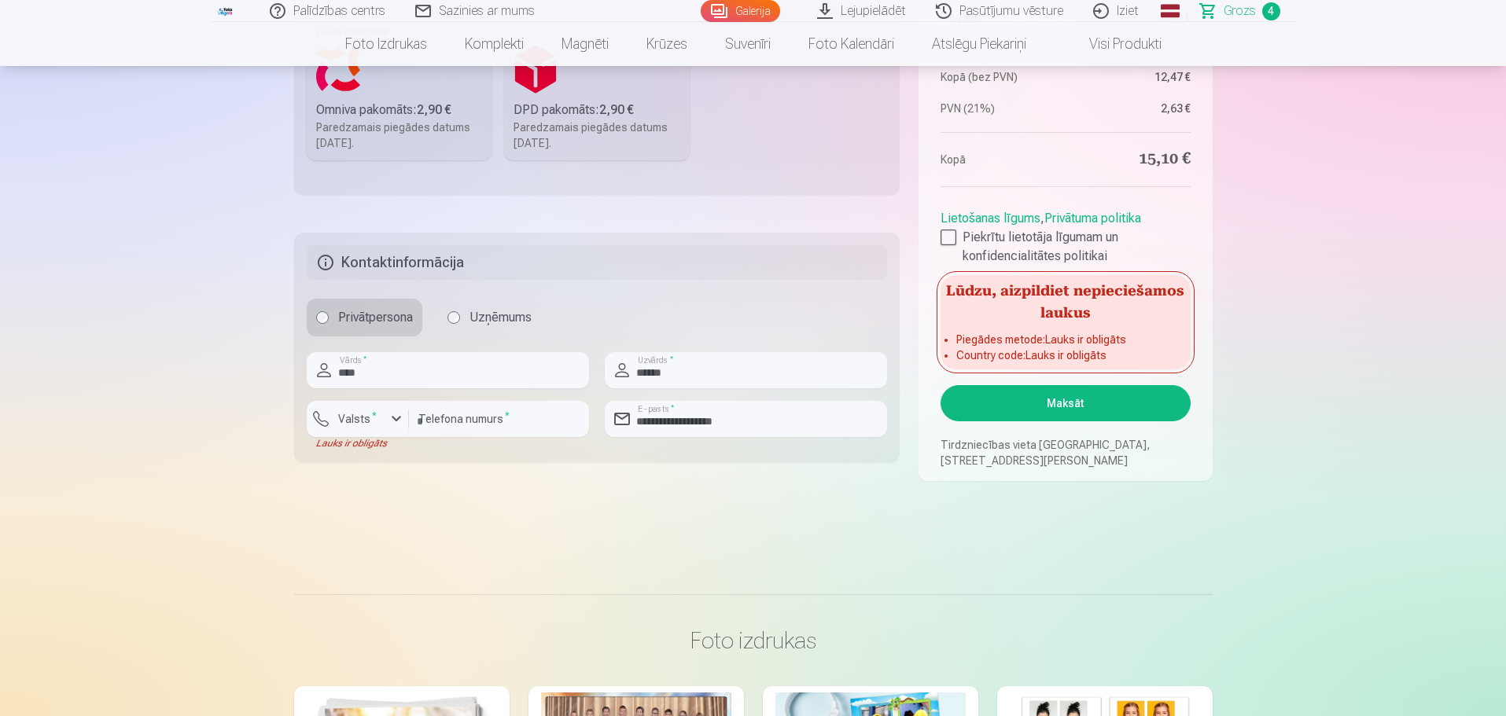
click at [666, 521] on main "Jūsu iepirkumu grozs Kopsavilkums Order number Grozs Status Neapmaksāts Purchas…" at bounding box center [753, 17] width 918 height 1079
click at [1046, 403] on button "Maksāt" at bounding box center [1064, 403] width 249 height 36
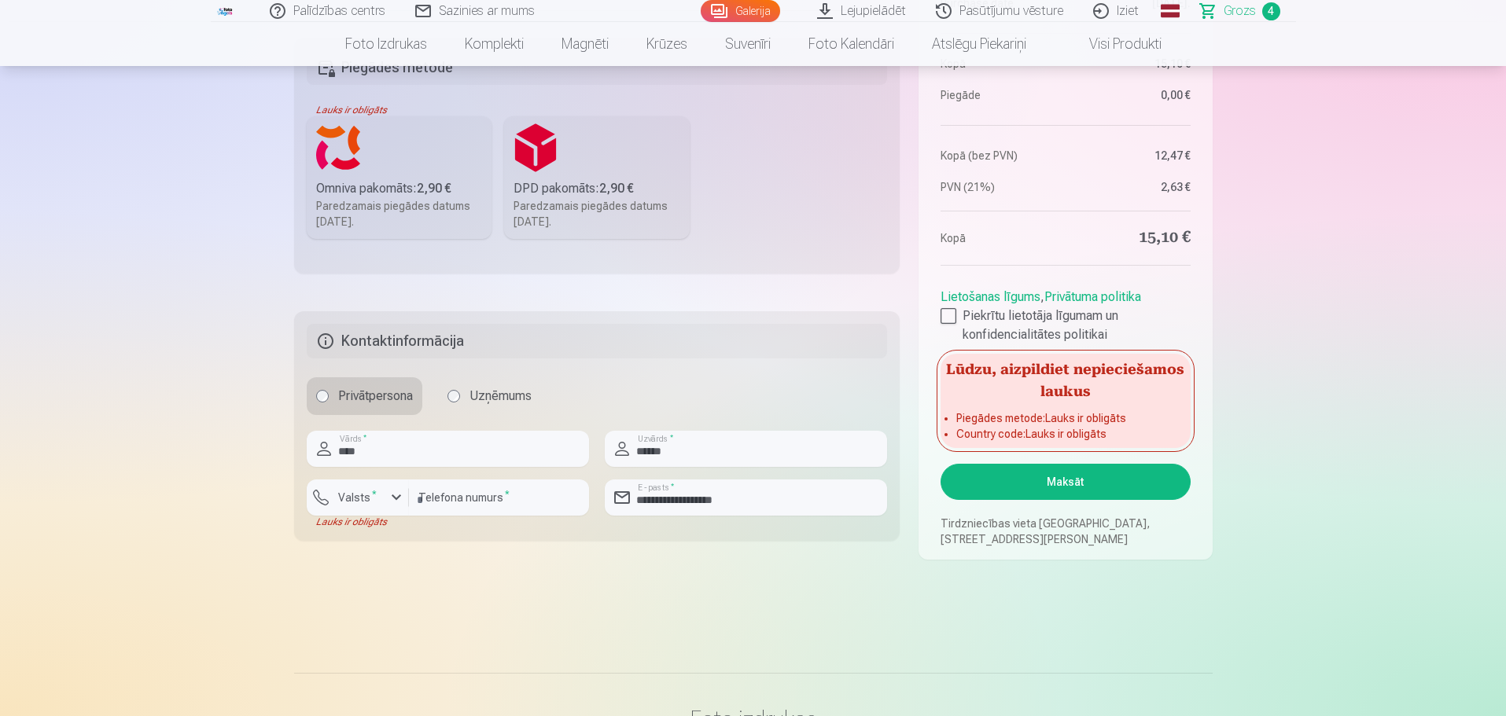
click at [394, 186] on div "Omniva pakomāts : 2,90 €" at bounding box center [399, 188] width 167 height 19
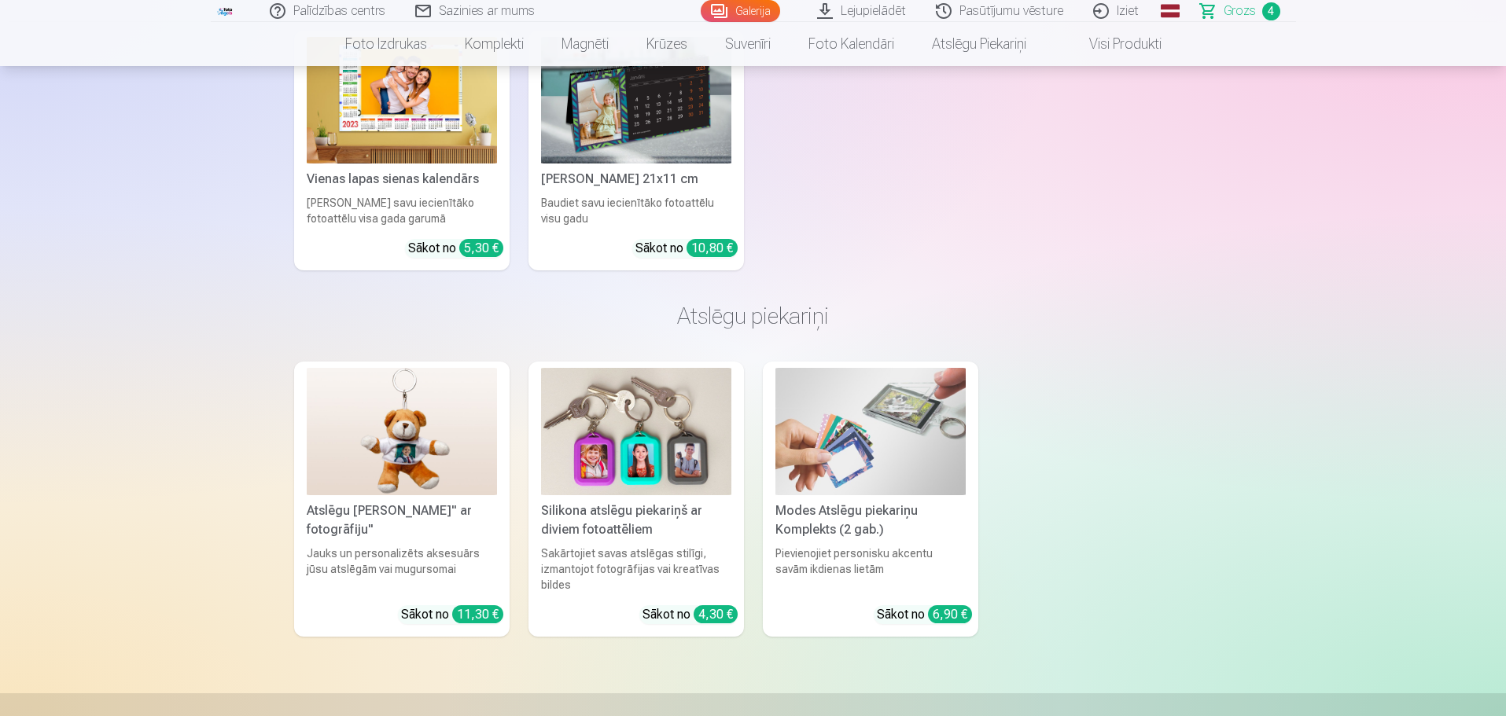
scroll to position [5677, 0]
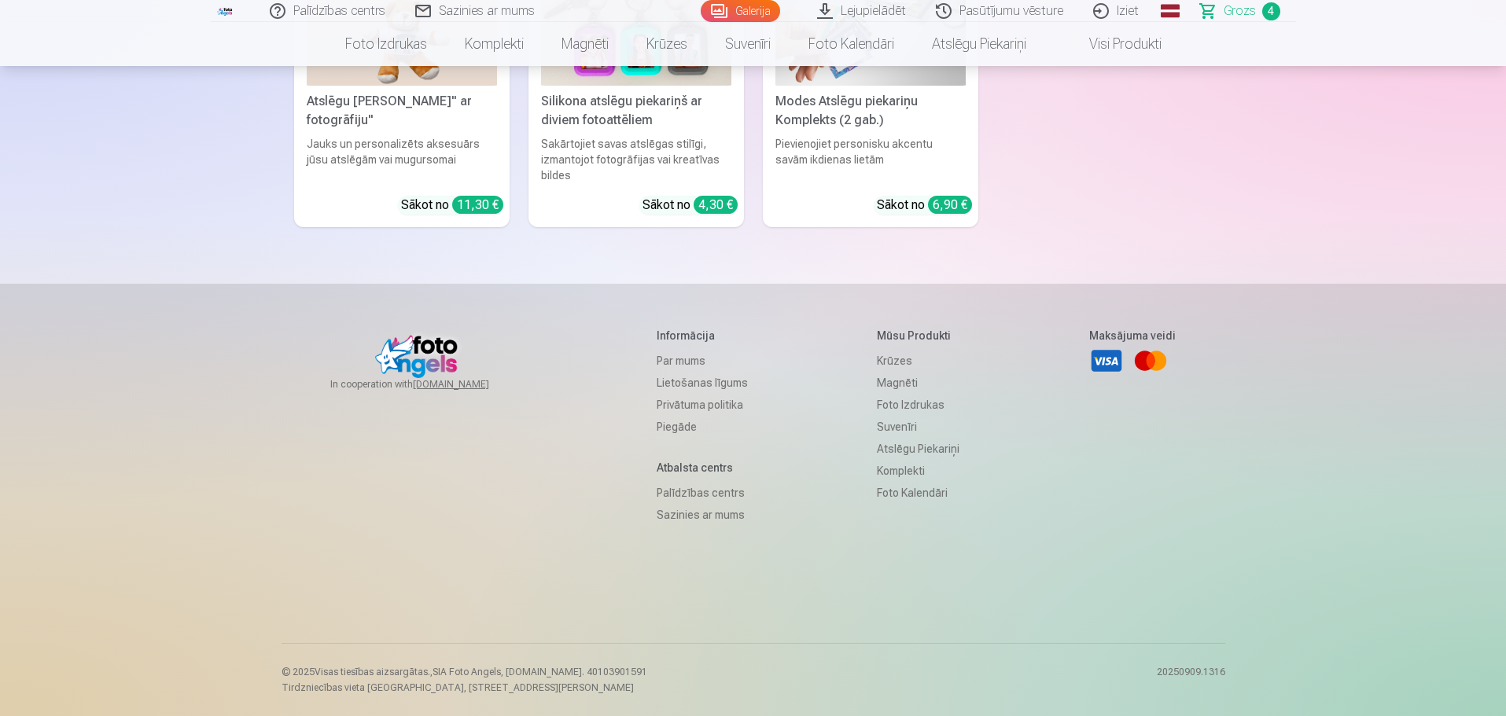
drag, startPoint x: 640, startPoint y: 426, endPoint x: 659, endPoint y: 428, distance: 19.0
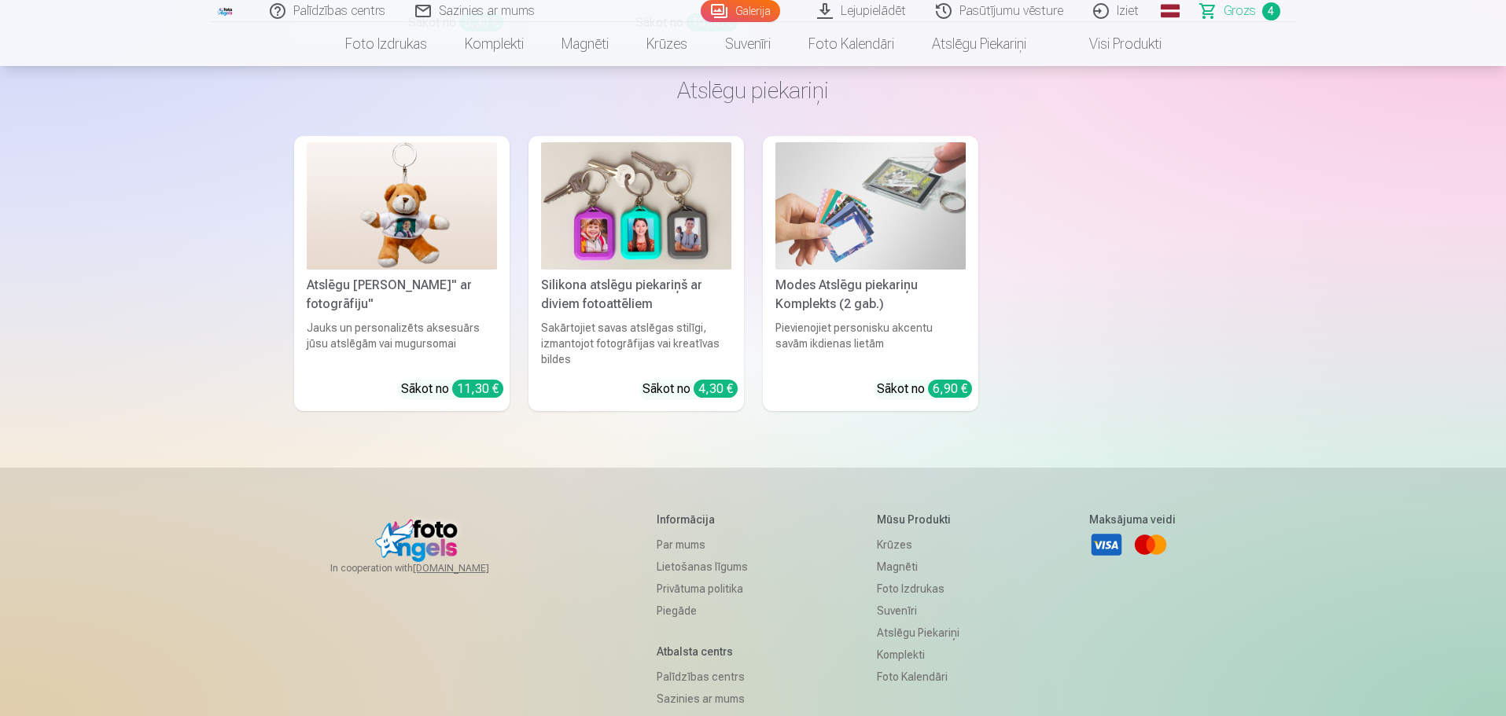
scroll to position [5205, 0]
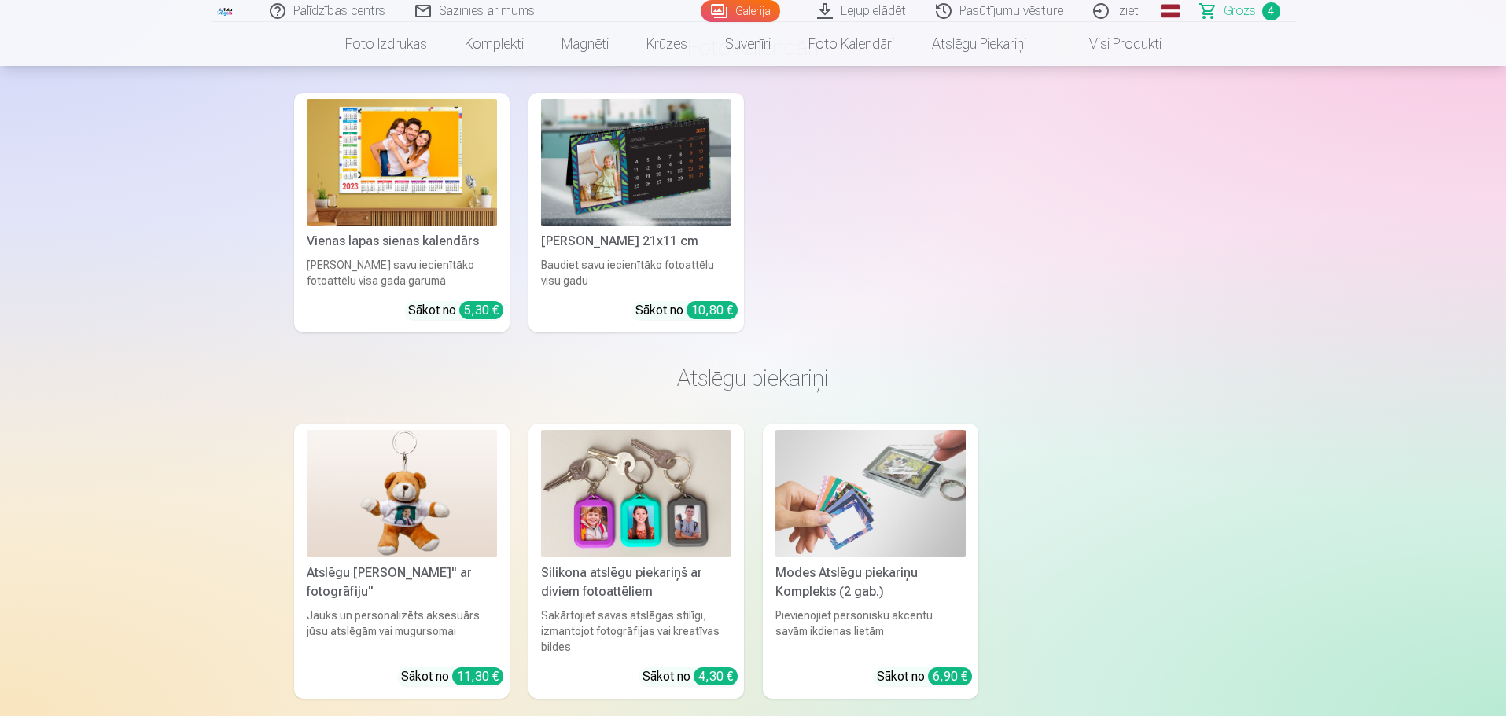
click at [1241, 11] on span "Grozs" at bounding box center [1239, 11] width 32 height 19
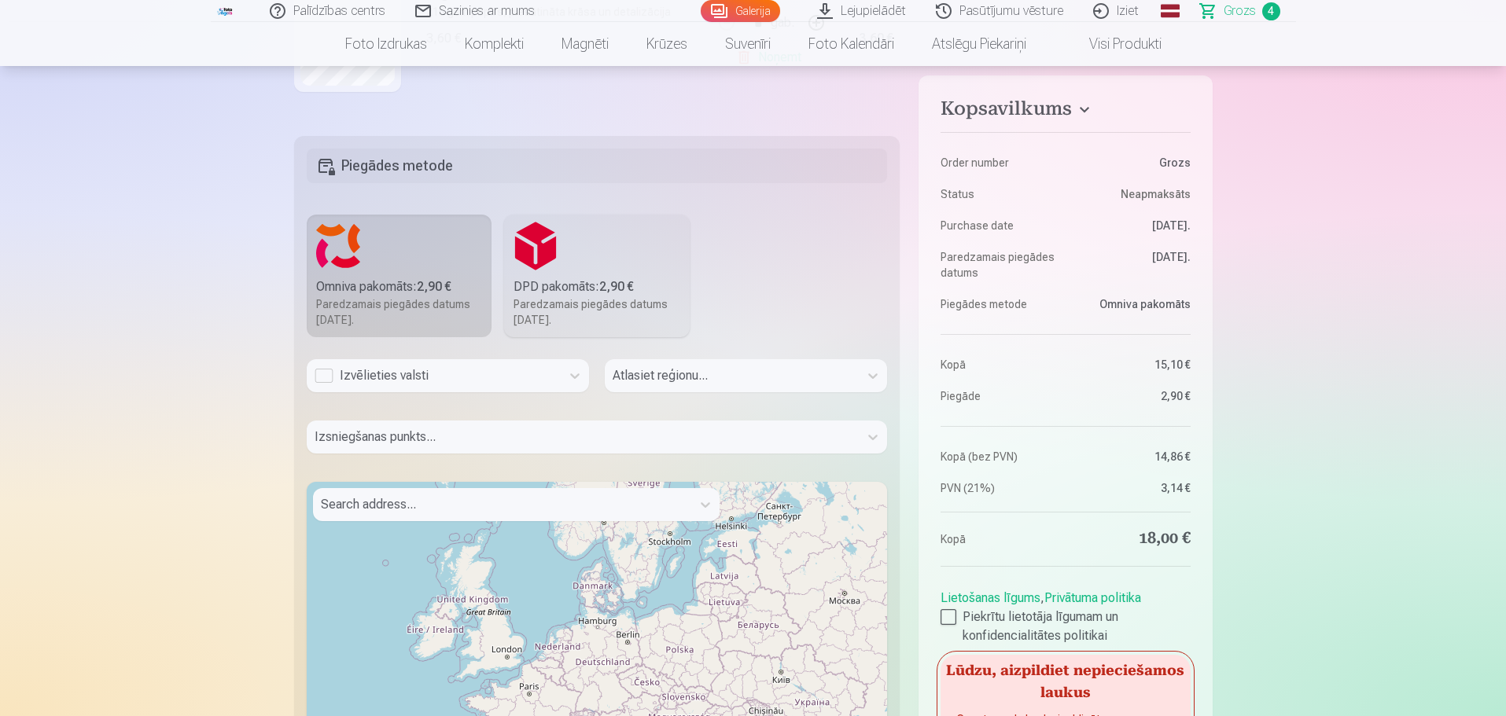
scroll to position [550, 0]
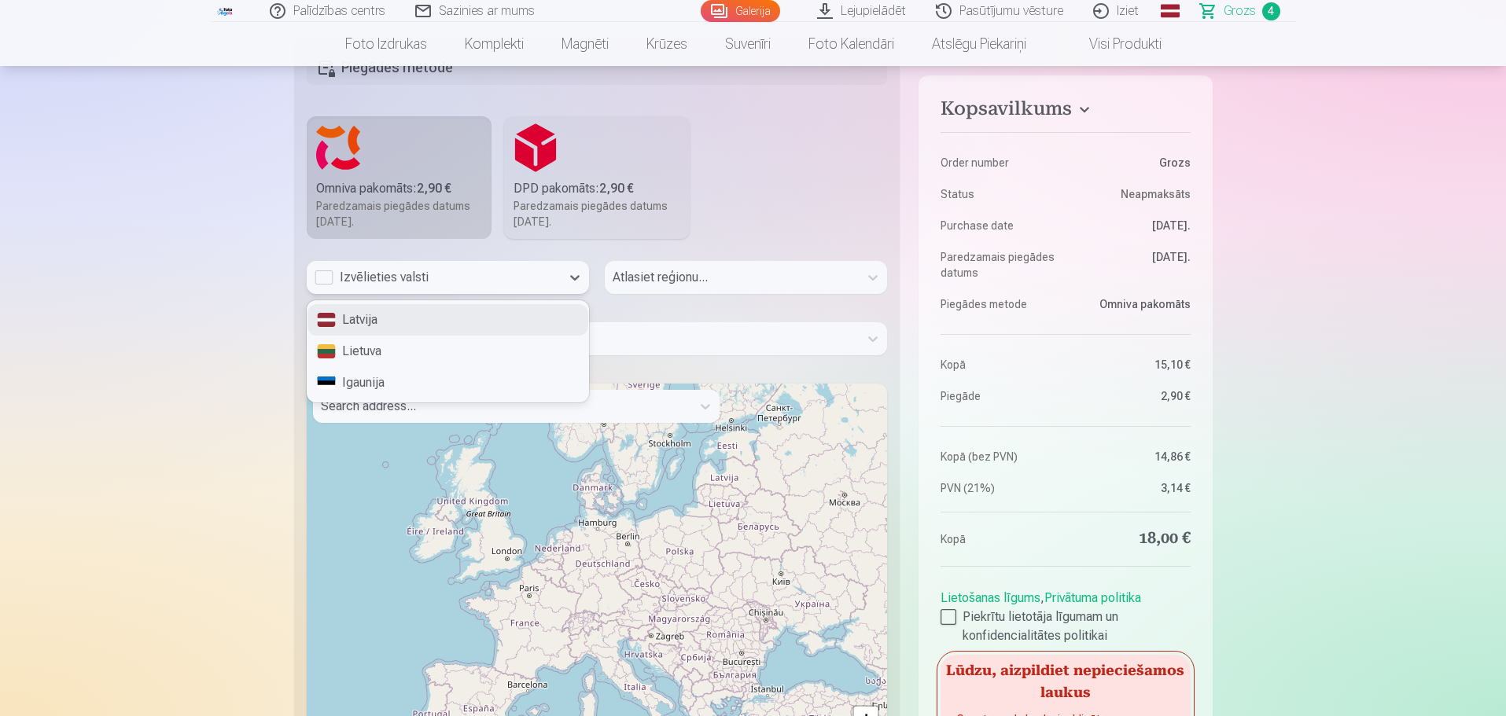
click at [324, 279] on div "Izvēlieties valsti" at bounding box center [433, 277] width 238 height 19
click at [341, 316] on div "Latvija" at bounding box center [447, 319] width 281 height 31
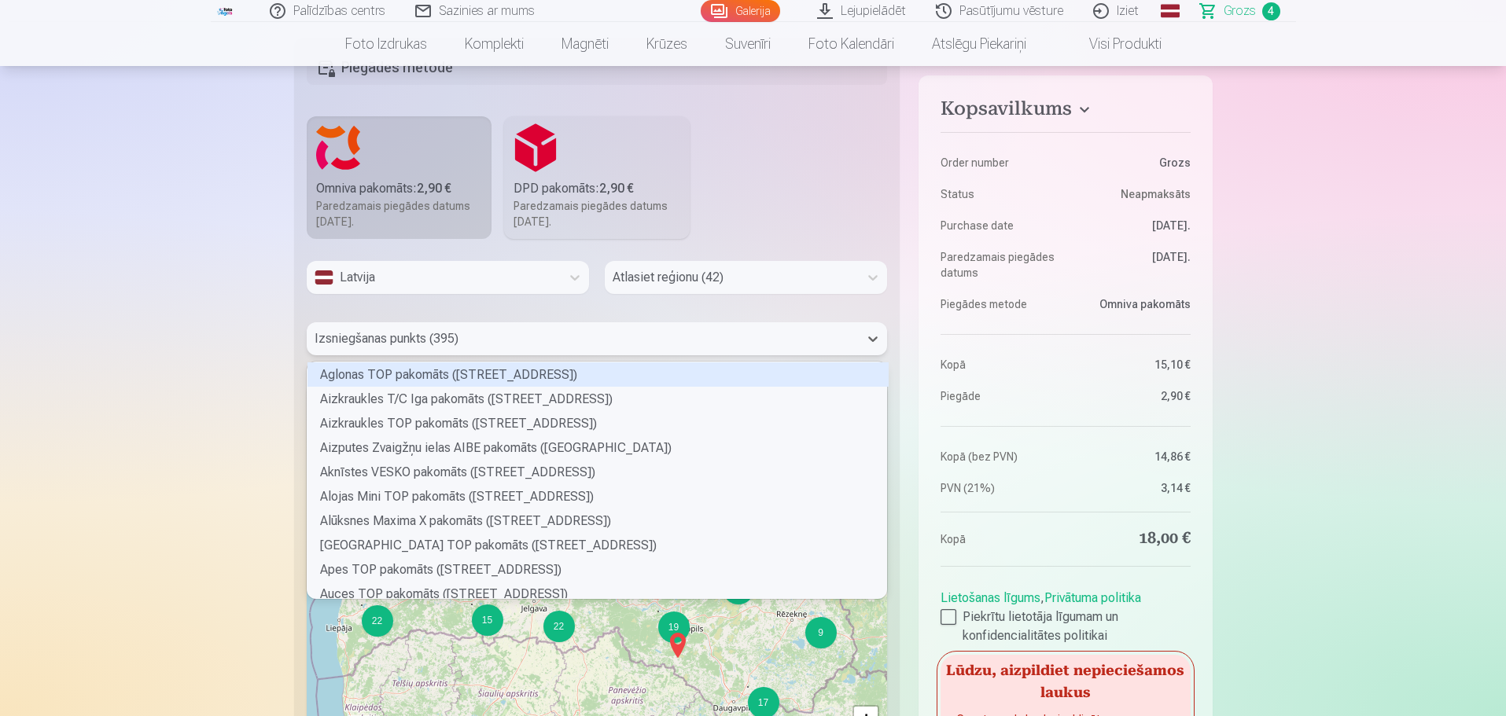
click at [461, 341] on div at bounding box center [582, 339] width 537 height 22
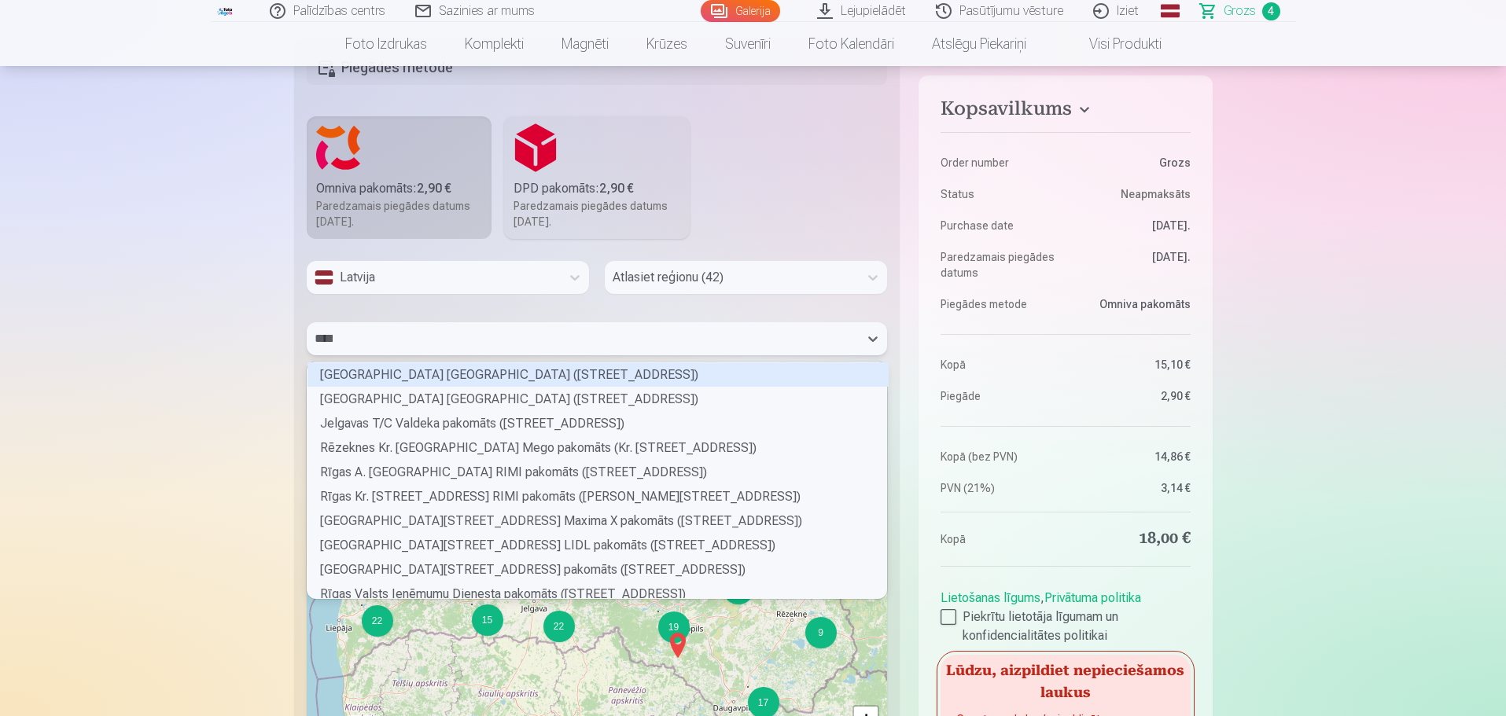
scroll to position [215, 575]
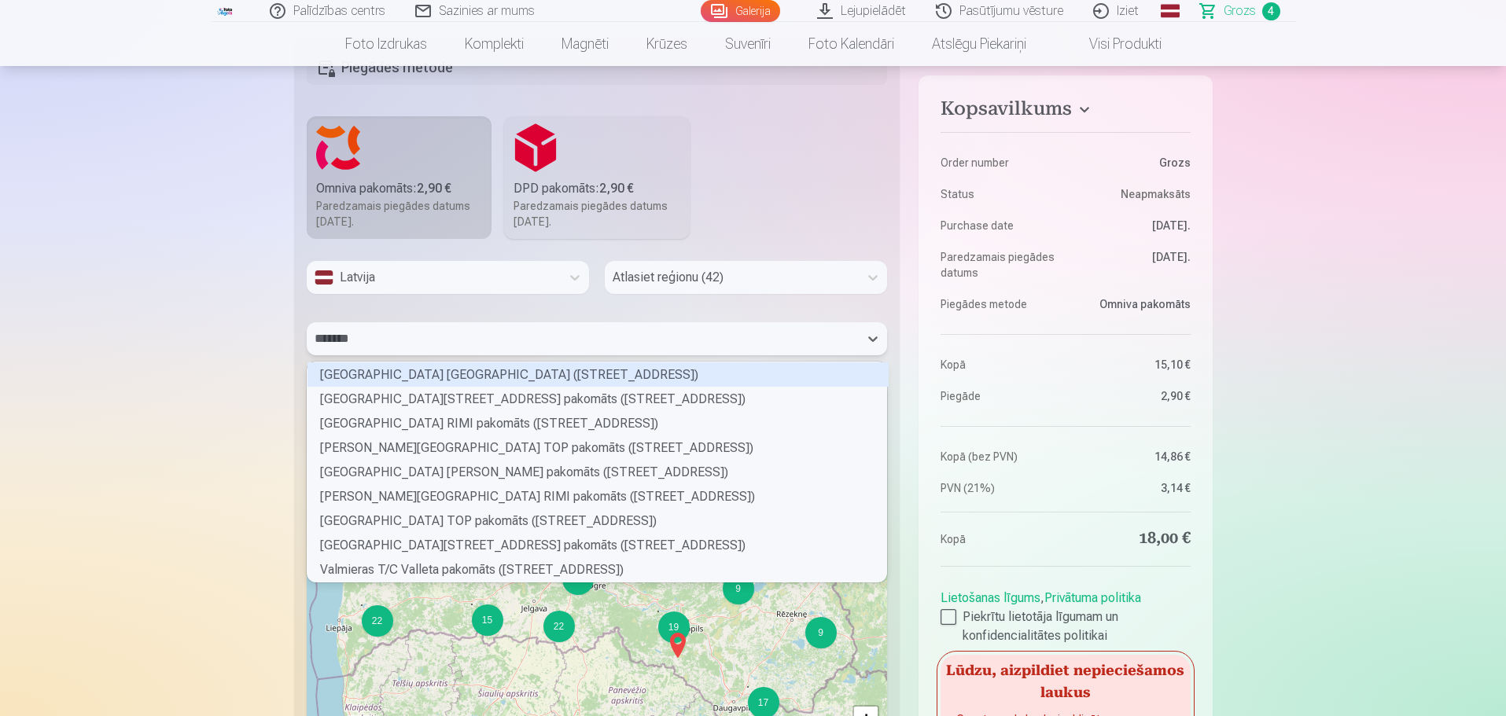
type input "********"
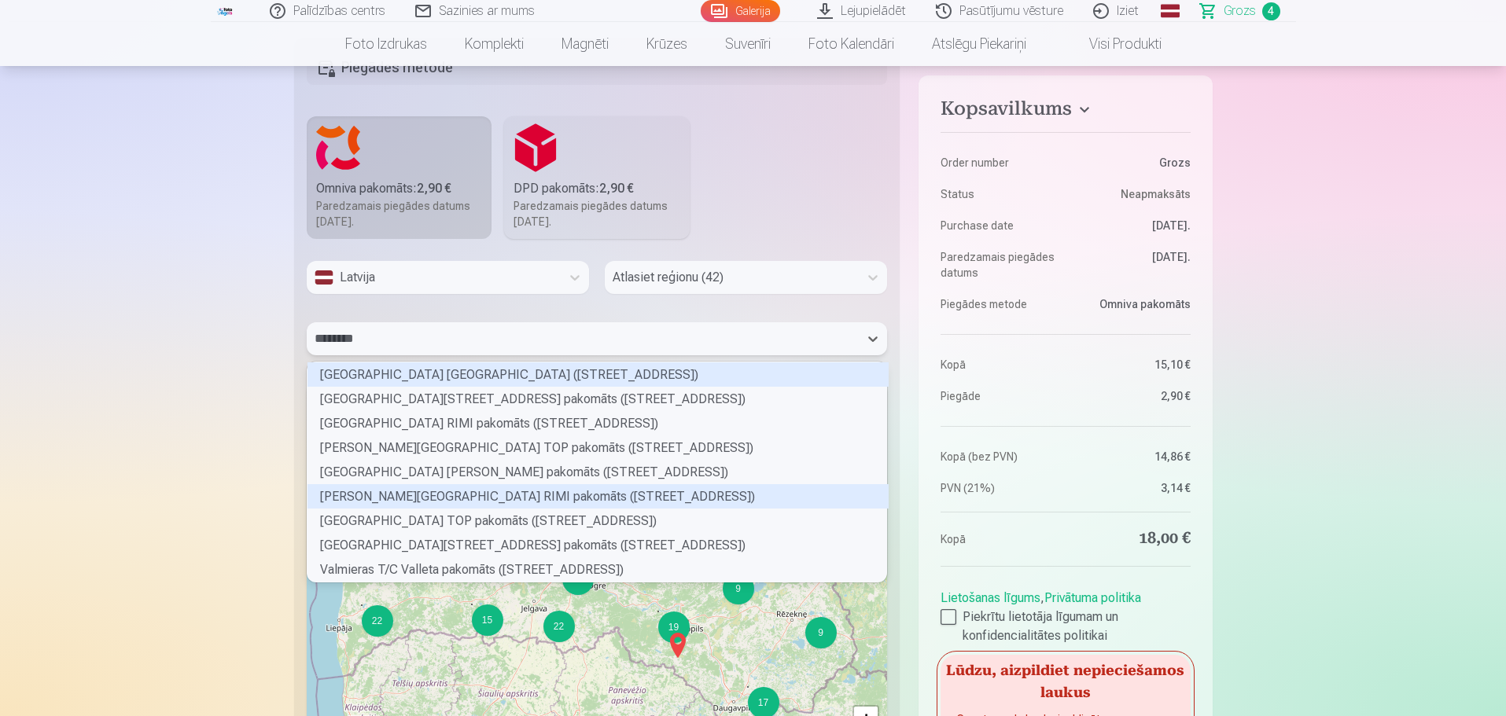
click at [487, 497] on div "Valmieras Rubenes ielas RIMI pakomāts (Rubenes iela 51)" at bounding box center [597, 496] width 581 height 24
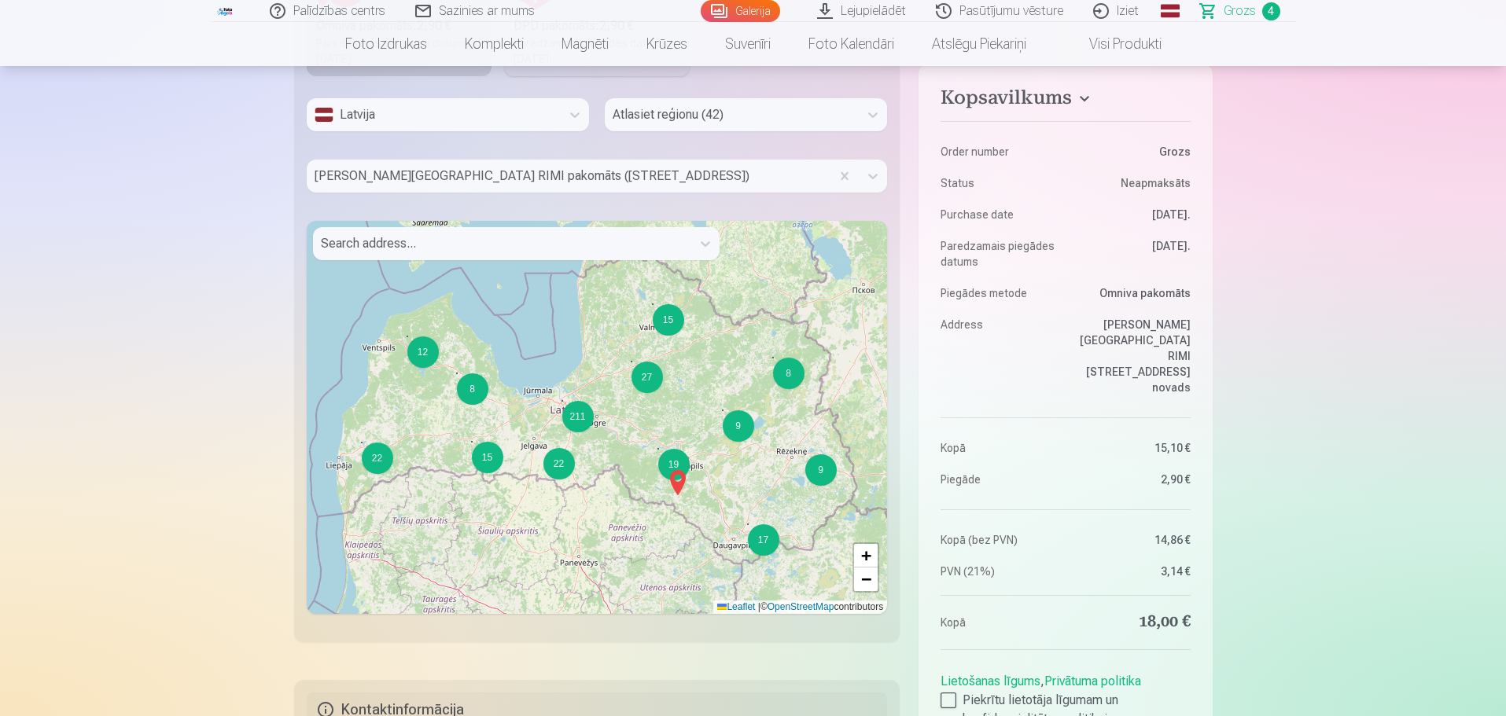
scroll to position [943, 0]
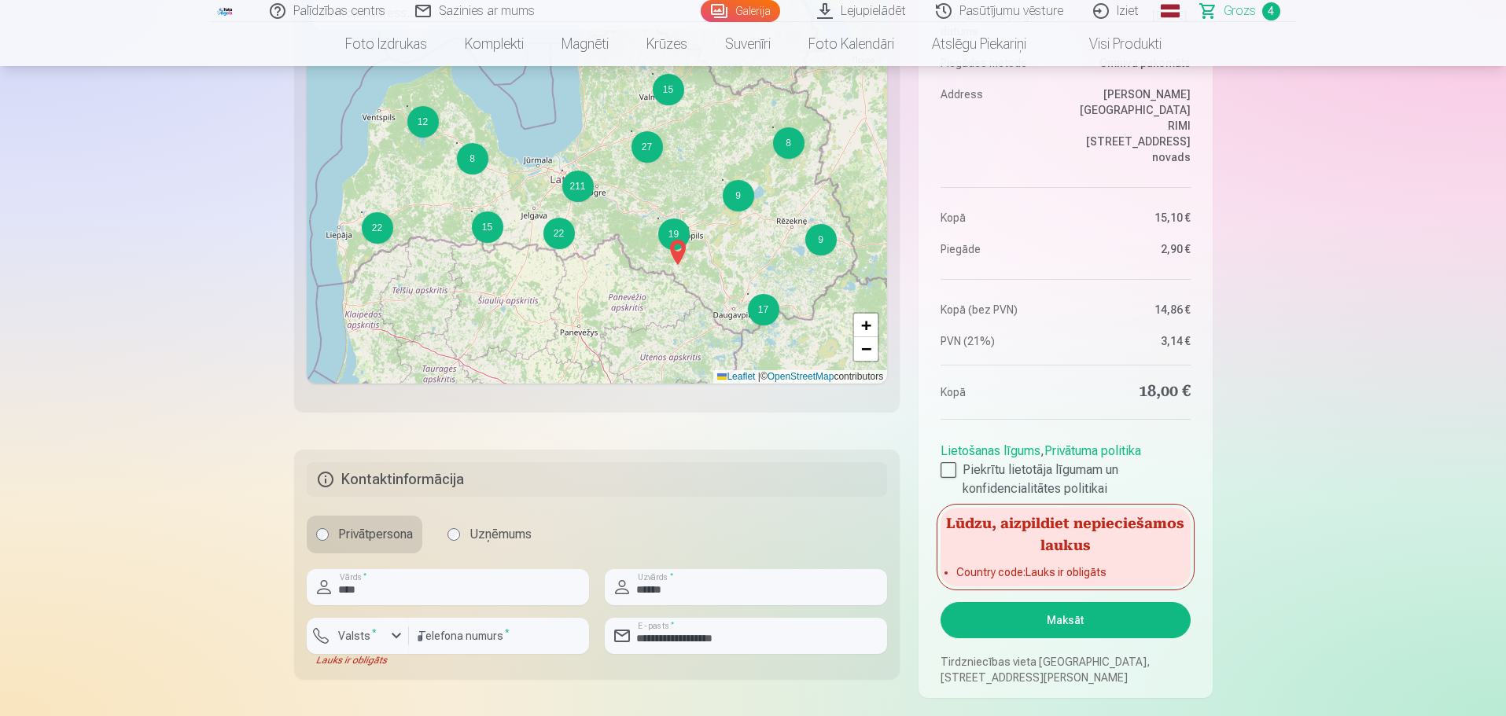
click at [1031, 622] on button "Maksāt" at bounding box center [1064, 620] width 249 height 36
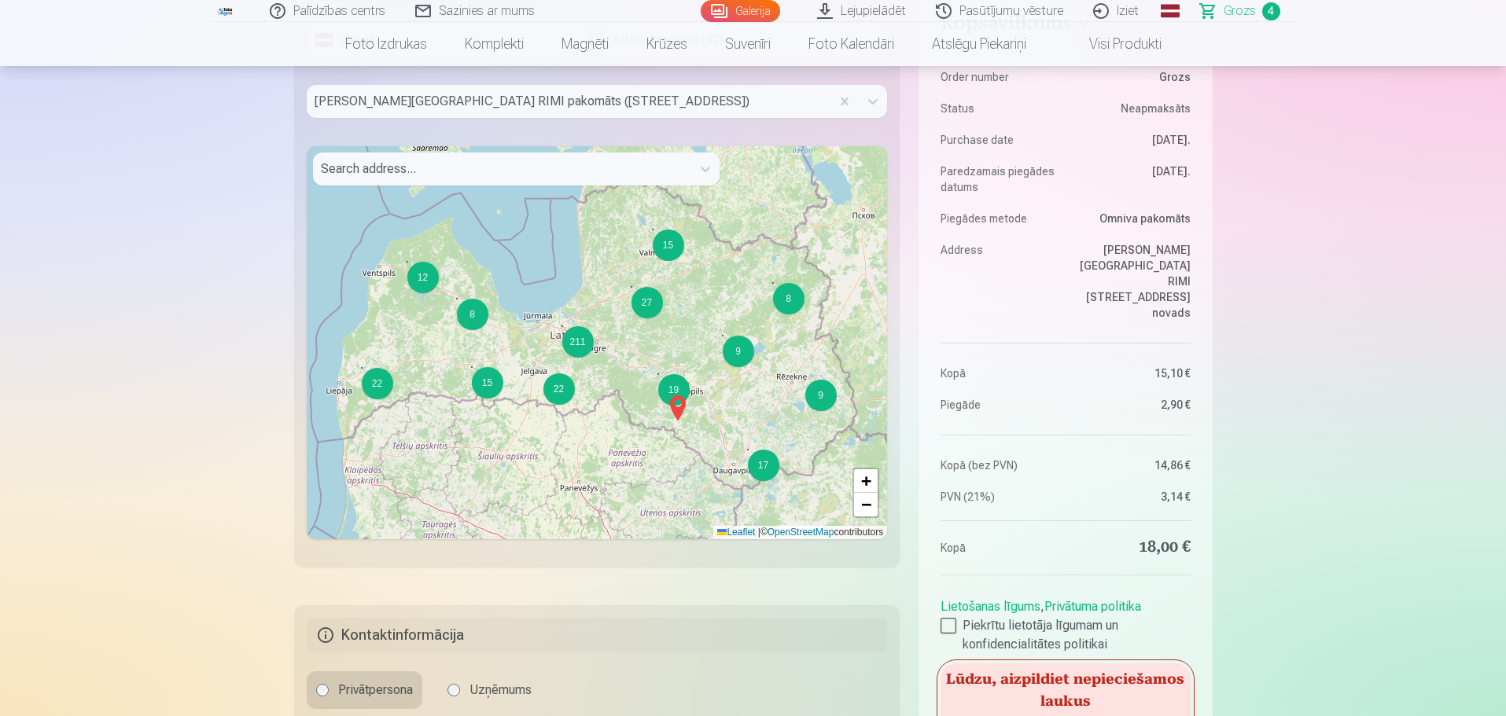
scroll to position [629, 0]
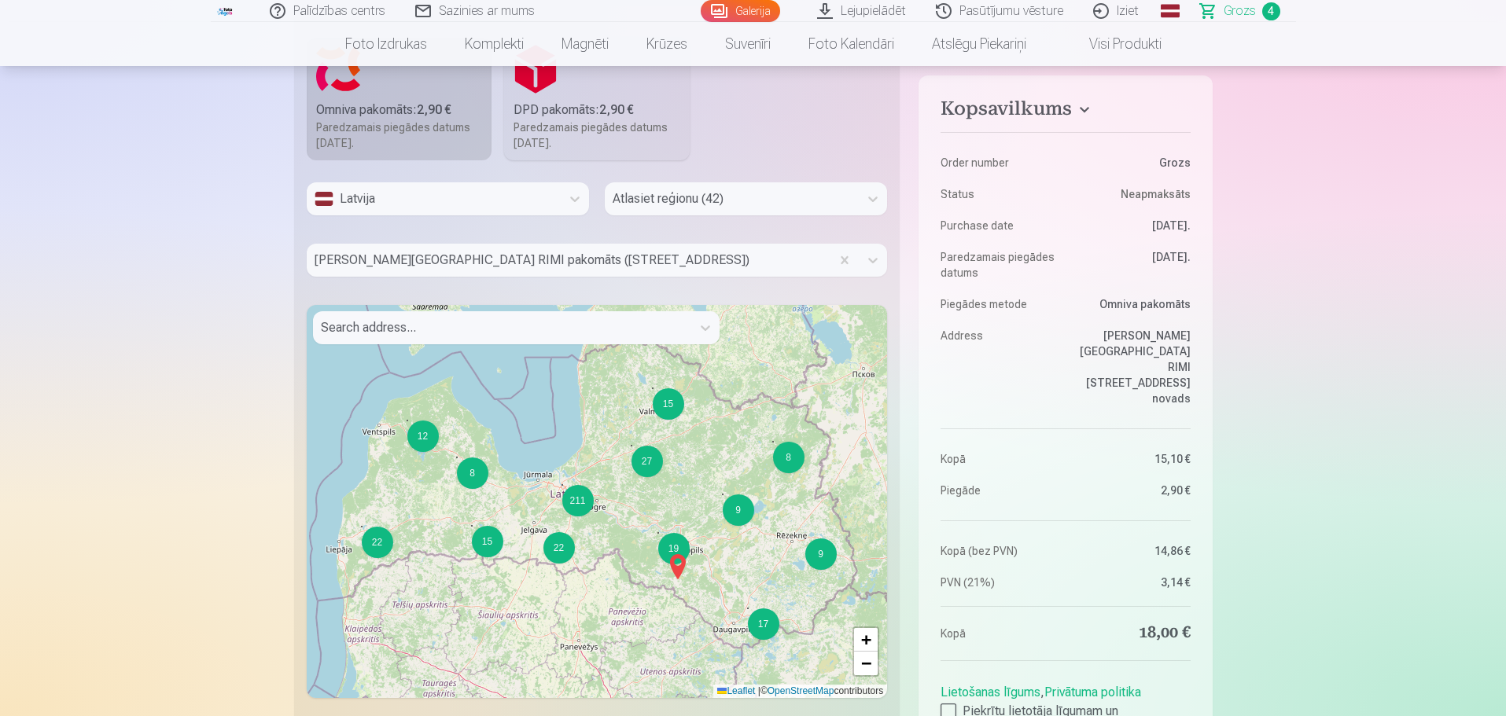
click at [693, 197] on div at bounding box center [731, 199] width 238 height 22
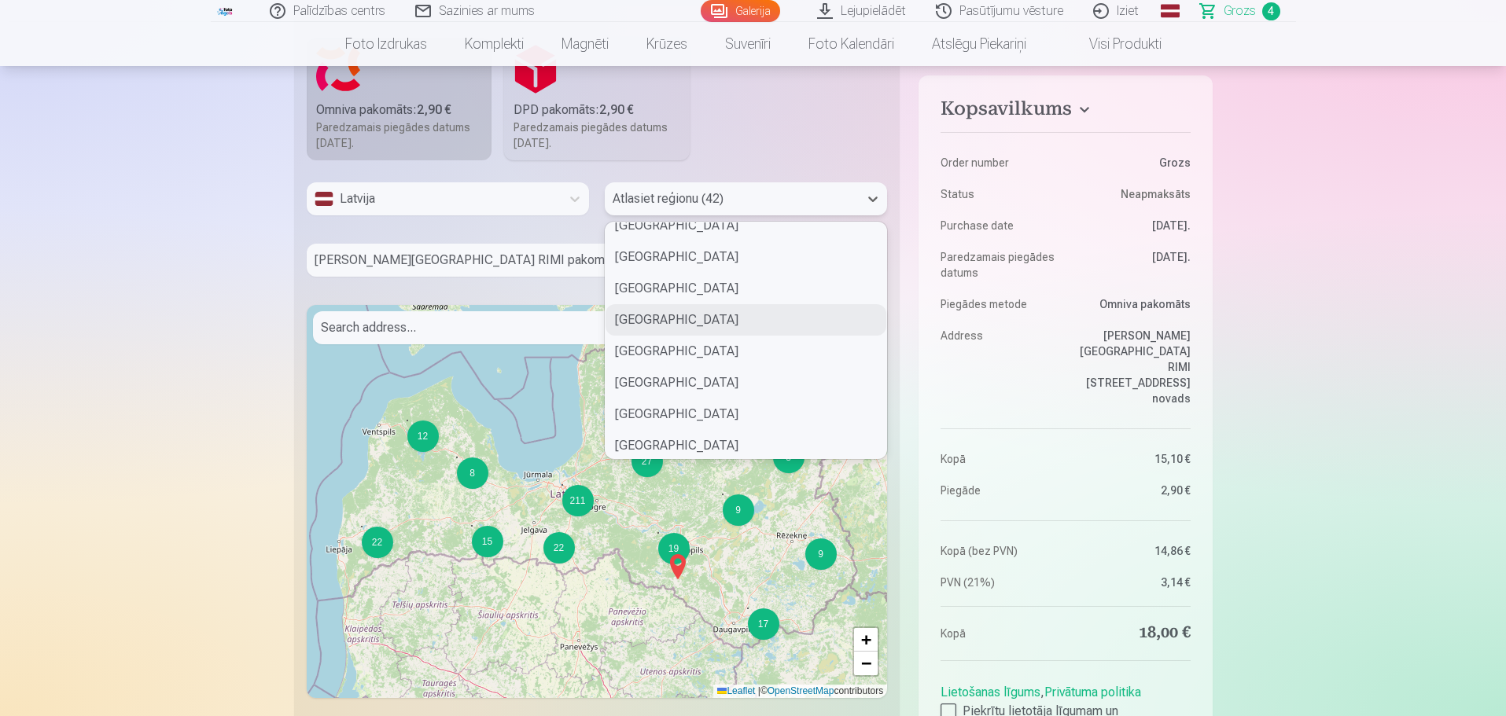
scroll to position [786, 0]
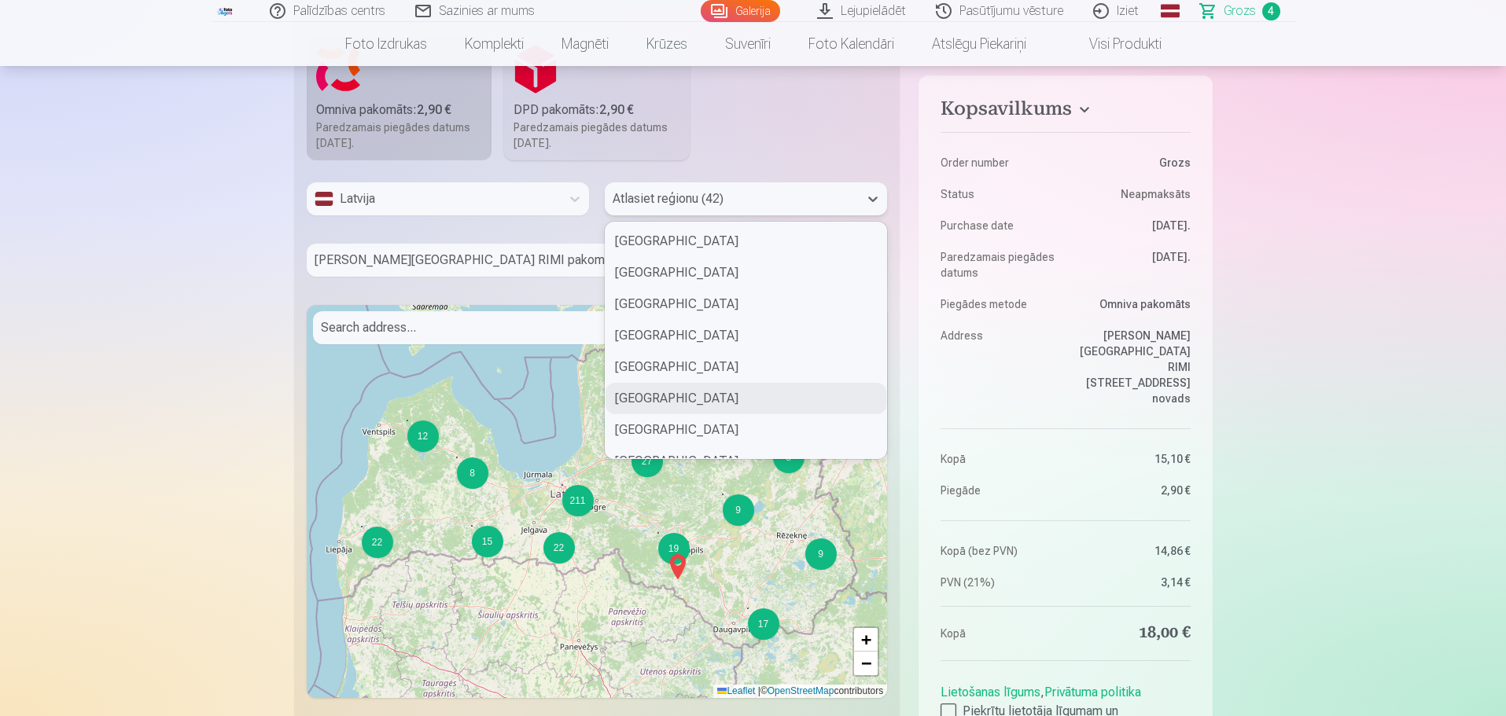
click at [703, 395] on div "Valmieras novads" at bounding box center [745, 398] width 281 height 31
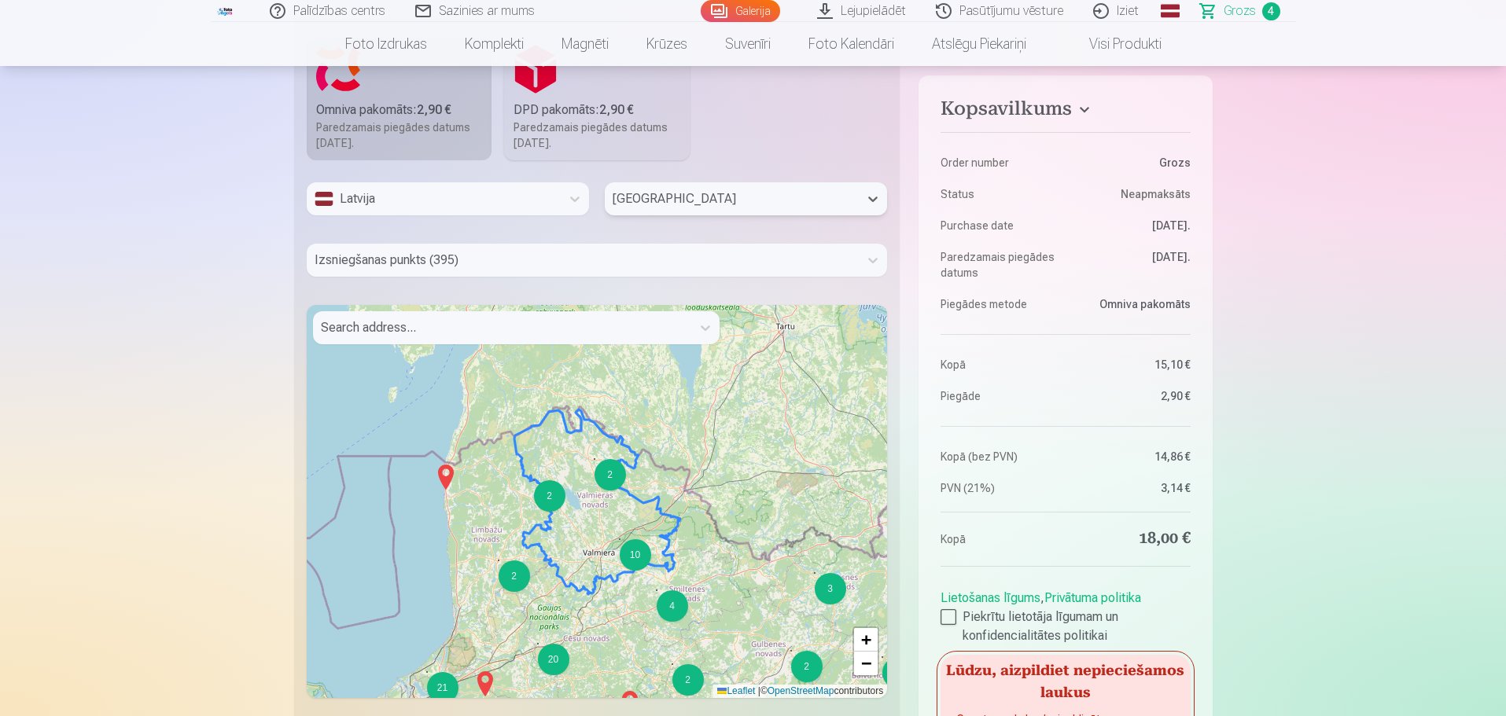
click at [456, 262] on div at bounding box center [582, 260] width 537 height 22
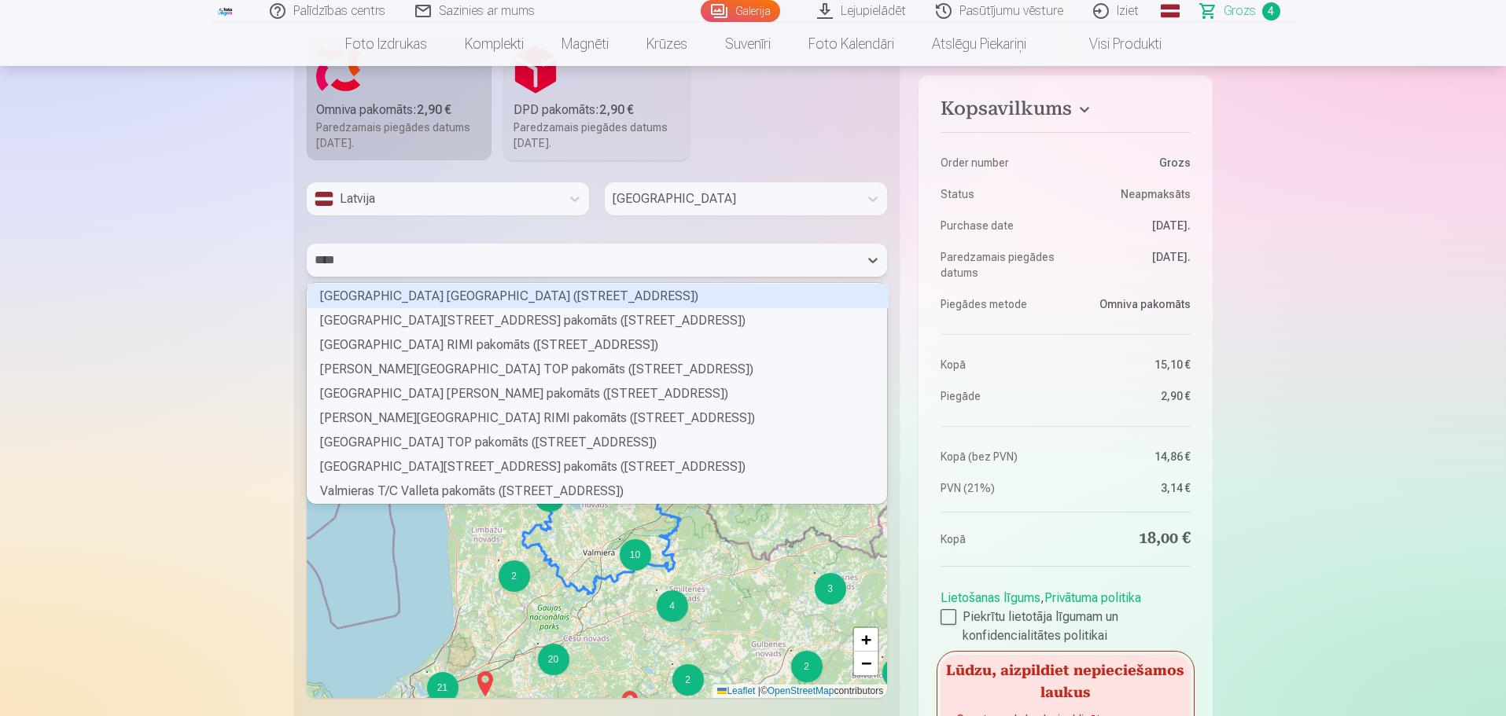
scroll to position [215, 575]
type input "********"
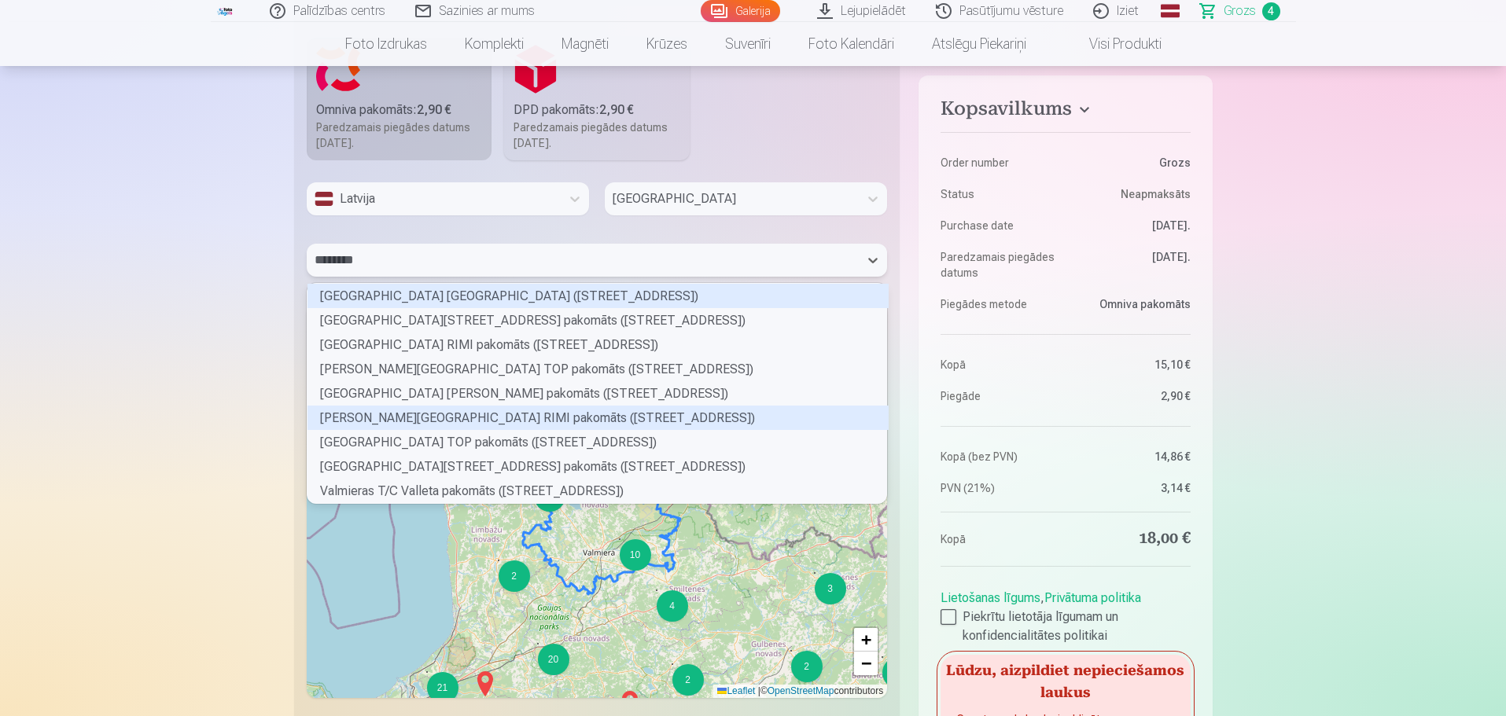
click at [450, 410] on div "Valmieras Rubenes ielas RIMI pakomāts (Rubenes iela 51)" at bounding box center [597, 418] width 581 height 24
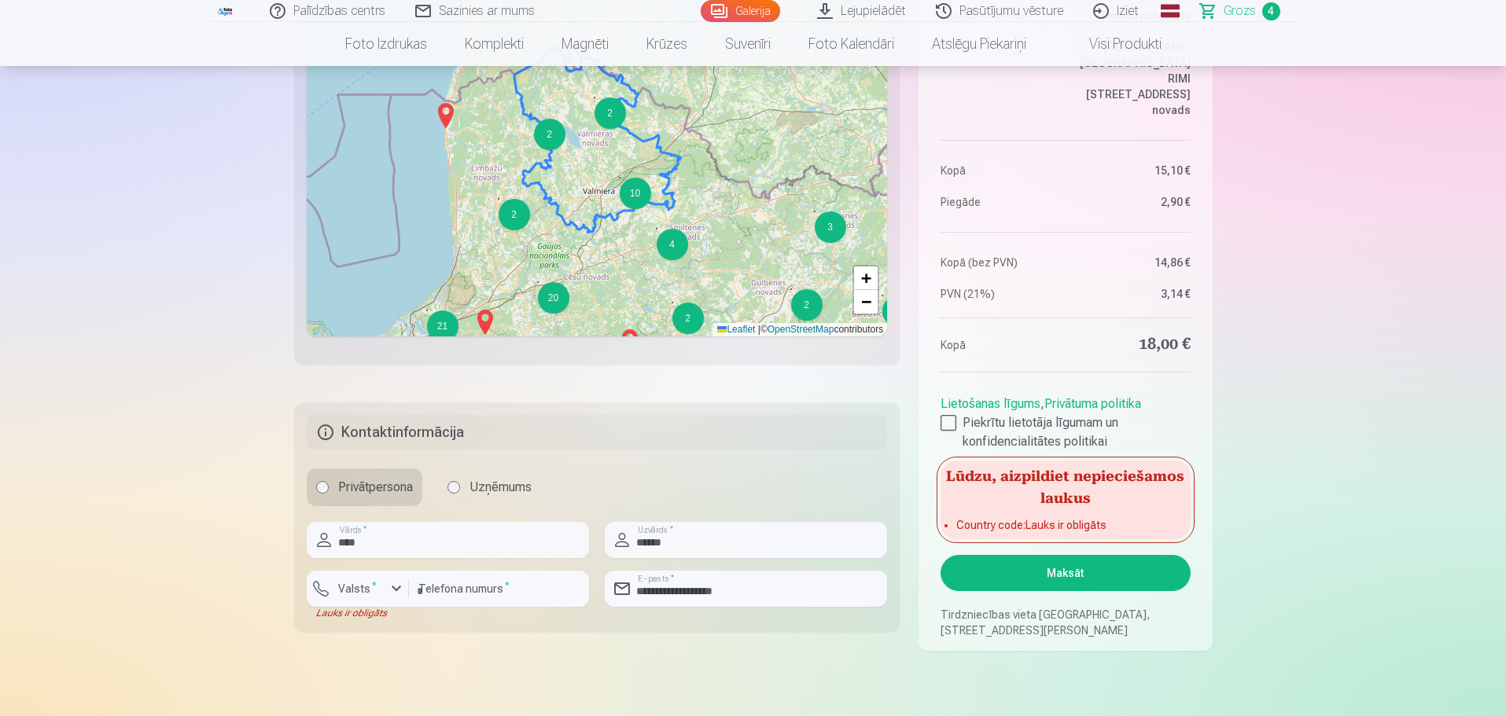
scroll to position [1022, 0]
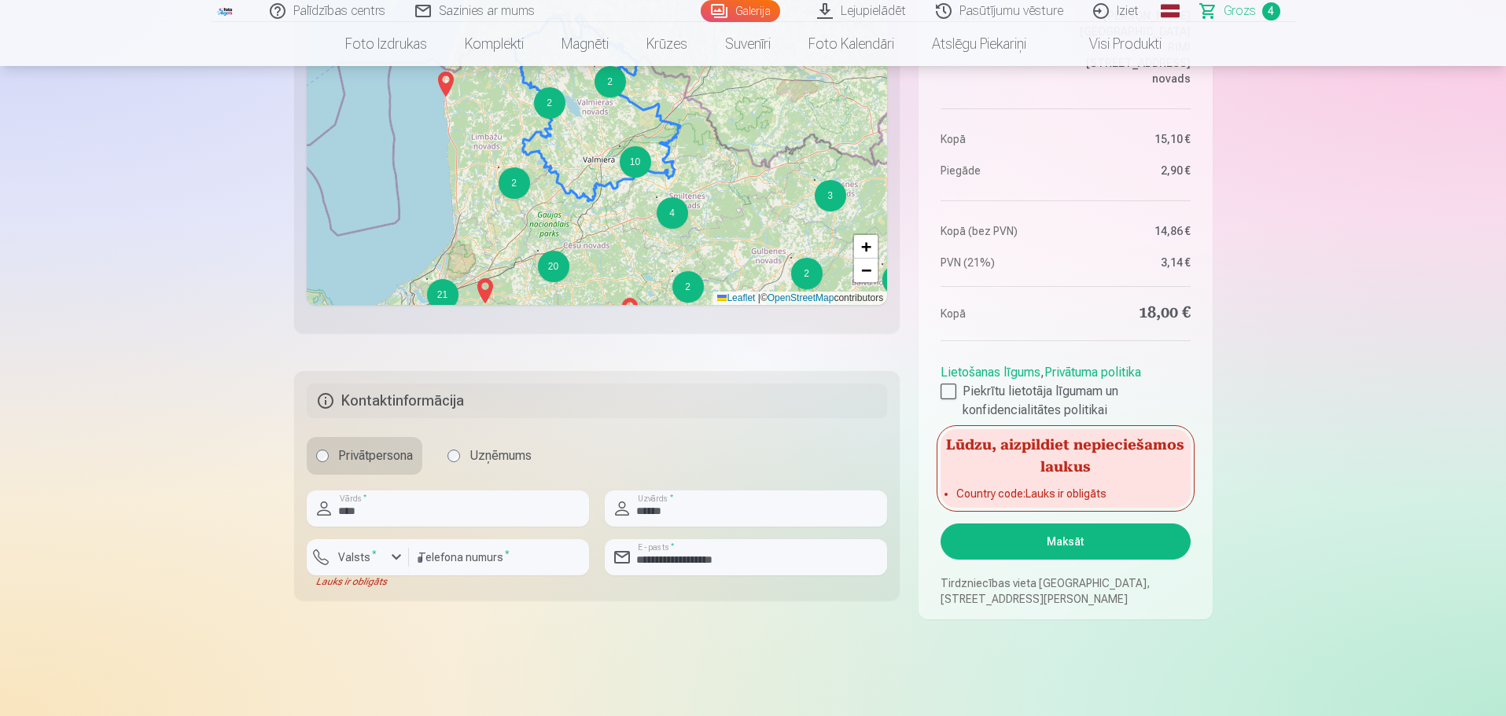
click at [1079, 545] on button "Maksāt" at bounding box center [1064, 542] width 249 height 36
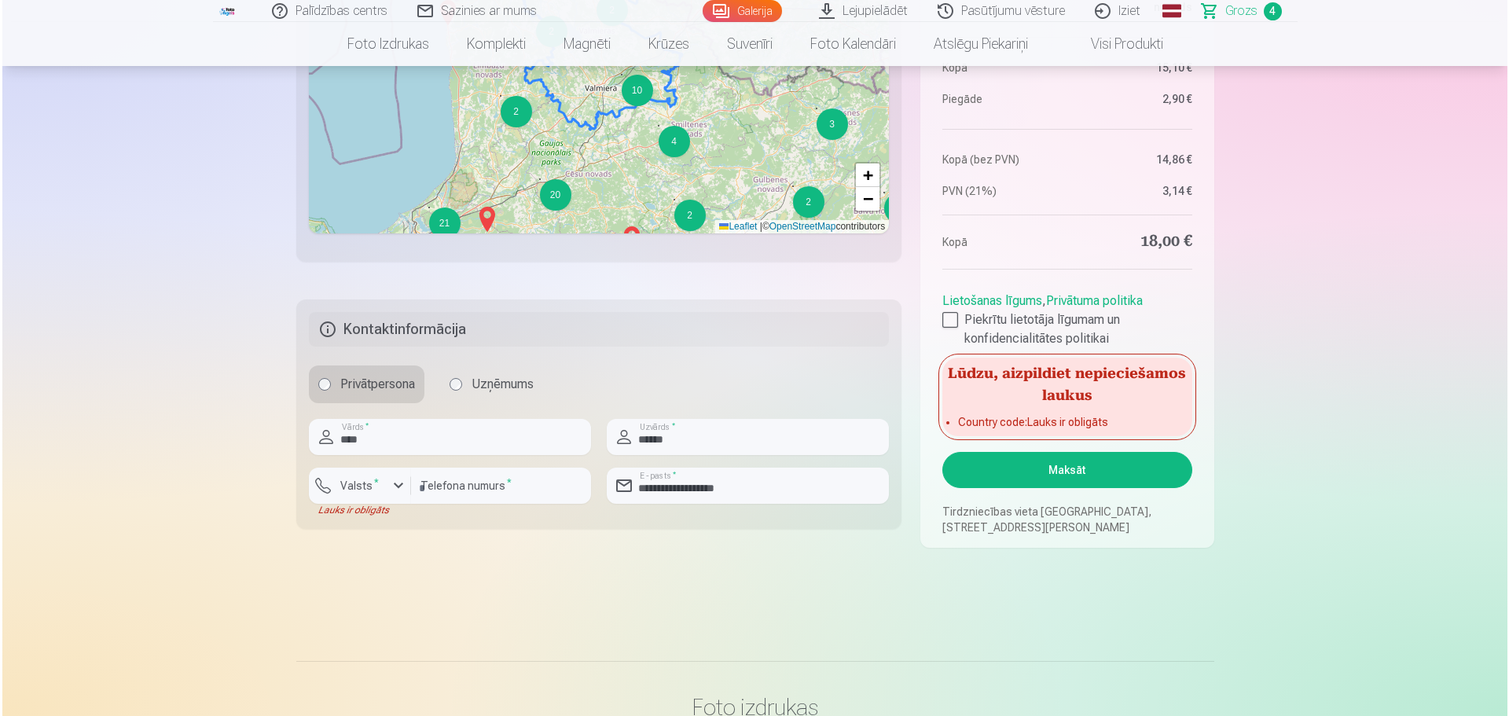
scroll to position [1101, 0]
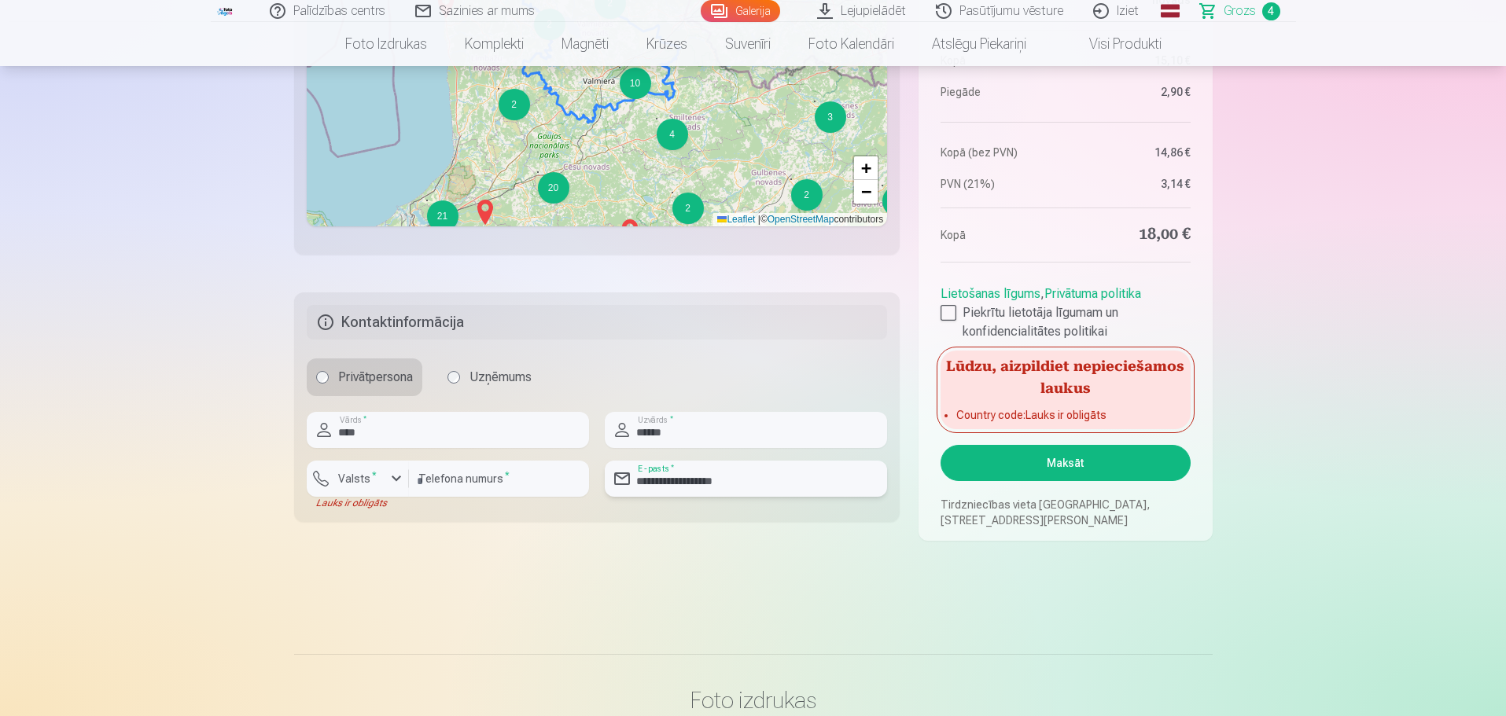
click at [675, 482] on input "**********" at bounding box center [746, 479] width 282 height 36
click at [377, 482] on label "Valsts *" at bounding box center [357, 479] width 51 height 16
click at [380, 520] on div "+371" at bounding box center [366, 515] width 31 height 19
click at [1027, 464] on button "Maksāt" at bounding box center [1064, 463] width 249 height 36
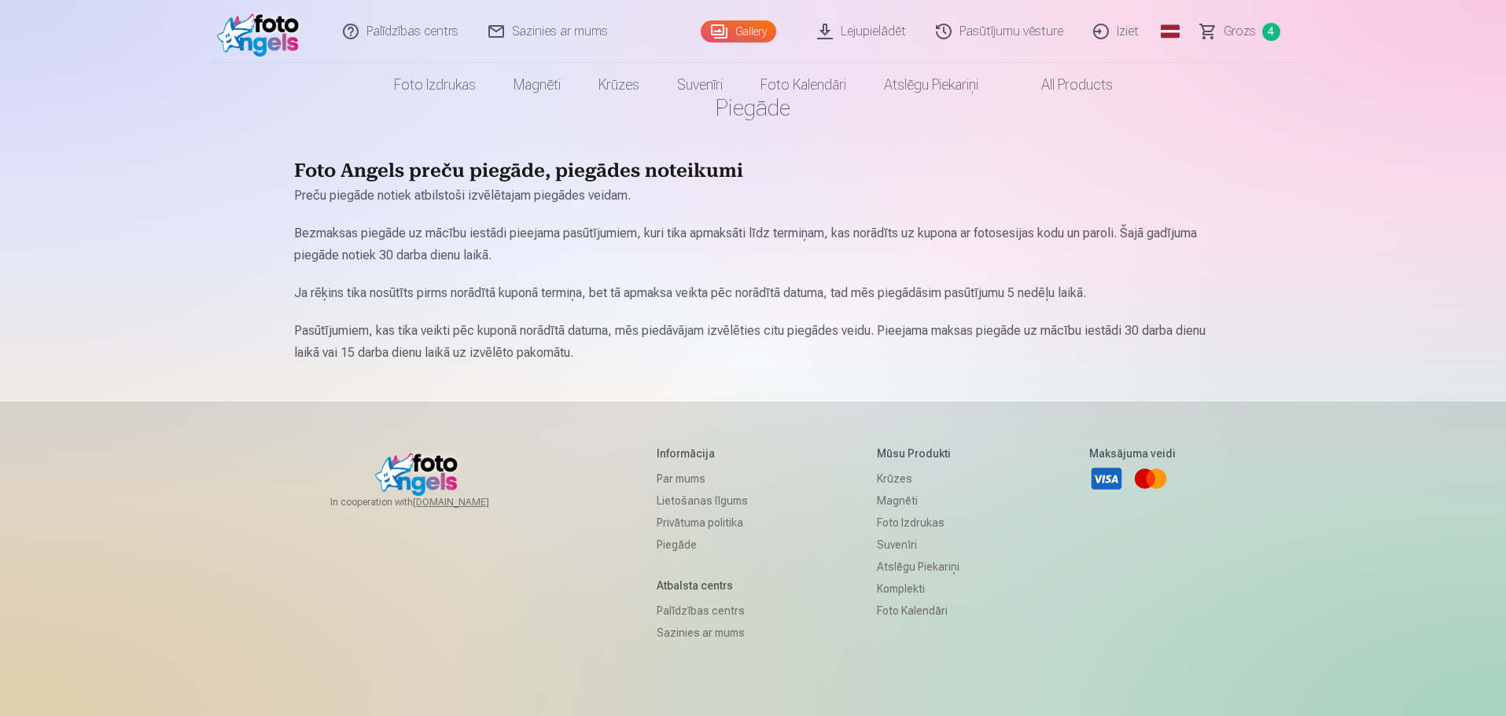
scroll to position [79, 0]
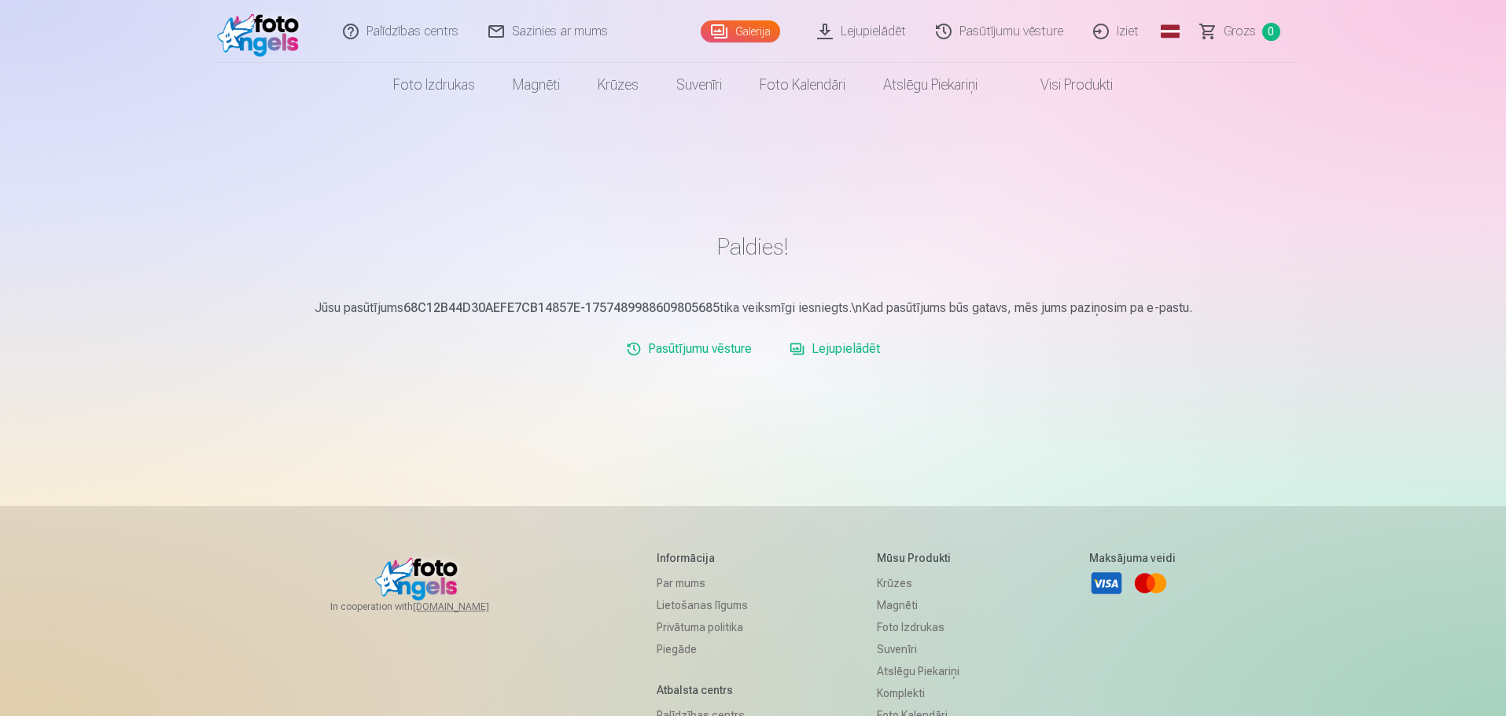
click at [821, 344] on link "Lejupielādēt" at bounding box center [834, 348] width 103 height 31
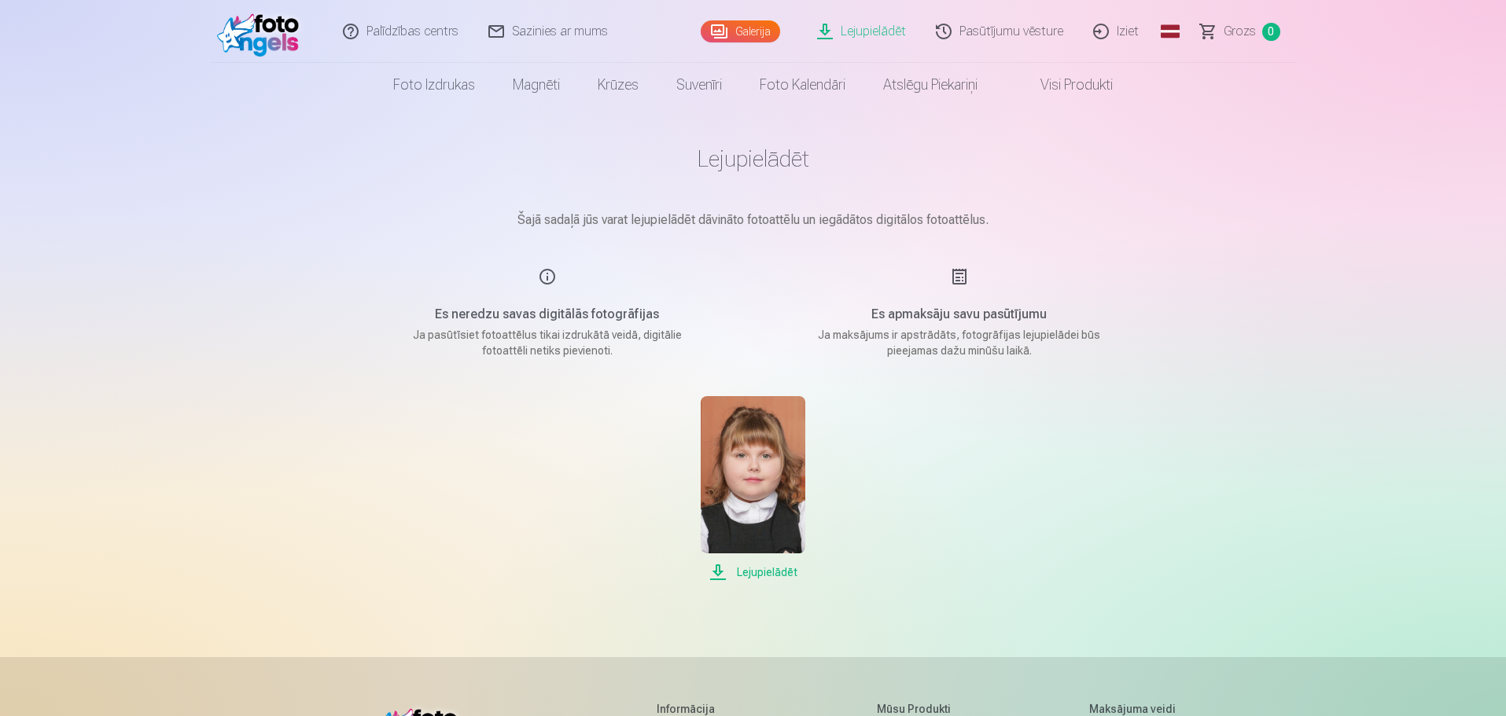
click at [1071, 75] on link "Visi produkti" at bounding box center [1063, 85] width 135 height 44
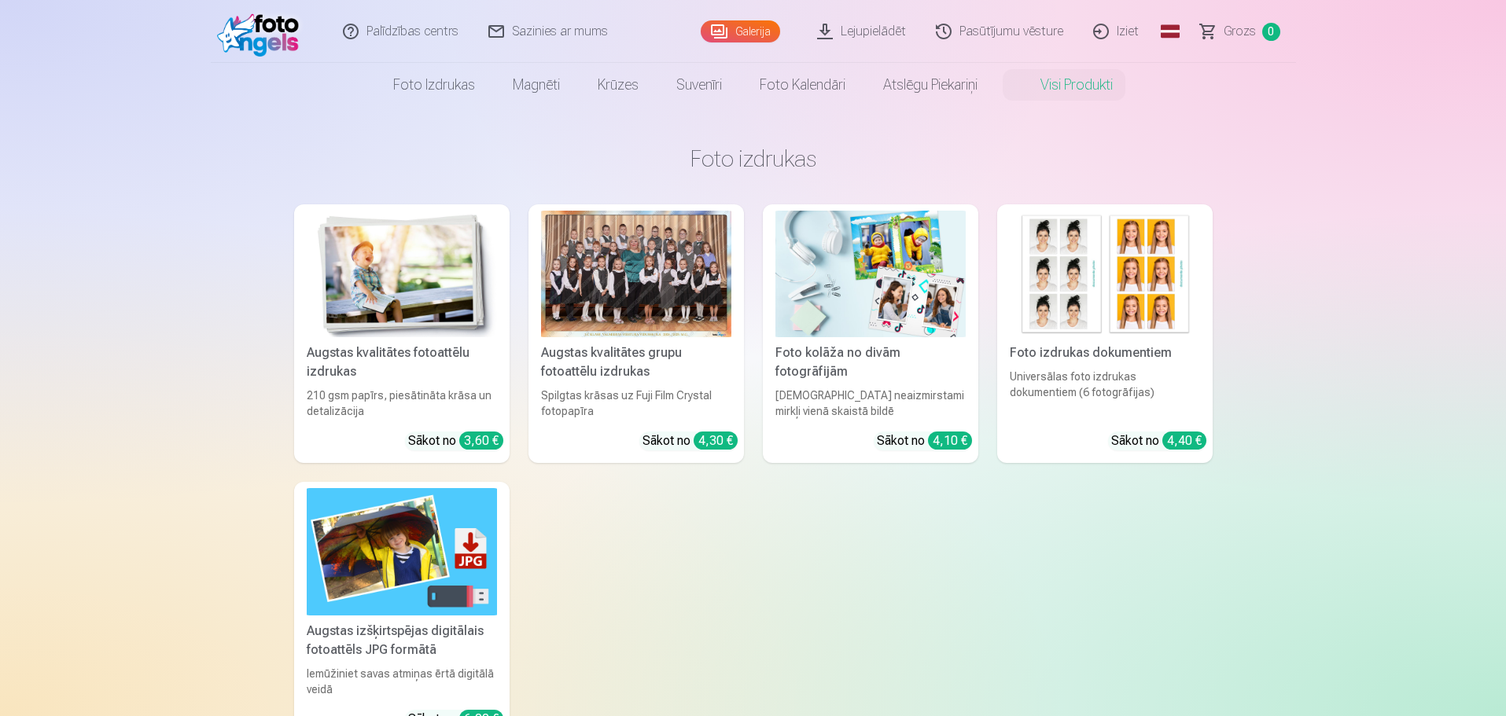
click at [1071, 75] on link "Visi produkti" at bounding box center [1063, 85] width 135 height 44
click at [877, 30] on link "Lejupielādēt" at bounding box center [862, 31] width 119 height 63
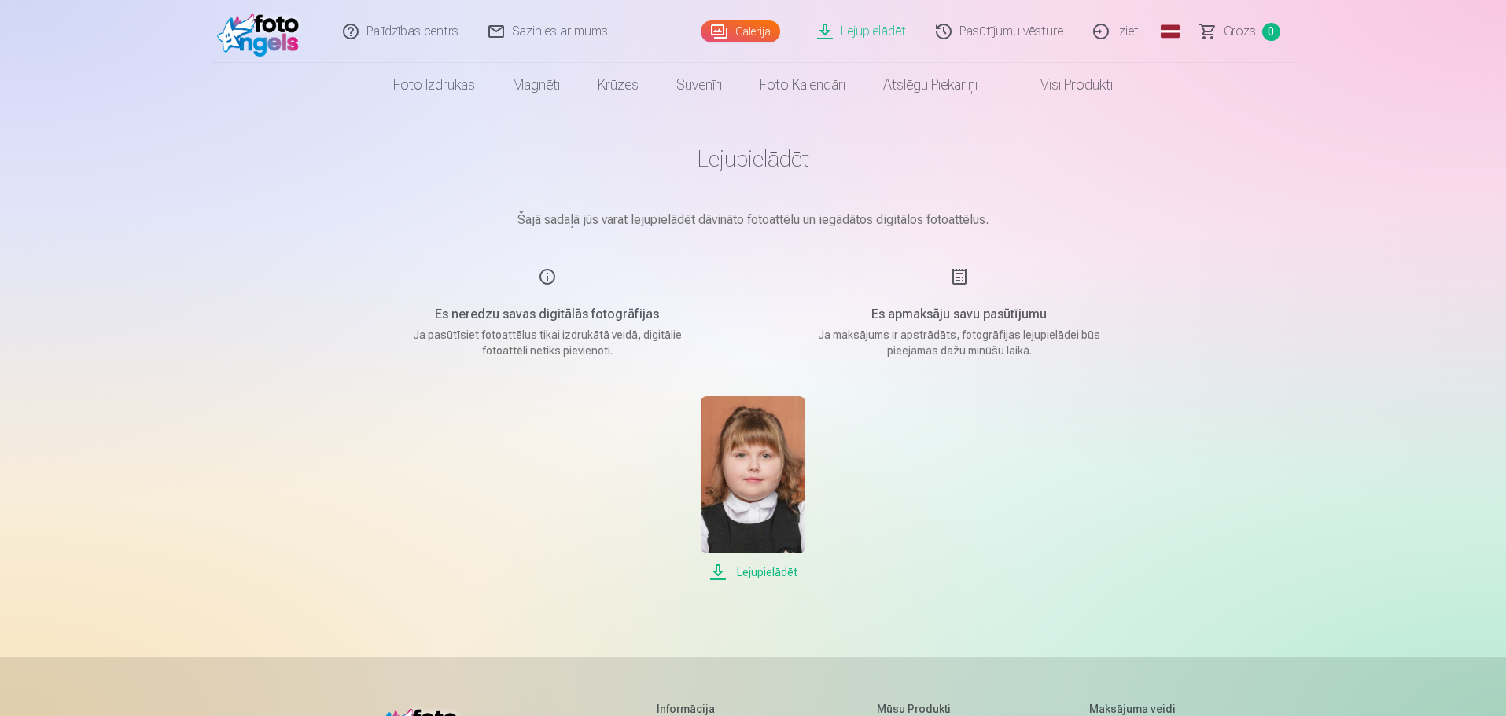
click at [1002, 31] on link "Pasūtījumu vēsture" at bounding box center [999, 31] width 157 height 63
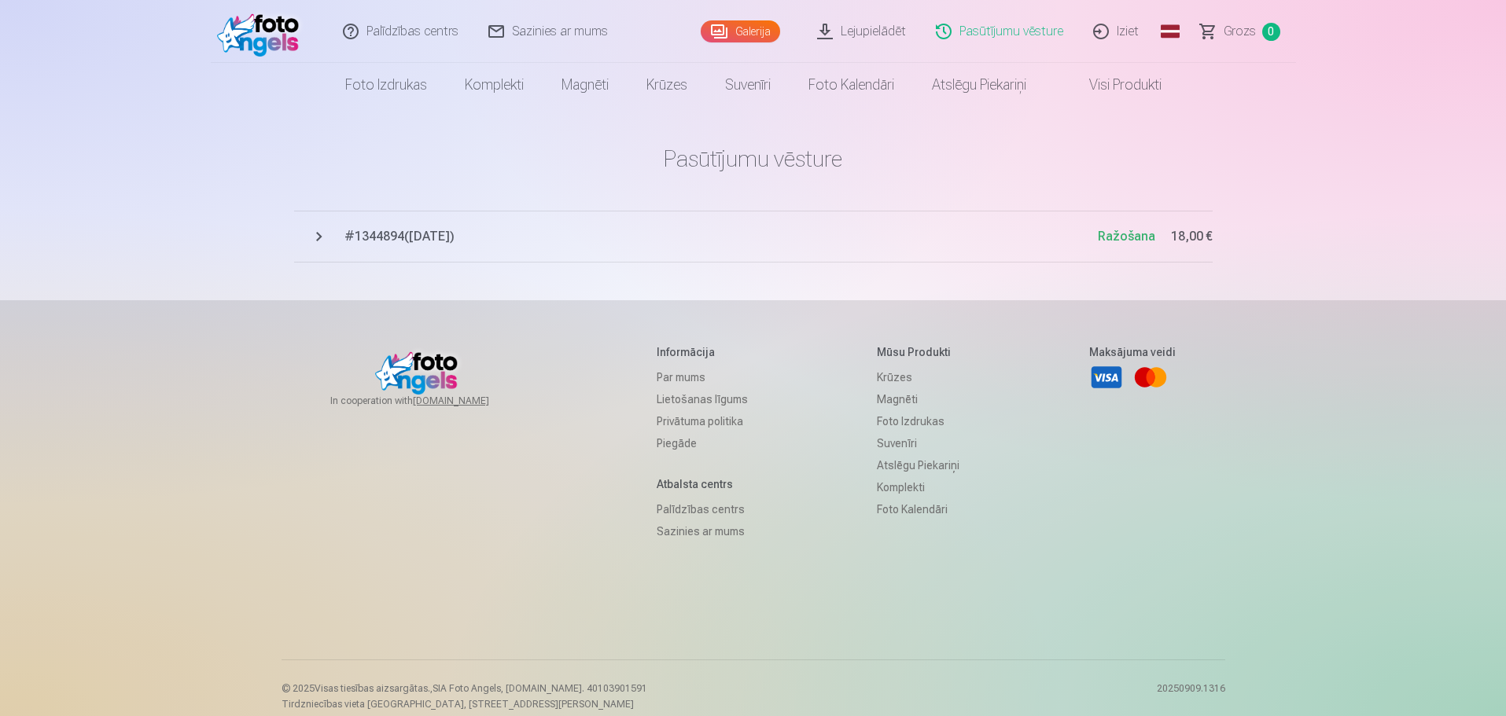
click at [413, 235] on span "# 1344894 ( [DATE] )" at bounding box center [720, 236] width 753 height 19
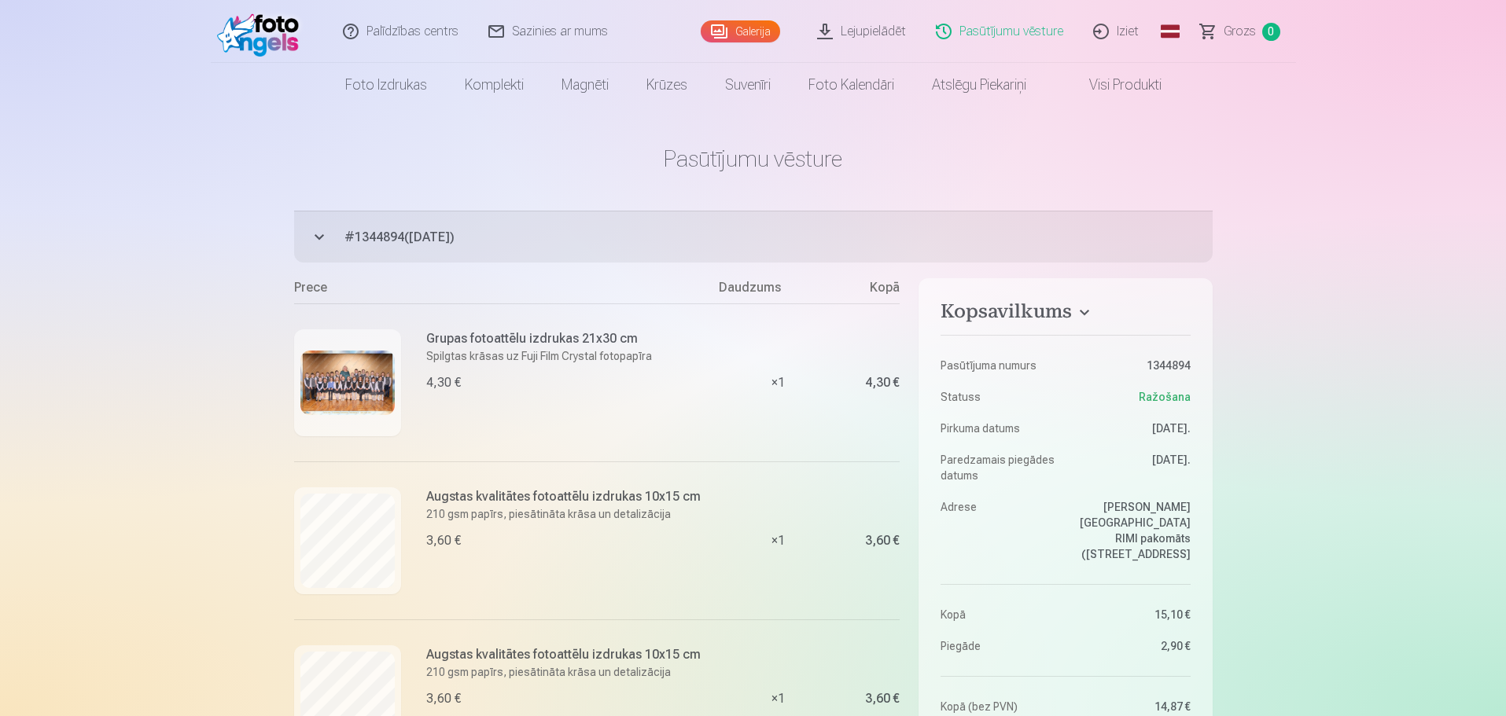
click at [1131, 28] on link "Iziet" at bounding box center [1116, 31] width 75 height 63
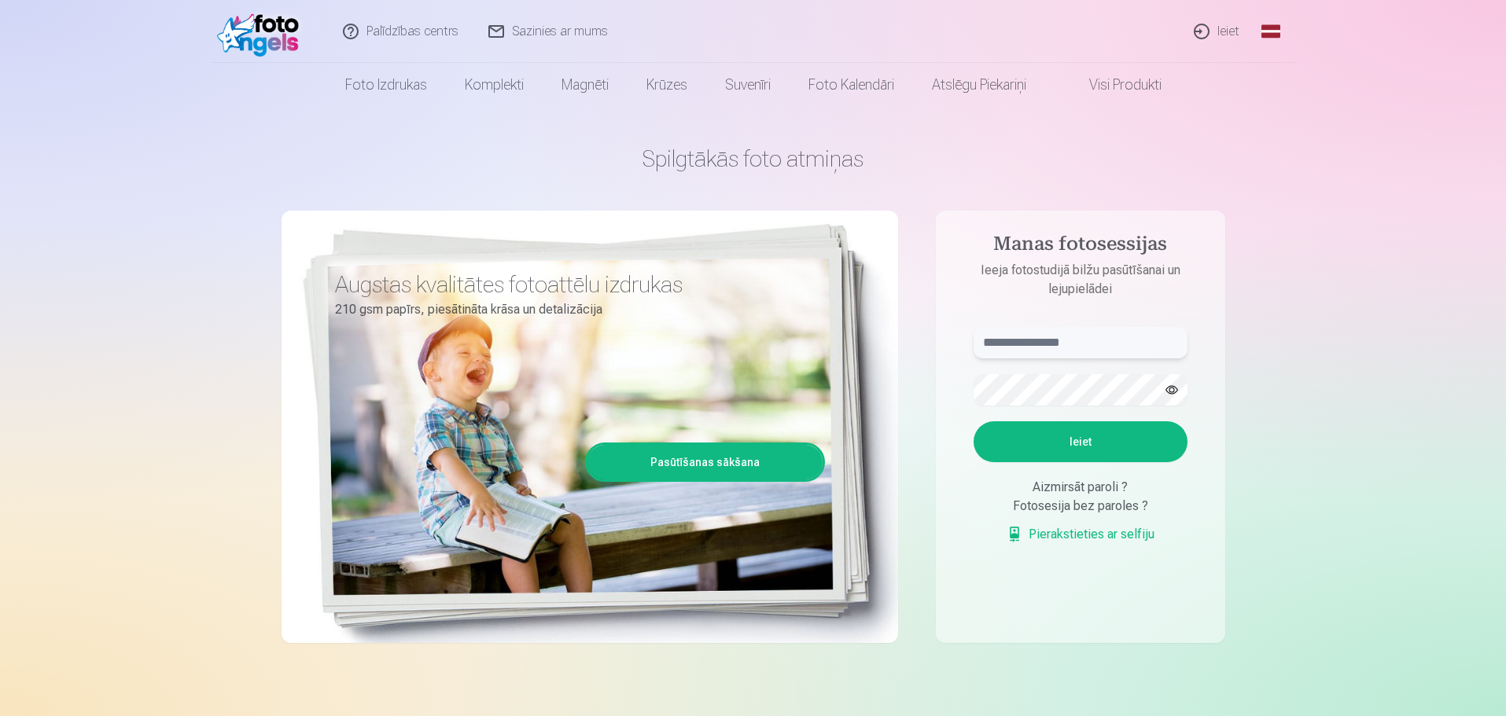
type input "**********"
click at [1242, 31] on link "Ieiet" at bounding box center [1216, 31] width 75 height 63
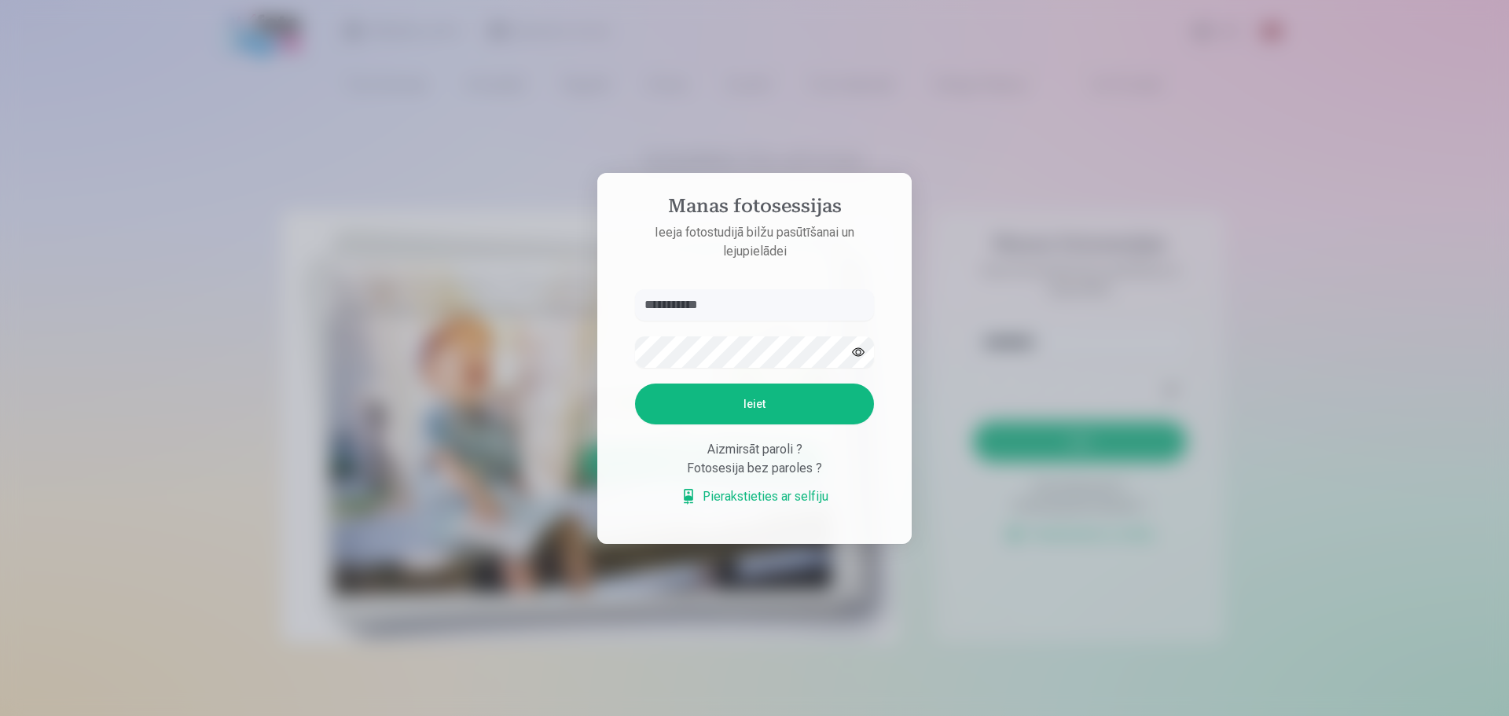
drag, startPoint x: 757, startPoint y: 293, endPoint x: 459, endPoint y: 328, distance: 300.0
click at [464, 715] on div "**********" at bounding box center [753, 716] width 1506 height 0
type input "**********"
click at [761, 399] on button "Ieiet" at bounding box center [754, 404] width 239 height 41
